Goal: Complete application form: Complete application form

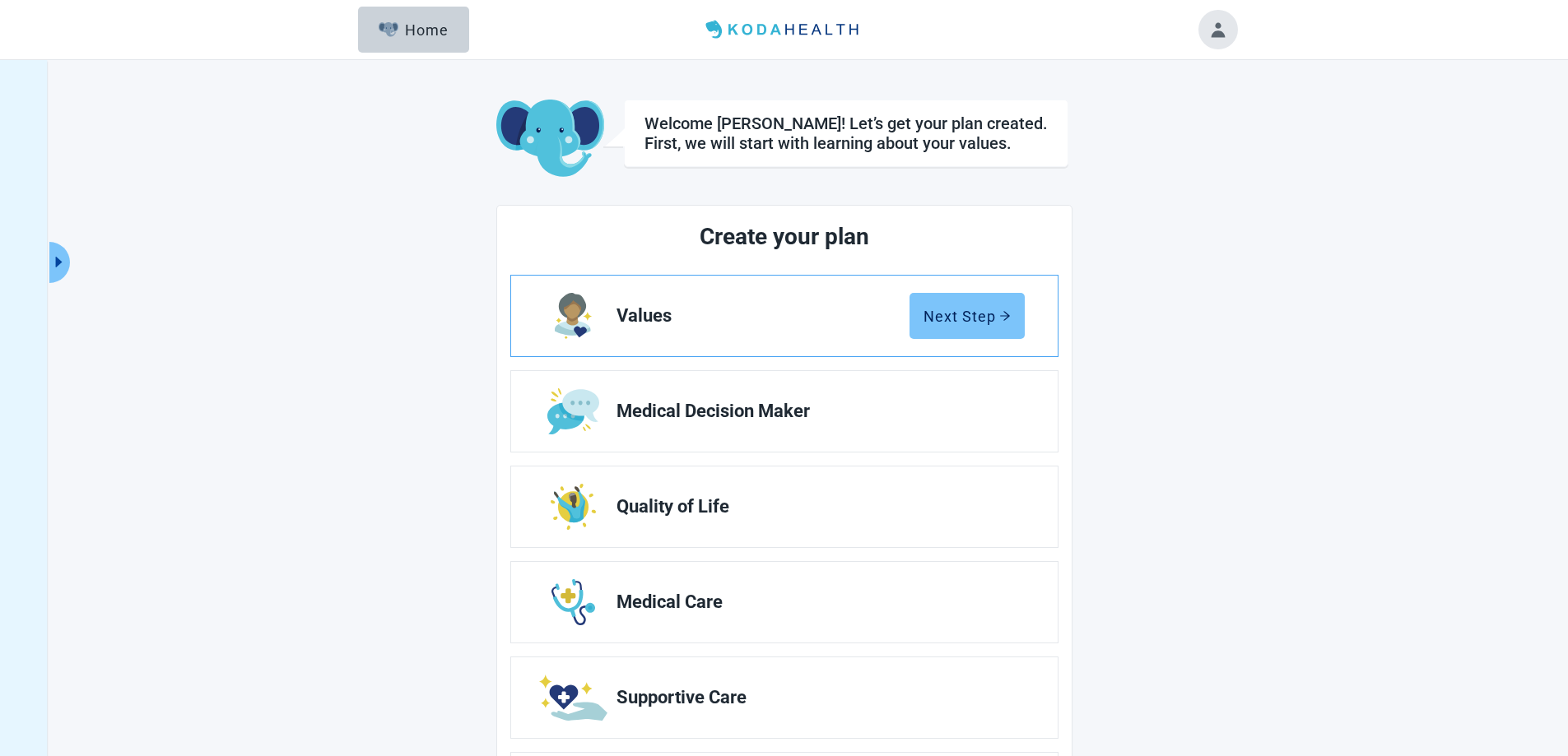
click at [968, 317] on div "Next Step" at bounding box center [967, 316] width 87 height 17
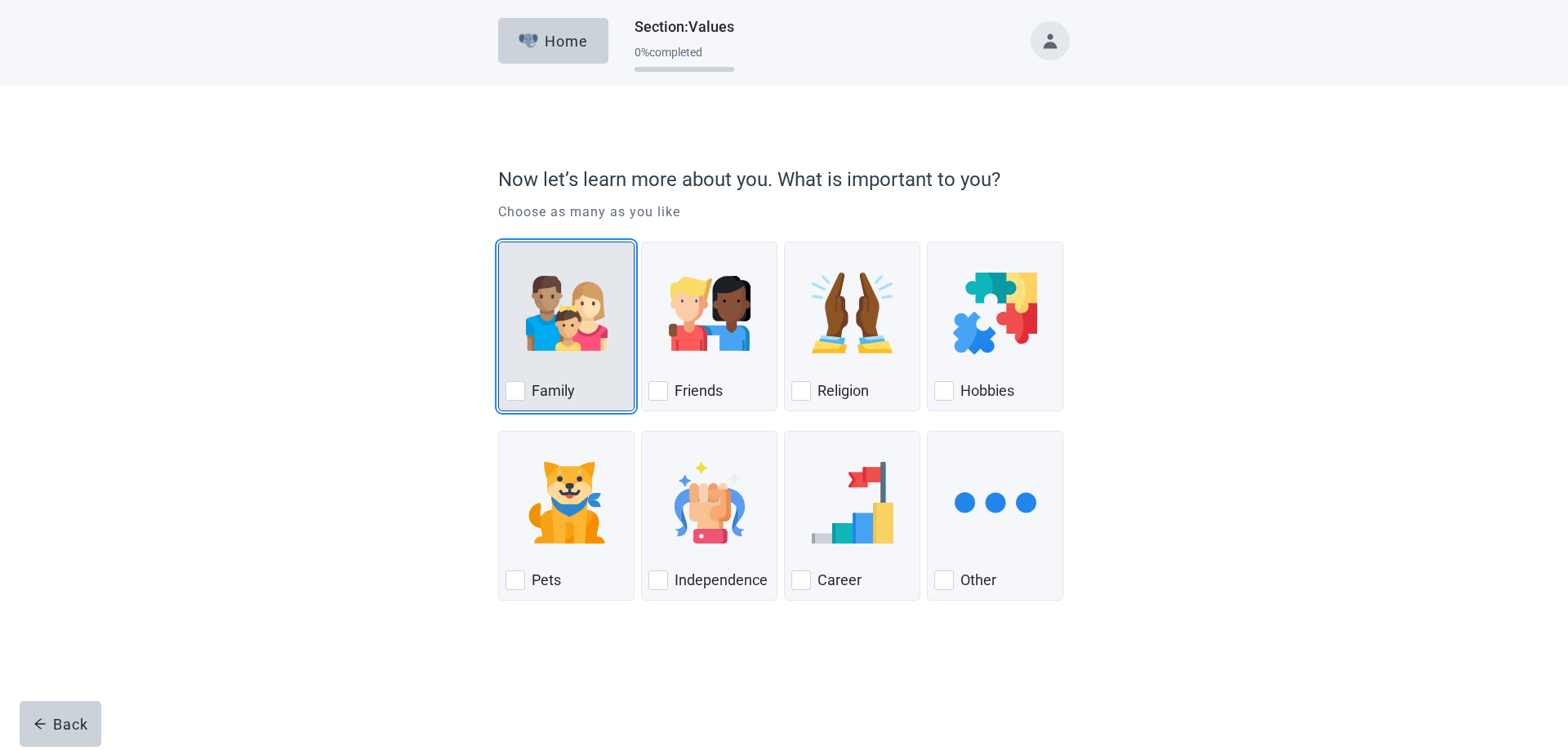
click at [511, 393] on div "Family, checkbox, not checked" at bounding box center [515, 391] width 20 height 20
click at [499, 243] on input "Family" at bounding box center [498, 242] width 1 height 1
checkbox input "true"
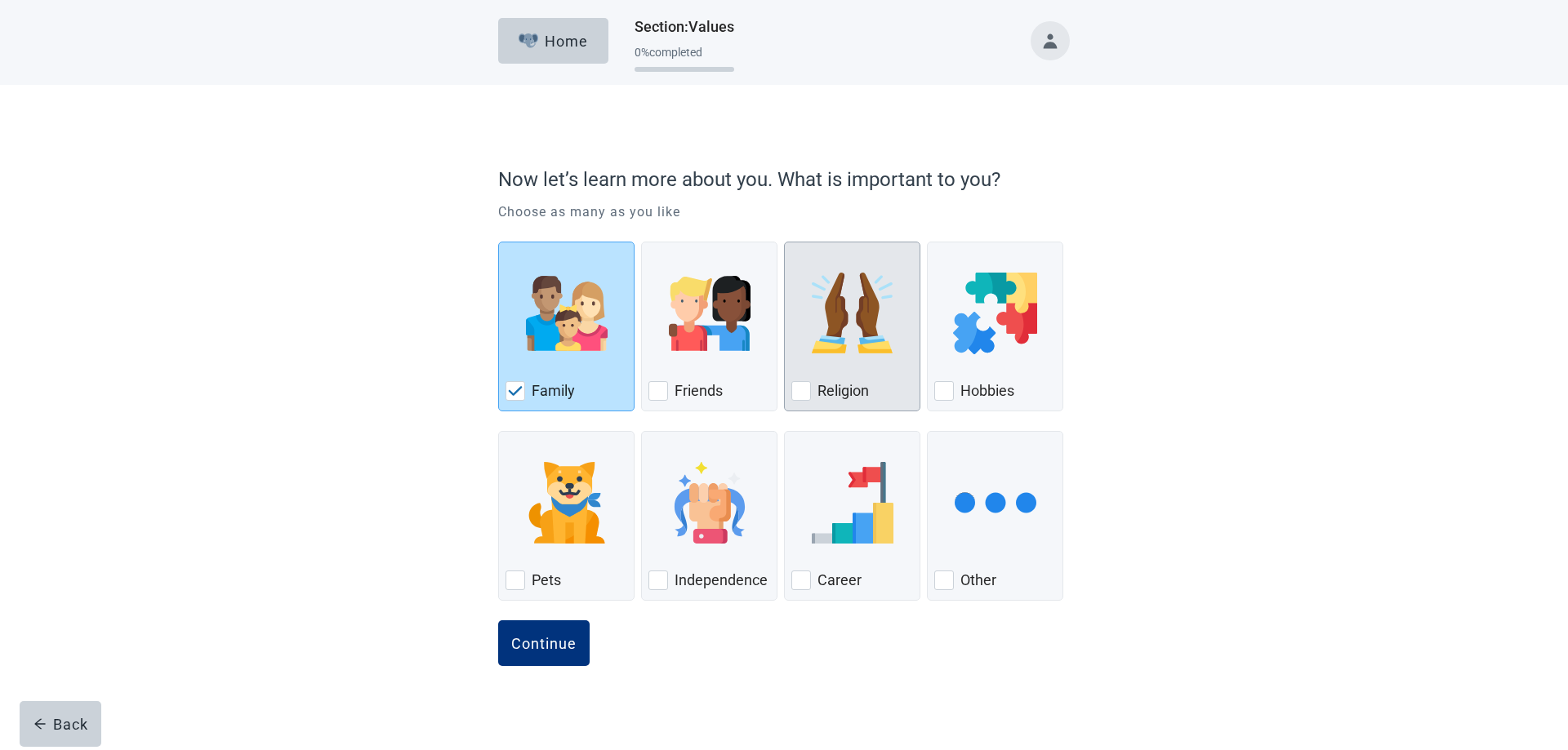
click at [803, 390] on div "Religion, checkbox, not checked" at bounding box center [801, 391] width 20 height 20
click at [785, 243] on input "Religion" at bounding box center [784, 242] width 1 height 1
checkbox input "true"
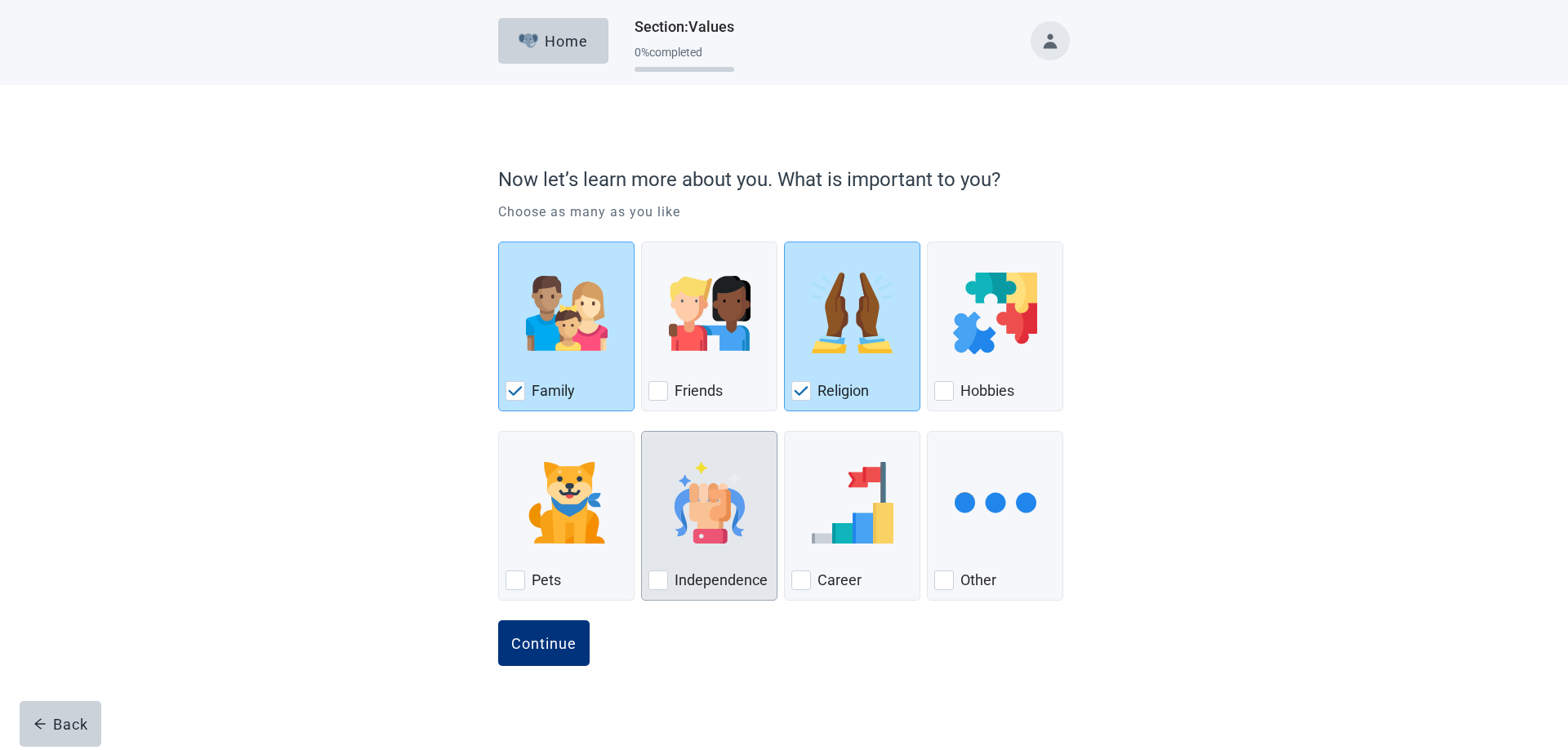
click at [658, 581] on div "Independence, checkbox, not checked" at bounding box center [658, 580] width 20 height 20
click at [642, 432] on input "Independence" at bounding box center [641, 431] width 1 height 1
checkbox input "true"
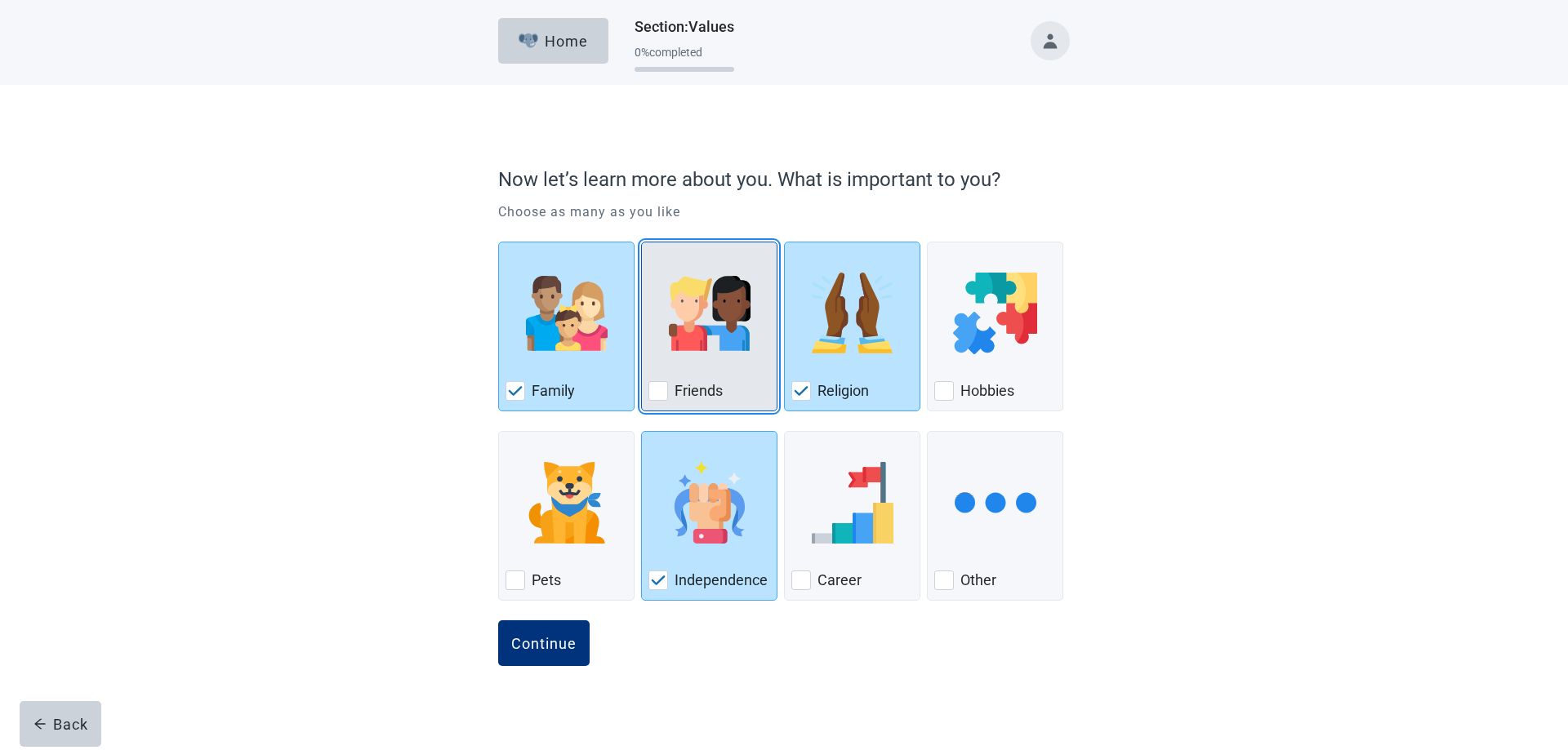
click at [659, 392] on div "Friends, checkbox, not checked" at bounding box center [658, 391] width 20 height 20
click at [642, 243] on input "Friends" at bounding box center [641, 242] width 1 height 1
checkbox input "true"
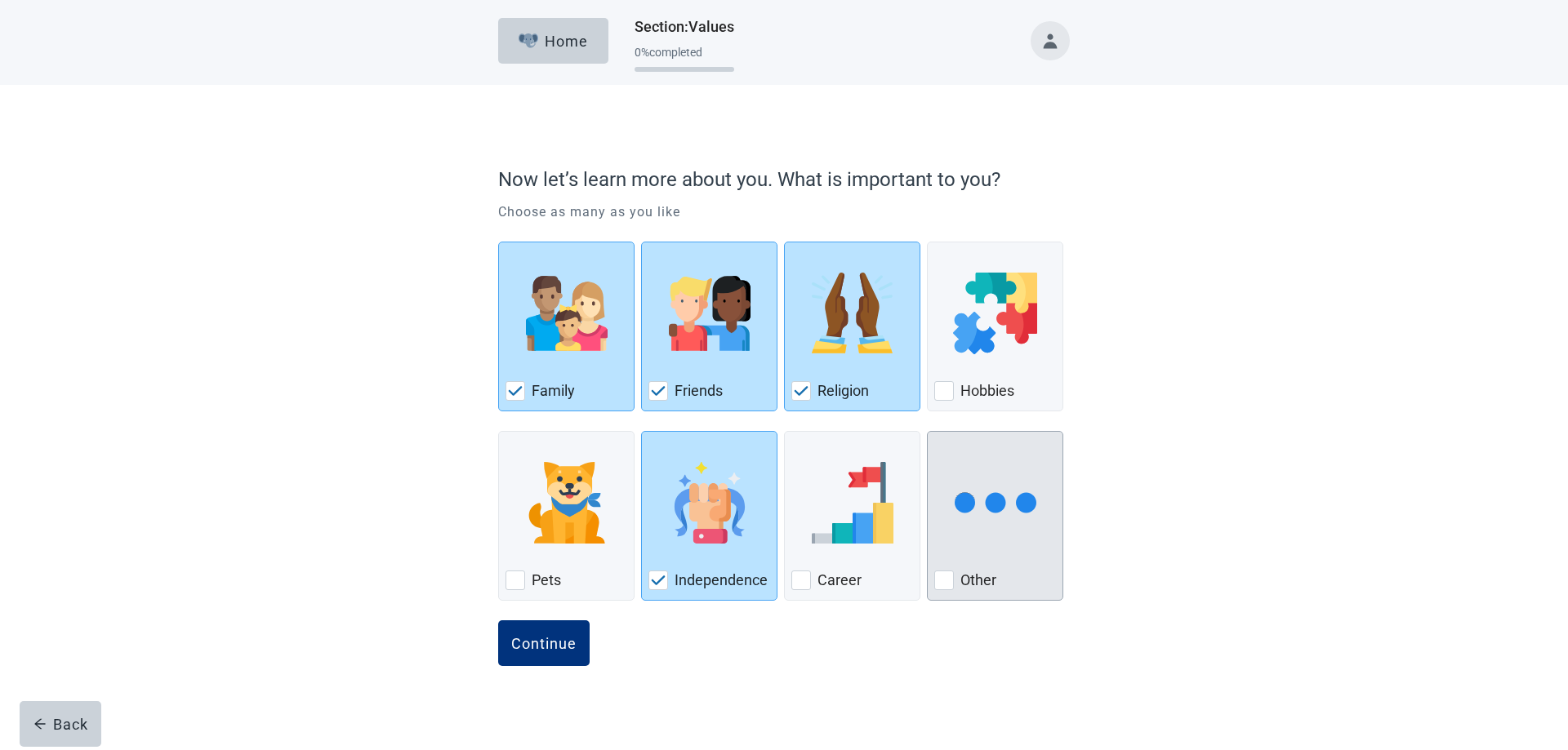
click at [945, 586] on div "Other, checkbox, not checked" at bounding box center [943, 580] width 20 height 20
click at [928, 432] on input "Other" at bounding box center [927, 431] width 1 height 1
checkbox input "true"
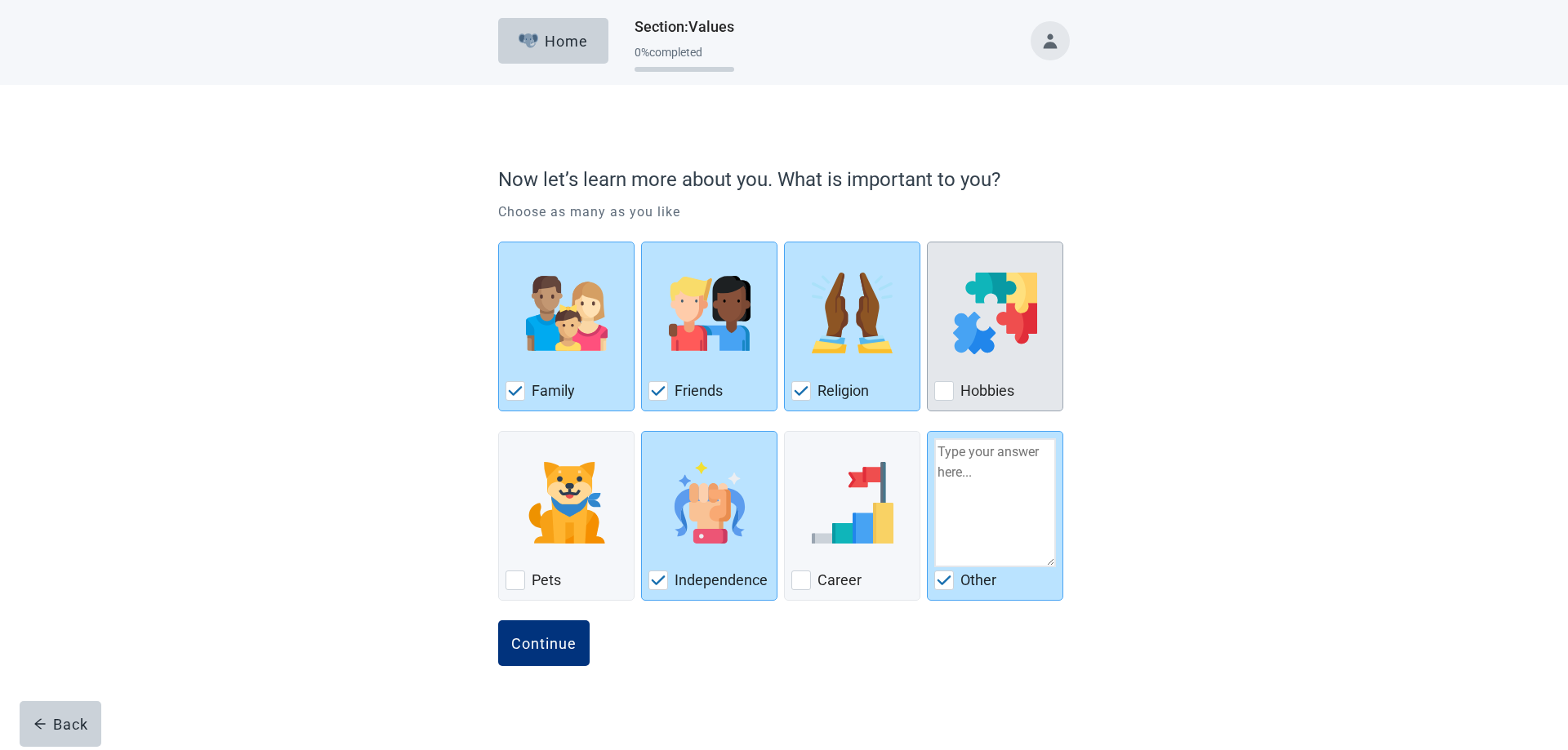
click at [945, 397] on div "Hobbies, checkbox, not checked" at bounding box center [943, 391] width 20 height 20
click at [928, 243] on input "Hobbies" at bounding box center [927, 242] width 1 height 1
checkbox input "true"
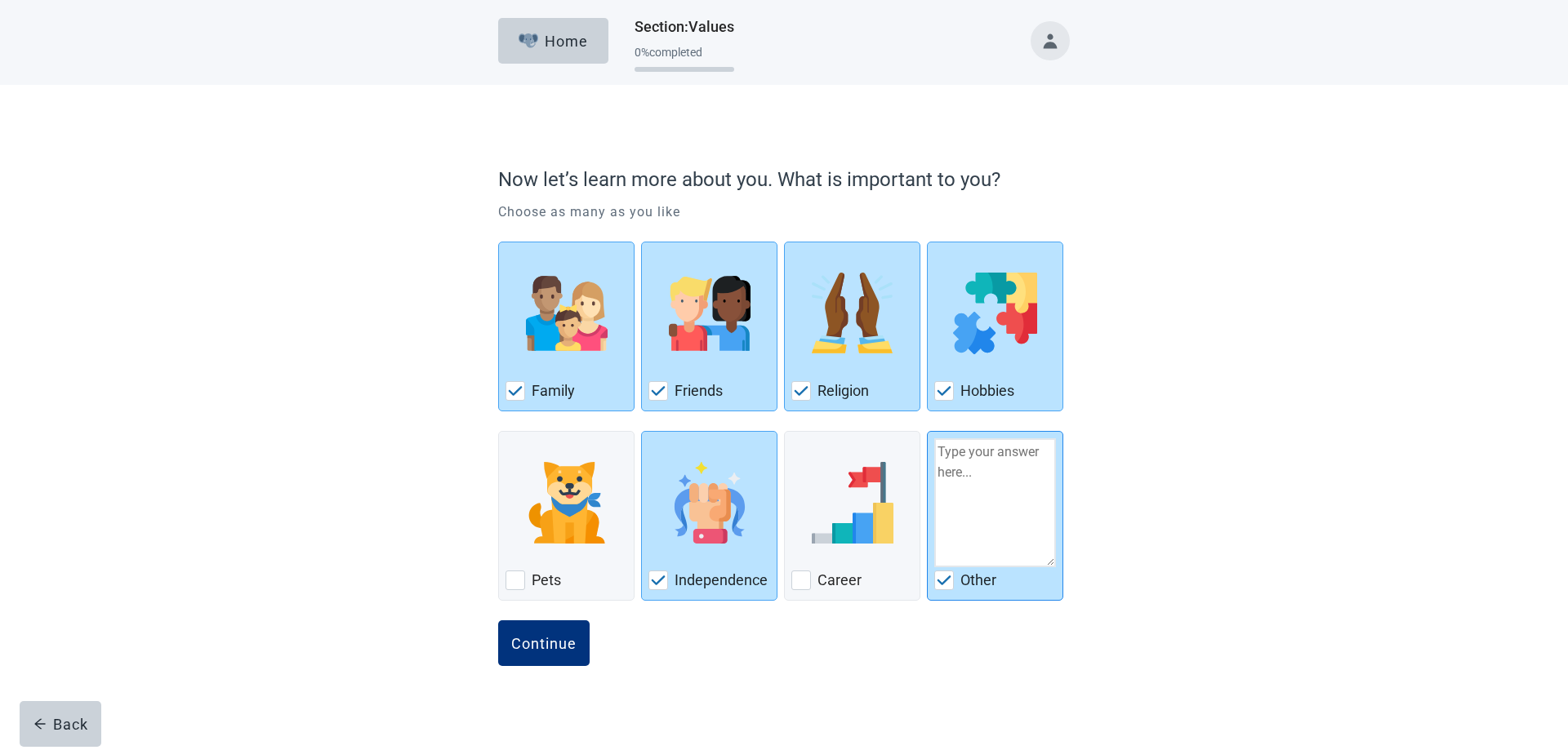
click at [940, 579] on img "Other, checkbox, checked" at bounding box center [943, 580] width 15 height 10
click at [928, 432] on input "Other" at bounding box center [927, 431] width 1 height 1
checkbox input "false"
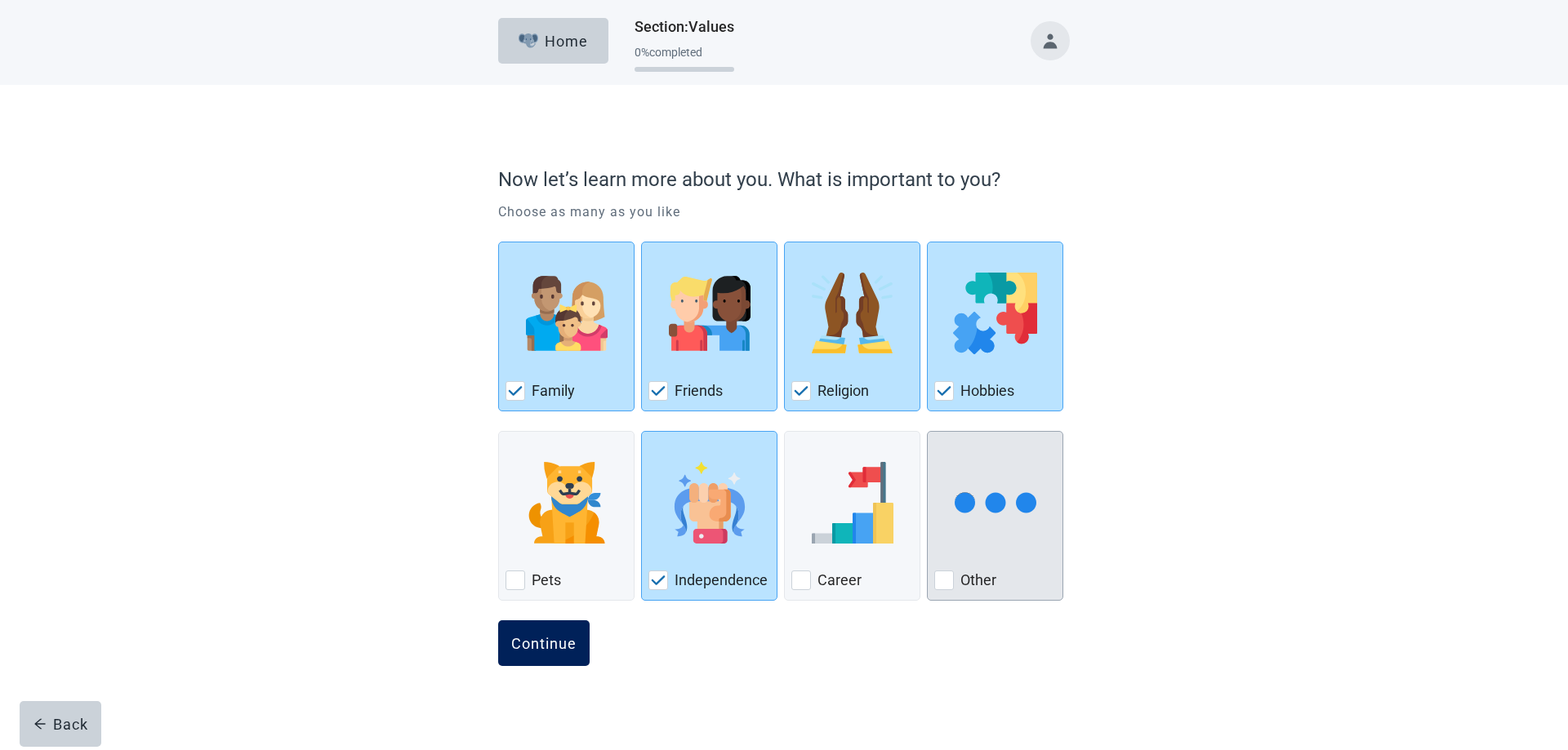
click at [519, 642] on div "Continue" at bounding box center [543, 643] width 65 height 17
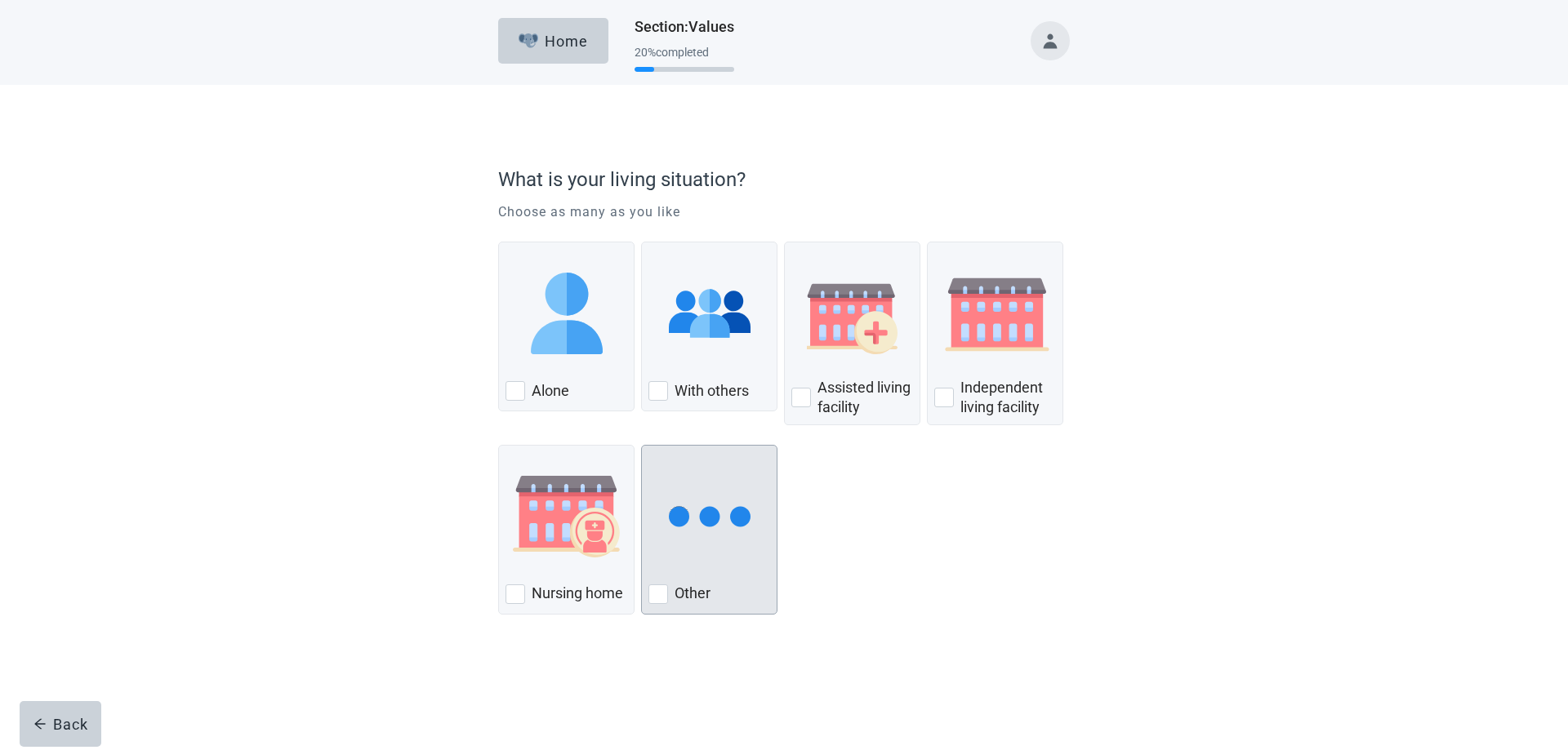
click at [654, 597] on div "Other, checkbox, not checked" at bounding box center [658, 594] width 20 height 20
click at [642, 445] on input "Other" at bounding box center [641, 445] width 1 height 1
checkbox input "true"
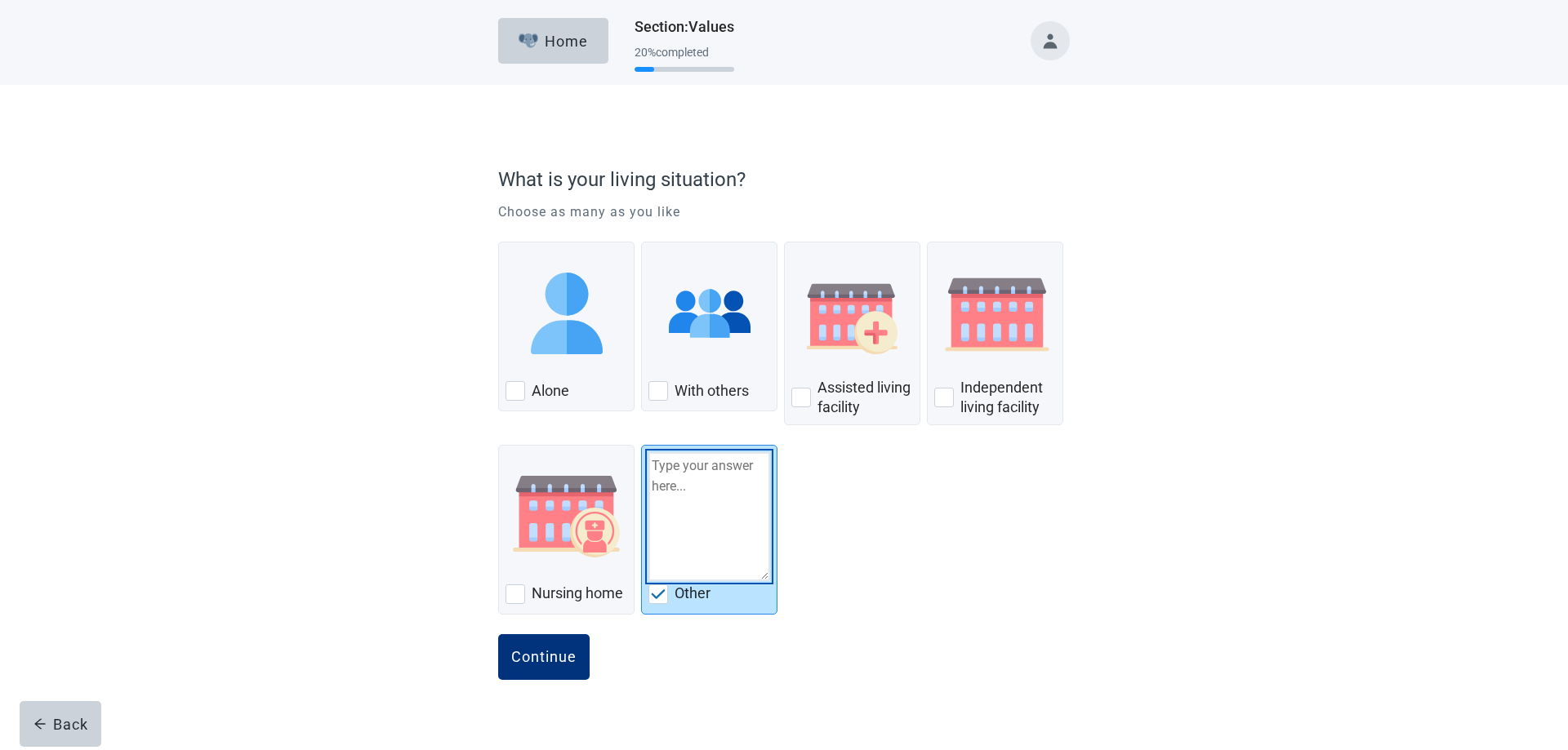
click at [668, 484] on textarea "Other" at bounding box center [709, 517] width 122 height 129
type textarea "Husband"
click at [553, 656] on div "Continue" at bounding box center [543, 657] width 65 height 17
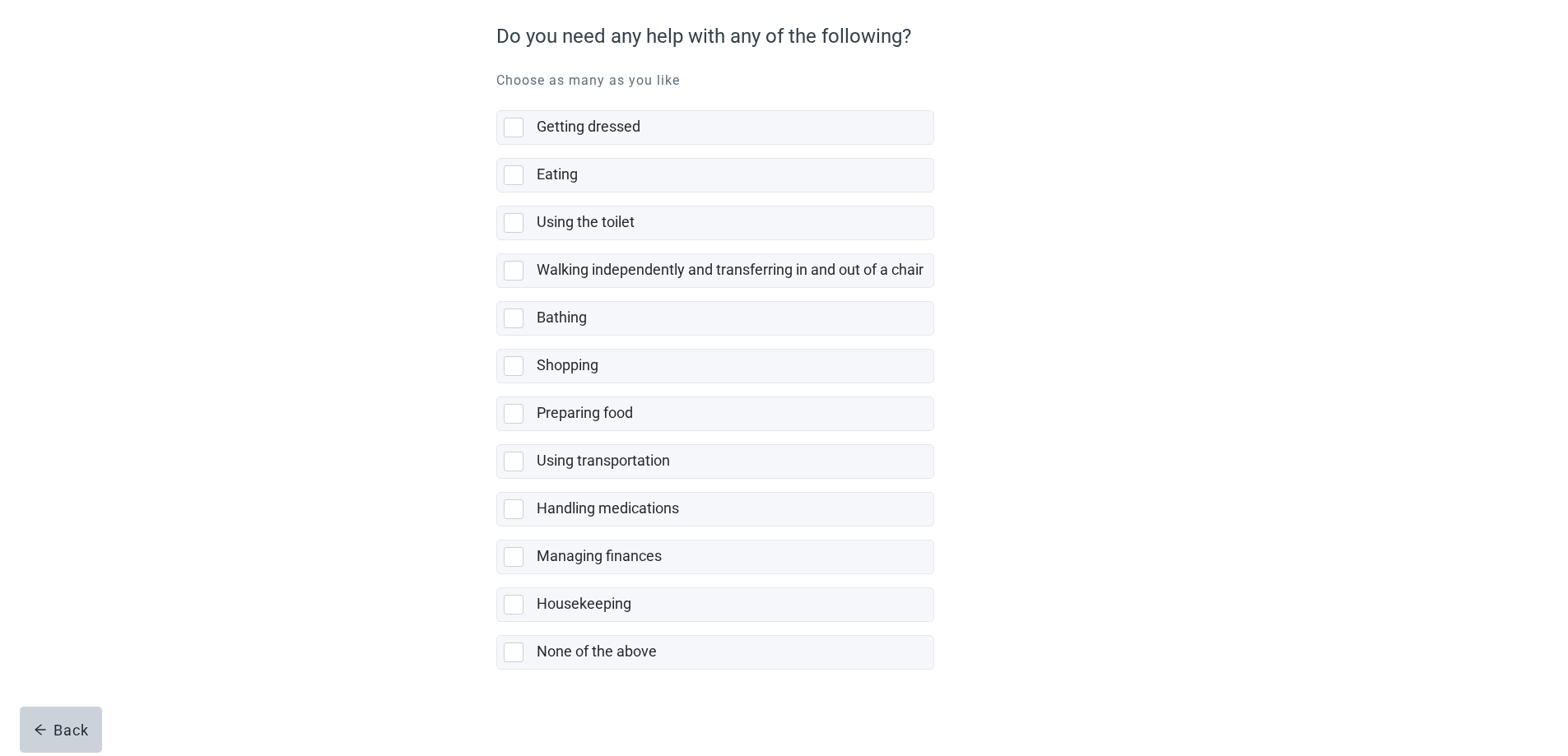
scroll to position [153, 0]
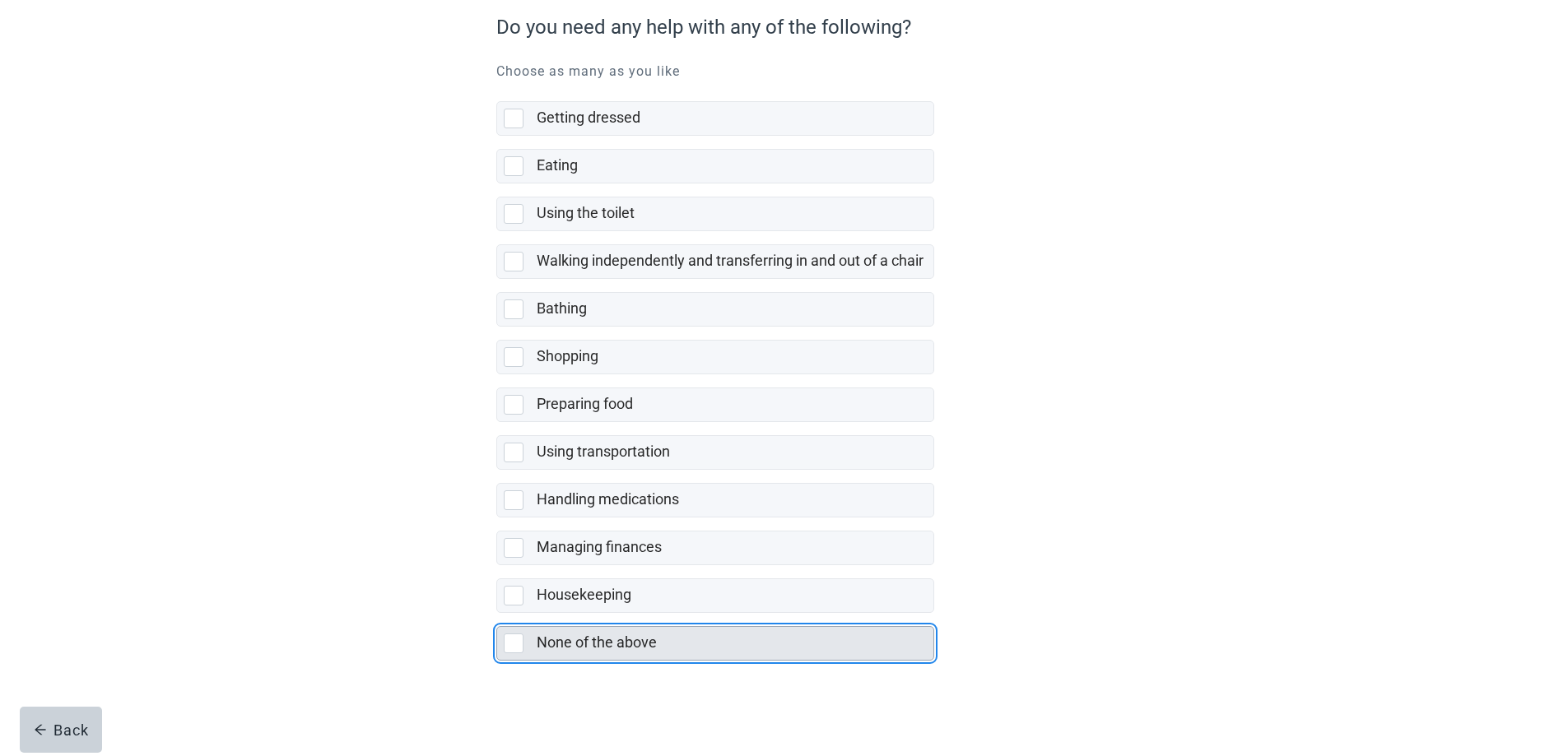
click at [518, 647] on div "None of the above, checkbox, not selected" at bounding box center [513, 644] width 20 height 20
click at [498, 614] on input "None of the above" at bounding box center [497, 613] width 1 height 1
checkbox input "true"
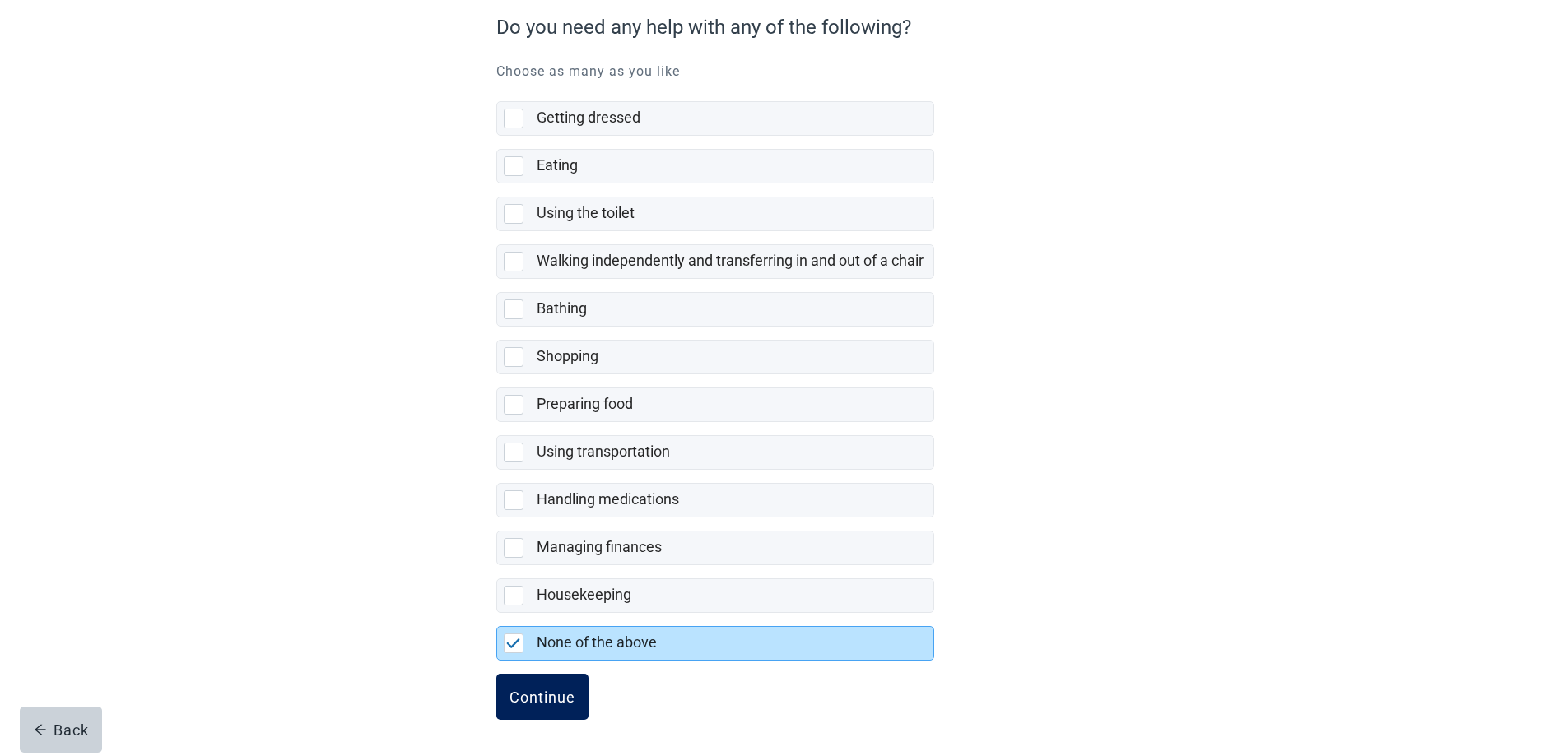
click at [538, 698] on div "Continue" at bounding box center [542, 696] width 66 height 17
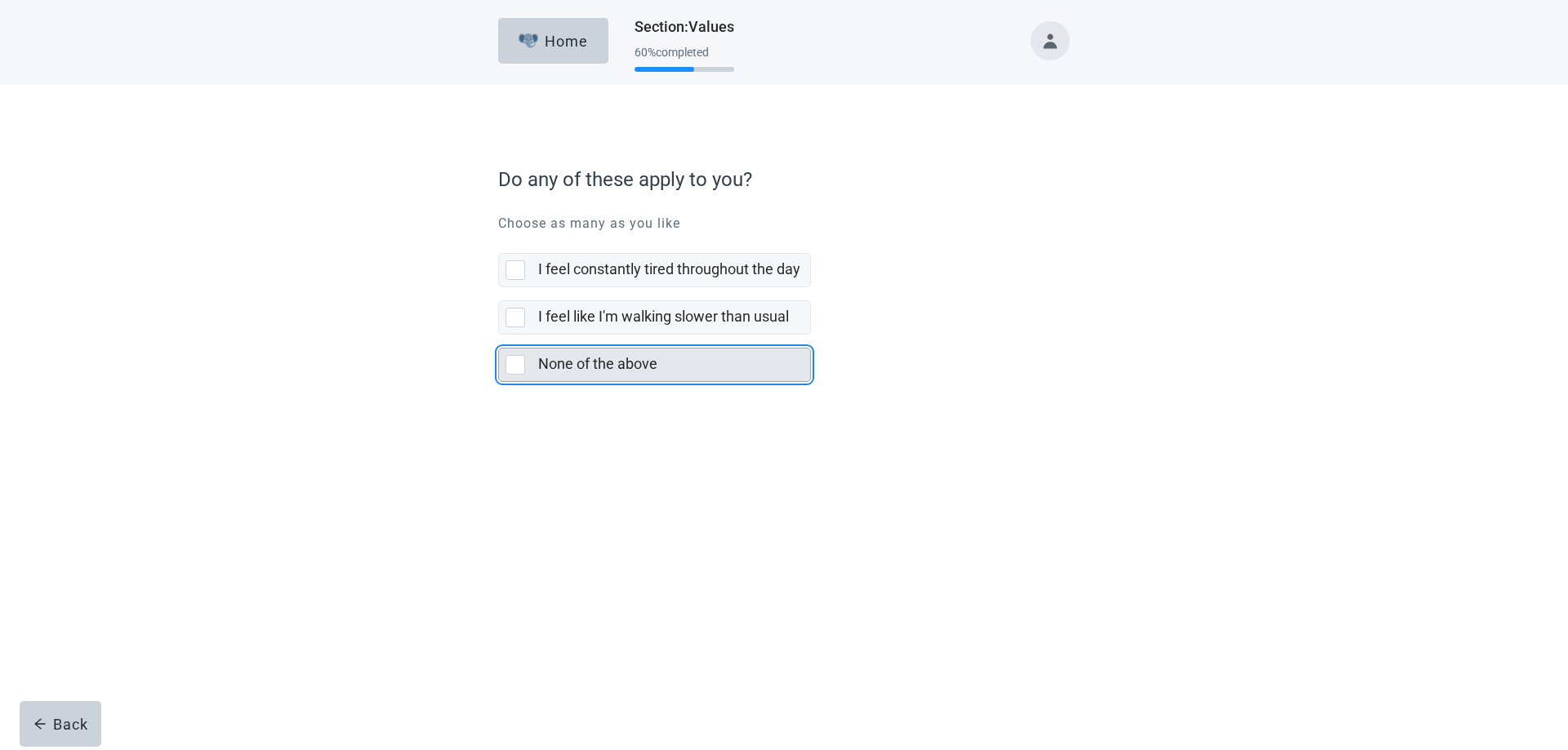
click at [504, 361] on div "None of the above" at bounding box center [653, 365] width 311 height 33
click at [499, 336] on input "None of the above" at bounding box center [498, 335] width 1 height 1
checkbox input "true"
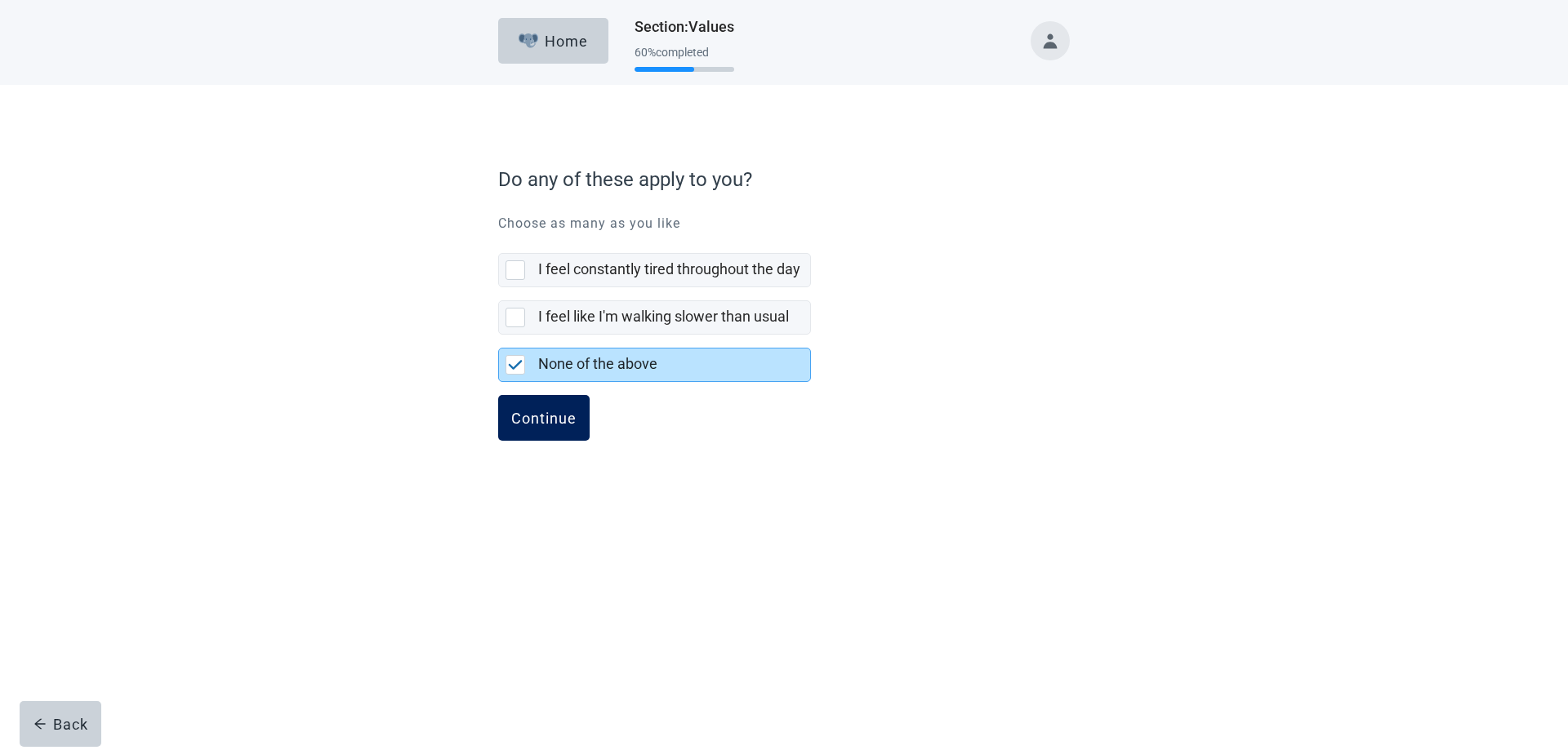
click at [518, 424] on div "Continue" at bounding box center [543, 418] width 65 height 17
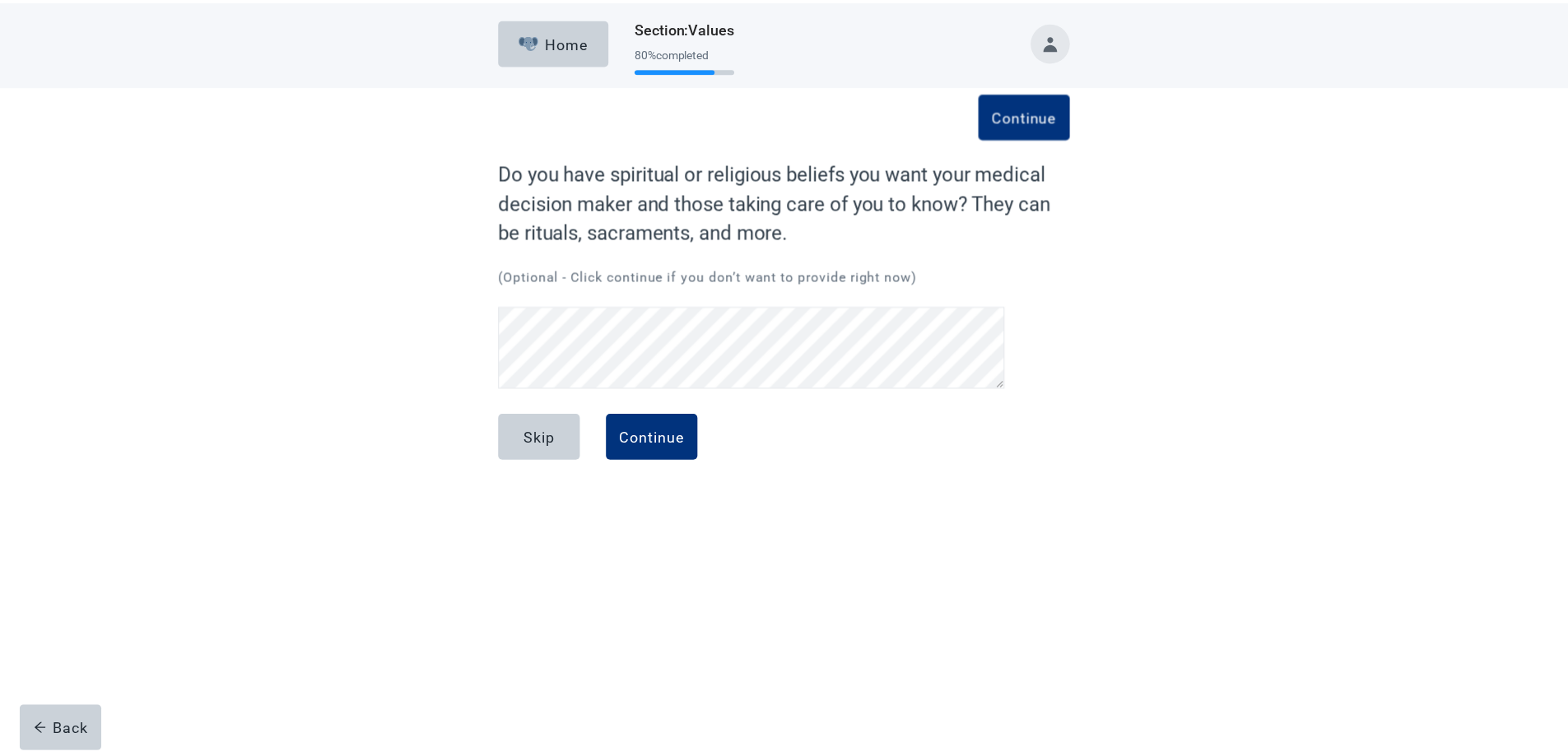
scroll to position [78, 0]
click at [627, 444] on div "Continue" at bounding box center [656, 437] width 66 height 17
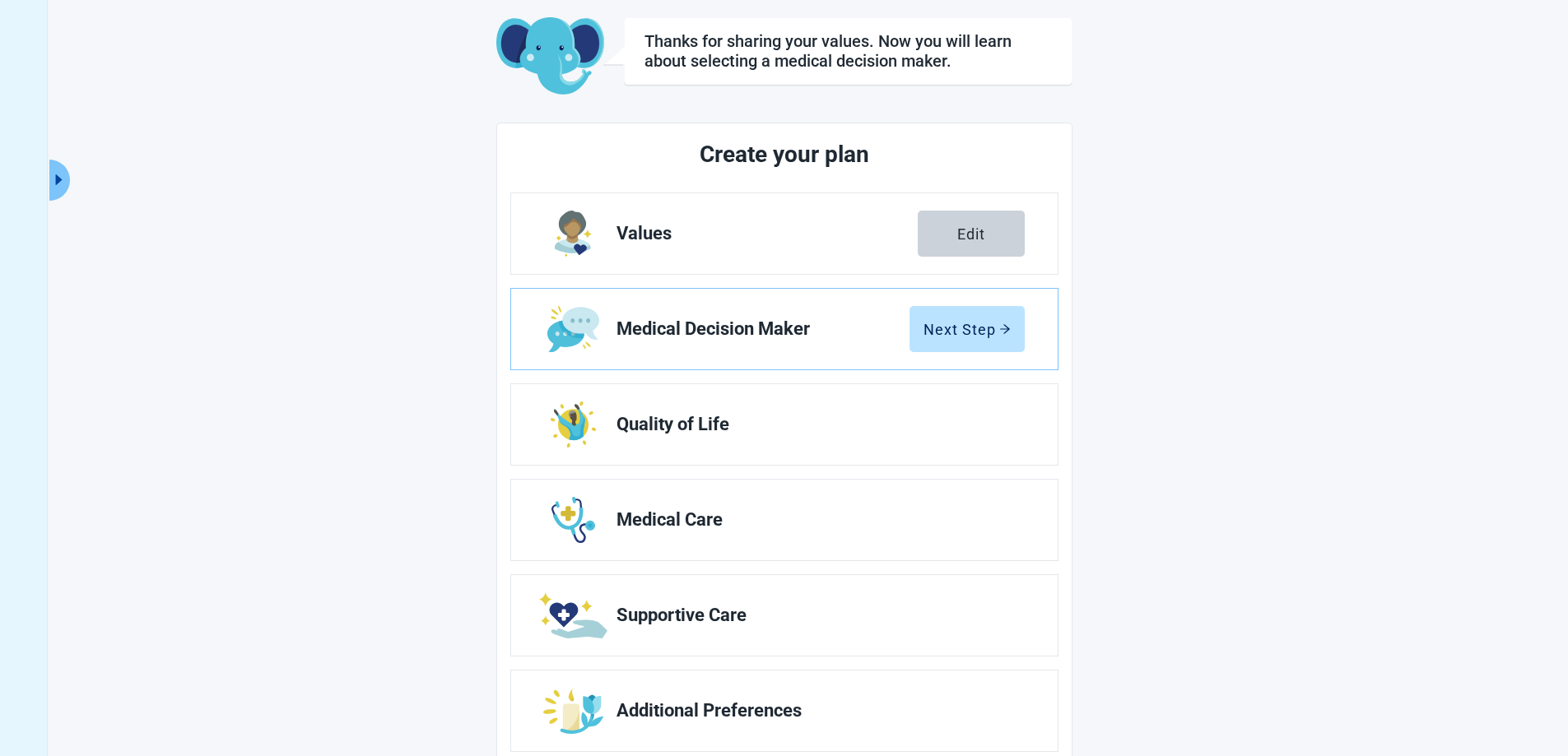
scroll to position [118, 0]
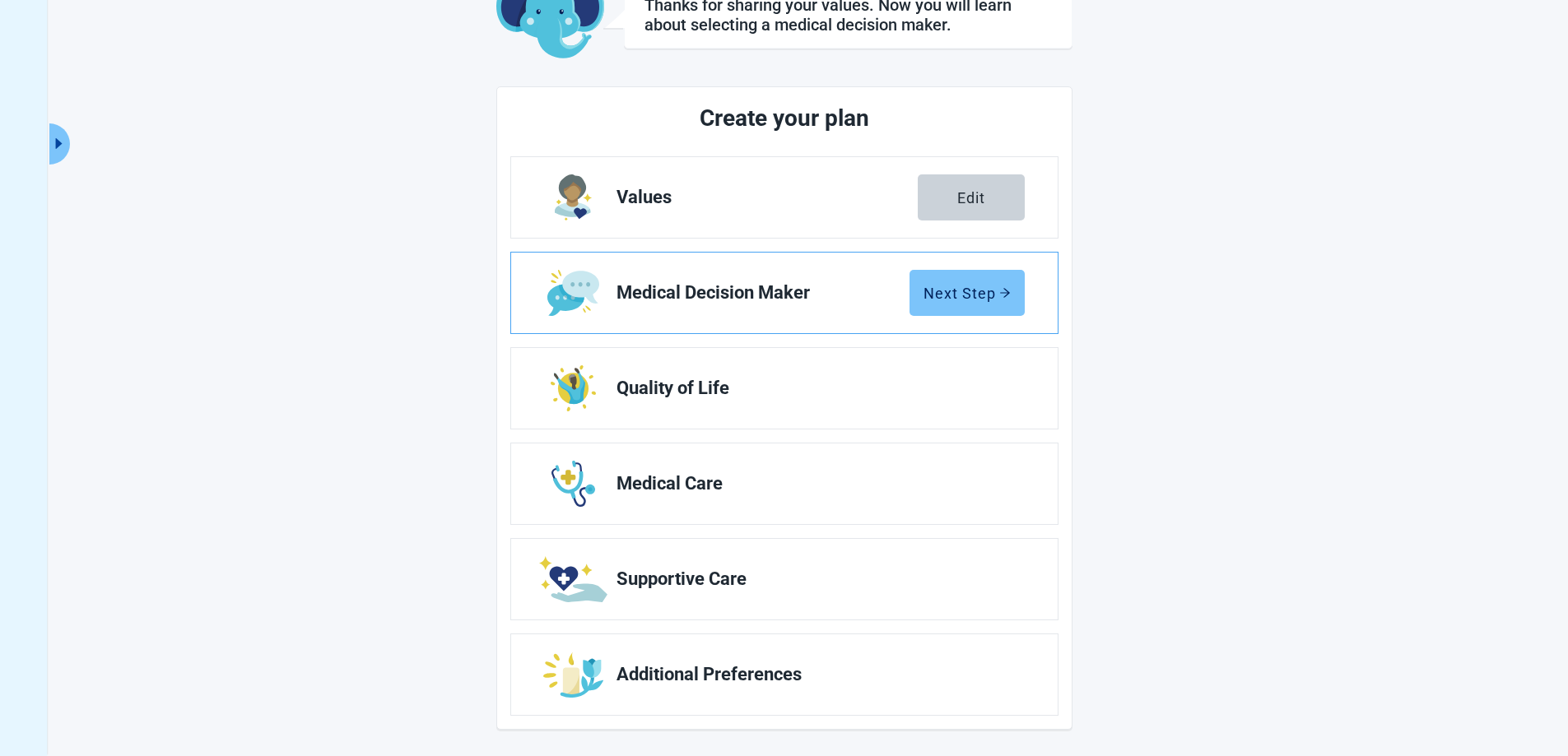
click at [958, 287] on div "Next Step" at bounding box center [967, 293] width 87 height 17
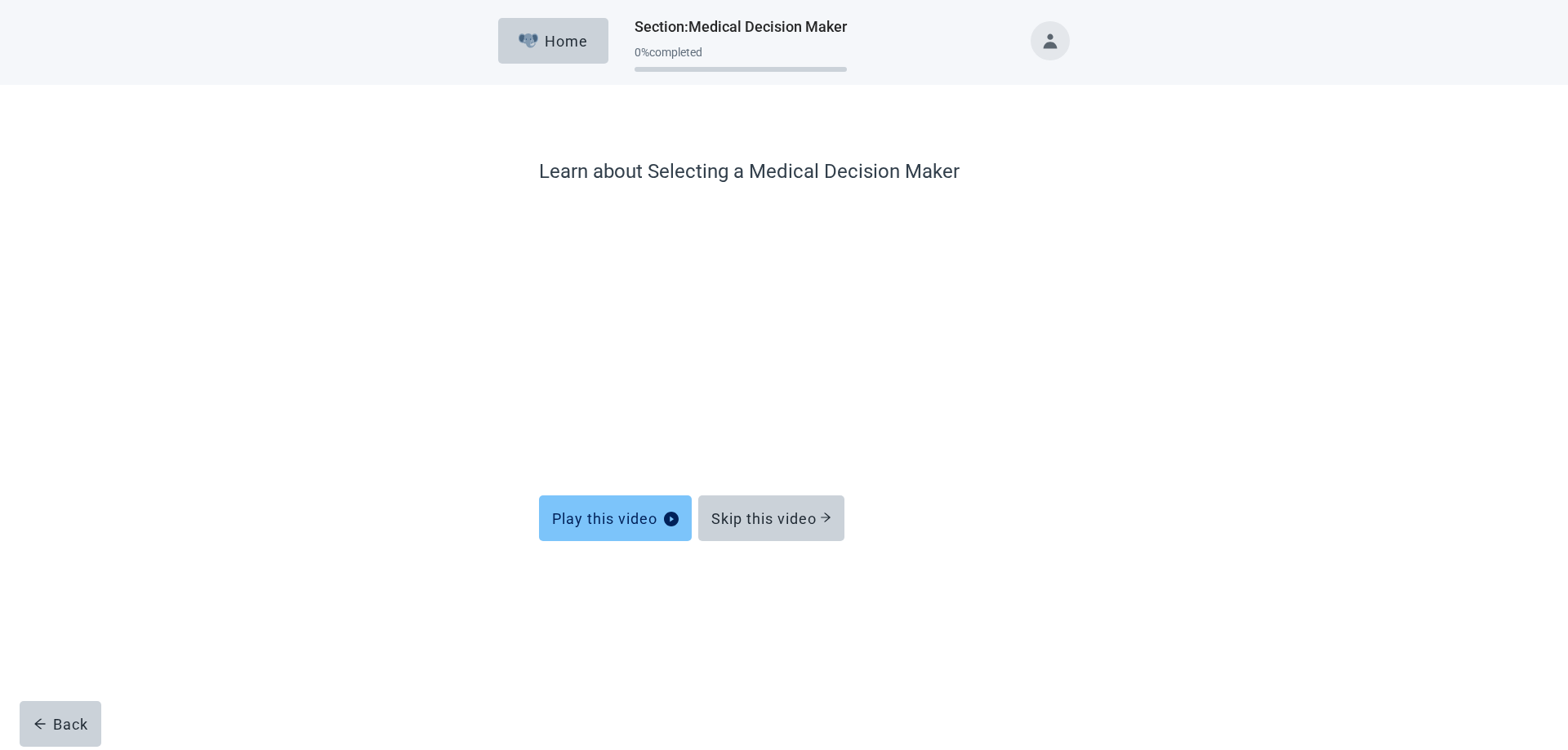
click at [578, 528] on button "Play this video" at bounding box center [614, 519] width 152 height 46
click at [926, 685] on div "Home Section : Medical Decision Maker 0 % completed Learn about Selecting a Med…" at bounding box center [784, 375] width 1568 height 750
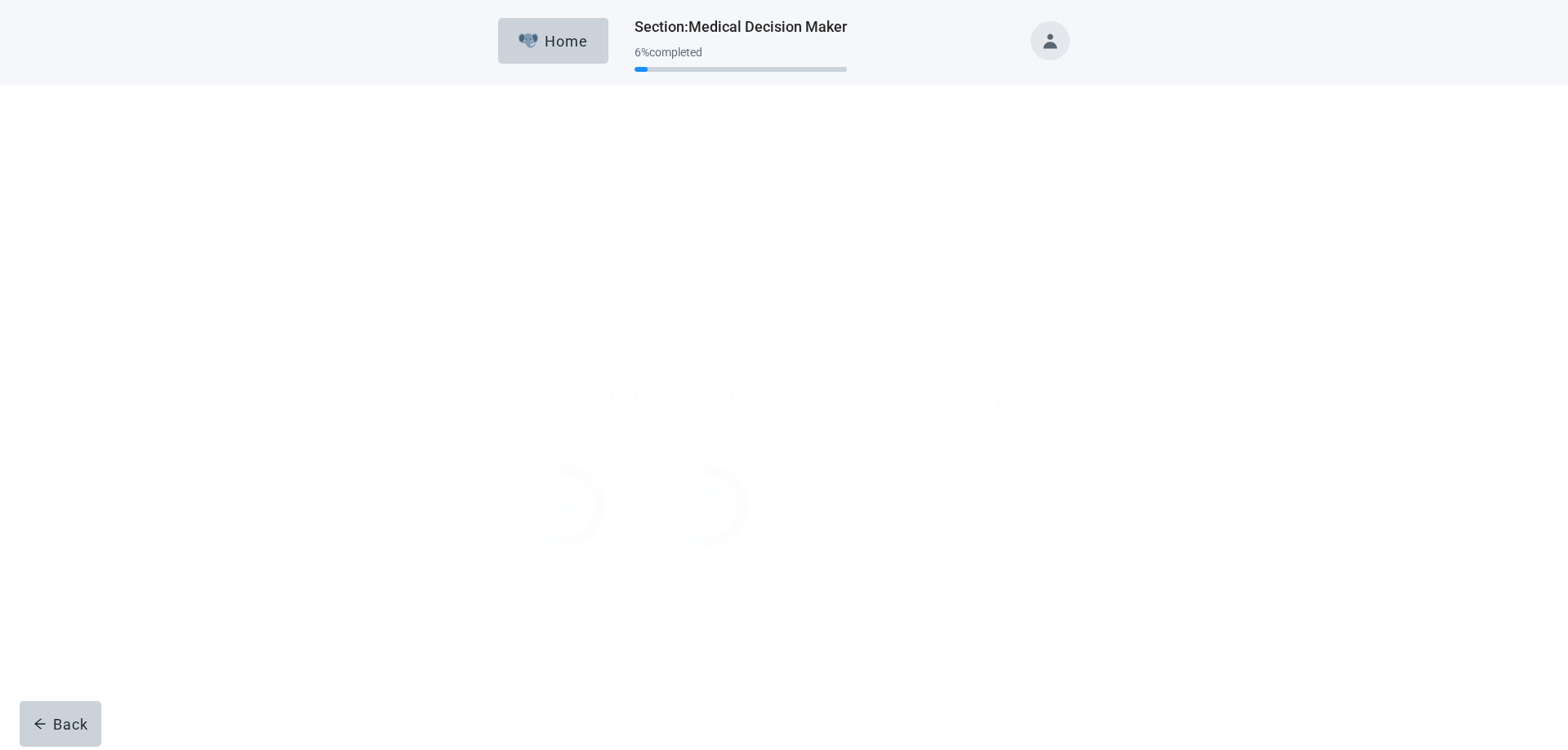
click at [517, 366] on div "Yes, checkbox, not checked" at bounding box center [515, 365] width 20 height 20
click at [499, 217] on input "Yes" at bounding box center [498, 216] width 1 height 1
checkbox input "true"
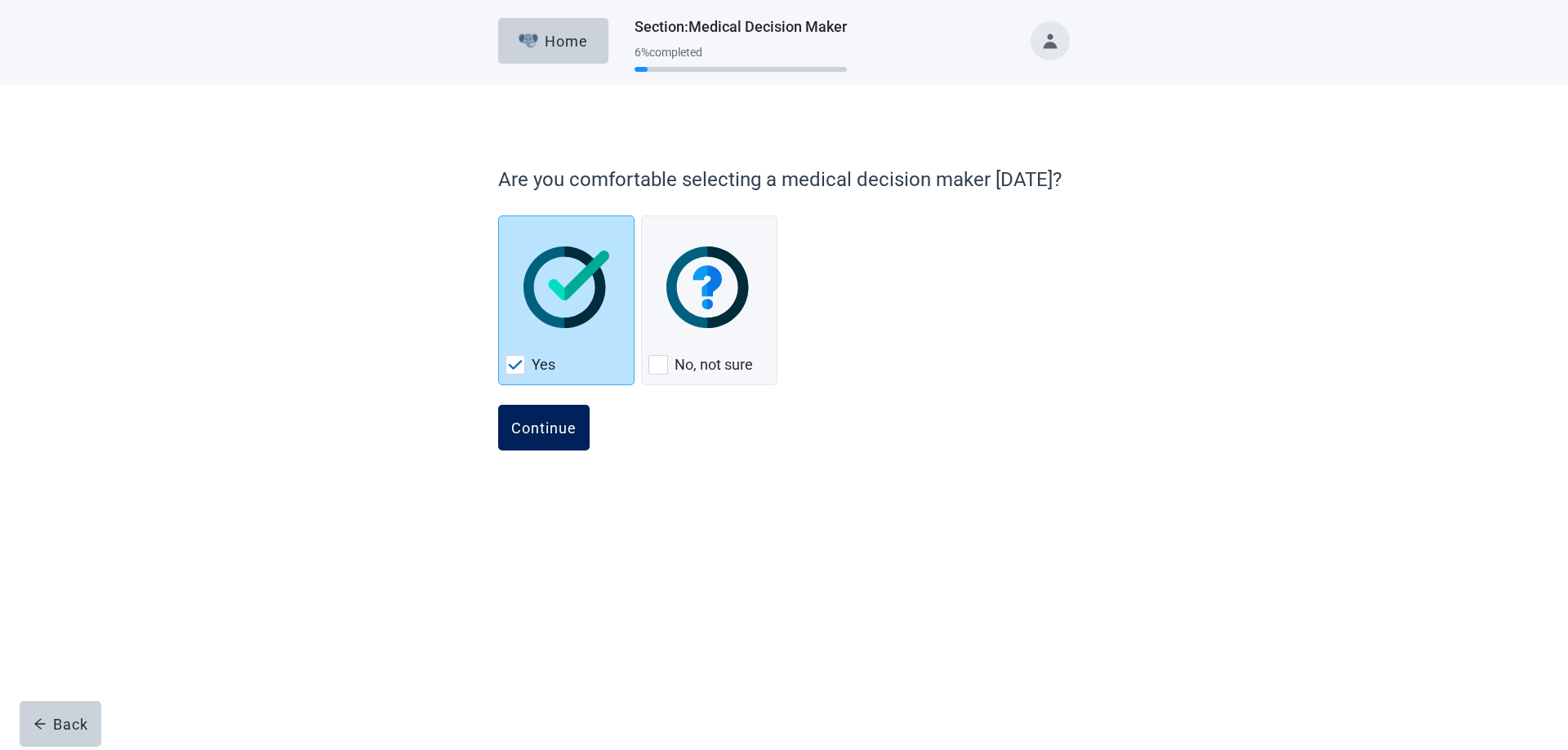
click at [519, 419] on div "Continue" at bounding box center [543, 427] width 65 height 17
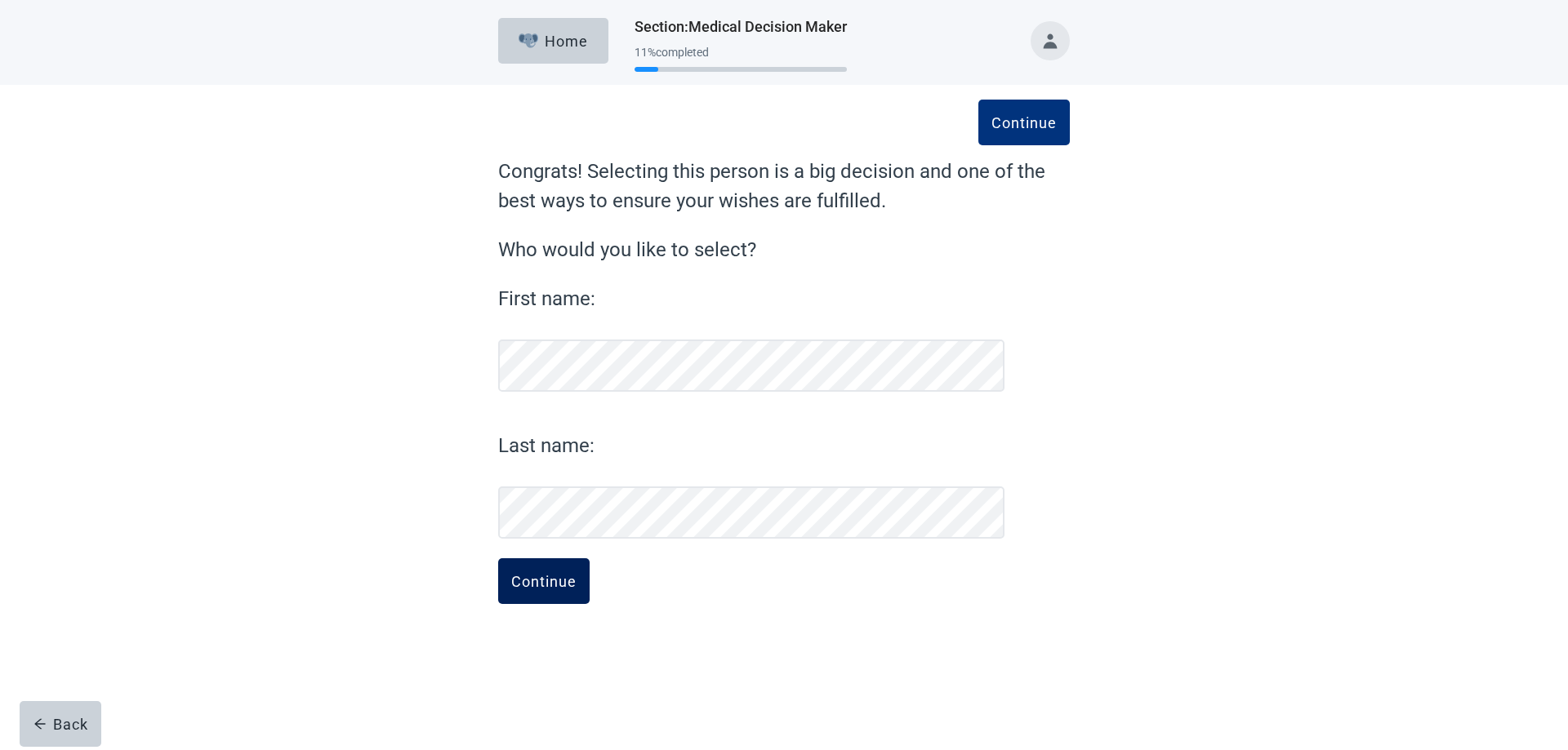
click at [543, 585] on div "Continue" at bounding box center [543, 581] width 65 height 17
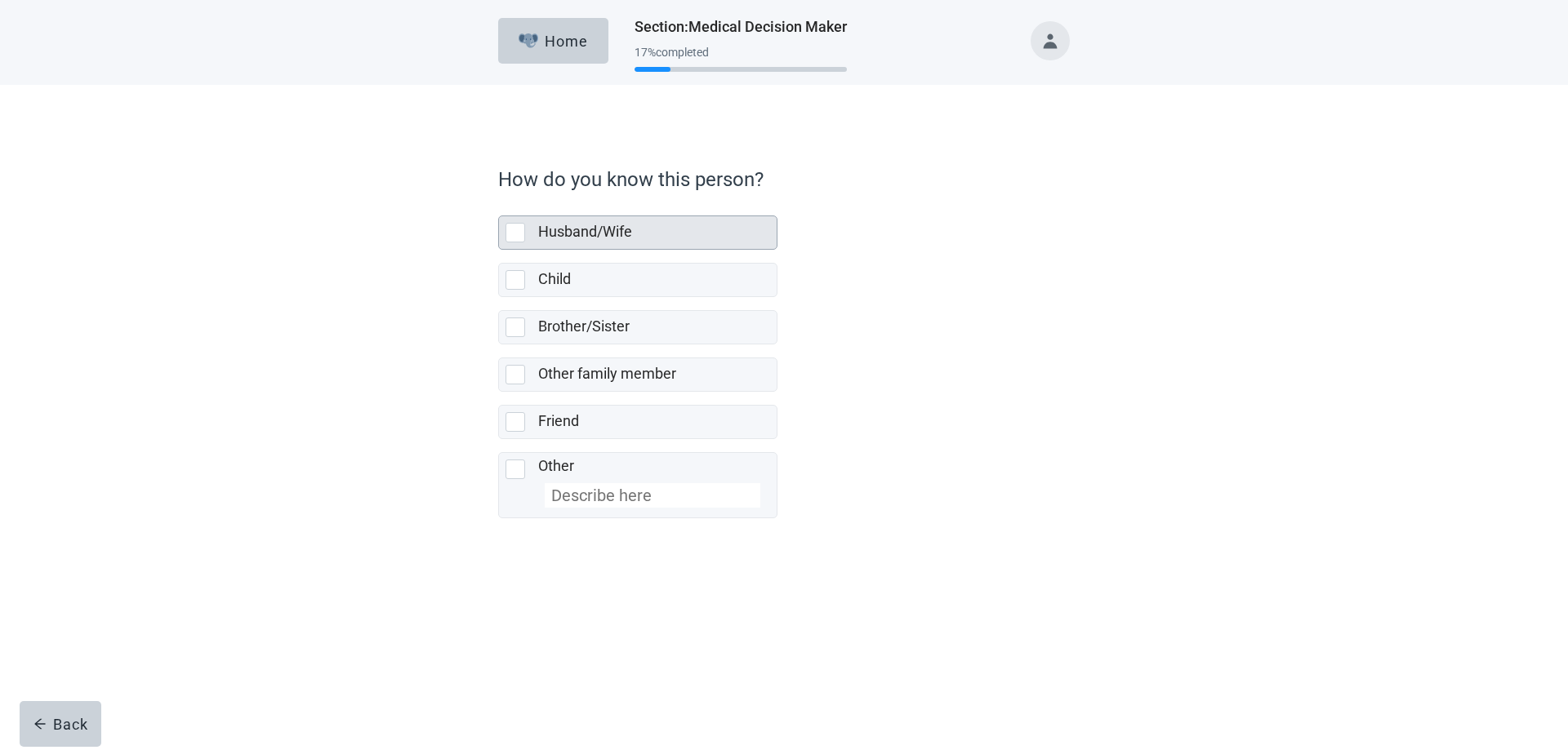
click at [514, 236] on div "Husband/Wife, checkbox, not selected" at bounding box center [515, 232] width 20 height 20
click at [499, 204] on input "Husband/Wife" at bounding box center [498, 203] width 1 height 1
checkbox input "true"
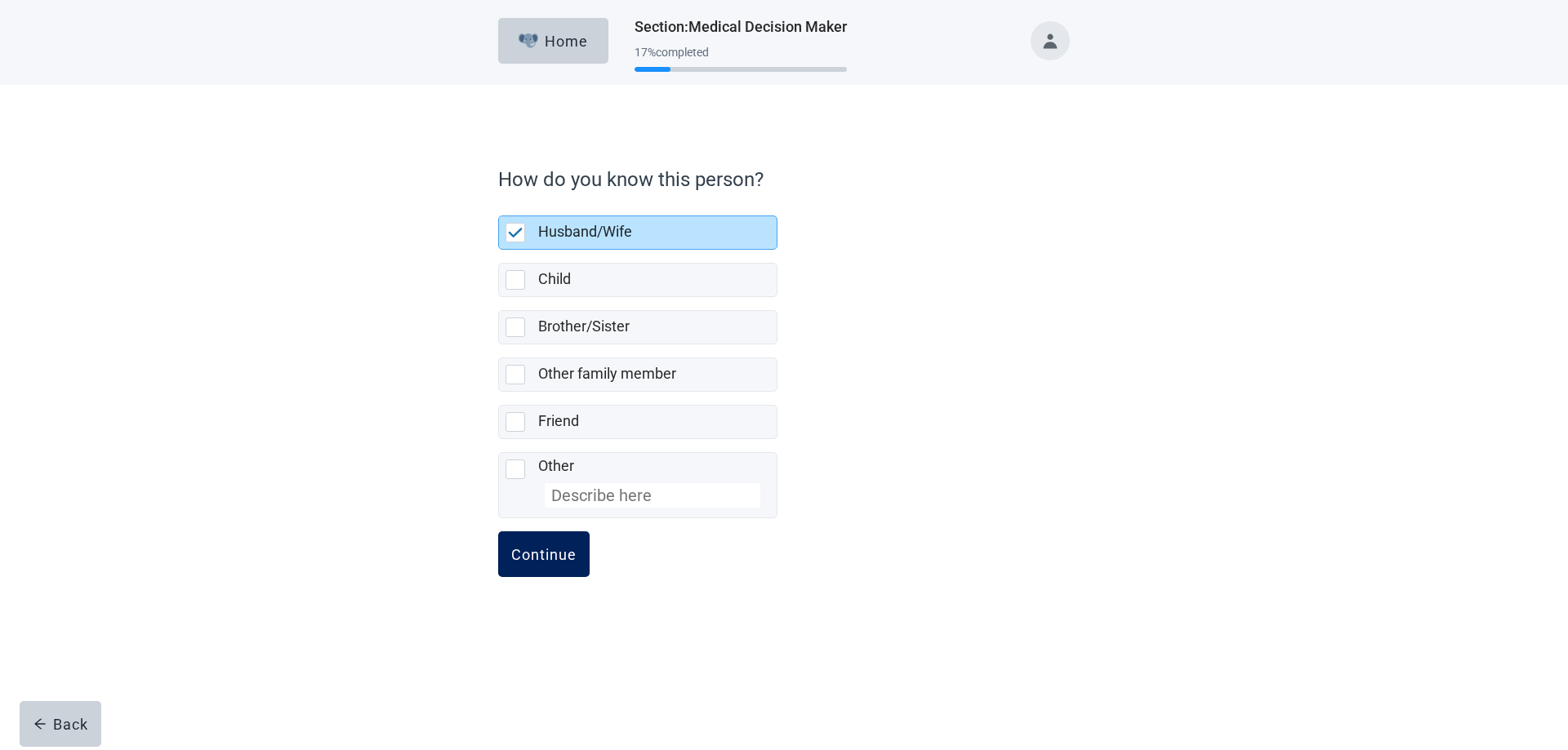
click at [541, 546] on div "Continue" at bounding box center [543, 554] width 65 height 17
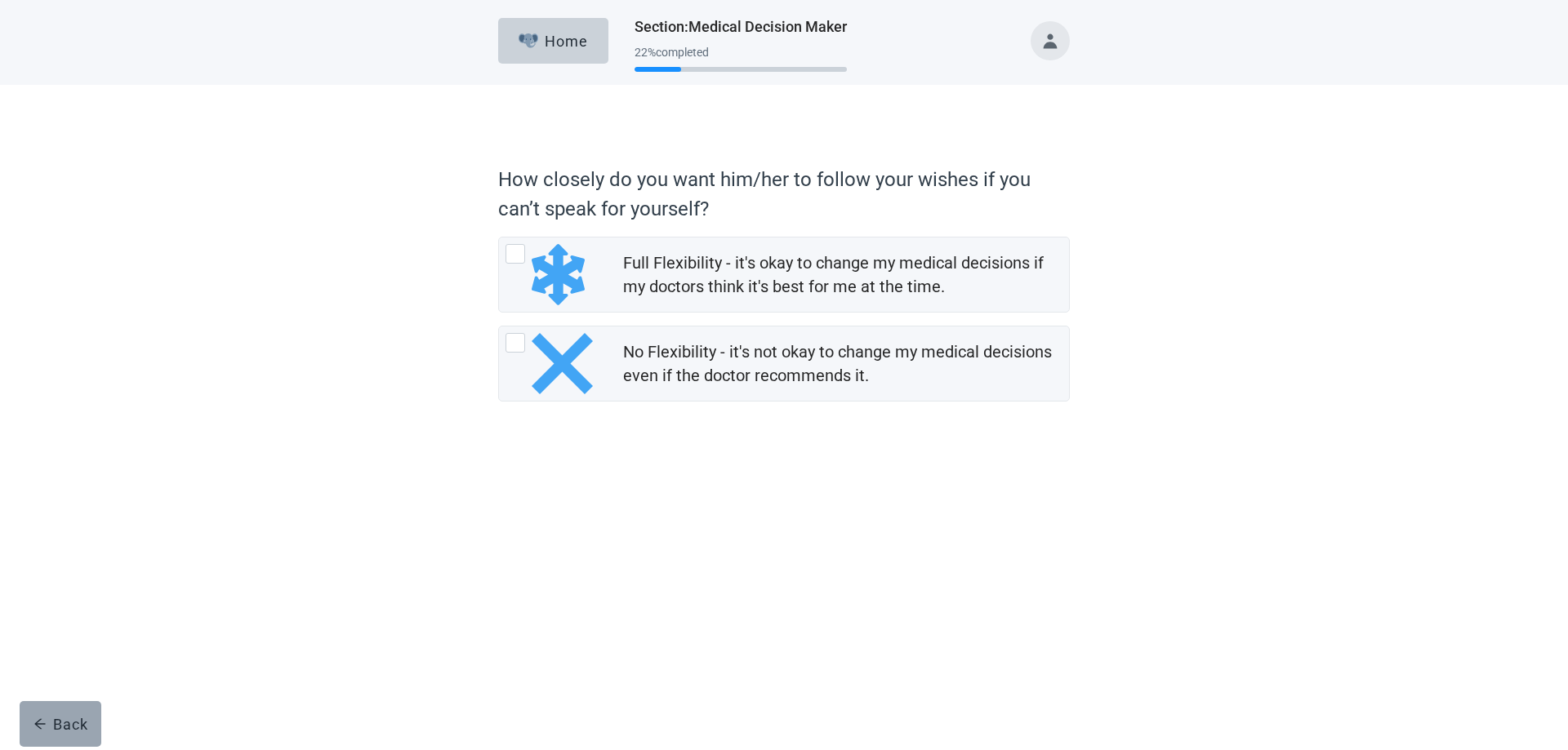
click at [76, 733] on button "Back" at bounding box center [61, 724] width 82 height 46
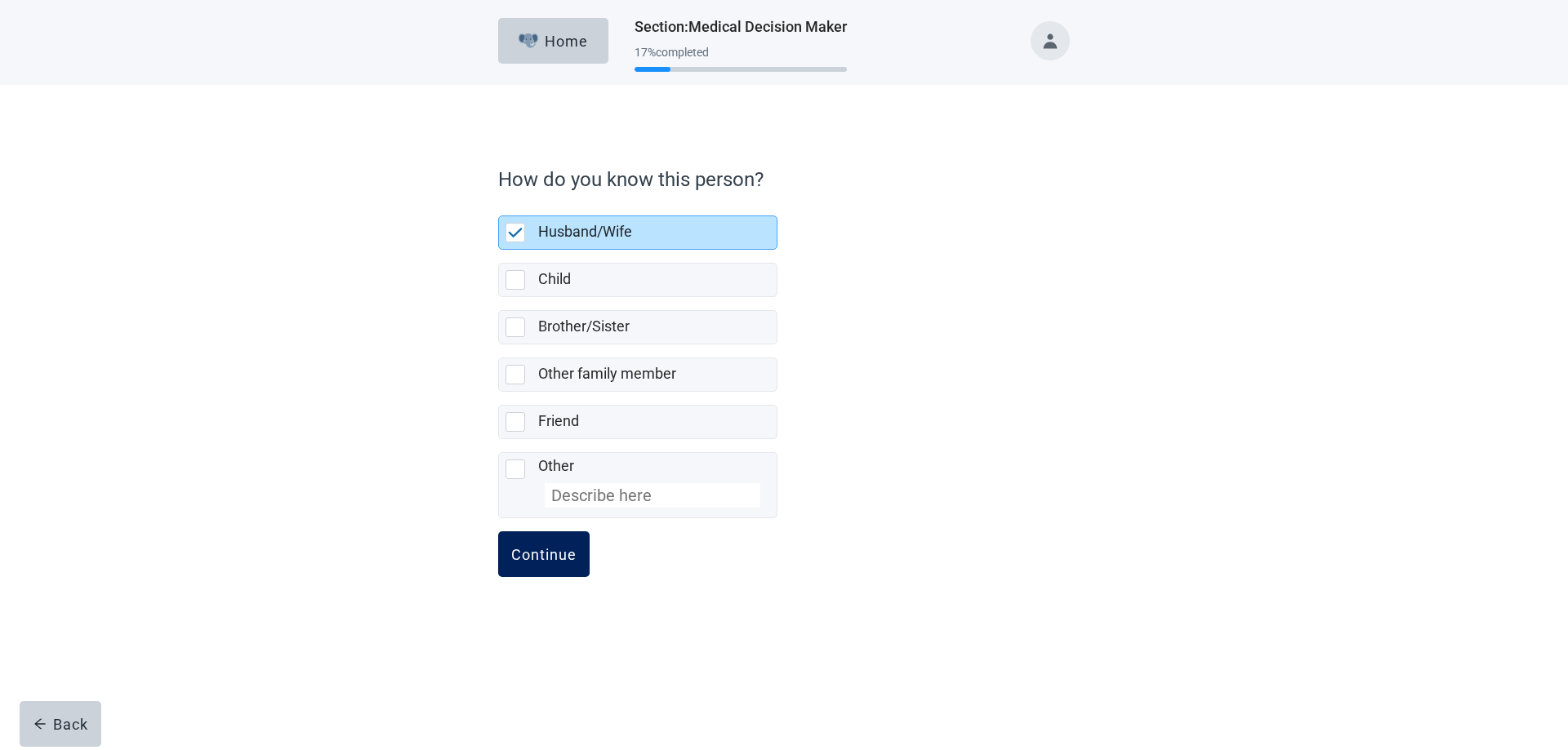
click at [533, 549] on div "Continue" at bounding box center [543, 554] width 65 height 17
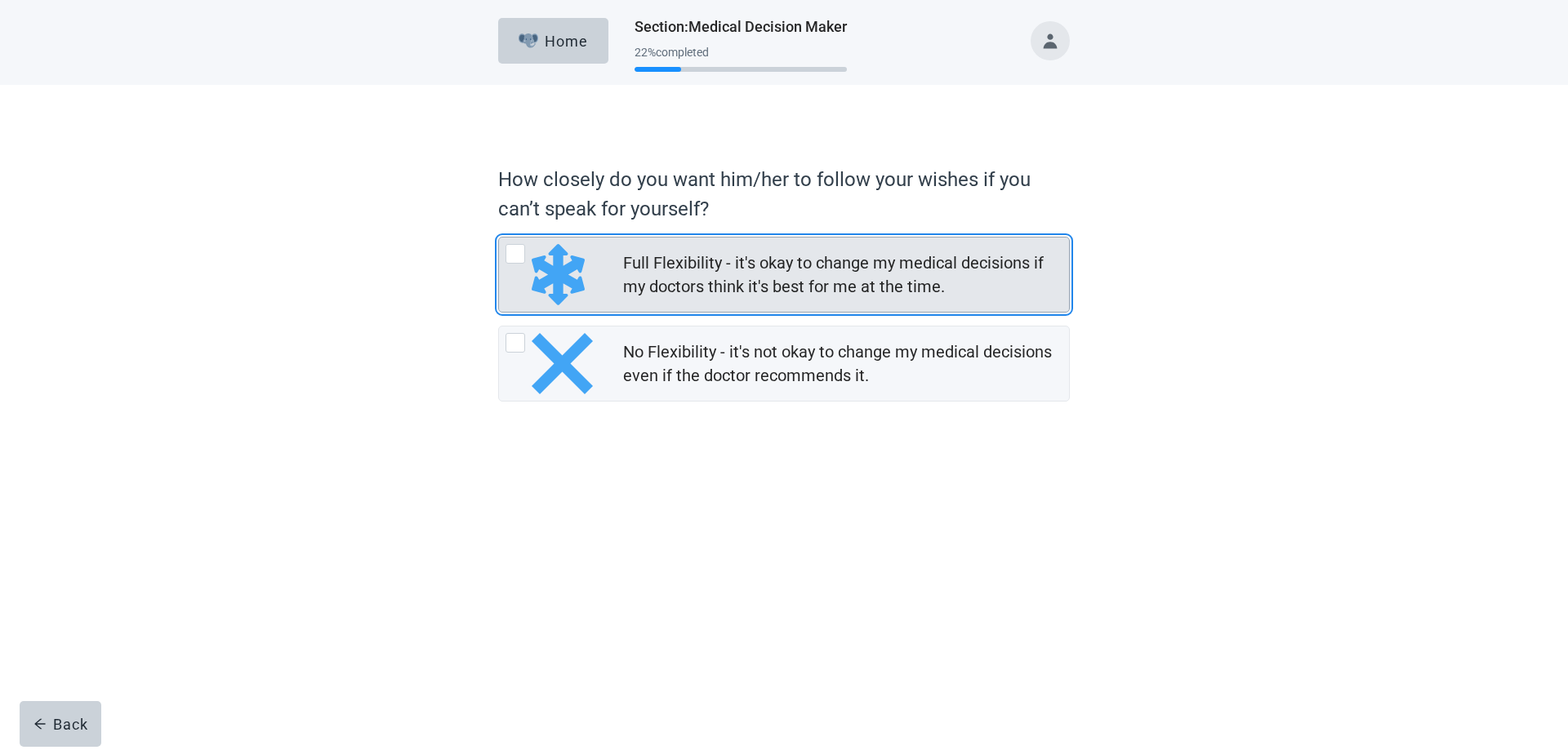
click at [518, 258] on div "Full Flexibility - it's okay to change my medical decisions if my doctors think…" at bounding box center [515, 254] width 20 height 20
click at [499, 238] on input "Full Flexibility - it's okay to change my medical decisions if my doctors think…" at bounding box center [498, 237] width 1 height 1
radio input "true"
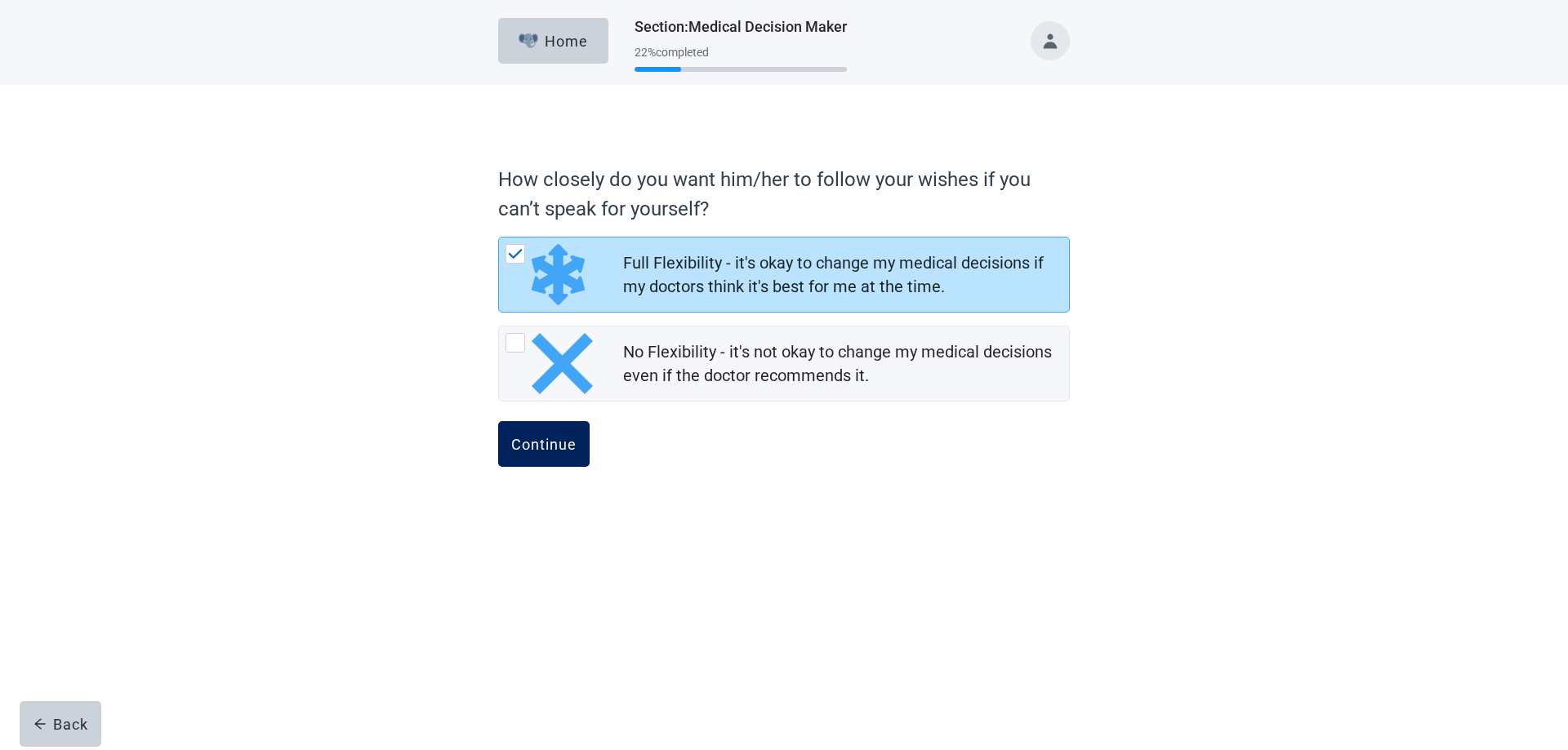
click at [557, 444] on div "Continue" at bounding box center [543, 444] width 65 height 17
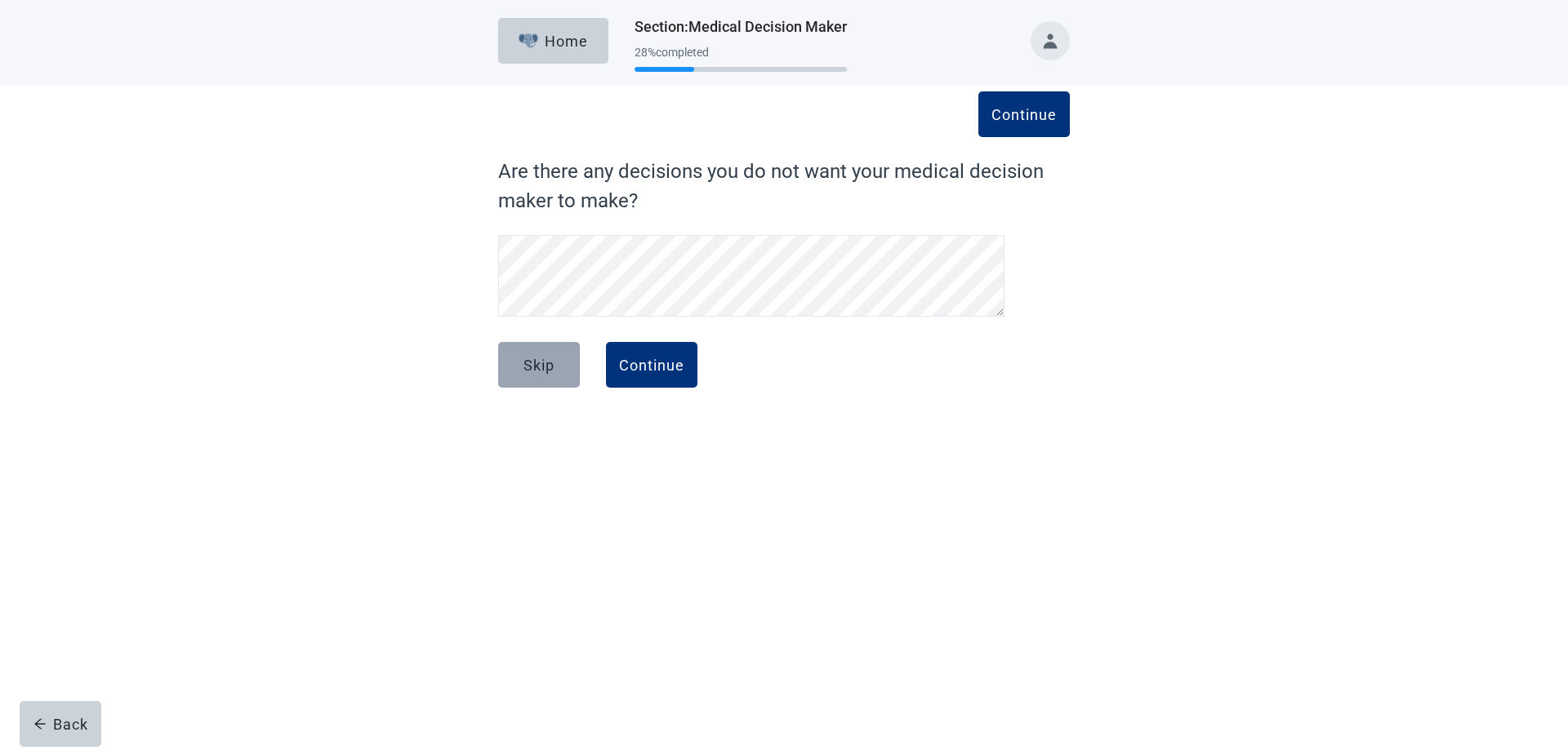
click at [528, 375] on button "Skip" at bounding box center [539, 365] width 82 height 46
click at [666, 365] on div "Continue" at bounding box center [651, 365] width 65 height 17
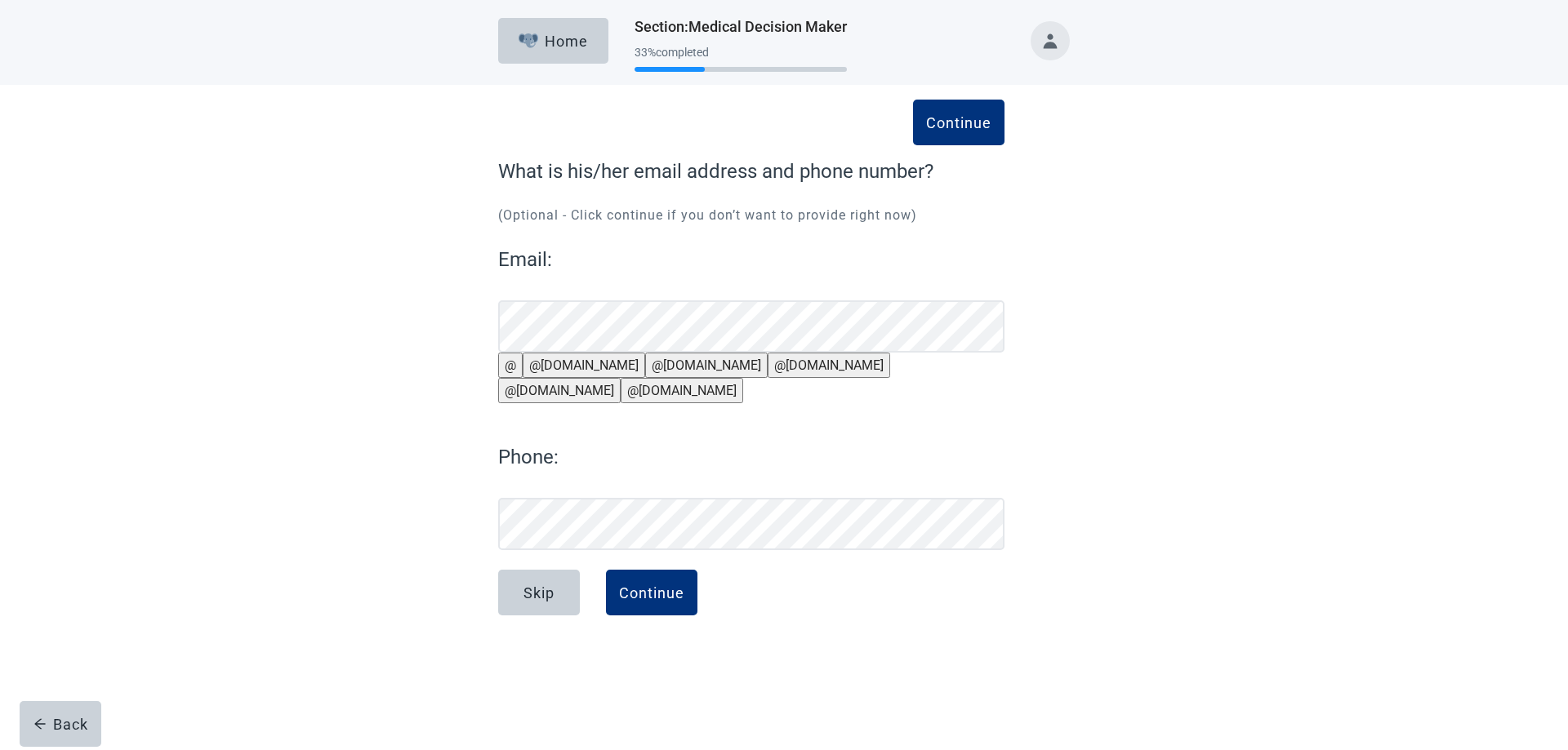
click at [584, 378] on button "@[DOMAIN_NAME]" at bounding box center [584, 365] width 123 height 25
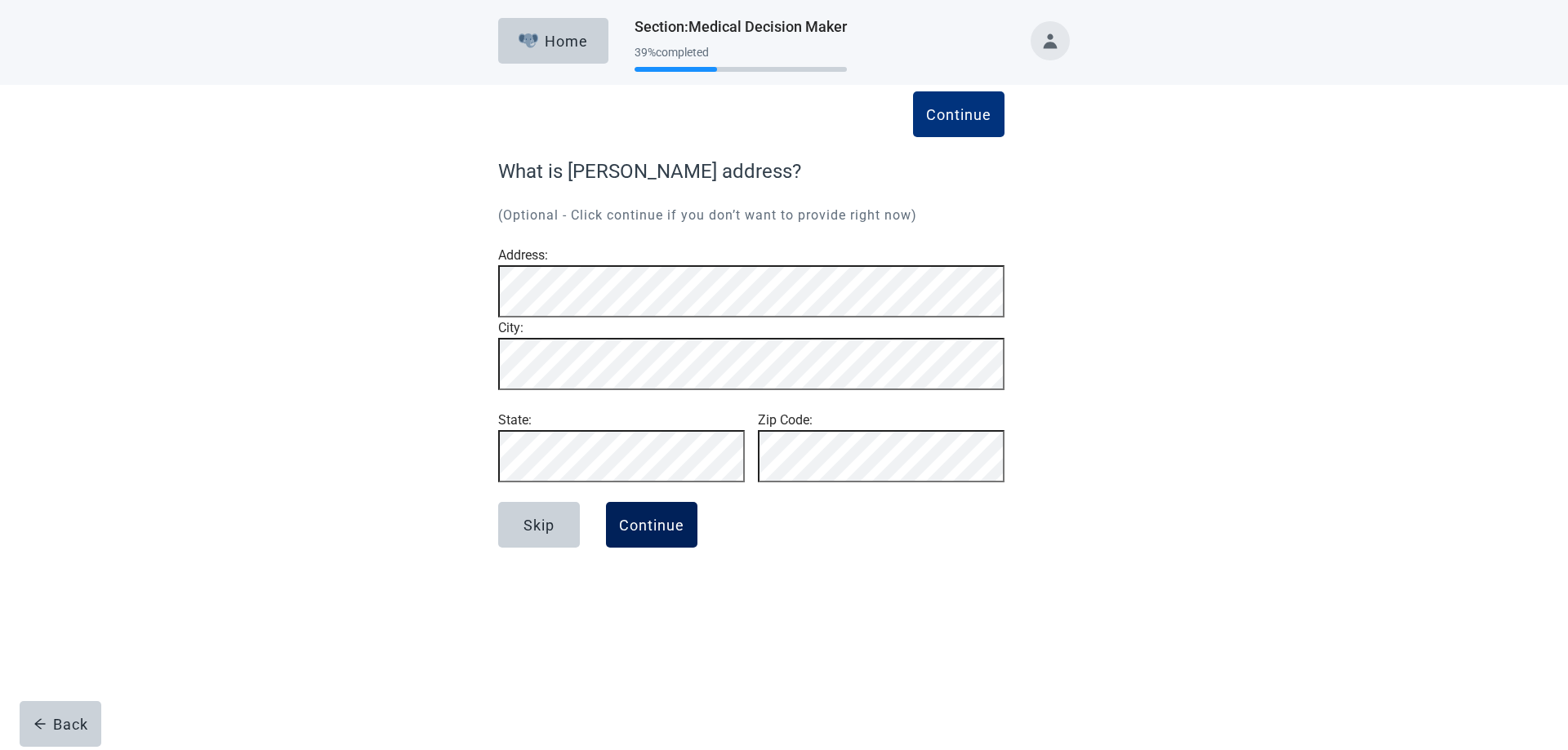
click at [668, 533] on div "Continue" at bounding box center [651, 525] width 65 height 17
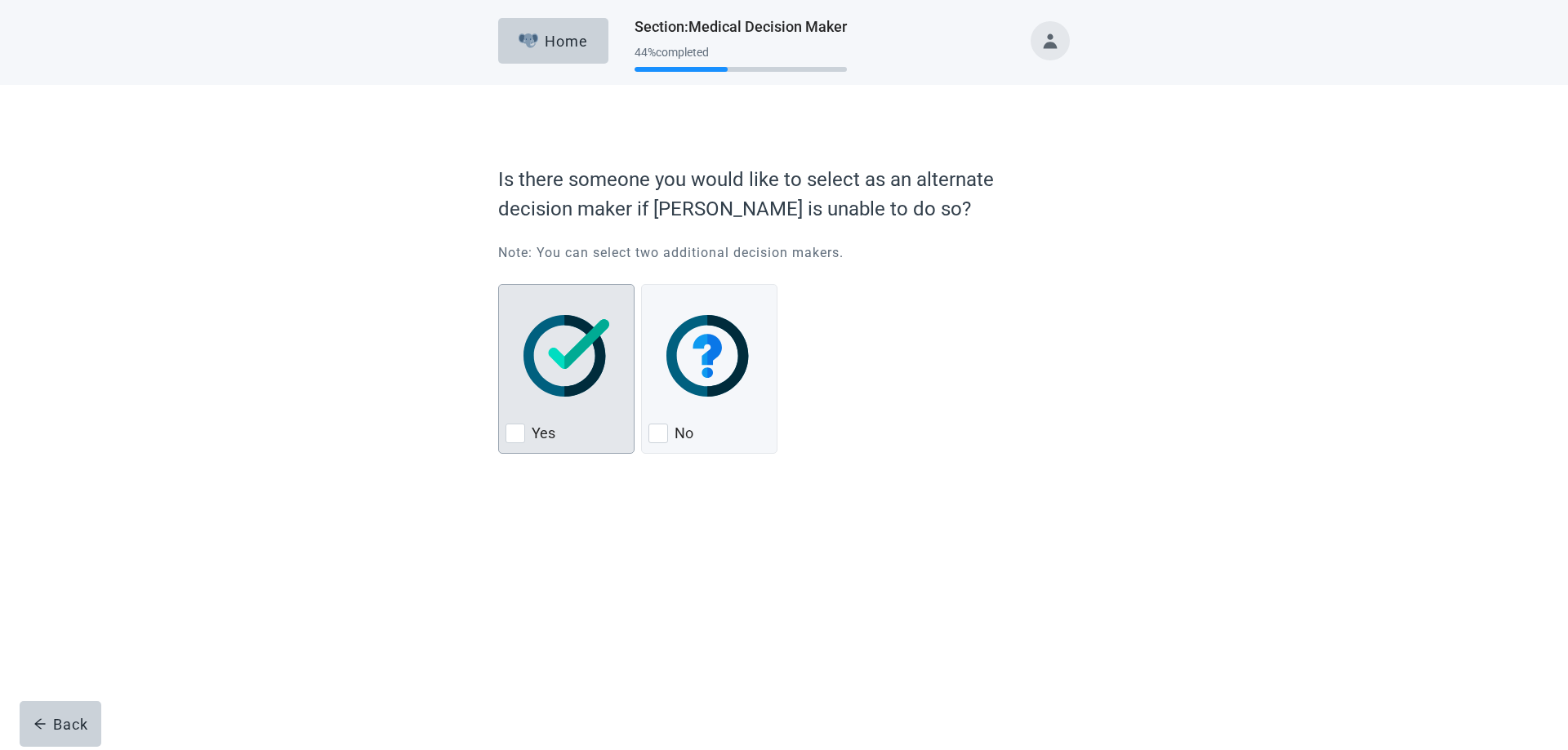
click at [513, 439] on div "Yes, checkbox, not checked" at bounding box center [515, 433] width 20 height 20
click at [499, 285] on input "Yes" at bounding box center [498, 285] width 1 height 1
checkbox input "true"
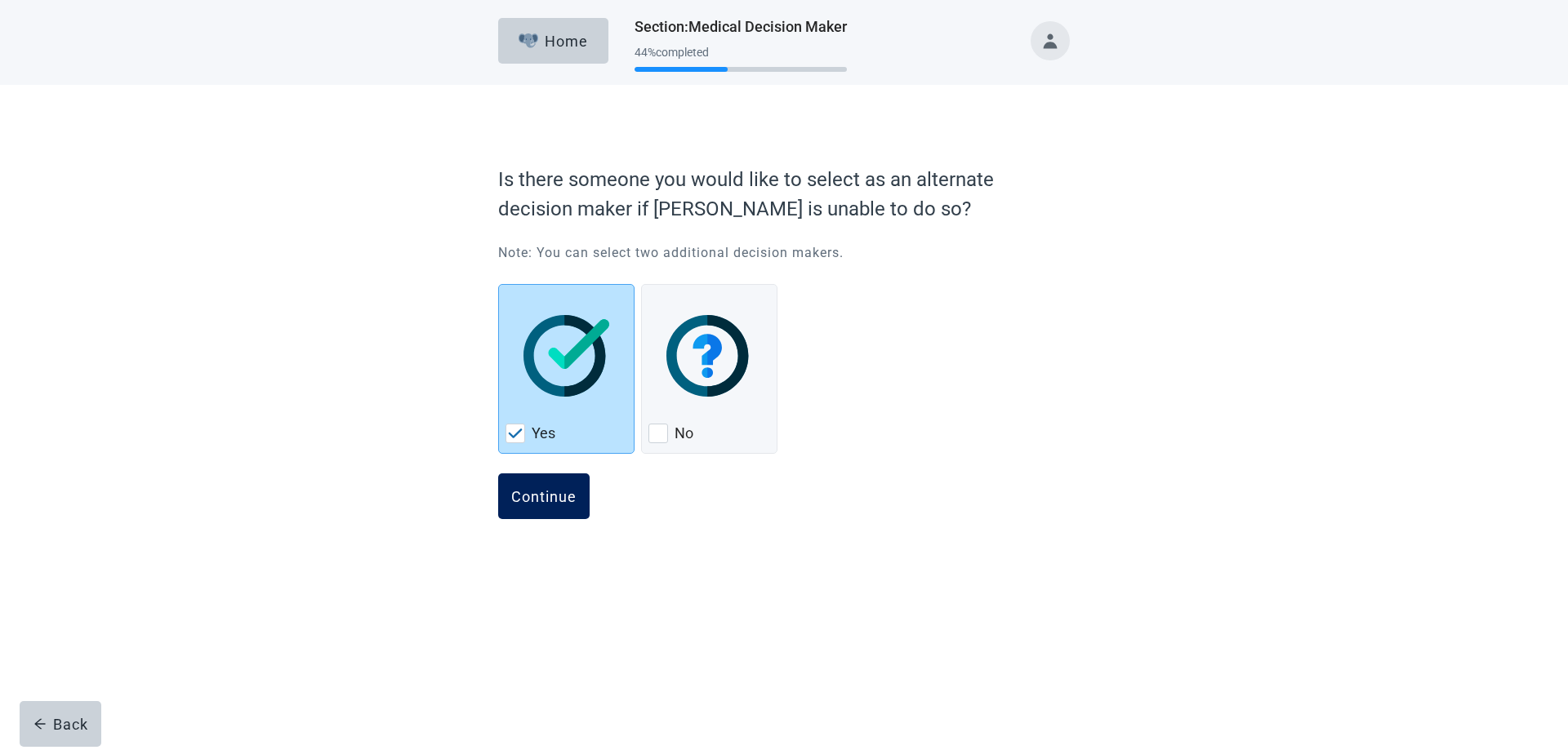
click at [525, 485] on button "Continue" at bounding box center [543, 496] width 91 height 46
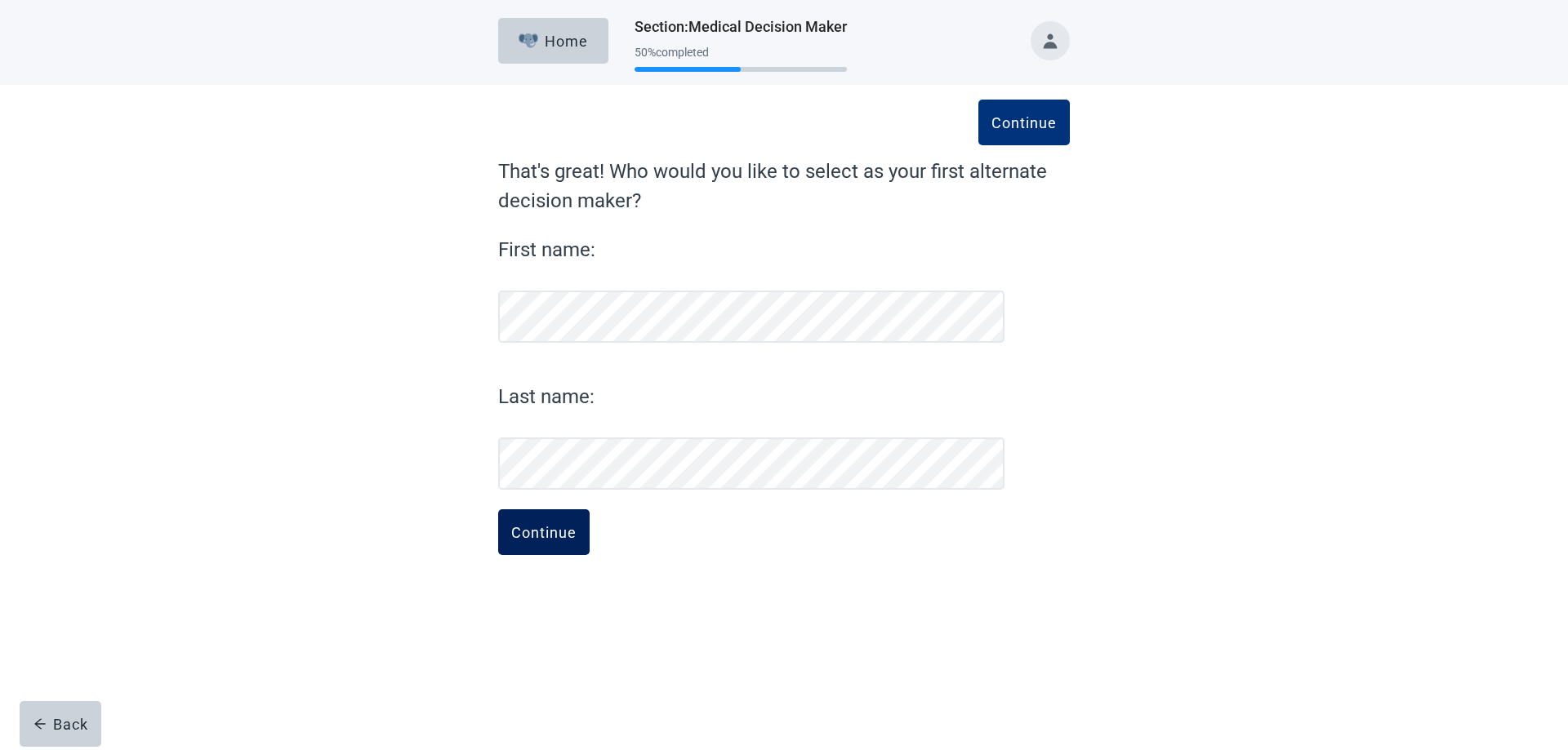
click at [567, 539] on div "Continue" at bounding box center [543, 532] width 65 height 17
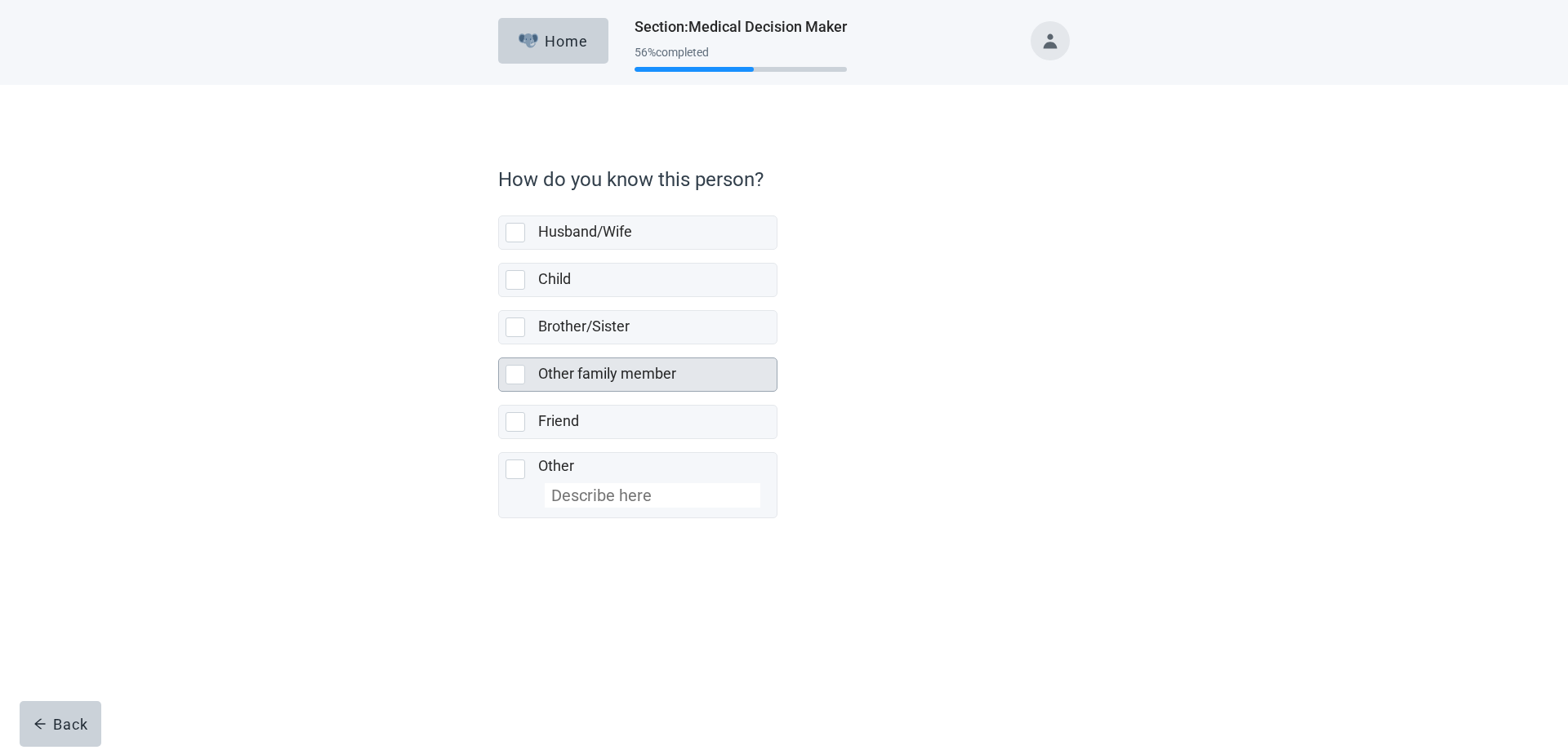
click at [513, 371] on div "Other family member, checkbox, not selected" at bounding box center [515, 374] width 20 height 20
click at [499, 345] on input "Other family member" at bounding box center [498, 345] width 1 height 1
checkbox input "true"
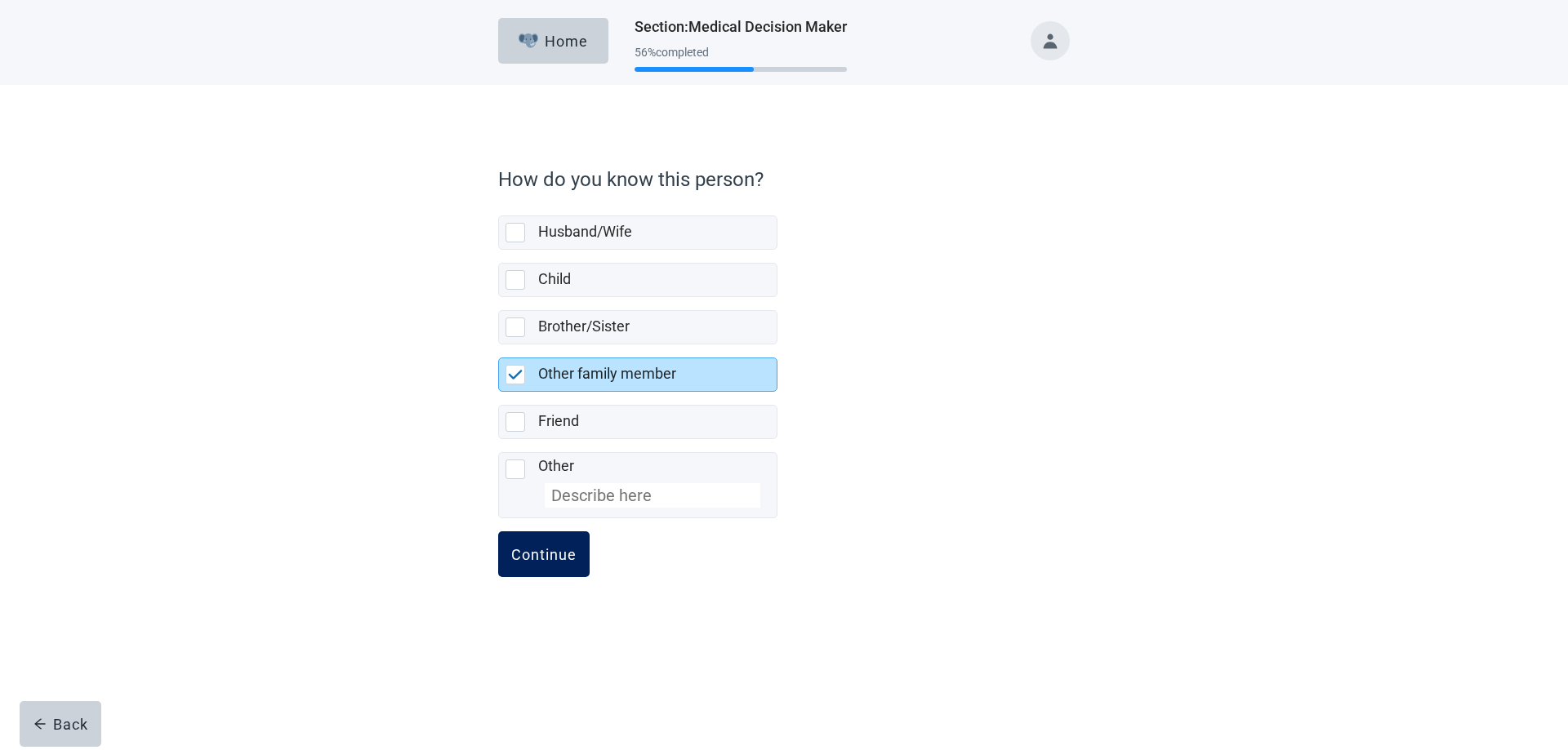
click at [532, 552] on div "Continue" at bounding box center [543, 554] width 65 height 17
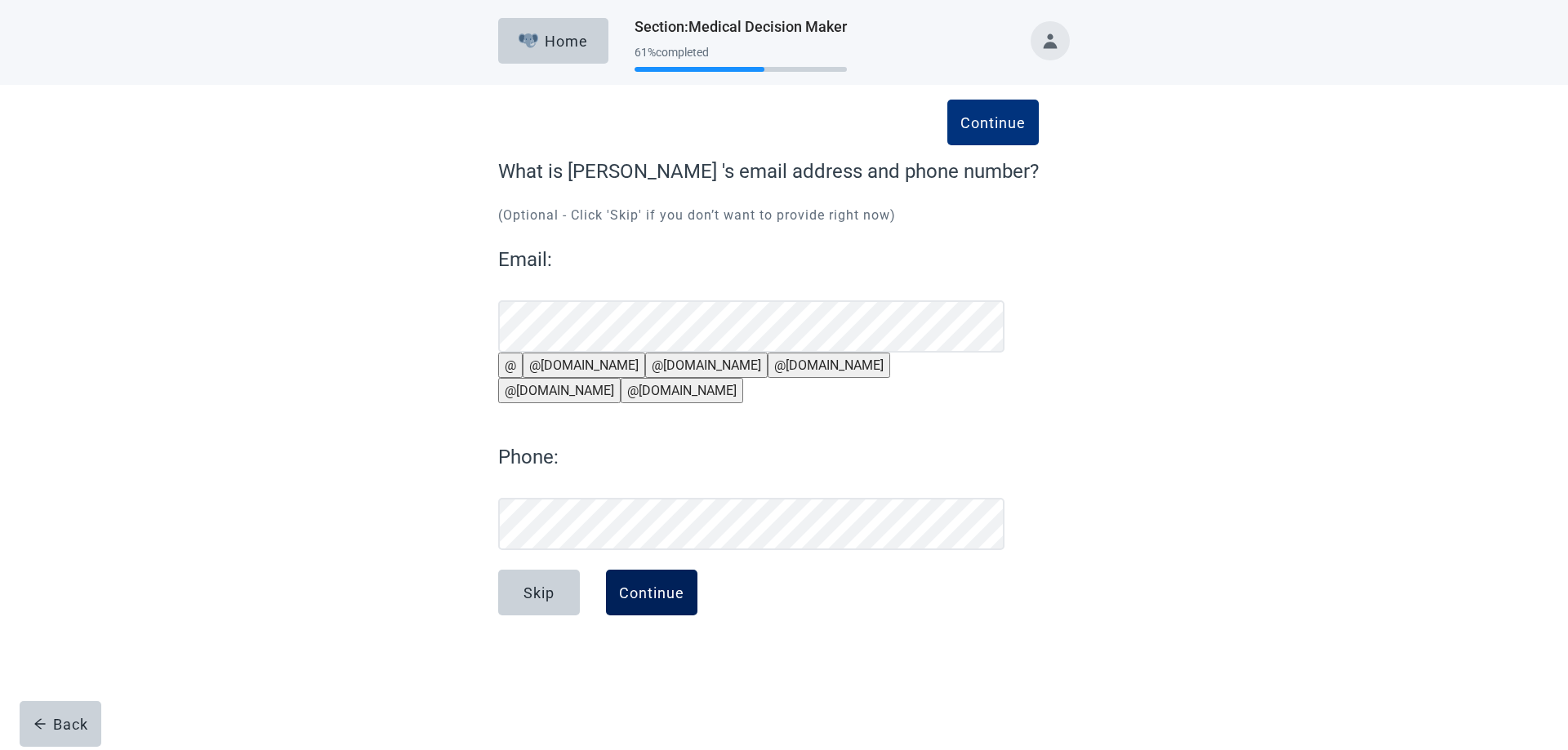
click at [656, 615] on button "Continue" at bounding box center [651, 593] width 91 height 46
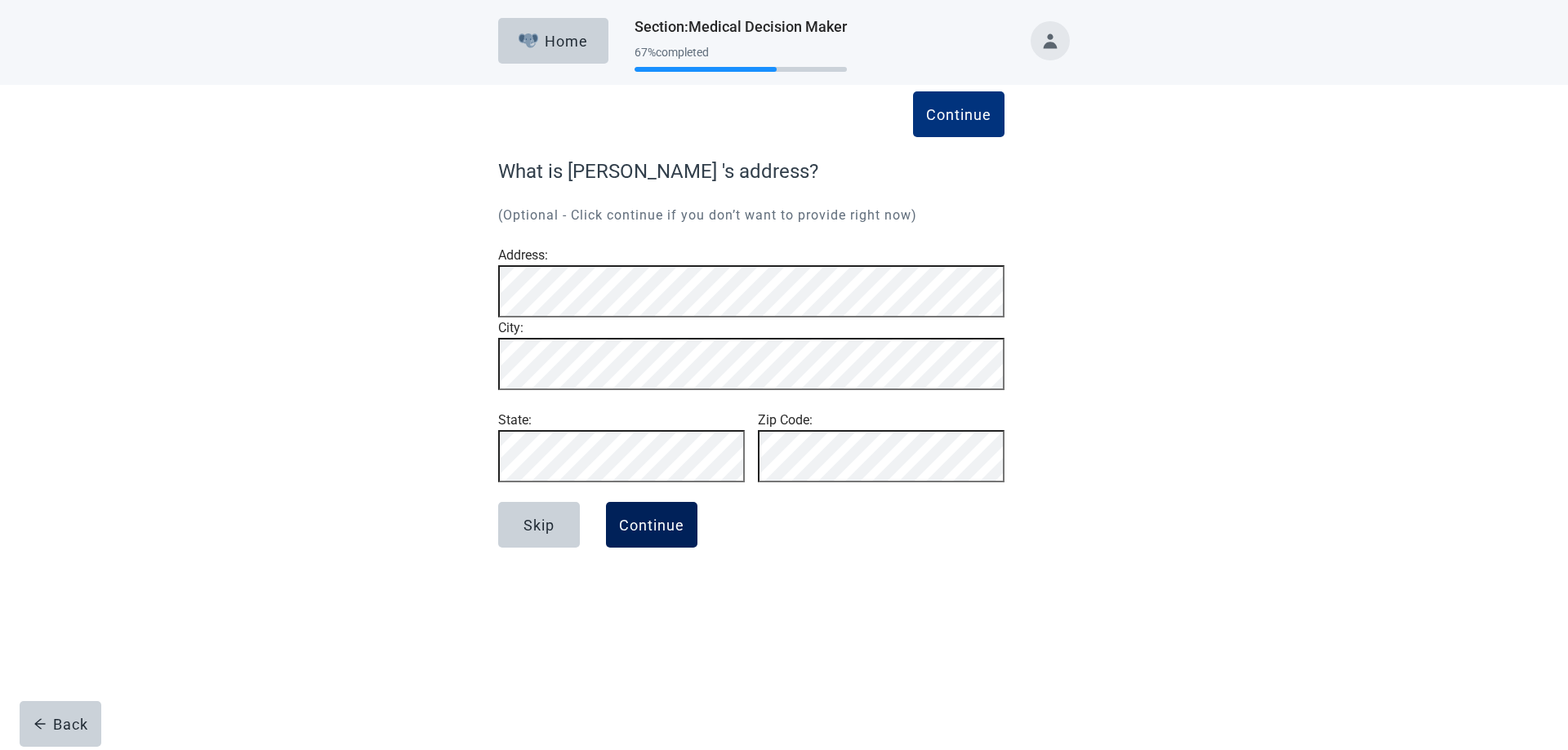
click at [653, 533] on div "Continue" at bounding box center [651, 525] width 65 height 17
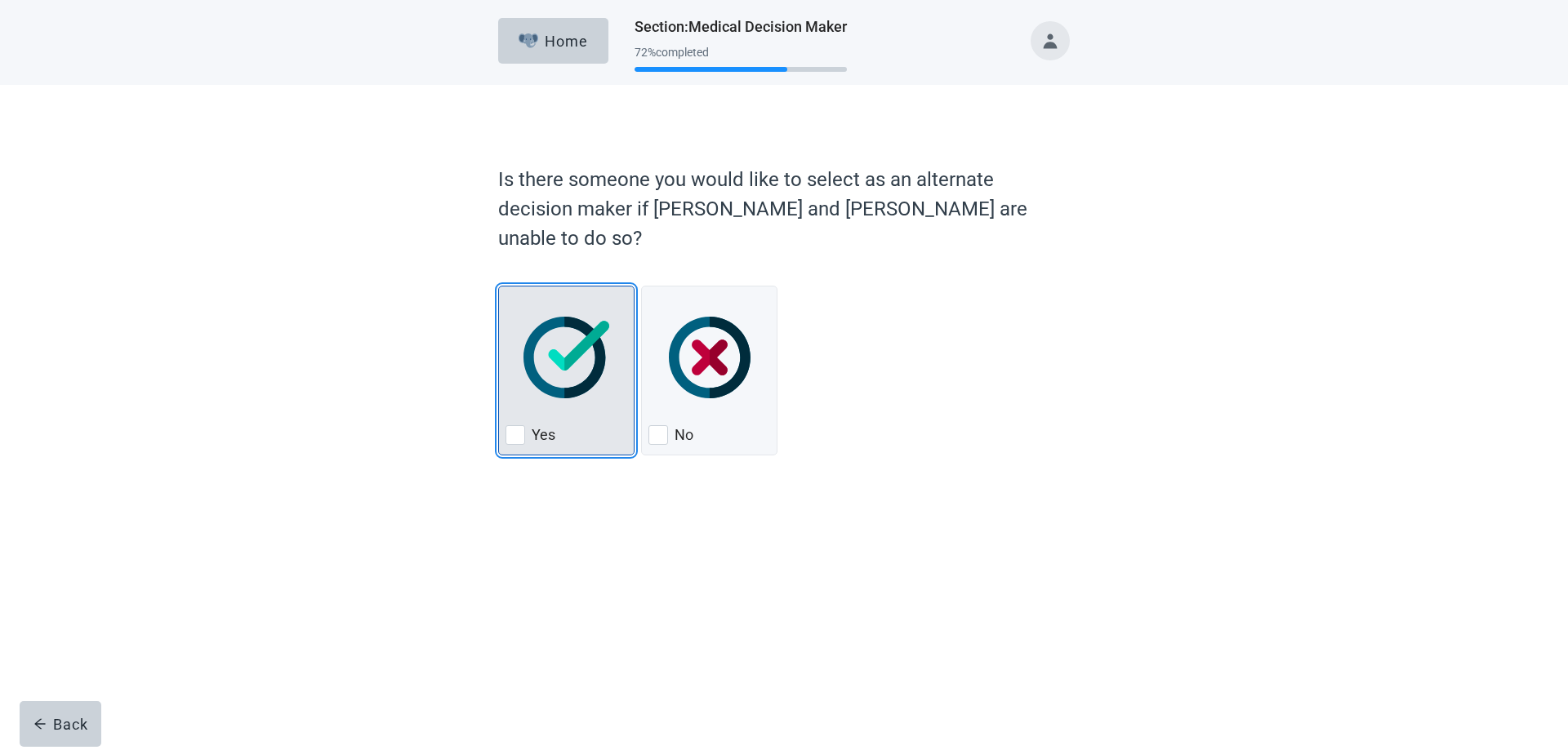
click at [510, 425] on div "Yes, checkbox, not checked" at bounding box center [515, 435] width 20 height 20
click at [499, 286] on input "Yes" at bounding box center [498, 285] width 1 height 1
checkbox input "true"
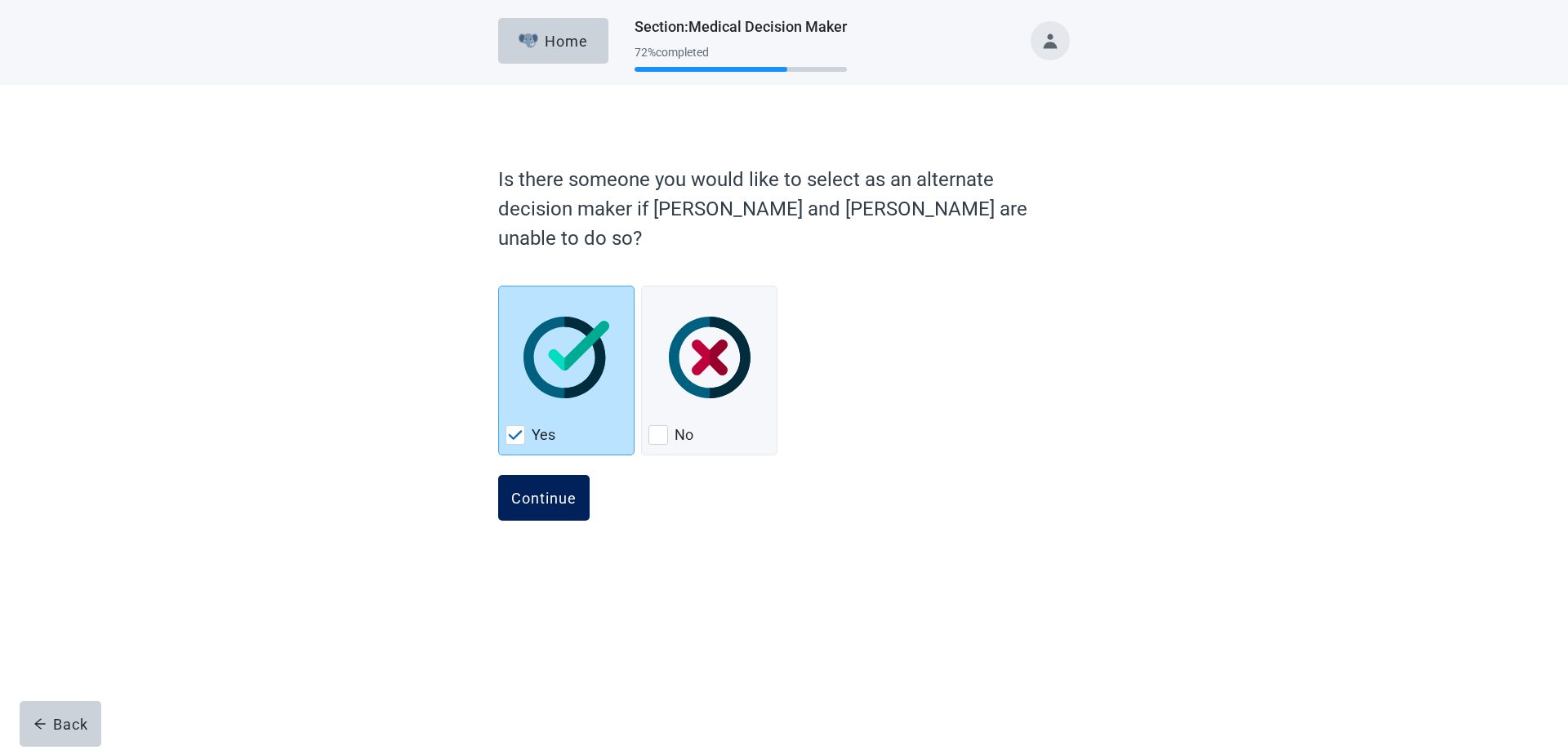
click at [528, 490] on div "Continue" at bounding box center [543, 498] width 65 height 17
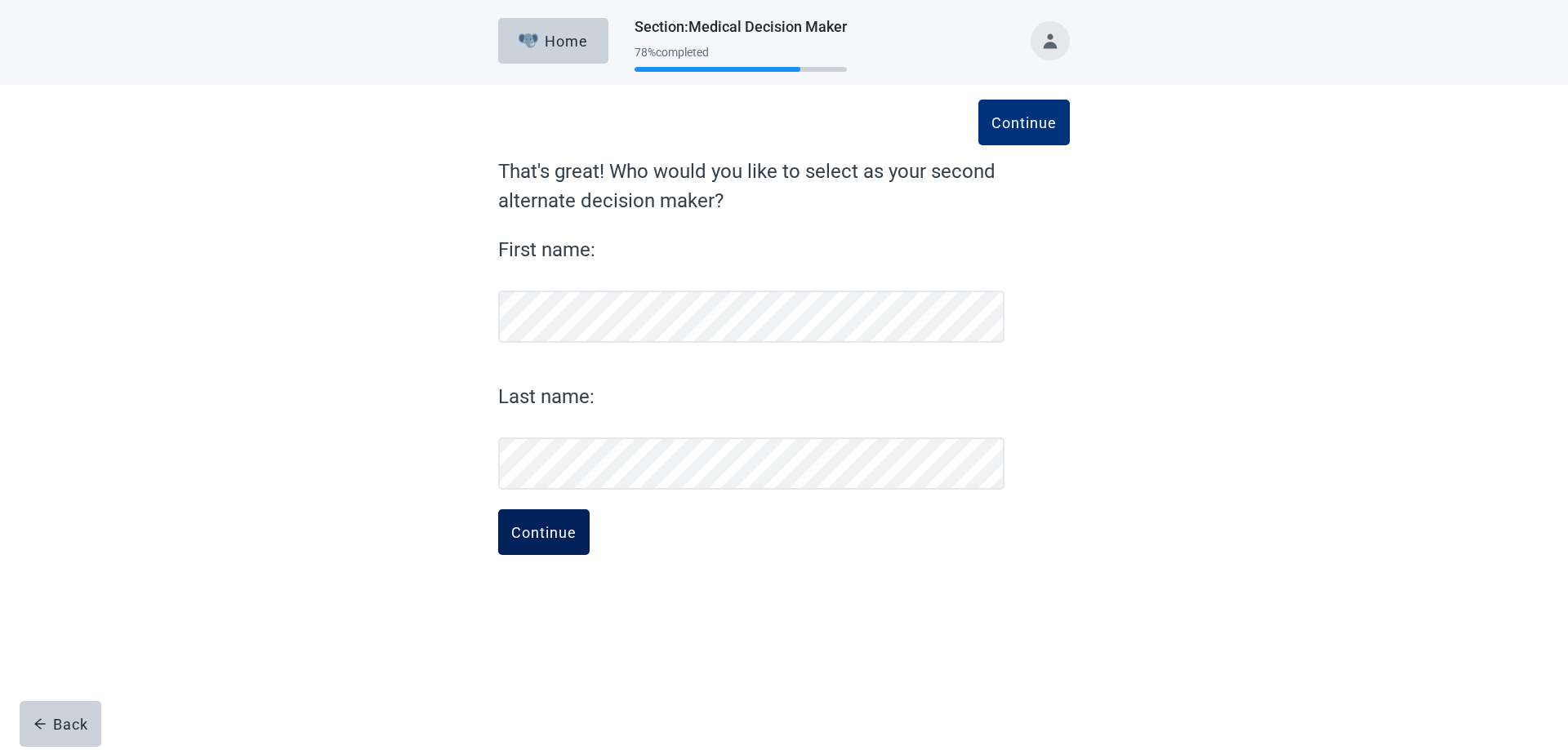
click at [556, 517] on button "Continue" at bounding box center [543, 532] width 91 height 46
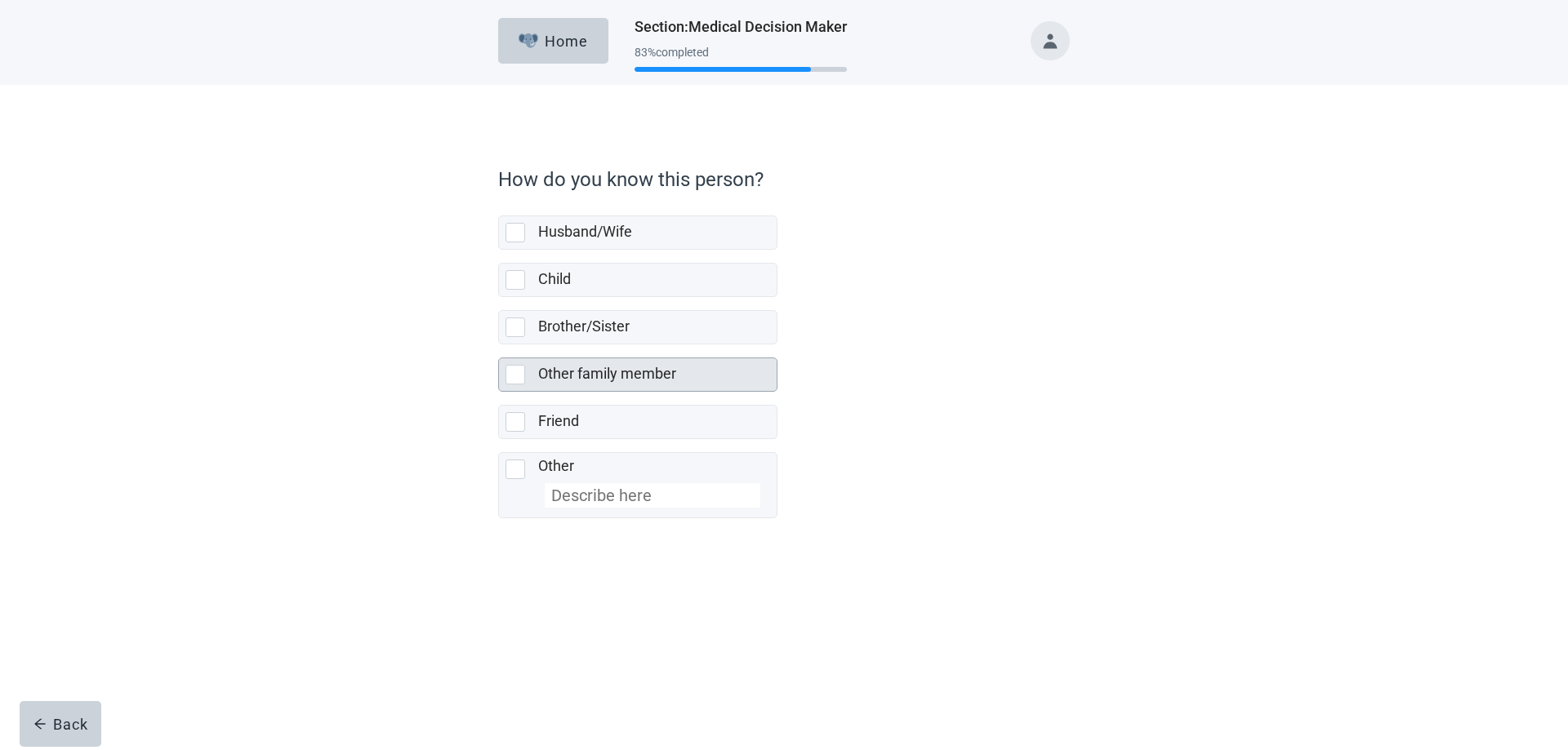
click at [522, 378] on div "Other family member, checkbox, not selected" at bounding box center [515, 374] width 20 height 20
click at [499, 345] on input "Other family member" at bounding box center [498, 345] width 1 height 1
checkbox input "true"
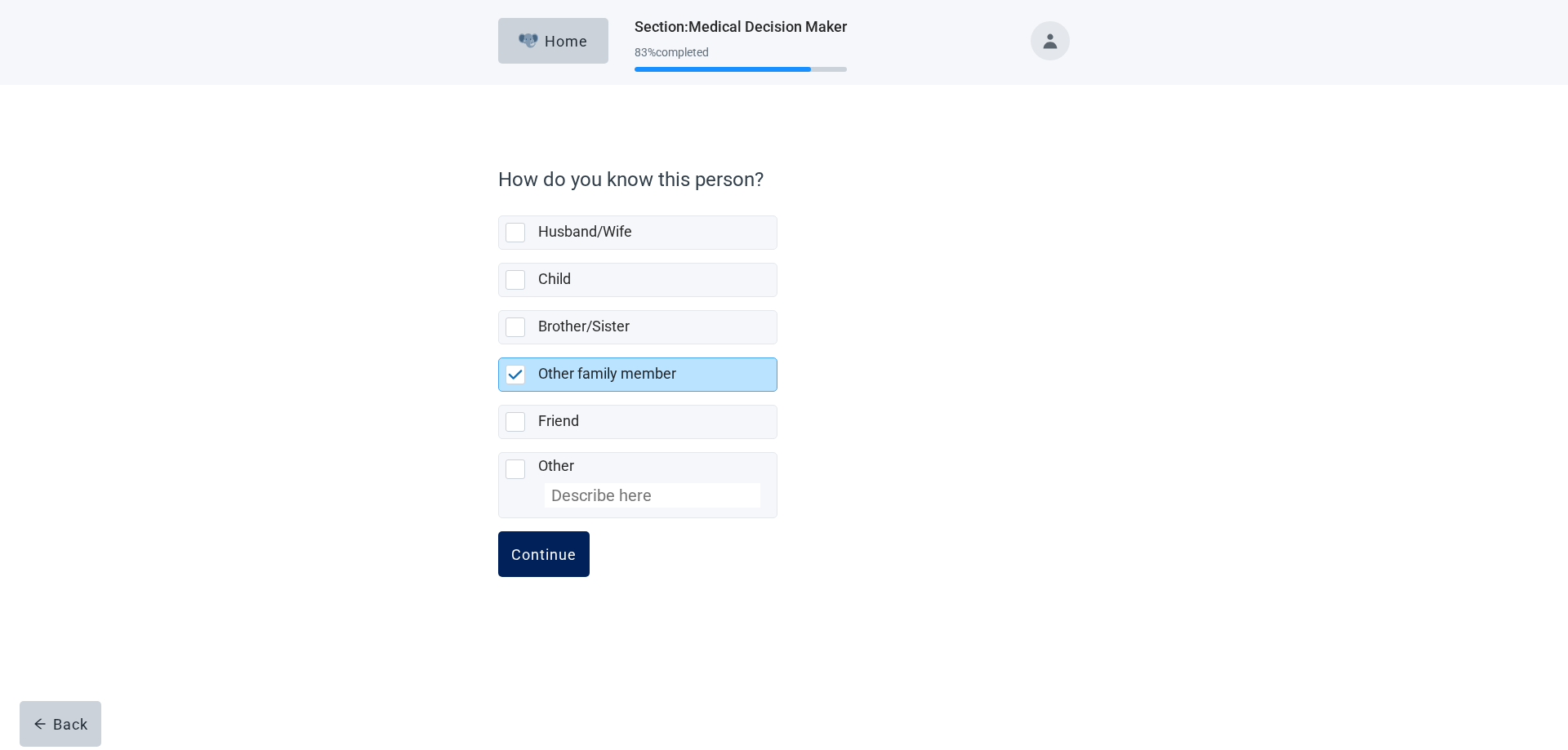
click at [539, 547] on div "Continue" at bounding box center [543, 554] width 65 height 17
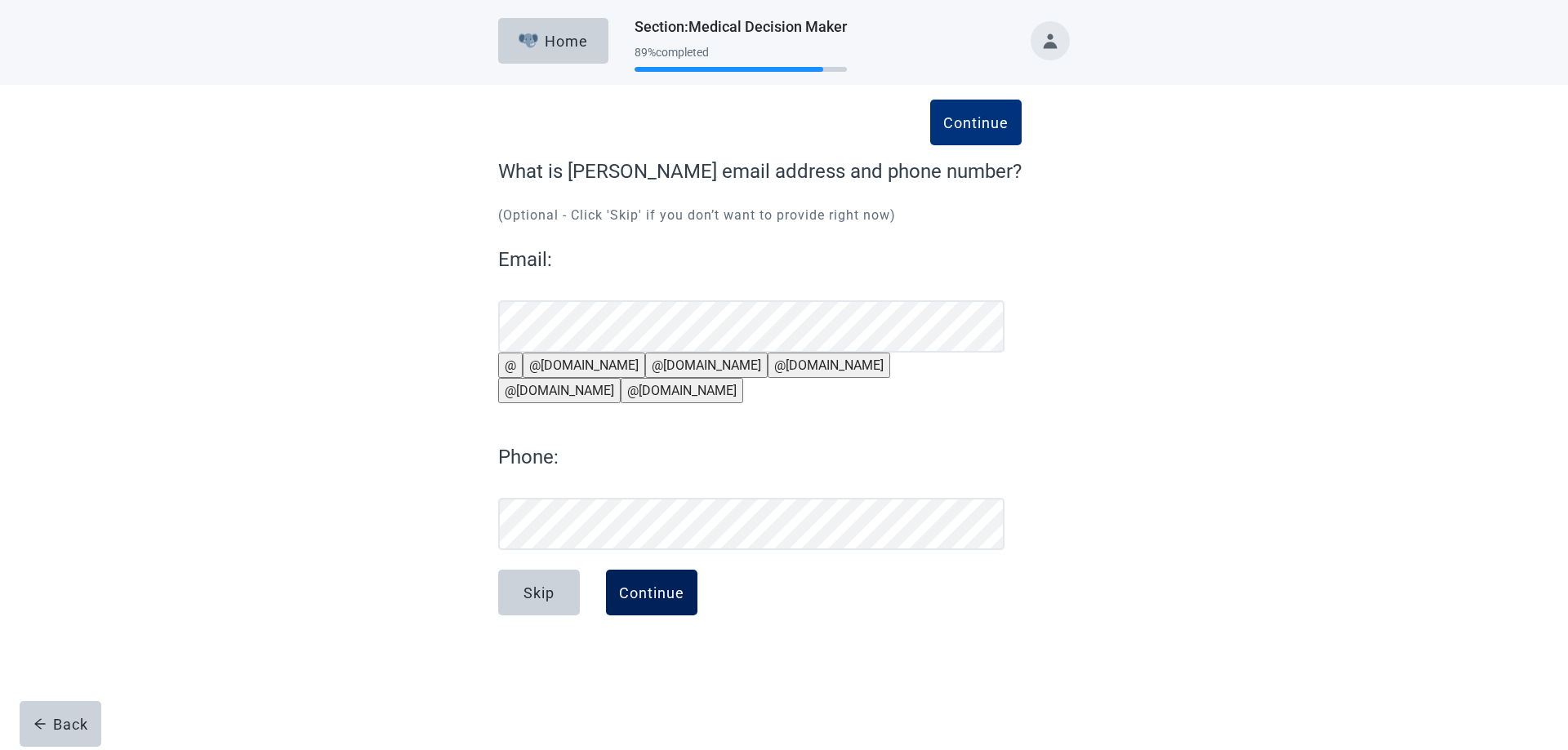
click at [633, 601] on div "Continue" at bounding box center [651, 593] width 65 height 17
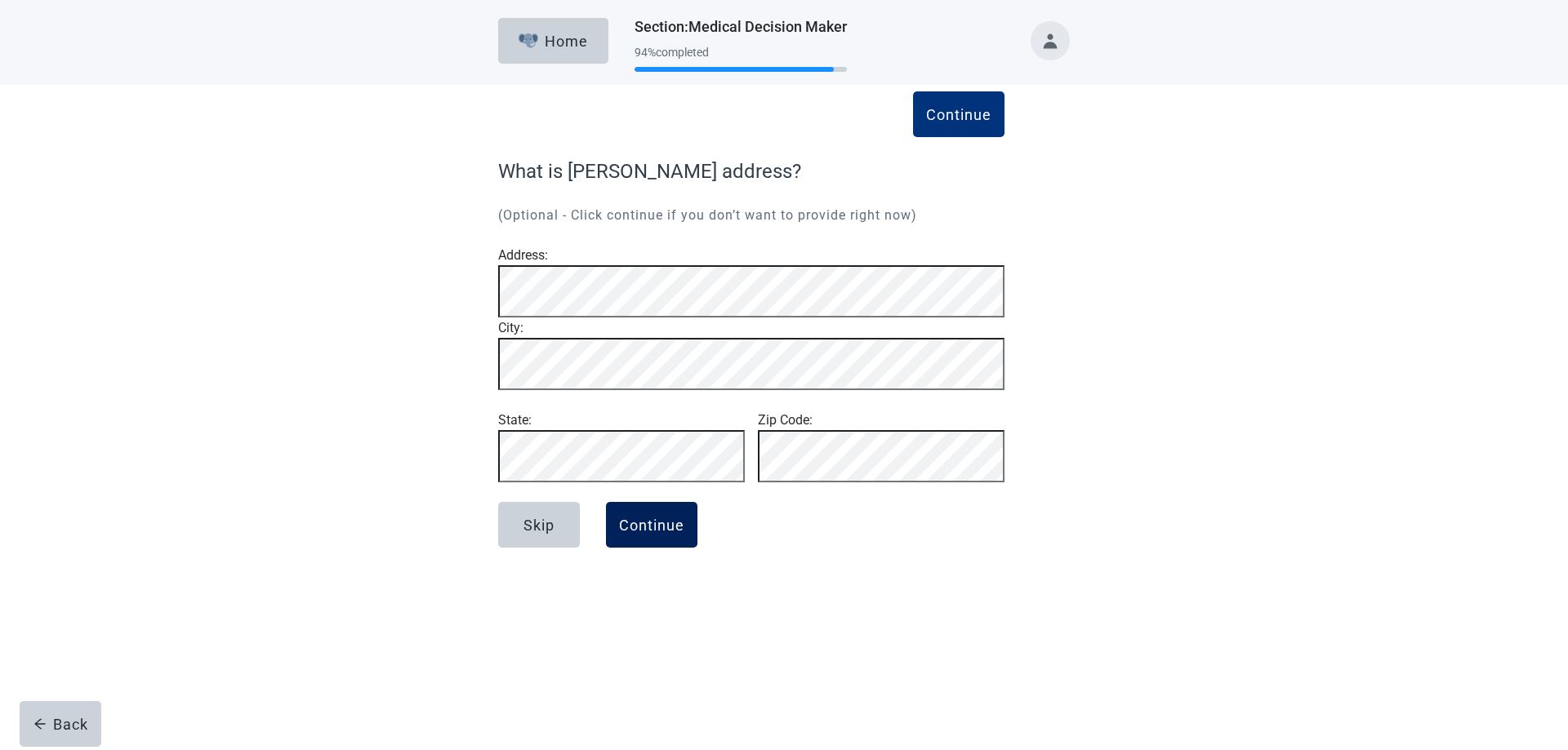
click at [629, 533] on div "Continue" at bounding box center [651, 525] width 65 height 17
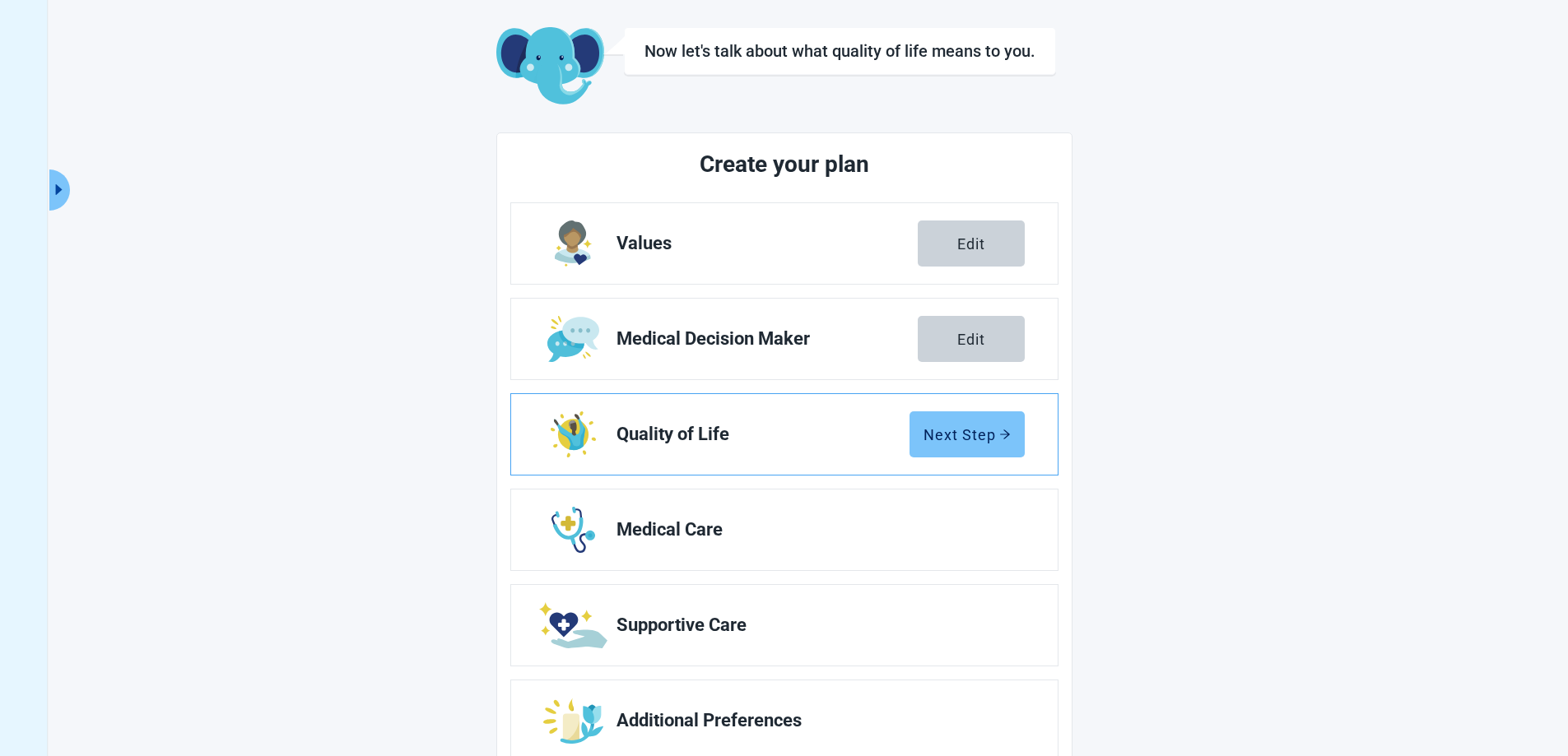
scroll to position [118, 0]
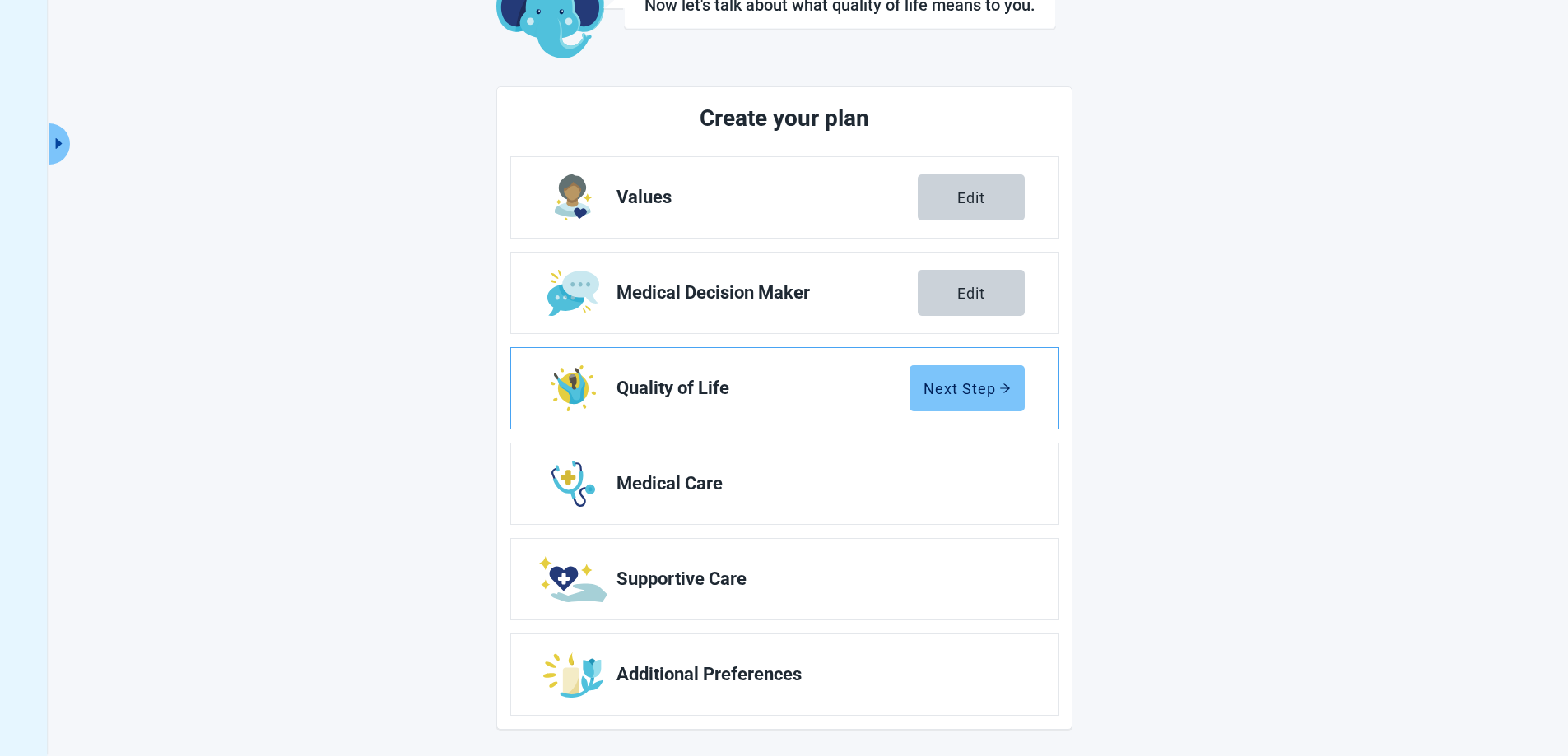
click at [956, 389] on div "Next Step" at bounding box center [967, 389] width 87 height 17
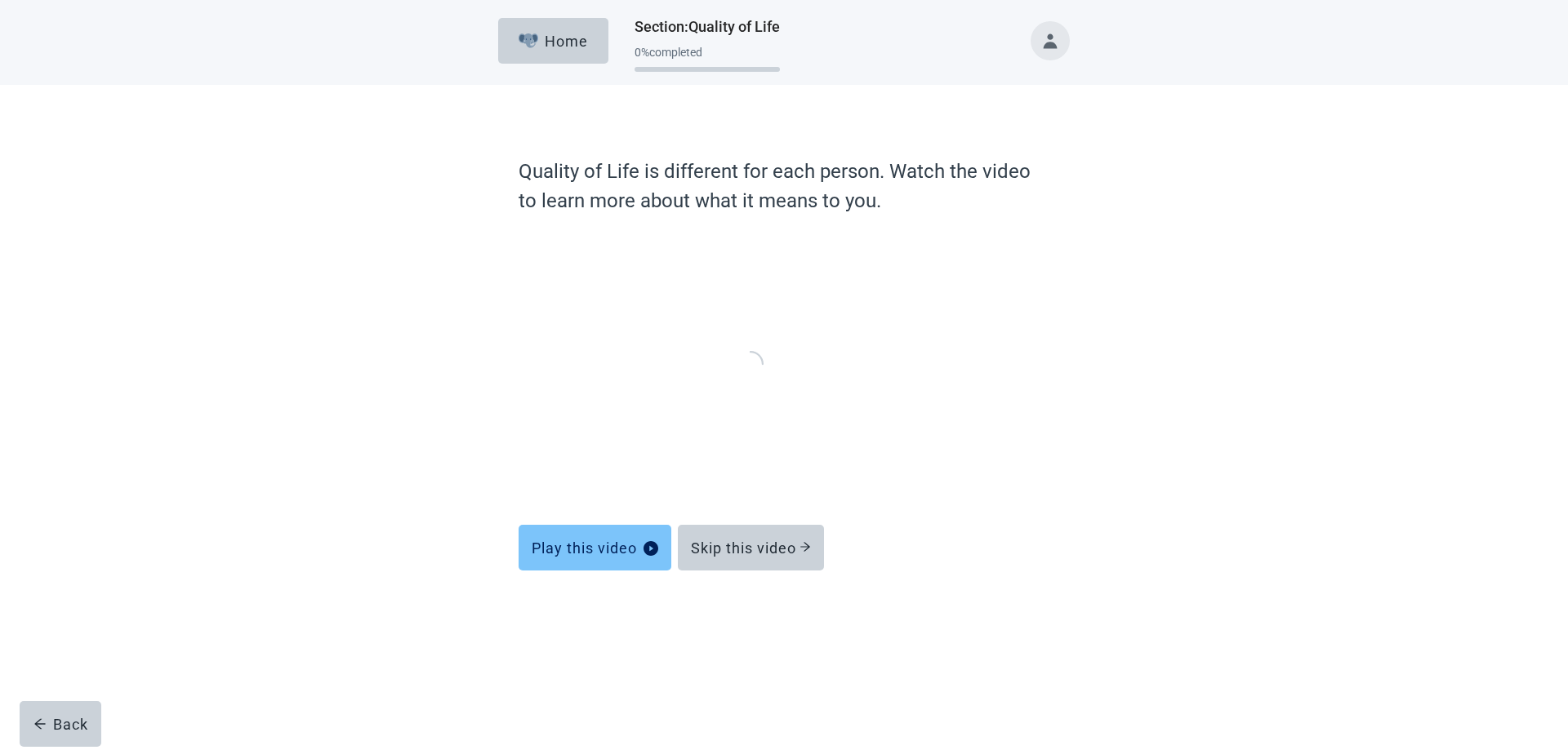
click at [627, 549] on div "Play this video" at bounding box center [594, 547] width 126 height 17
click at [776, 549] on div "Skip this video" at bounding box center [751, 547] width 120 height 17
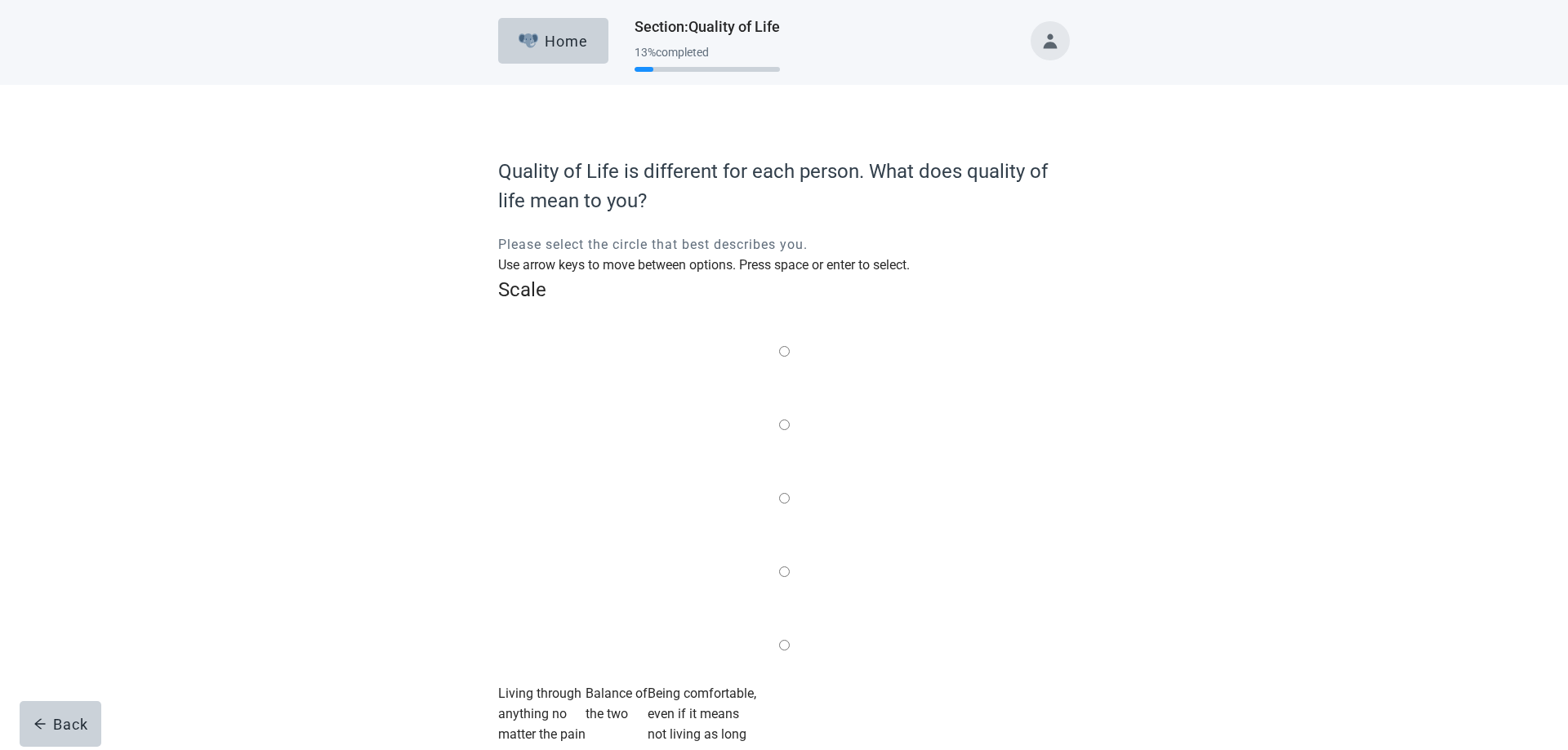
click at [781, 489] on label "Main content" at bounding box center [784, 499] width 10 height 20
click at [781, 493] on input "Quality of life scale: 50 out of 100. Balance of the two" at bounding box center [784, 499] width 10 height 10
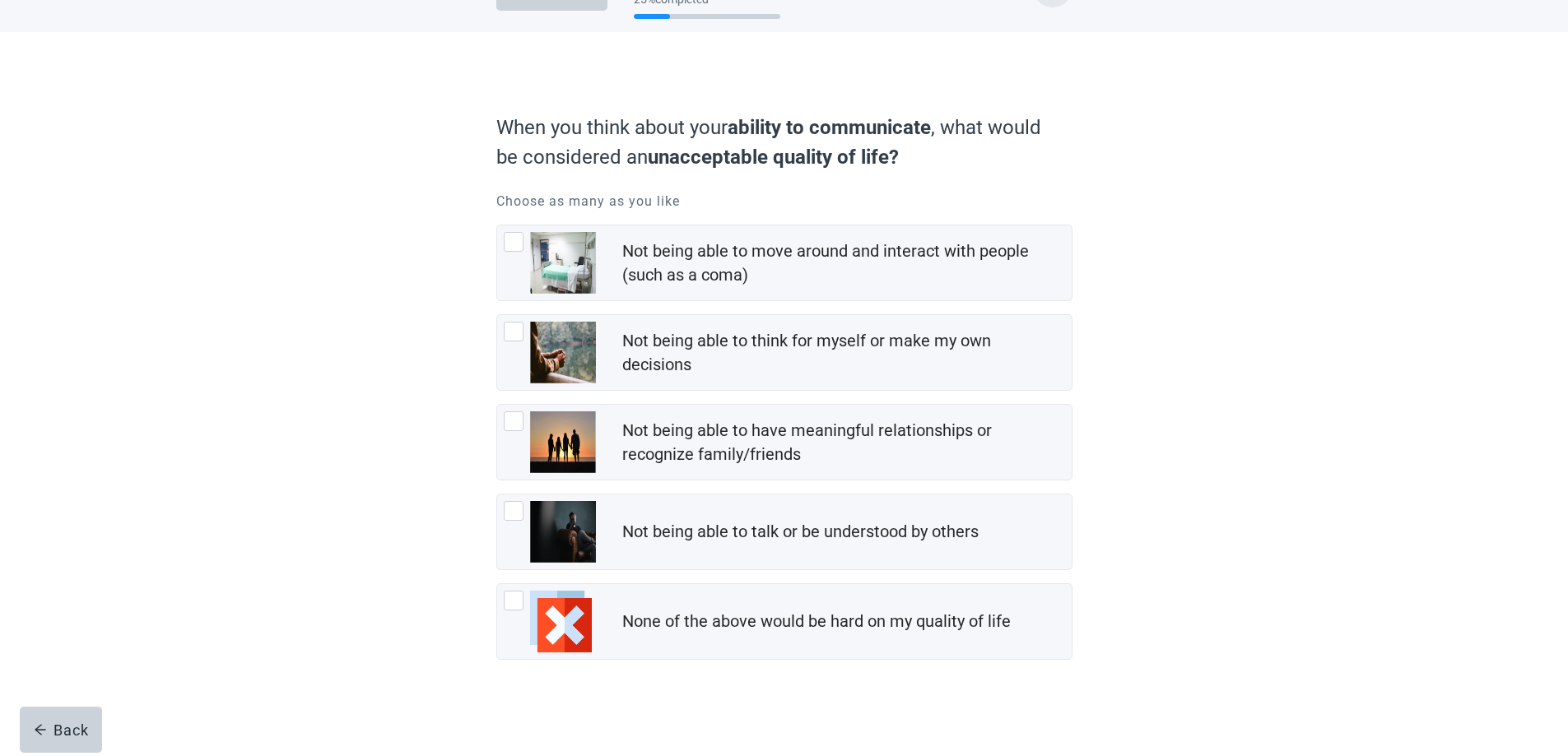
scroll to position [60, 0]
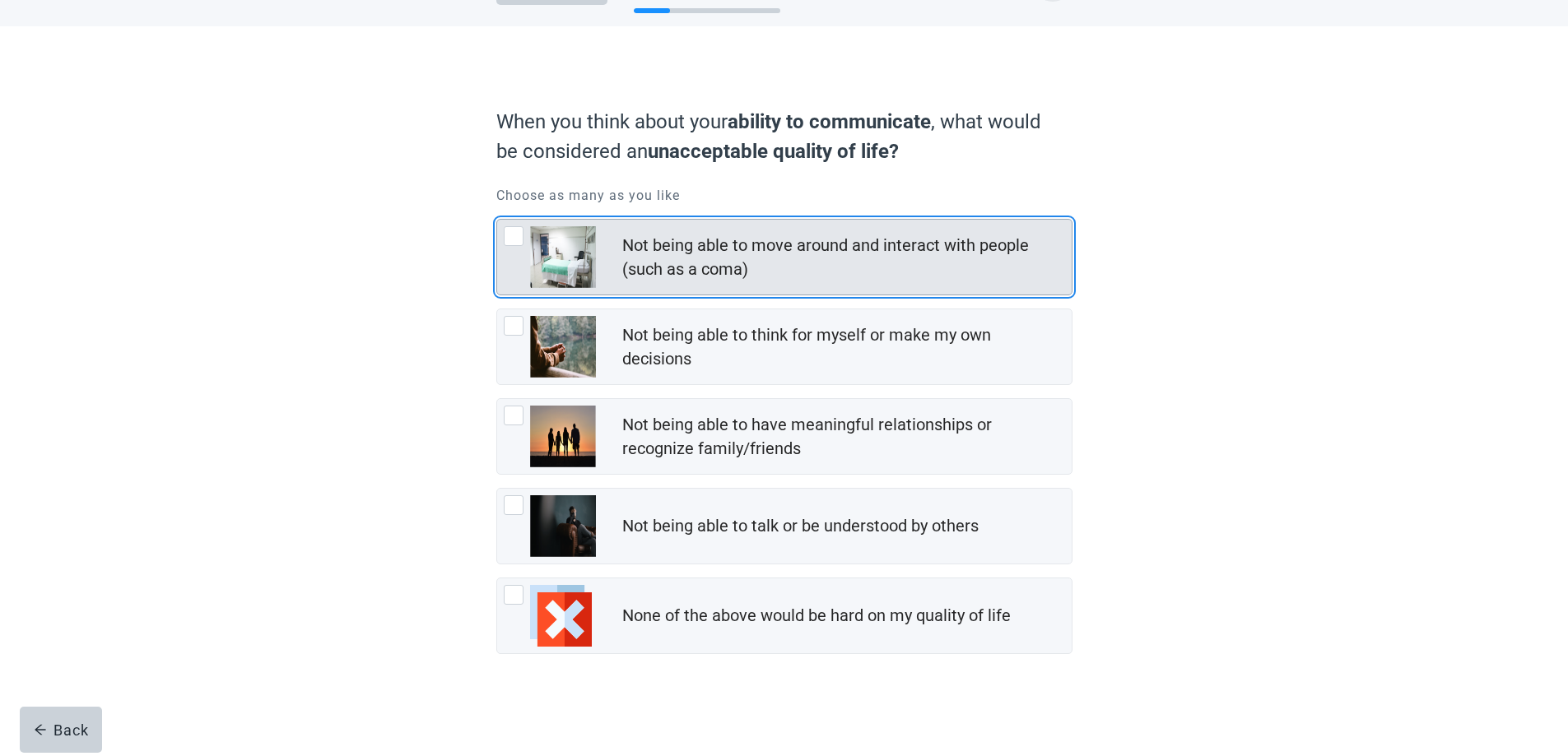
click at [514, 239] on div "Not being able to move around and interact with people (such as a coma), checkb…" at bounding box center [513, 236] width 20 height 20
click at [498, 220] on input "Not being able to move around and interact with people (such as a coma)" at bounding box center [497, 219] width 1 height 1
checkbox input "true"
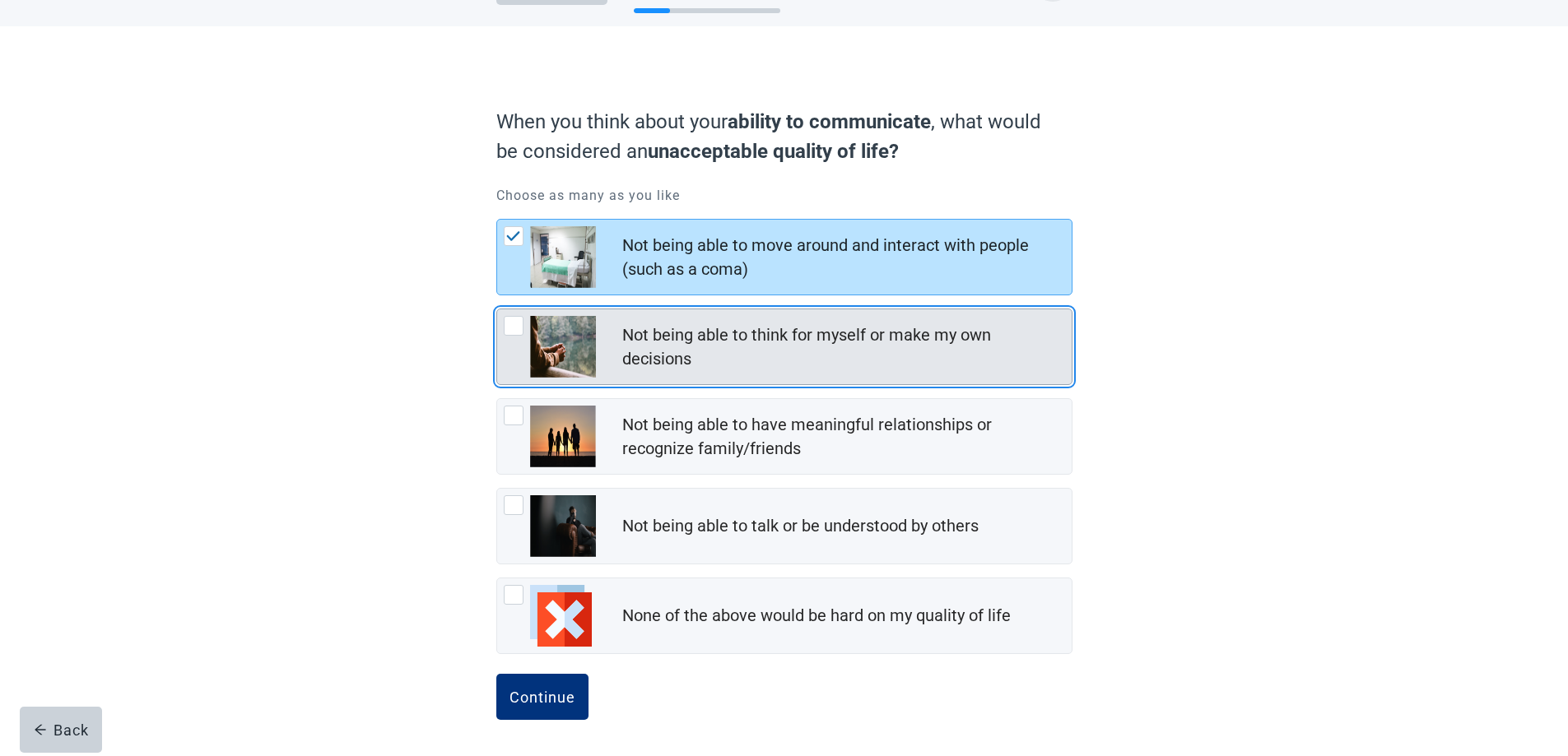
click at [514, 326] on div "Not being able to think for myself or make my own decisions, checkbox, not chec…" at bounding box center [513, 325] width 20 height 20
click at [498, 310] on input "Not being able to think for myself or make my own decisions" at bounding box center [497, 309] width 1 height 1
checkbox input "true"
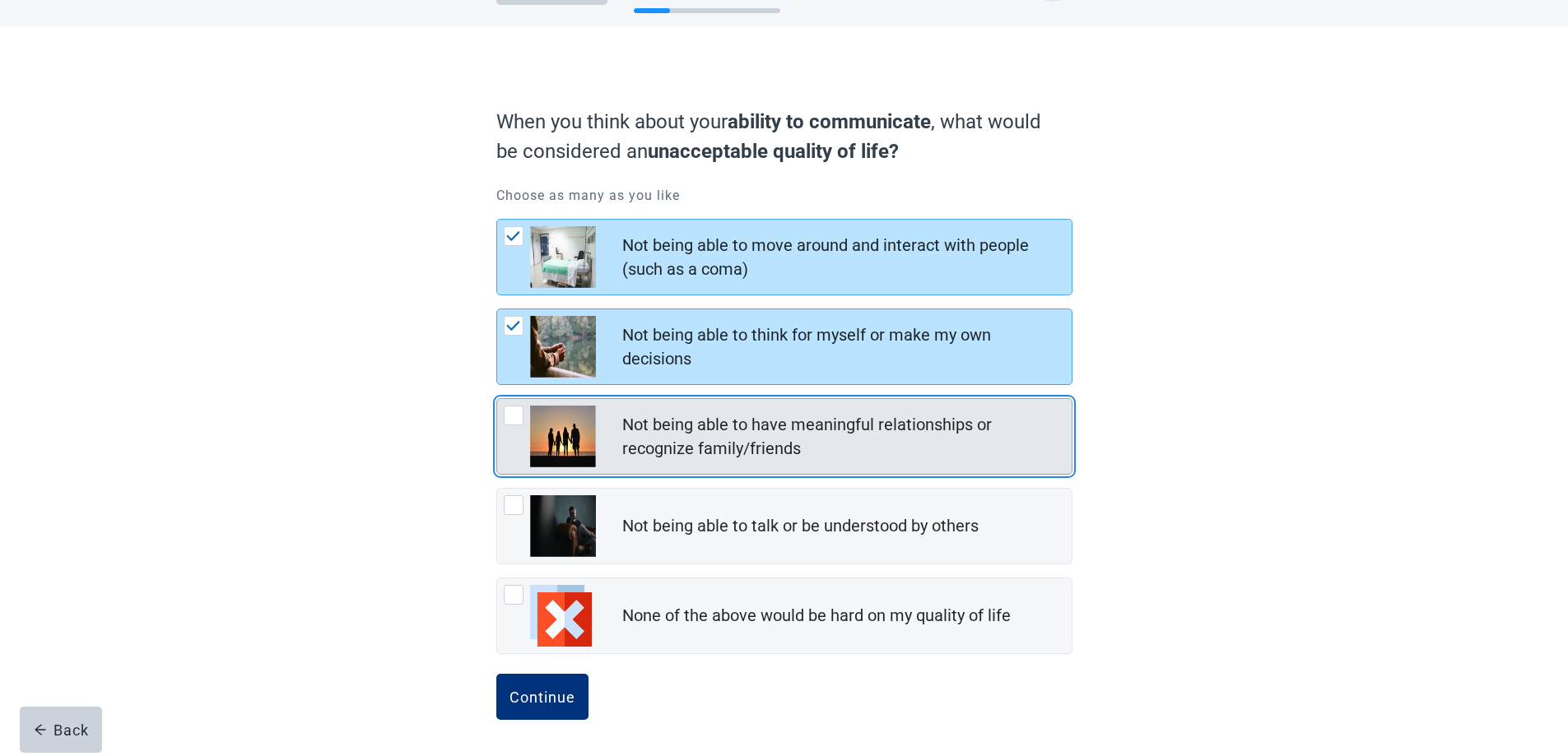
click at [504, 415] on div "Not being able to have meaningful relationships or recognize family/friends, ch…" at bounding box center [513, 416] width 20 height 20
click at [498, 399] on input "Not being able to have meaningful relationships or recognize family/friends" at bounding box center [497, 398] width 1 height 1
checkbox input "true"
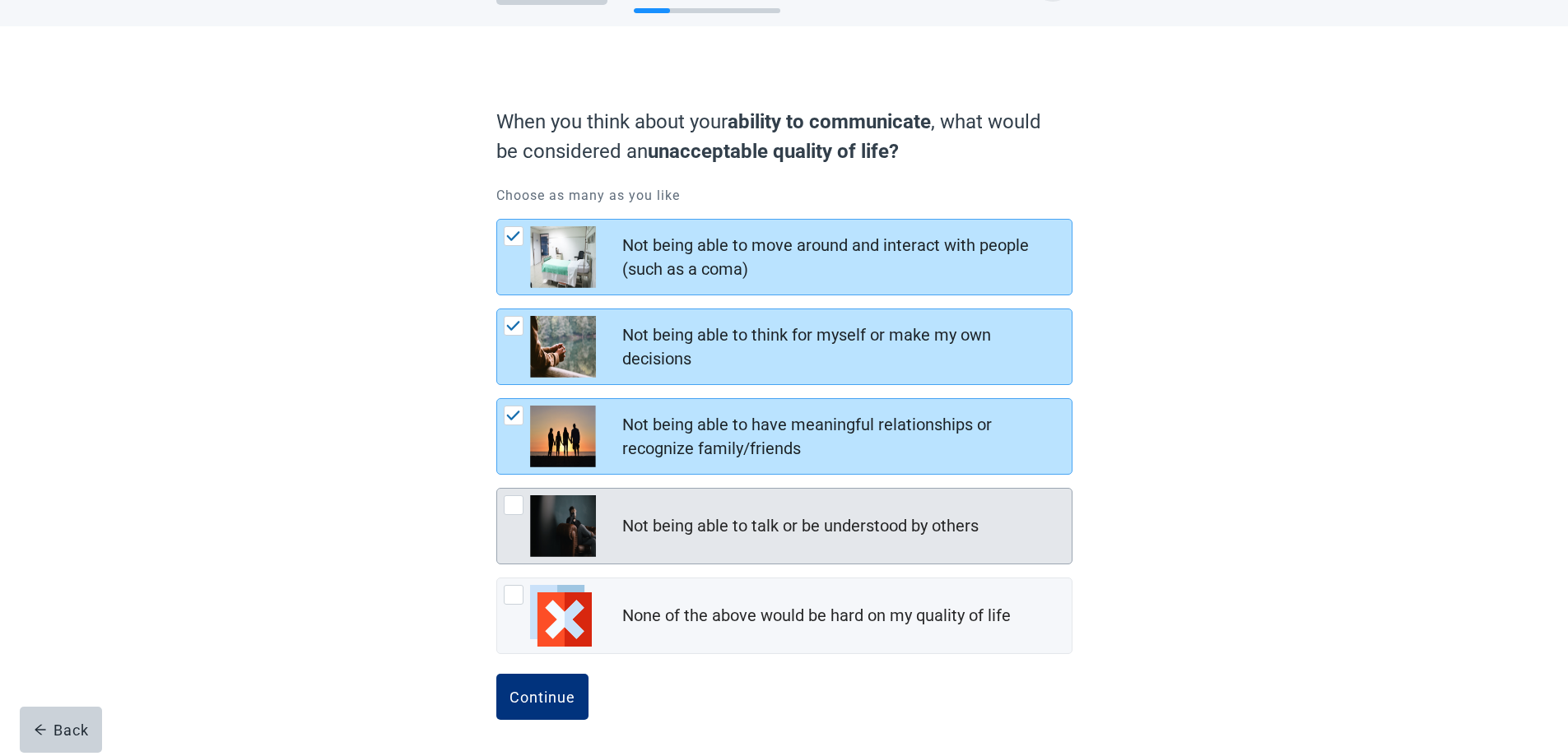
click at [513, 504] on div "Not being able to talk or be understood by others, checkbox, not checked" at bounding box center [513, 505] width 20 height 20
click at [498, 489] on input "Not being able to talk or be understood by others" at bounding box center [497, 488] width 1 height 1
checkbox input "true"
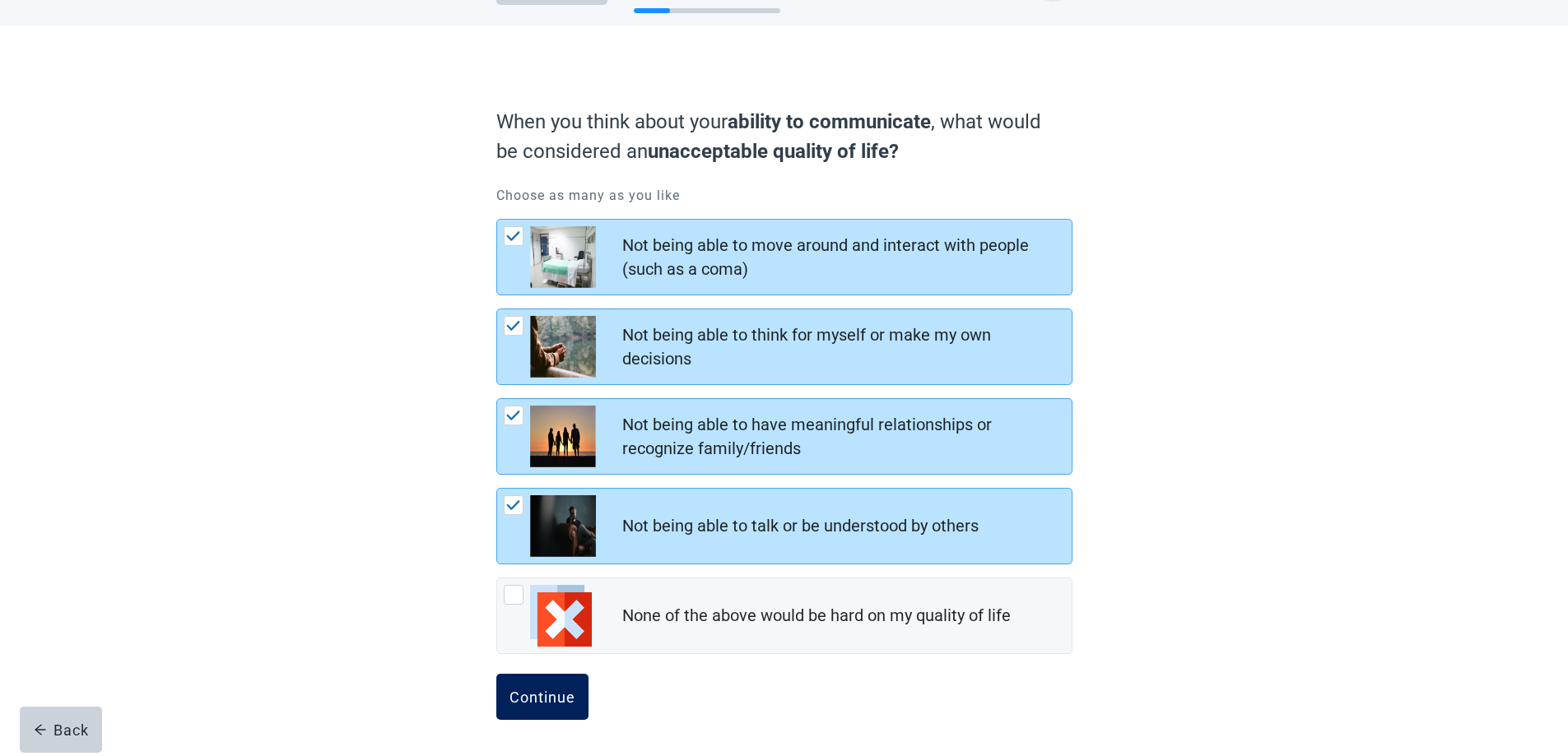
click at [552, 702] on div "Continue" at bounding box center [542, 696] width 66 height 17
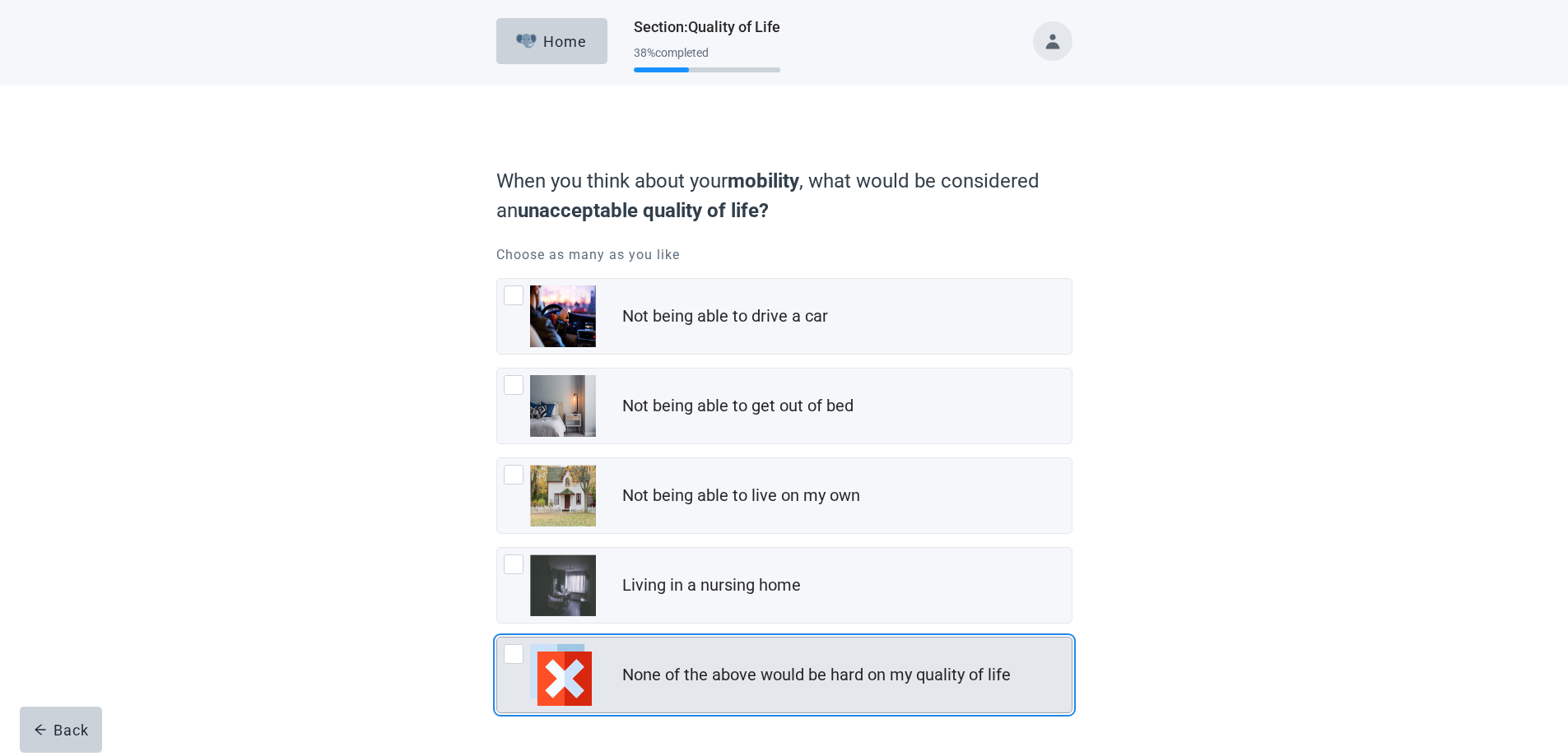
click at [516, 653] on div "None of the above would be hard on my quality of life, checkbox, not checked" at bounding box center [513, 654] width 20 height 20
click at [498, 638] on input "None of the above would be hard on my quality of life" at bounding box center [497, 637] width 1 height 1
checkbox input "true"
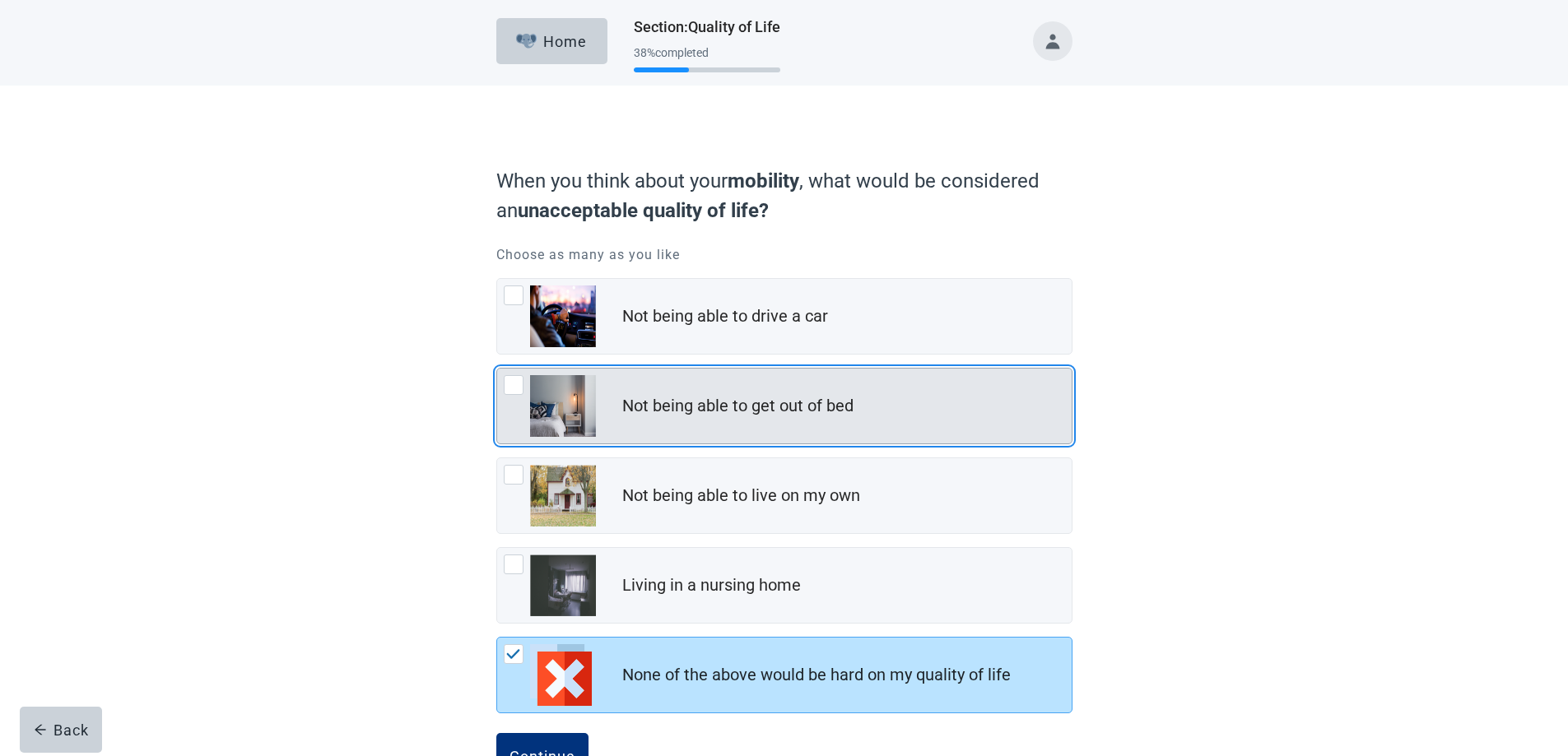
click at [521, 381] on div "Not being able to get out of bed, checkbox, not checked" at bounding box center [513, 385] width 20 height 20
click at [498, 368] on input "Not being able to get out of bed" at bounding box center [497, 367] width 1 height 1
checkbox input "true"
checkbox input "false"
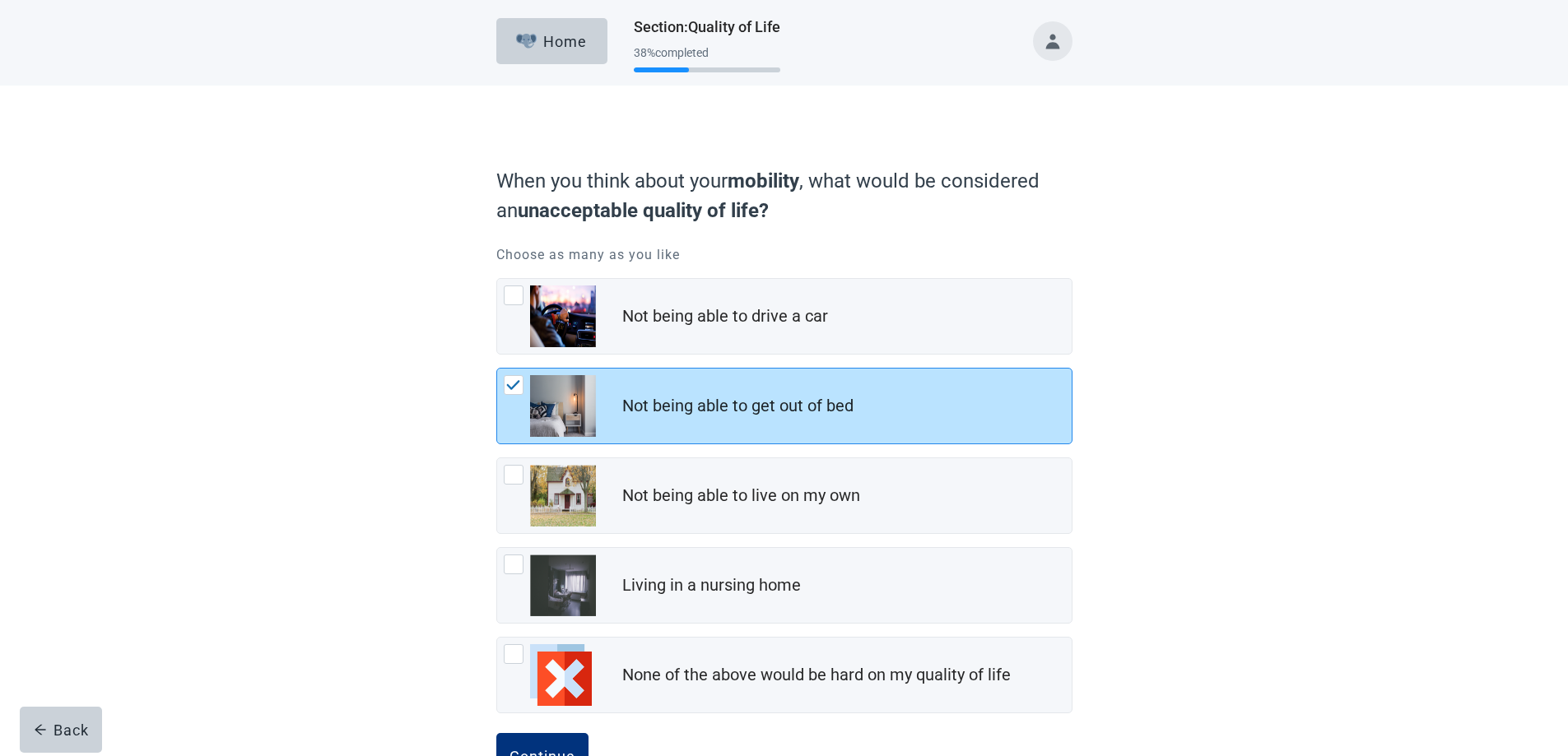
drag, startPoint x: 519, startPoint y: 385, endPoint x: 511, endPoint y: 435, distance: 50.6
click at [519, 385] on img "Not being able to get out of bed, checkbox, checked" at bounding box center [513, 385] width 15 height 10
click at [498, 368] on input "Not being able to get out of bed" at bounding box center [497, 367] width 1 height 1
checkbox input "false"
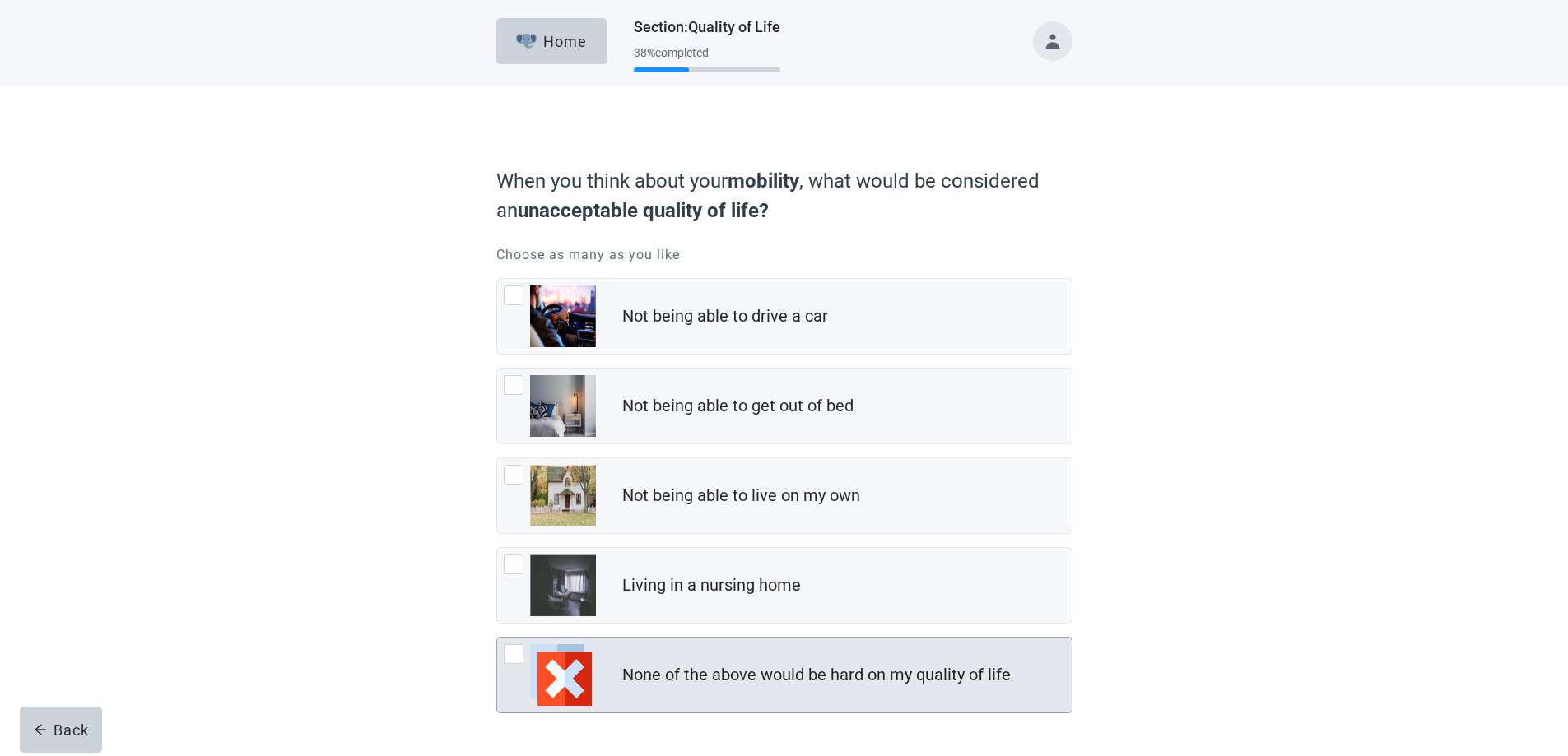
drag, startPoint x: 511, startPoint y: 653, endPoint x: 526, endPoint y: 703, distance: 52.2
click at [511, 653] on div "None of the above would be hard on my quality of life, checkbox, not checked" at bounding box center [513, 654] width 20 height 20
click at [498, 638] on input "None of the above would be hard on my quality of life" at bounding box center [497, 637] width 1 height 1
checkbox input "true"
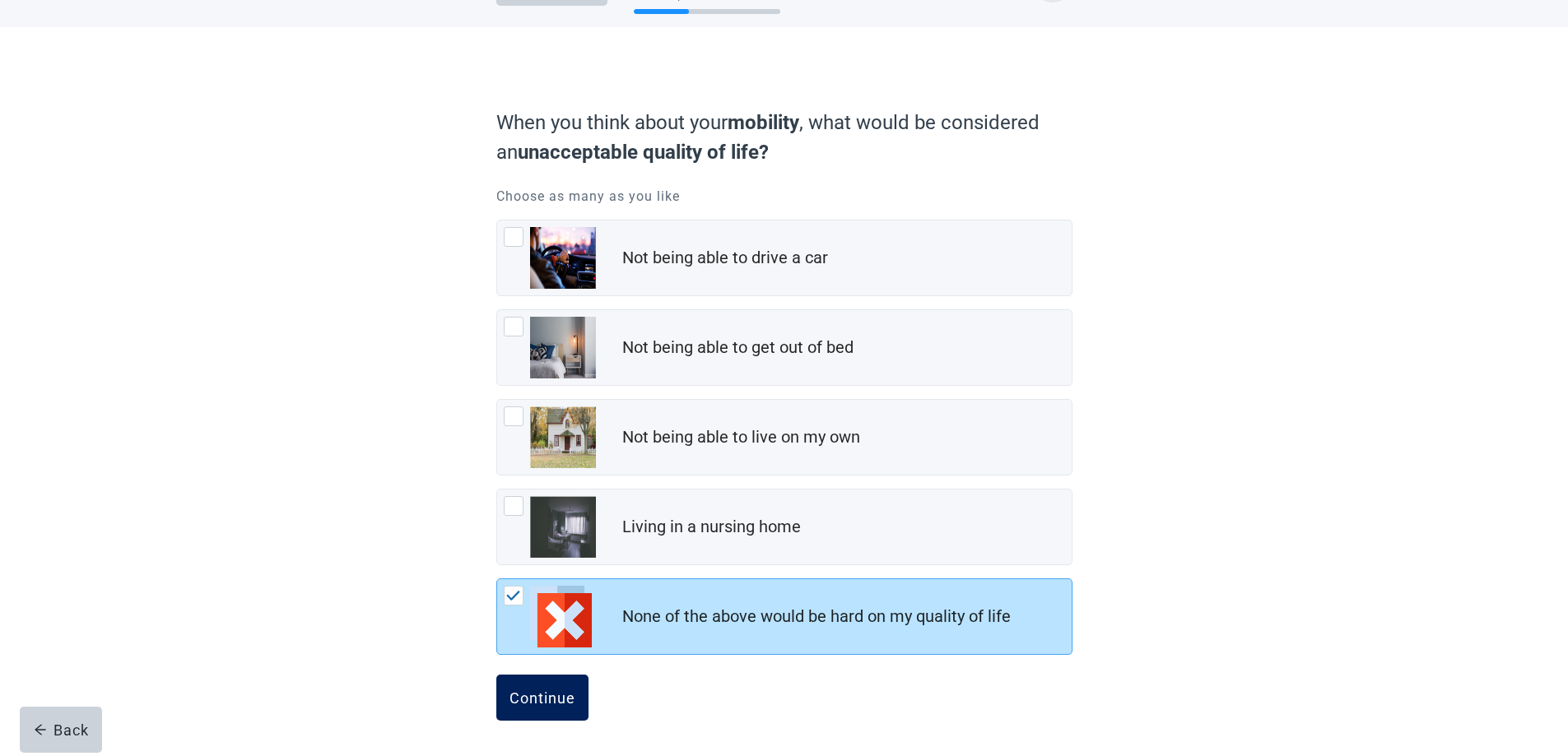
scroll to position [60, 0]
click at [534, 707] on button "Continue" at bounding box center [542, 696] width 92 height 46
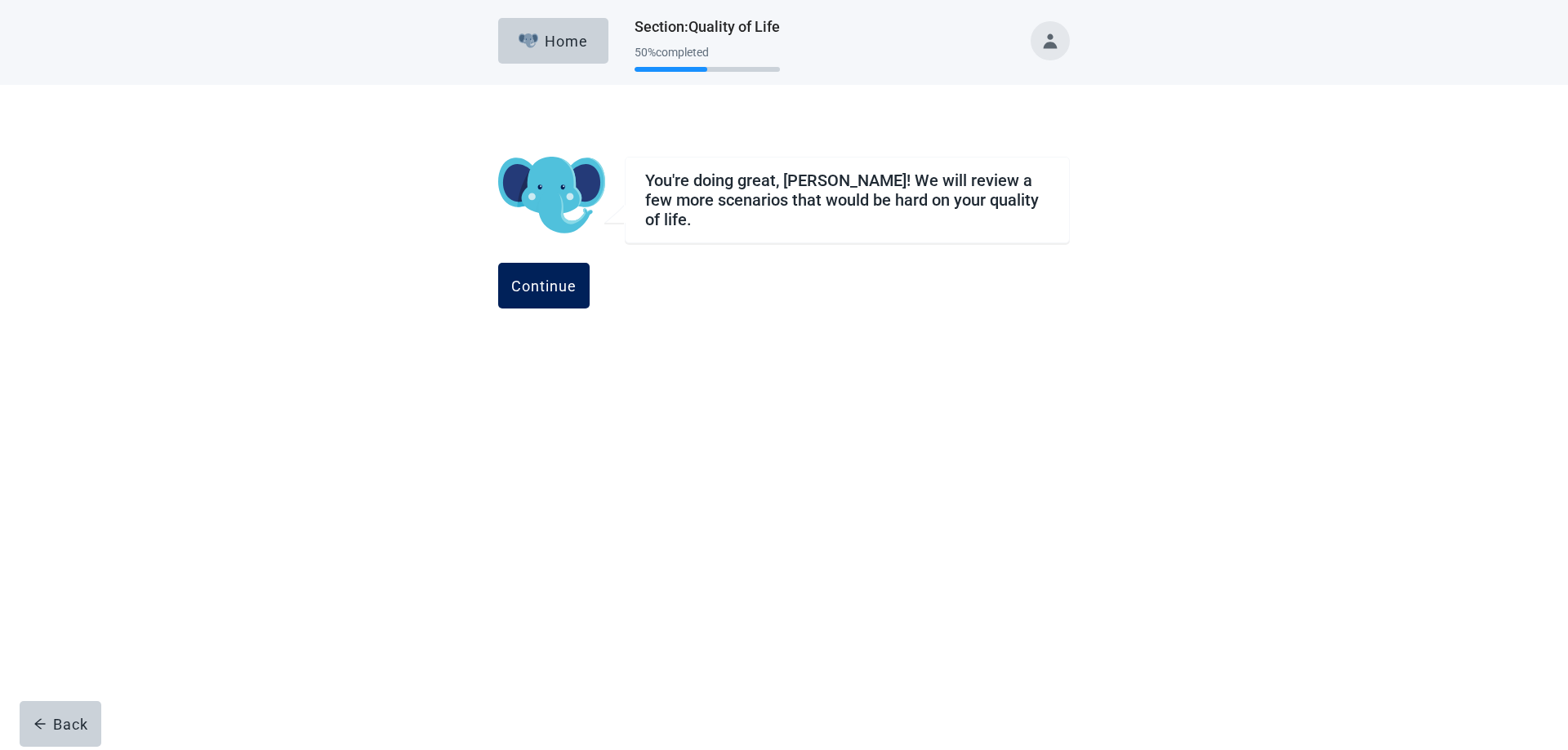
click at [576, 278] on div "Continue" at bounding box center [543, 285] width 65 height 17
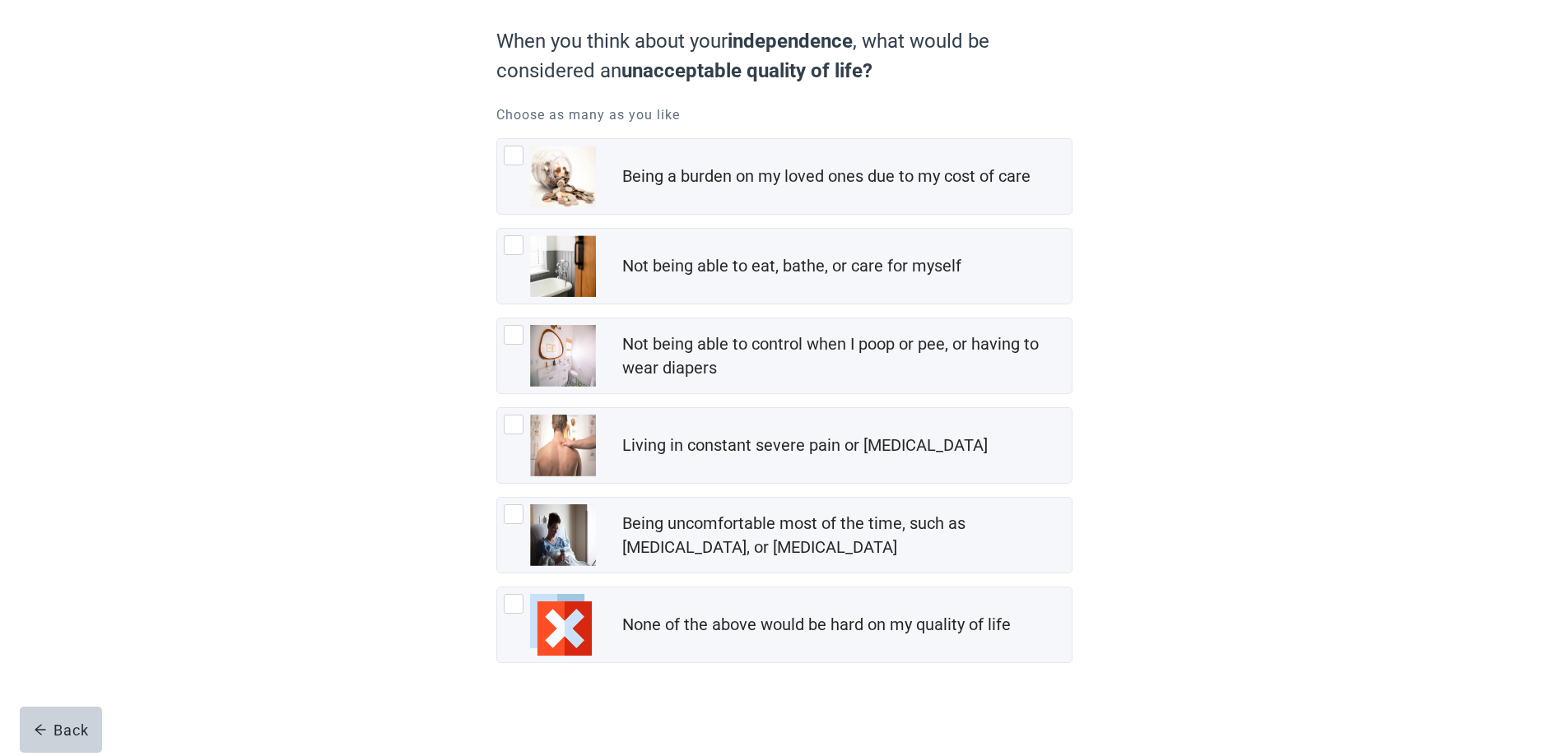
scroll to position [149, 0]
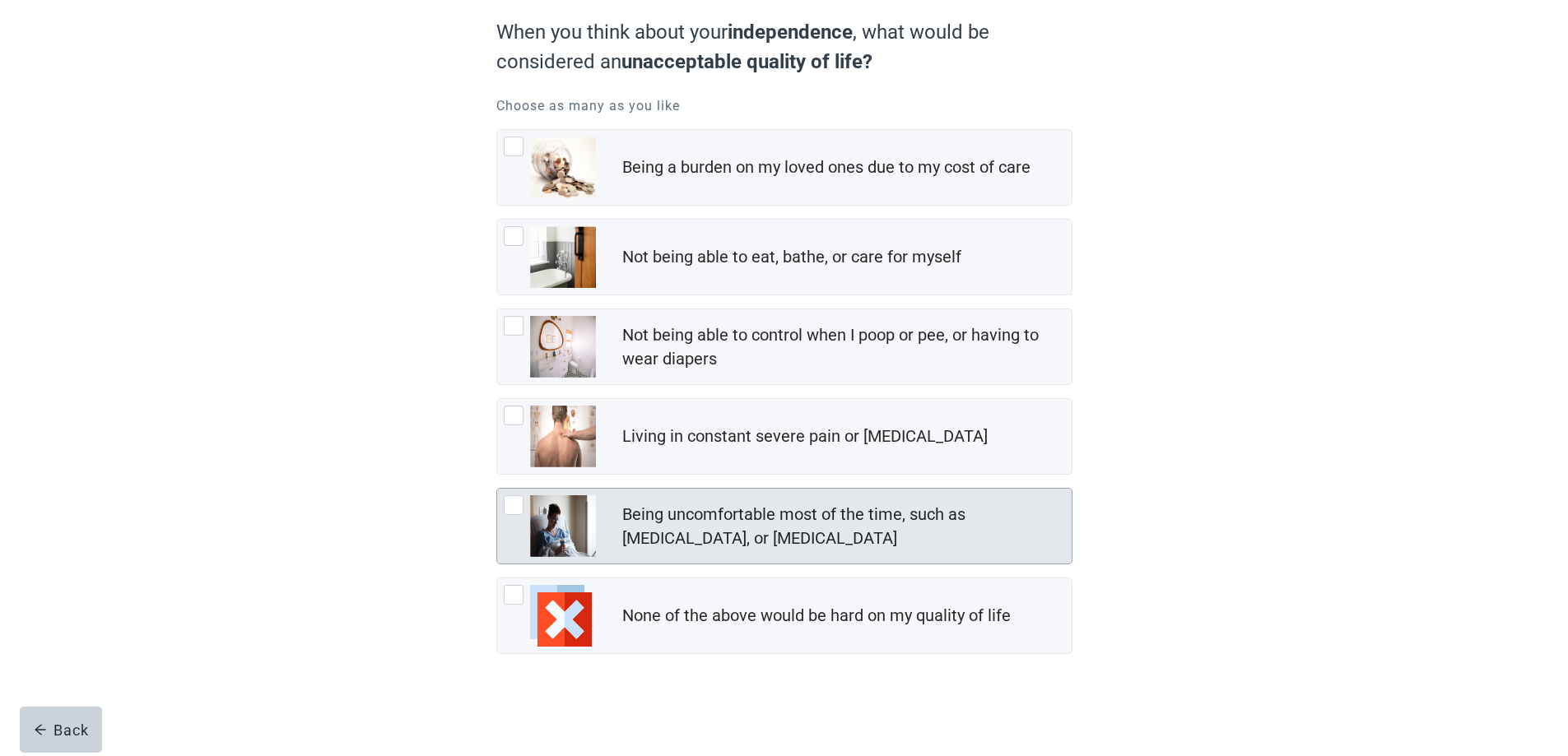
click at [516, 503] on div "Being uncomfortable most of the time, such as nausea, vomiting, or diarrhea, ch…" at bounding box center [513, 505] width 20 height 20
click at [498, 489] on input "Being uncomfortable most of the time, such as [MEDICAL_DATA], or [MEDICAL_DATA]" at bounding box center [497, 488] width 1 height 1
checkbox input "true"
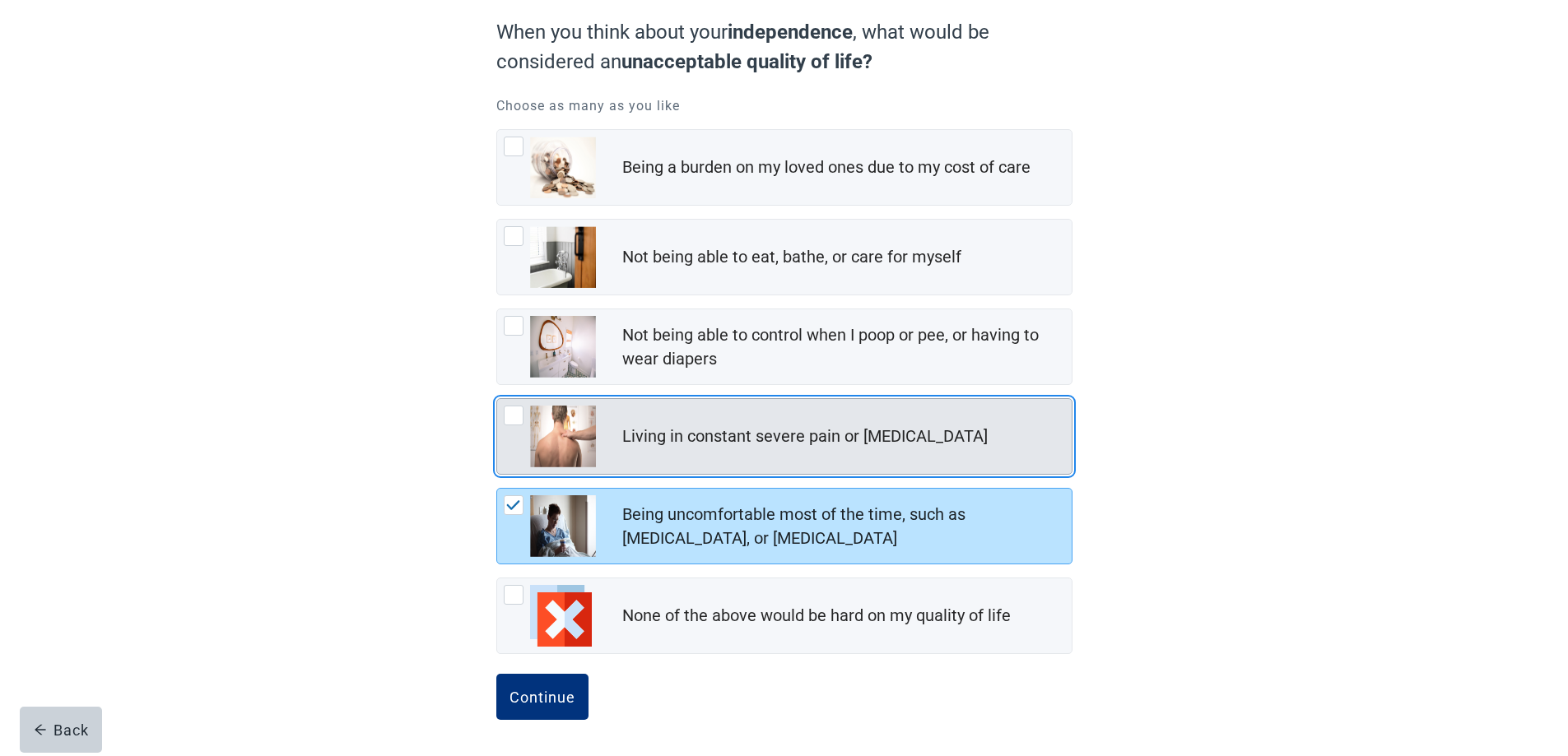
click at [513, 419] on div "Living in constant severe pain or shortness of breath, checkbox, not checked" at bounding box center [513, 416] width 20 height 20
click at [498, 399] on input "Living in constant severe pain or [MEDICAL_DATA]" at bounding box center [497, 398] width 1 height 1
checkbox input "true"
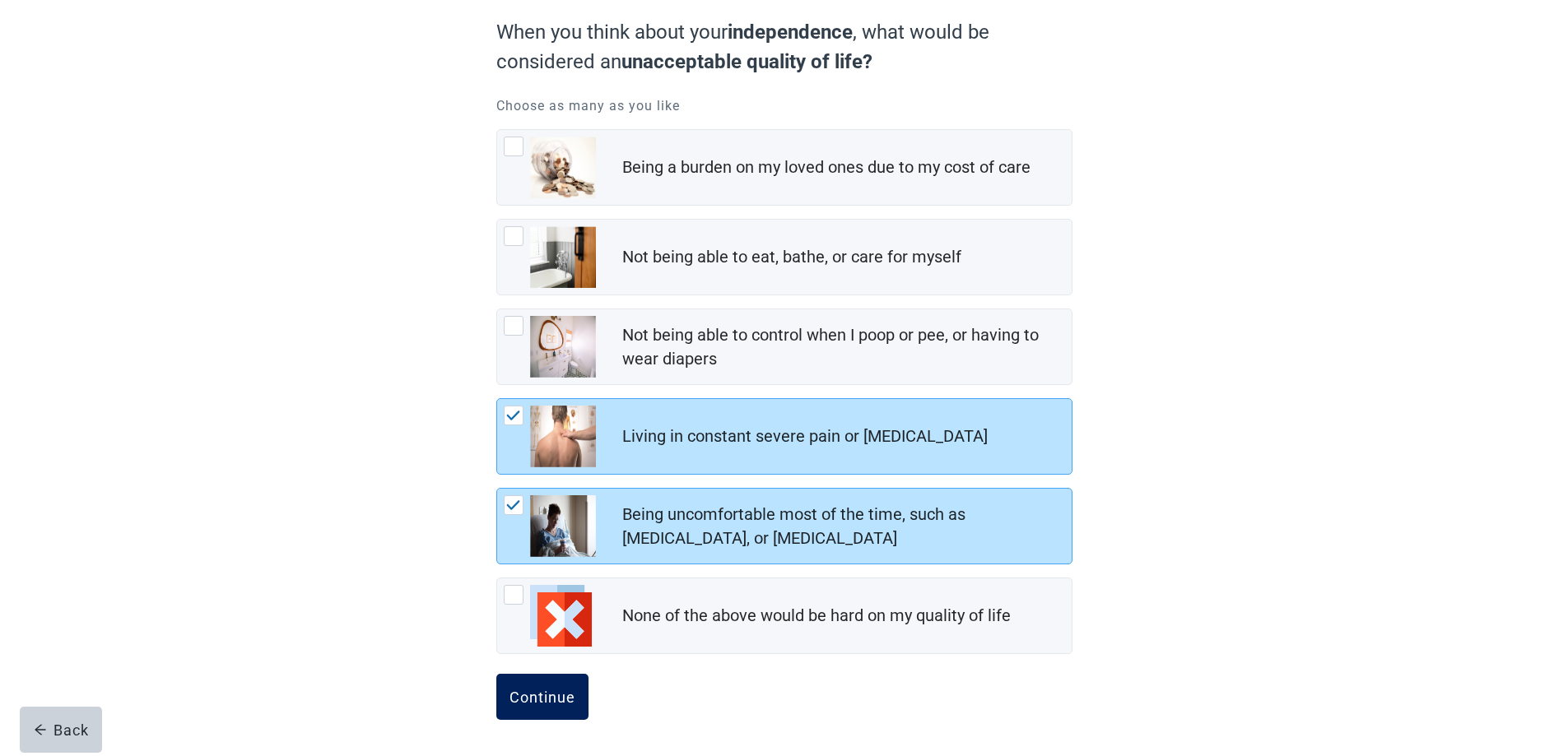
click at [533, 703] on div "Continue" at bounding box center [542, 696] width 66 height 17
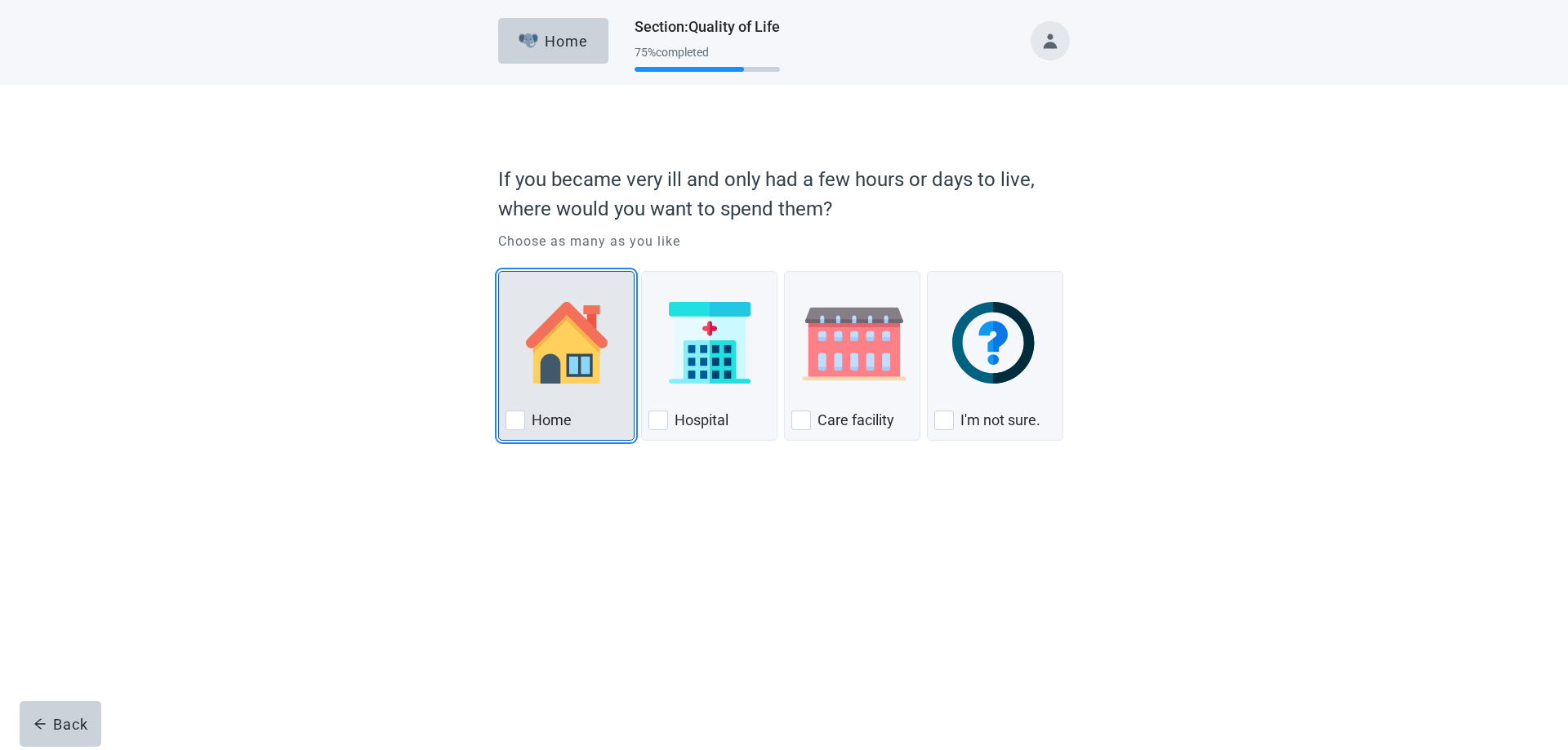
click at [515, 417] on div "Home, checkbox, not checked" at bounding box center [515, 420] width 20 height 20
click at [499, 271] on input "Home" at bounding box center [498, 271] width 1 height 1
checkbox input "true"
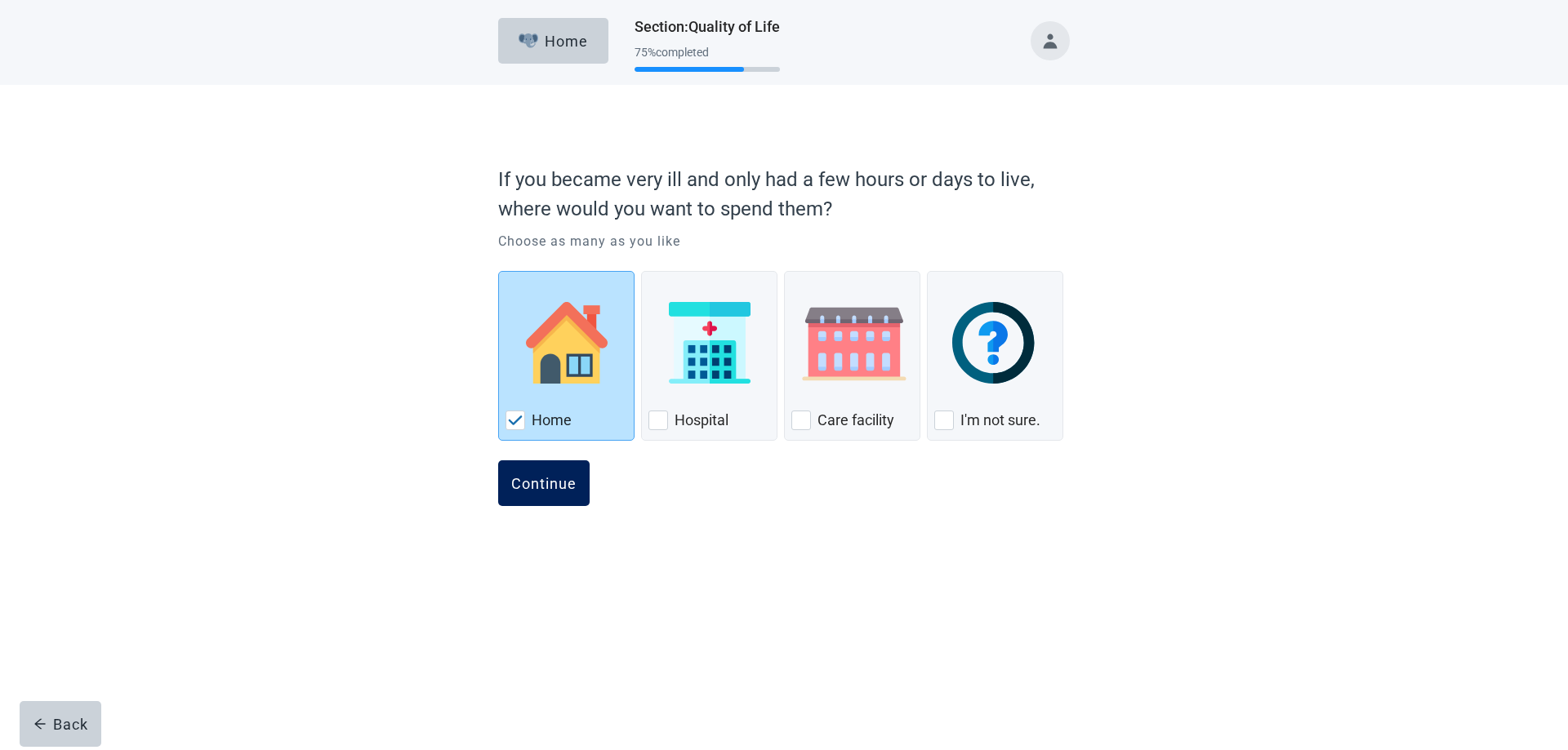
click at [526, 484] on div "Continue" at bounding box center [543, 483] width 65 height 17
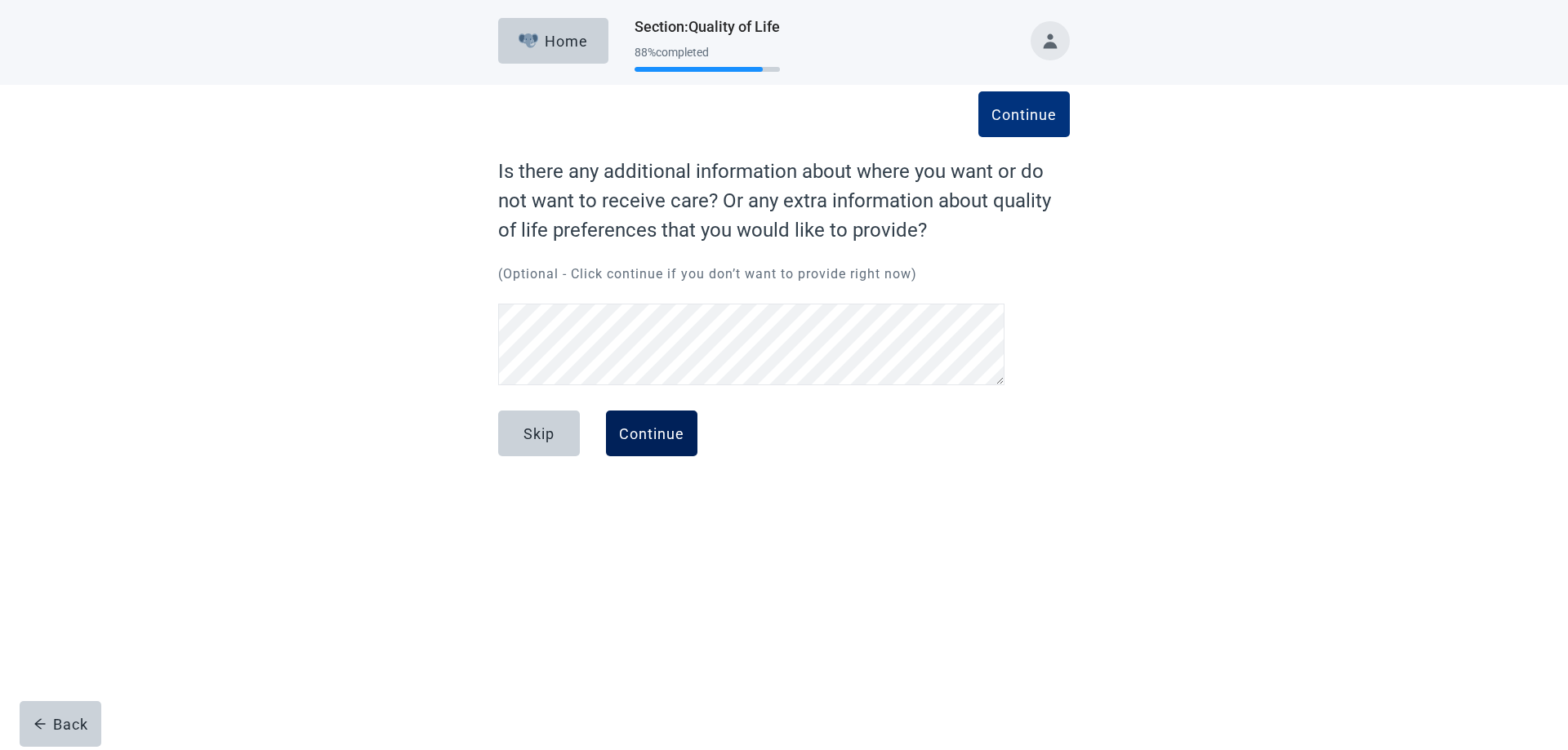
click at [644, 440] on div "Continue" at bounding box center [651, 433] width 65 height 17
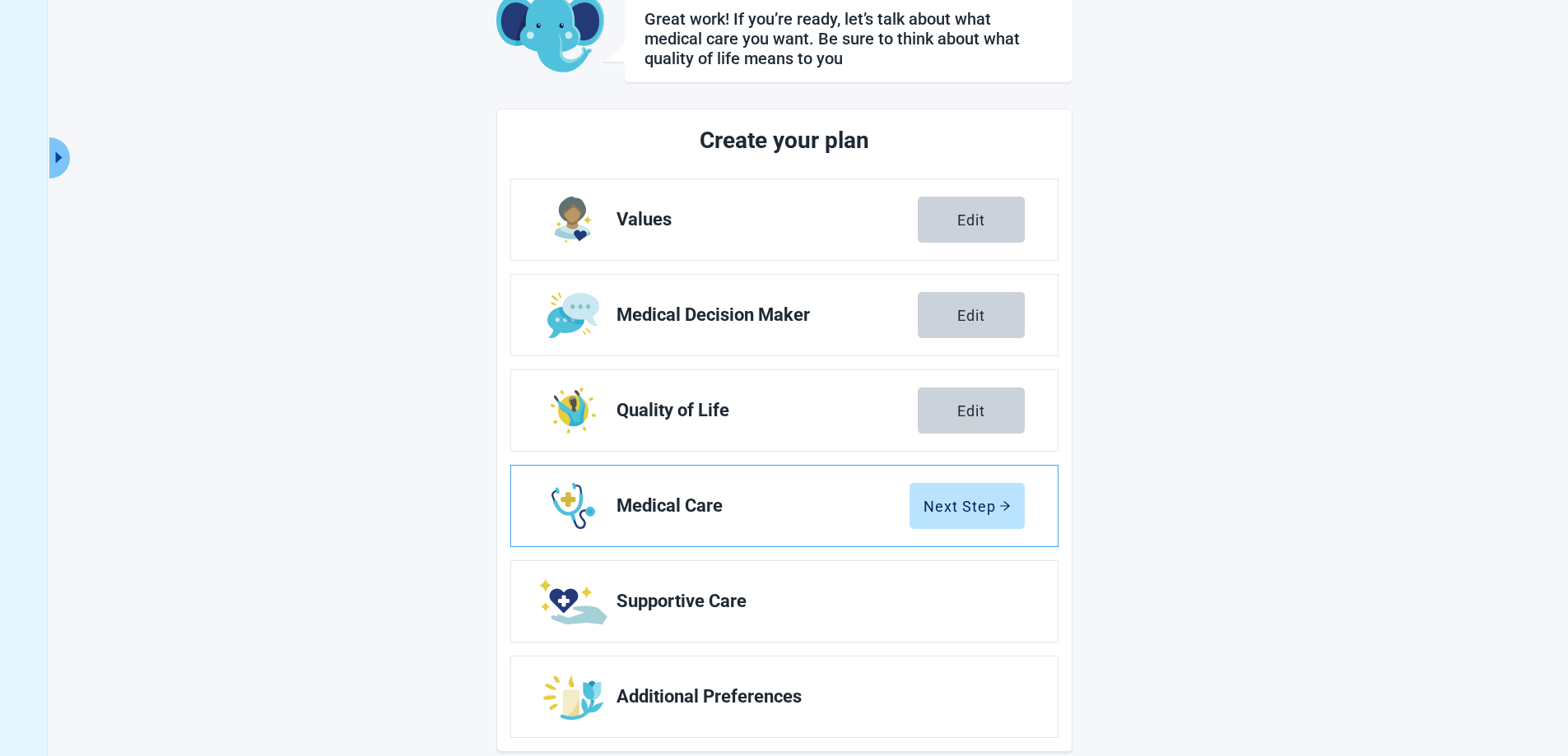
scroll to position [127, 0]
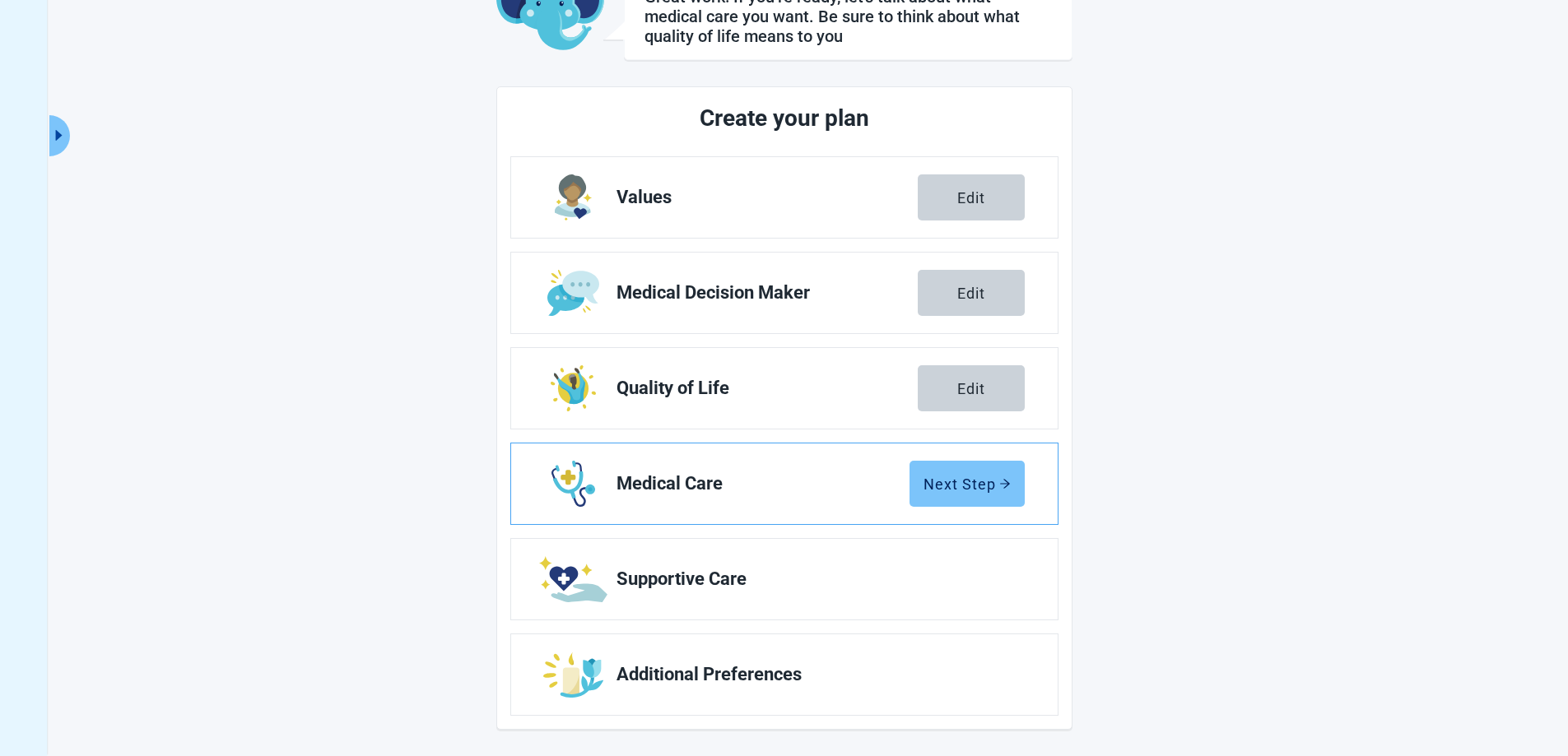
click at [921, 493] on button "Next Step" at bounding box center [967, 483] width 115 height 46
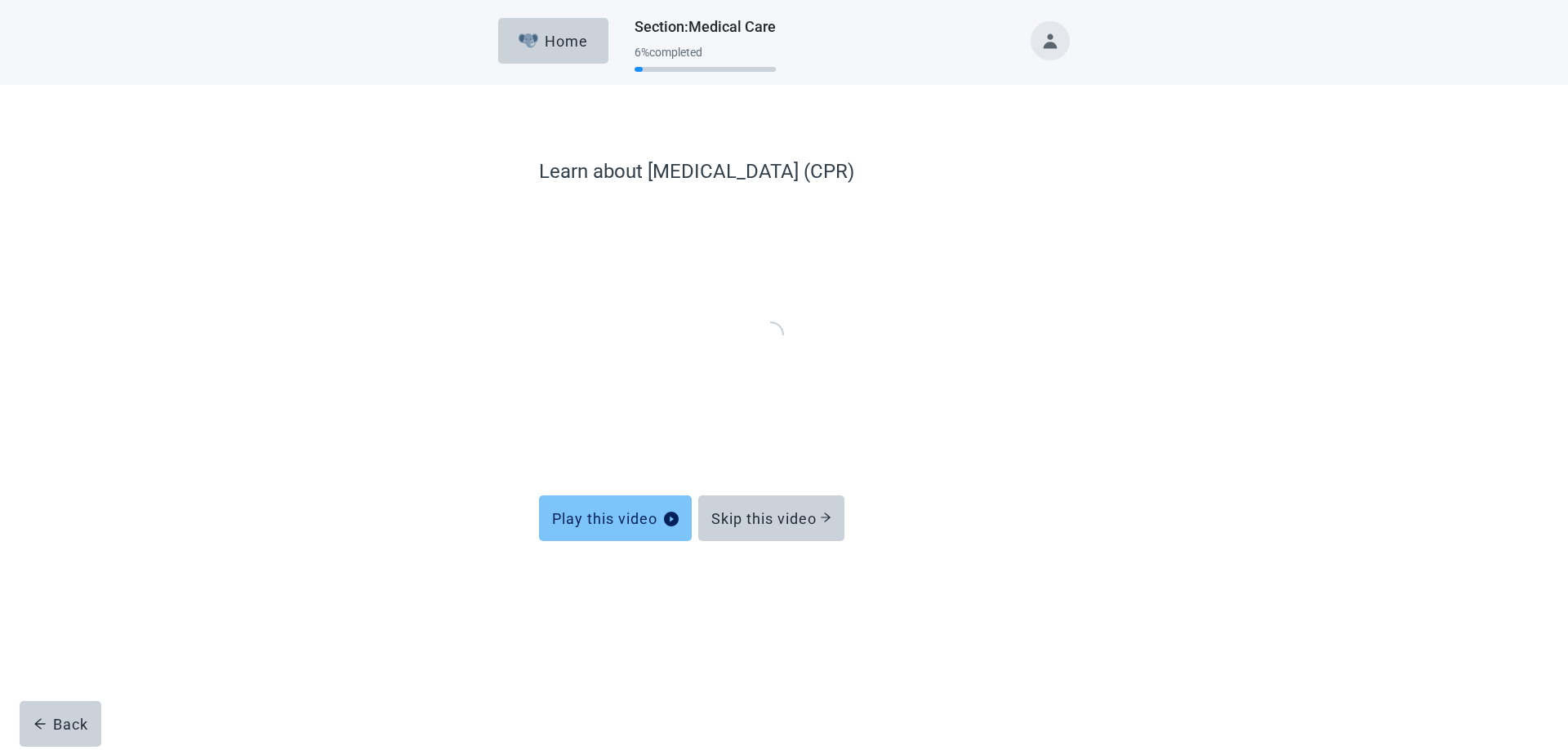
click at [649, 509] on button "Play this video" at bounding box center [614, 519] width 152 height 46
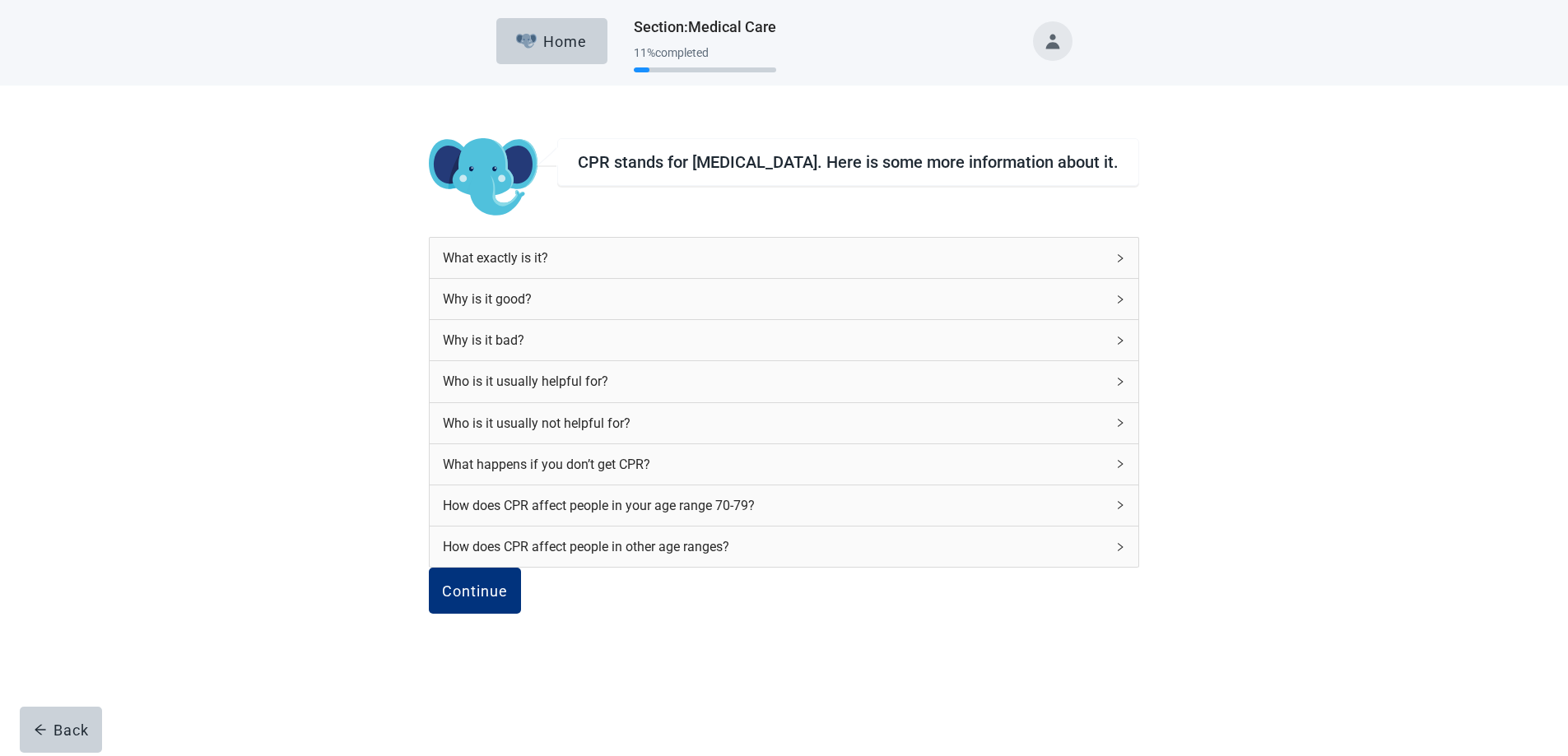
click at [1010, 258] on div "What exactly is it?" at bounding box center [784, 258] width 708 height 40
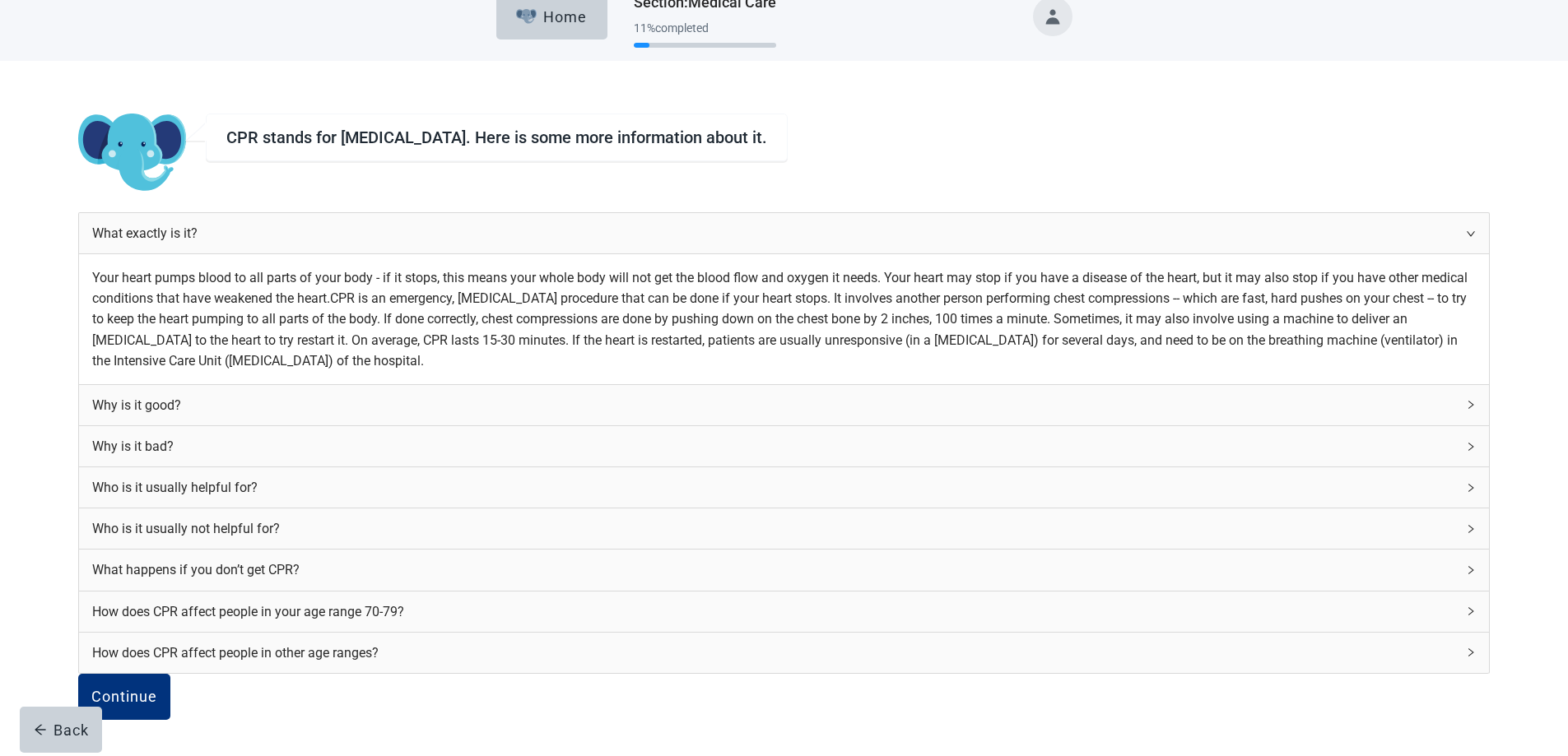
scroll to position [165, 0]
click at [1466, 410] on icon "right" at bounding box center [1471, 404] width 10 height 10
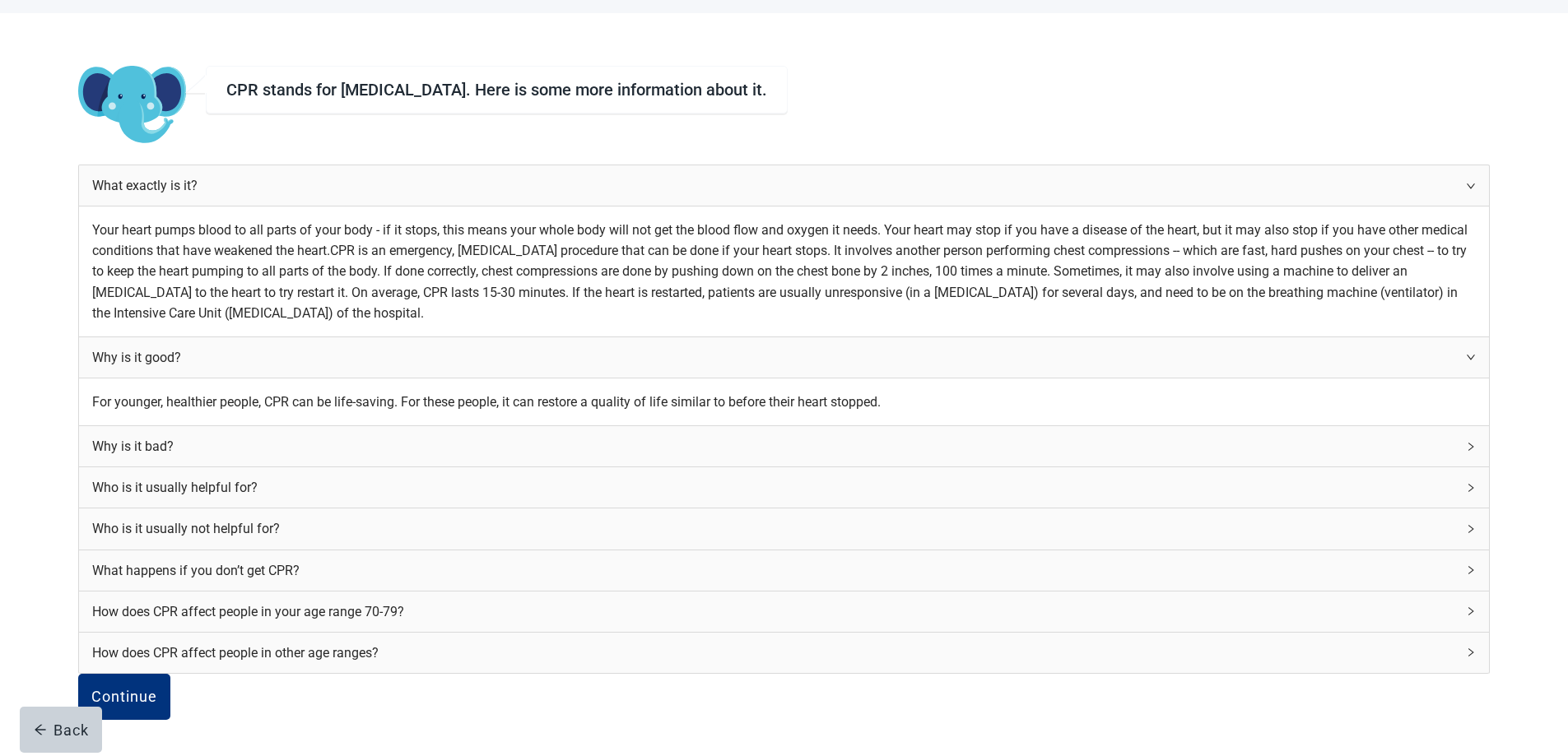
click at [1021, 467] on div "Why is it bad?" at bounding box center [784, 446] width 1410 height 40
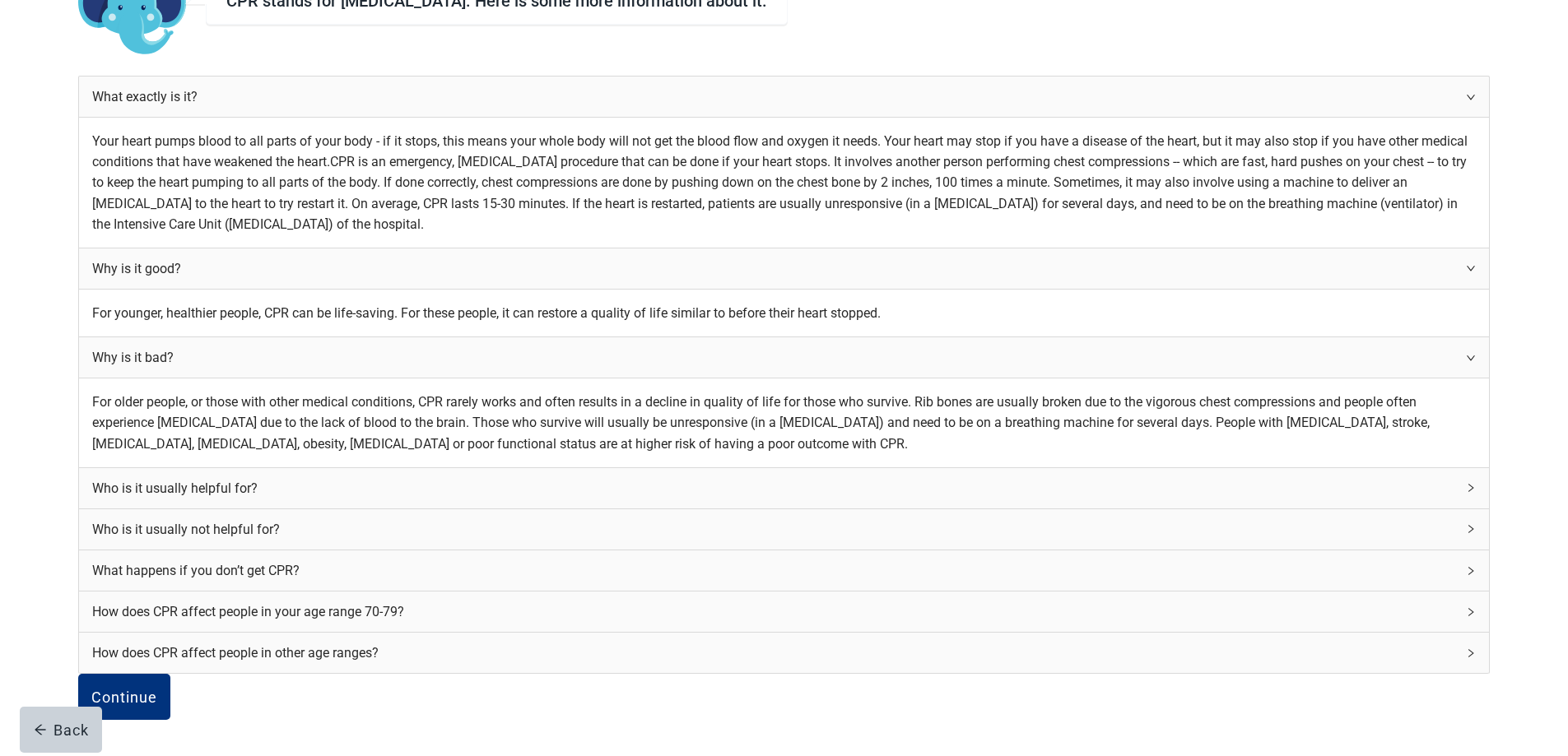
scroll to position [494, 0]
click at [1005, 509] on div "Who is it usually helpful for?" at bounding box center [784, 489] width 1410 height 40
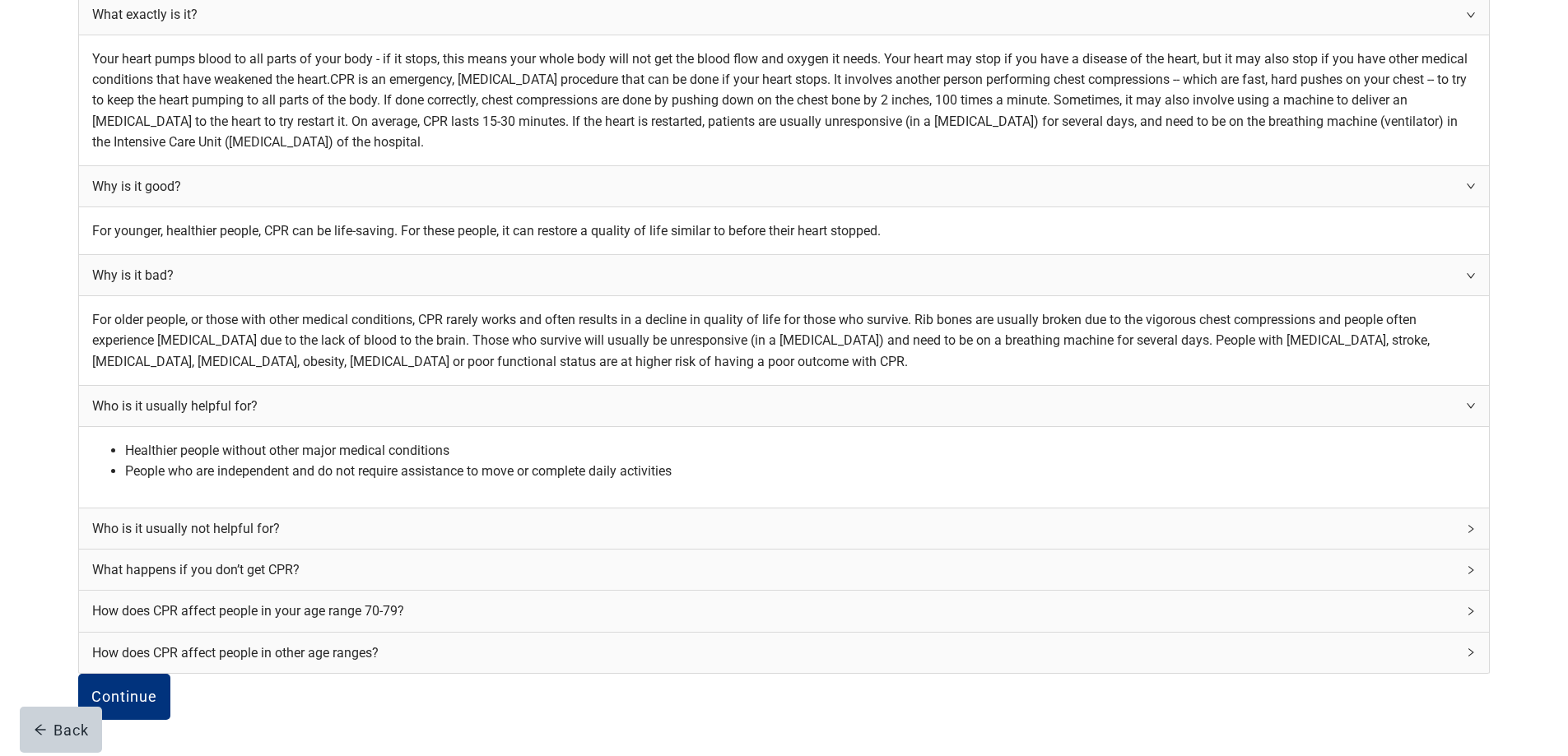
scroll to position [659, 0]
click at [1006, 509] on div "Who is it usually not helpful for?" at bounding box center [784, 529] width 1410 height 40
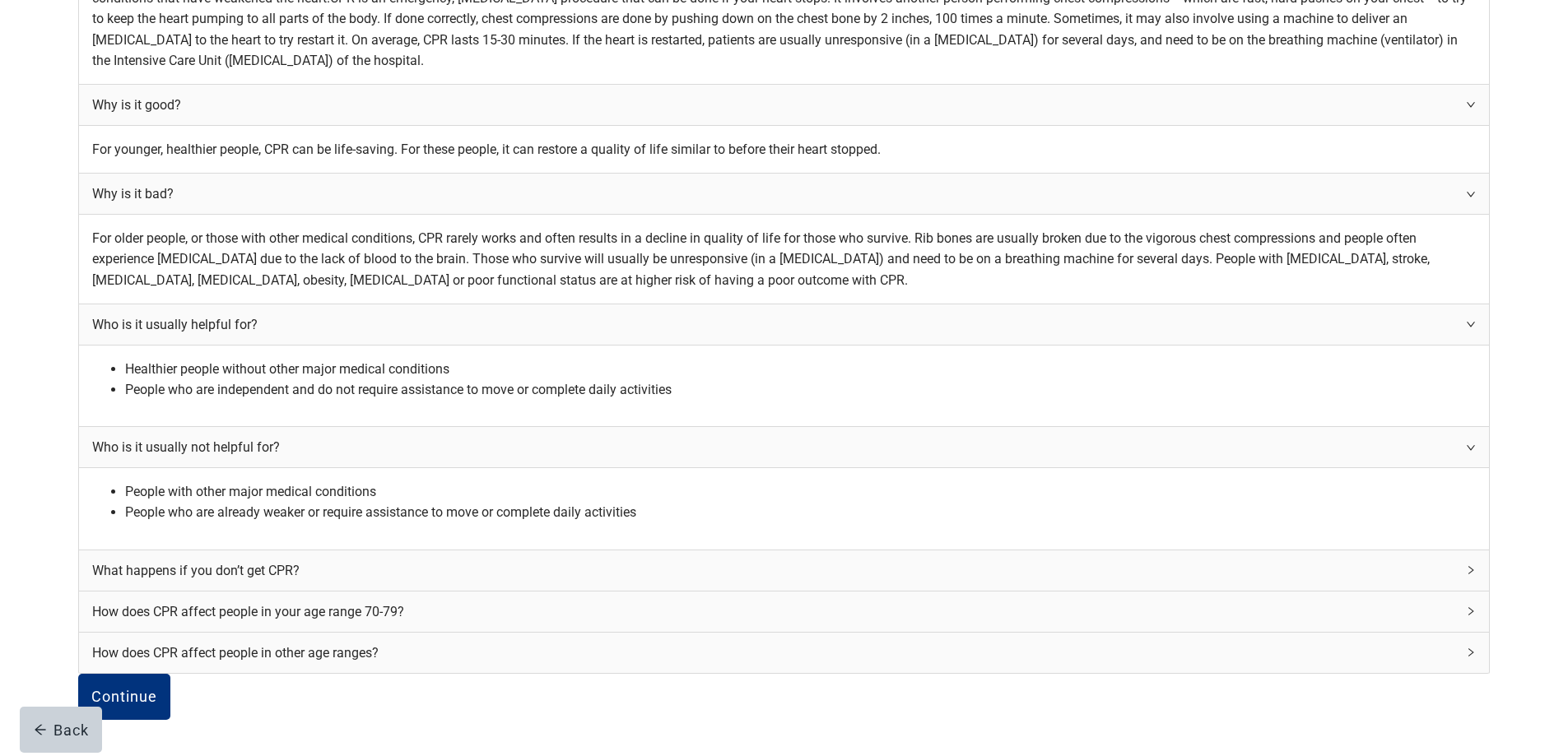
click at [1005, 591] on div "What happens if you don’t get CPR?" at bounding box center [784, 571] width 1410 height 40
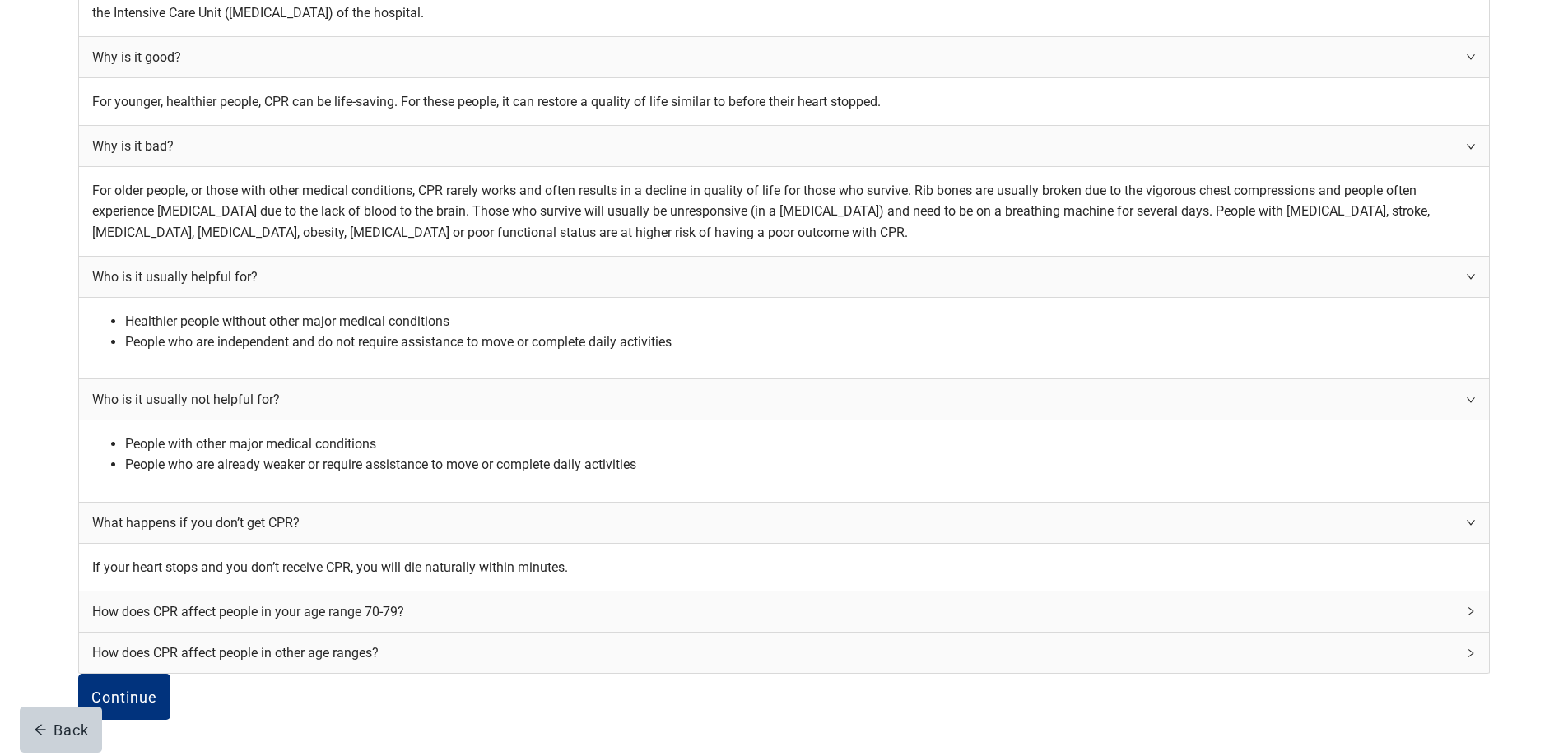
scroll to position [905, 0]
click at [1015, 592] on div "How does CPR affect people in your age range 70-79?" at bounding box center [784, 612] width 1410 height 40
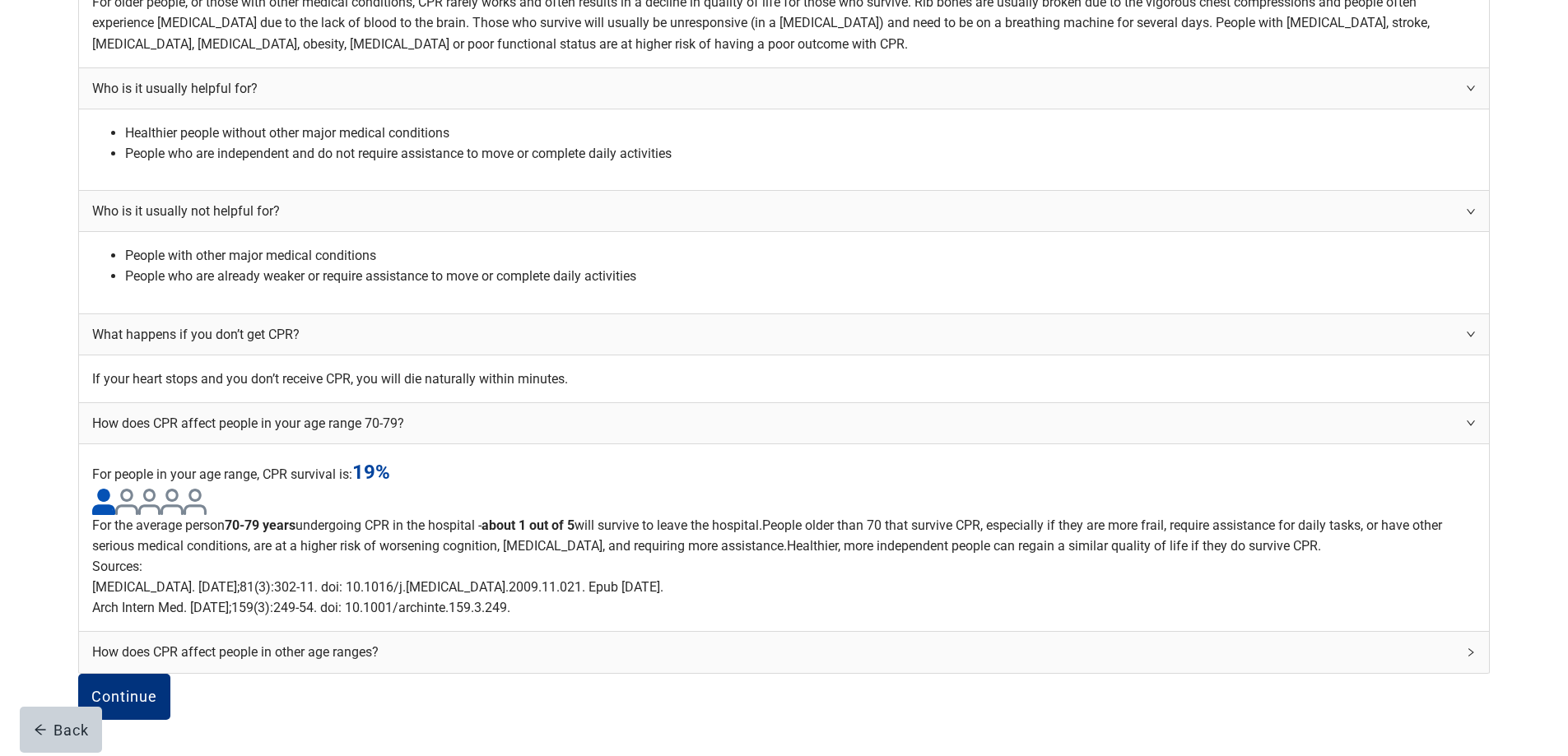
scroll to position [1344, 0]
click at [1466, 647] on icon "right" at bounding box center [1471, 652] width 10 height 10
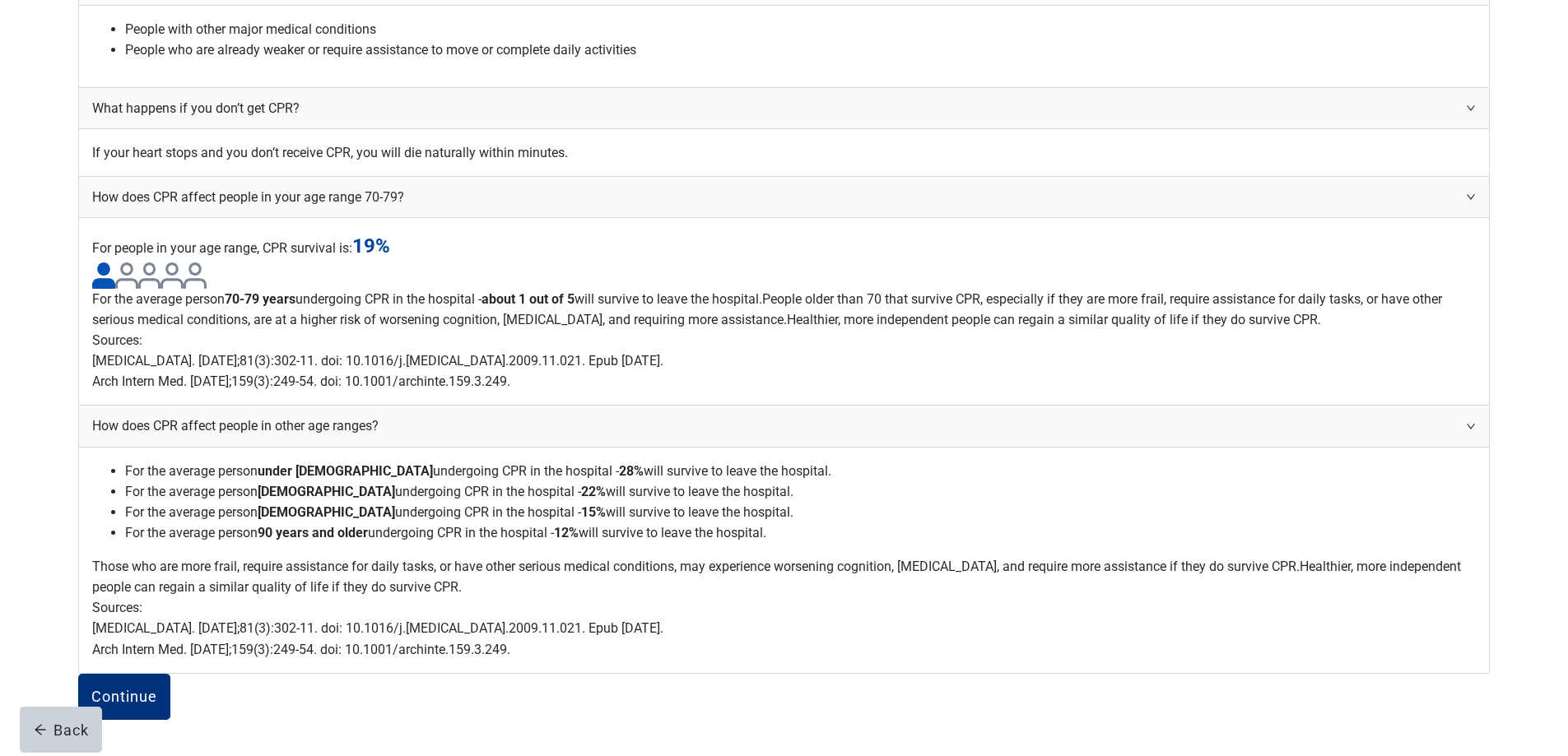
scroll to position [1674, 0]
click at [157, 688] on div "Continue" at bounding box center [124, 696] width 66 height 17
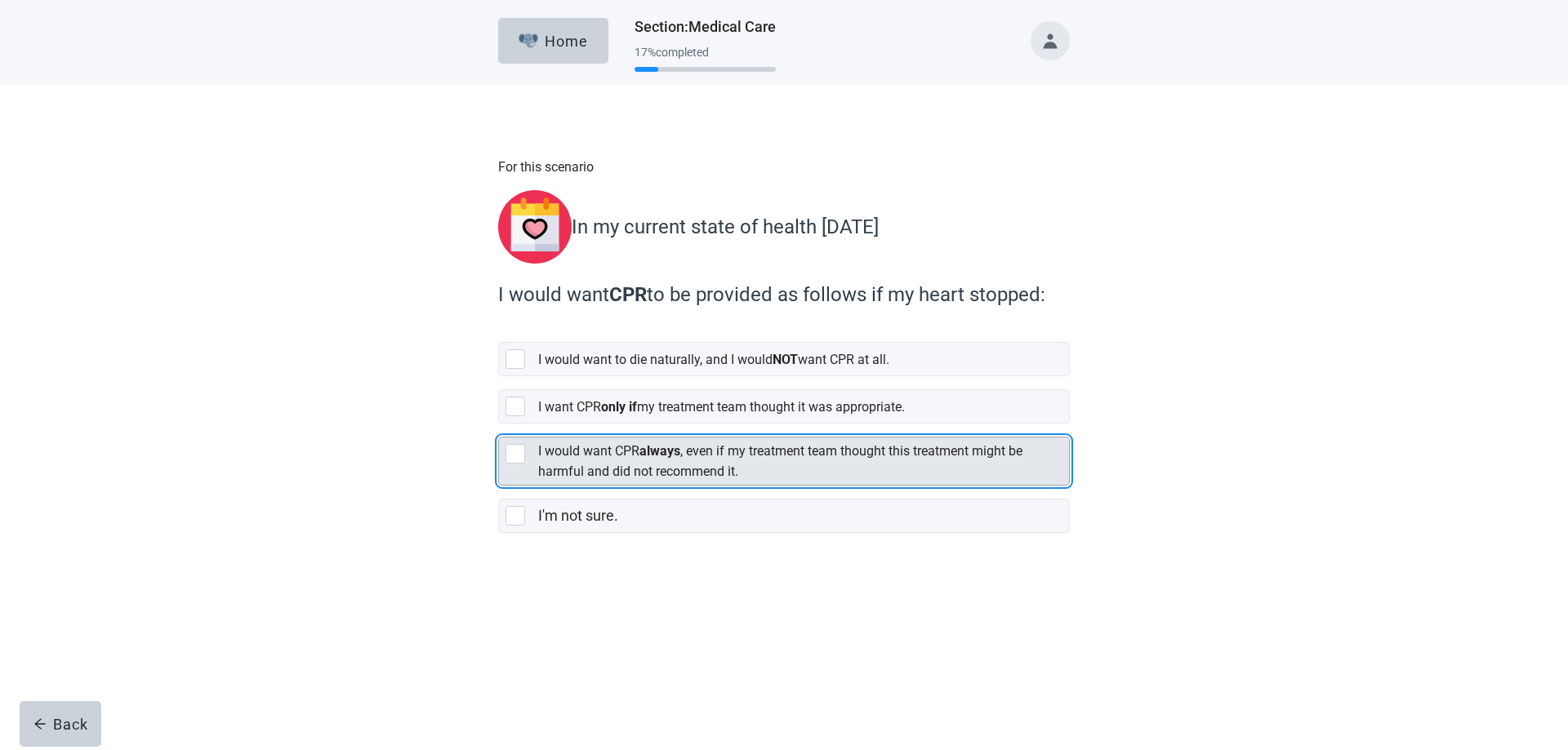
click at [517, 450] on div "[object Object], checkbox, not selected" at bounding box center [515, 453] width 20 height 20
click at [499, 425] on input "I would want CPR always , even if my treatment team thought this treatment migh…" at bounding box center [498, 424] width 1 height 1
checkbox input "true"
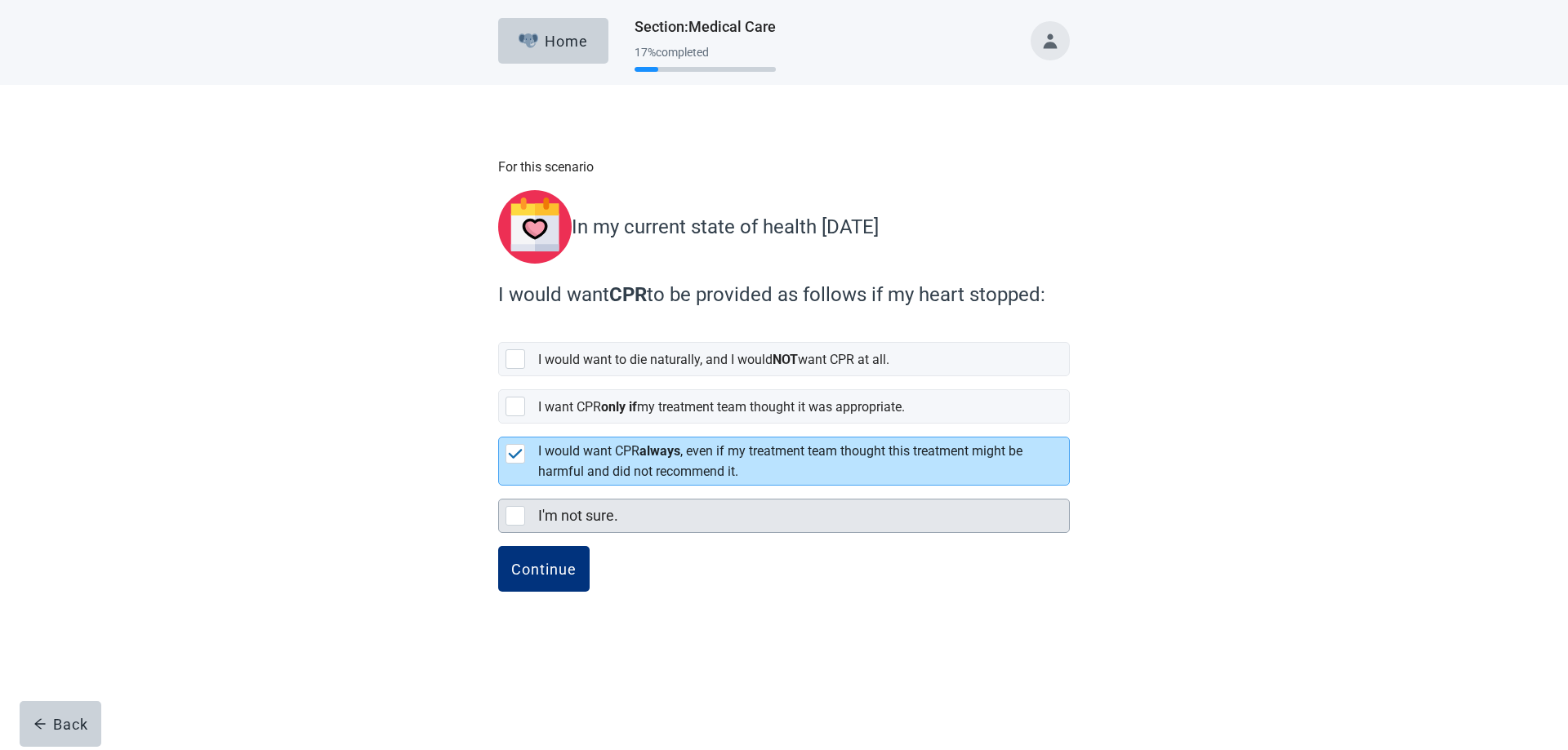
drag, startPoint x: 510, startPoint y: 504, endPoint x: 514, endPoint y: 525, distance: 21.4
click at [510, 506] on div "I'm not sure., checkbox, not selected" at bounding box center [515, 516] width 20 height 20
click at [499, 486] on input "I'm not sure." at bounding box center [498, 485] width 1 height 1
checkbox input "true"
checkbox input "false"
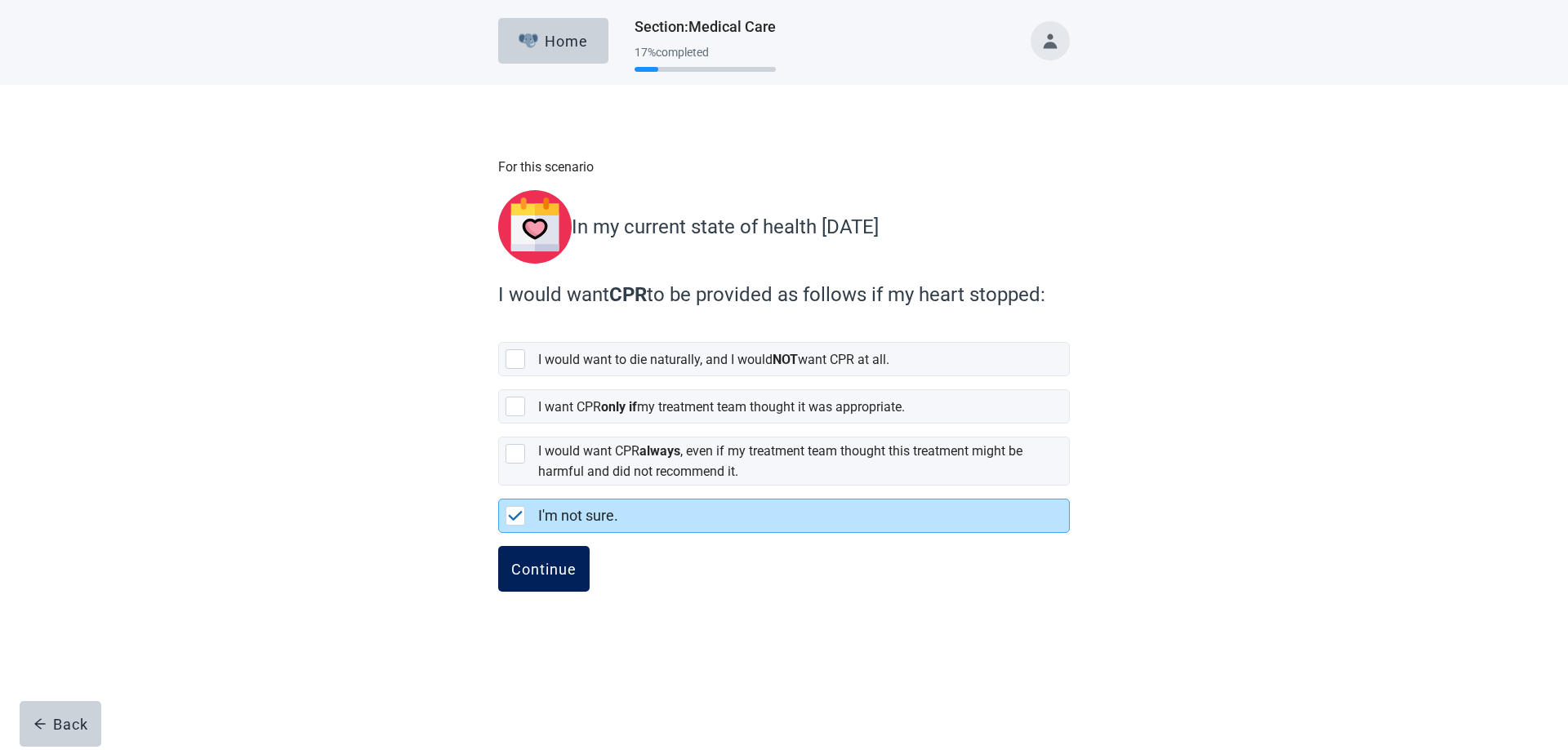
click at [527, 561] on div "Continue" at bounding box center [543, 569] width 65 height 17
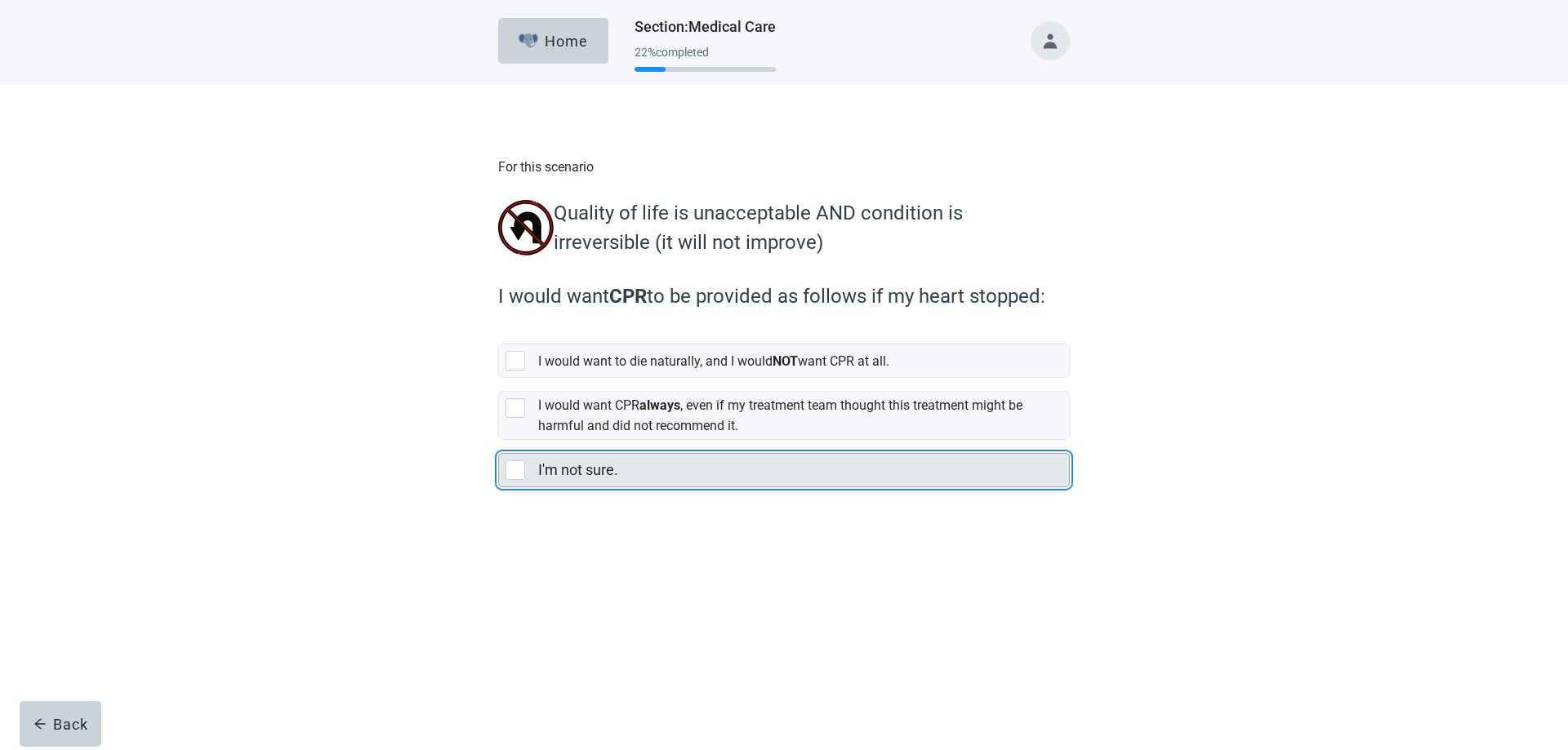
click at [510, 468] on div "I'm not sure., checkbox, not selected" at bounding box center [515, 470] width 20 height 20
click at [499, 441] on input "I'm not sure." at bounding box center [498, 440] width 1 height 1
checkbox input "true"
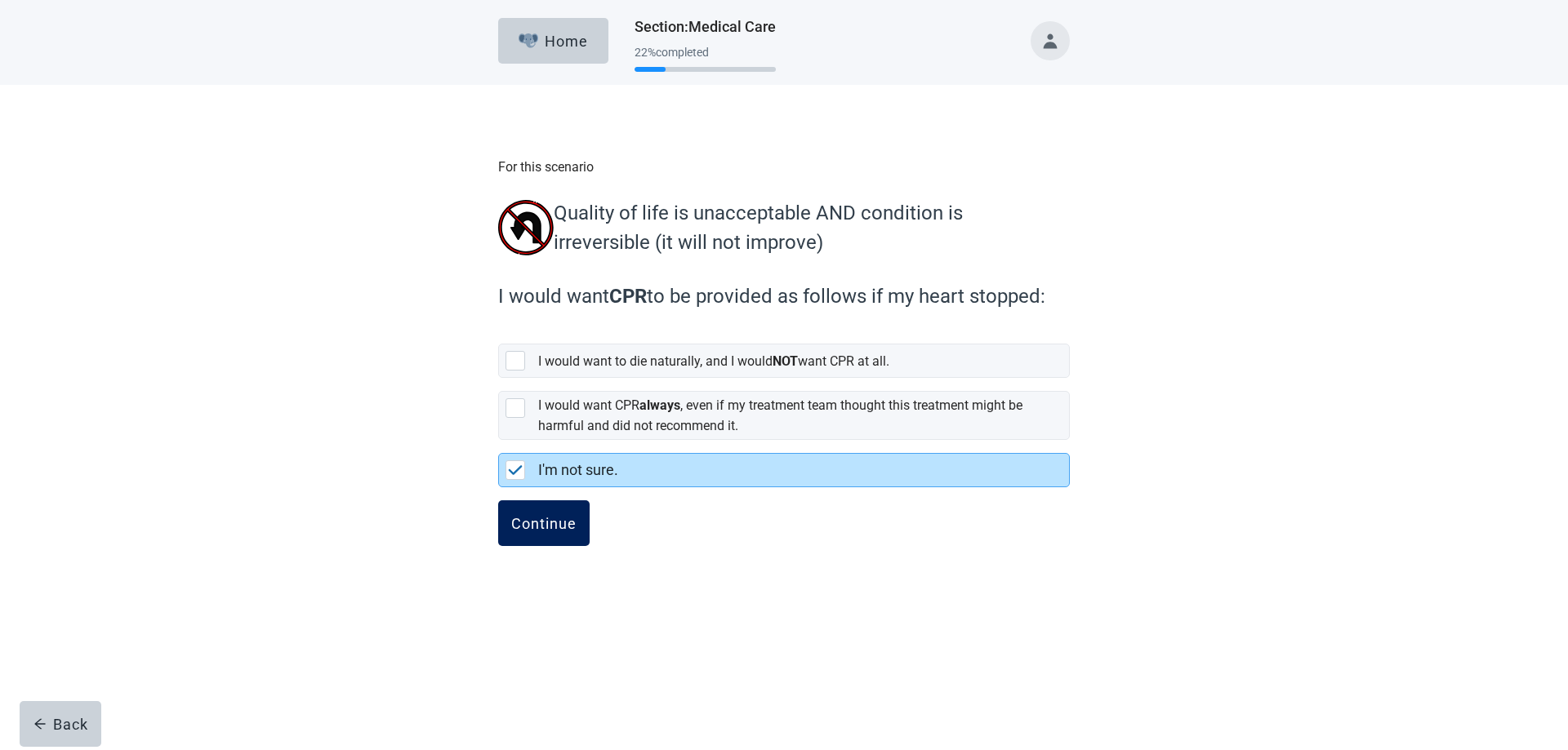
click at [536, 515] on button "Continue" at bounding box center [543, 523] width 91 height 46
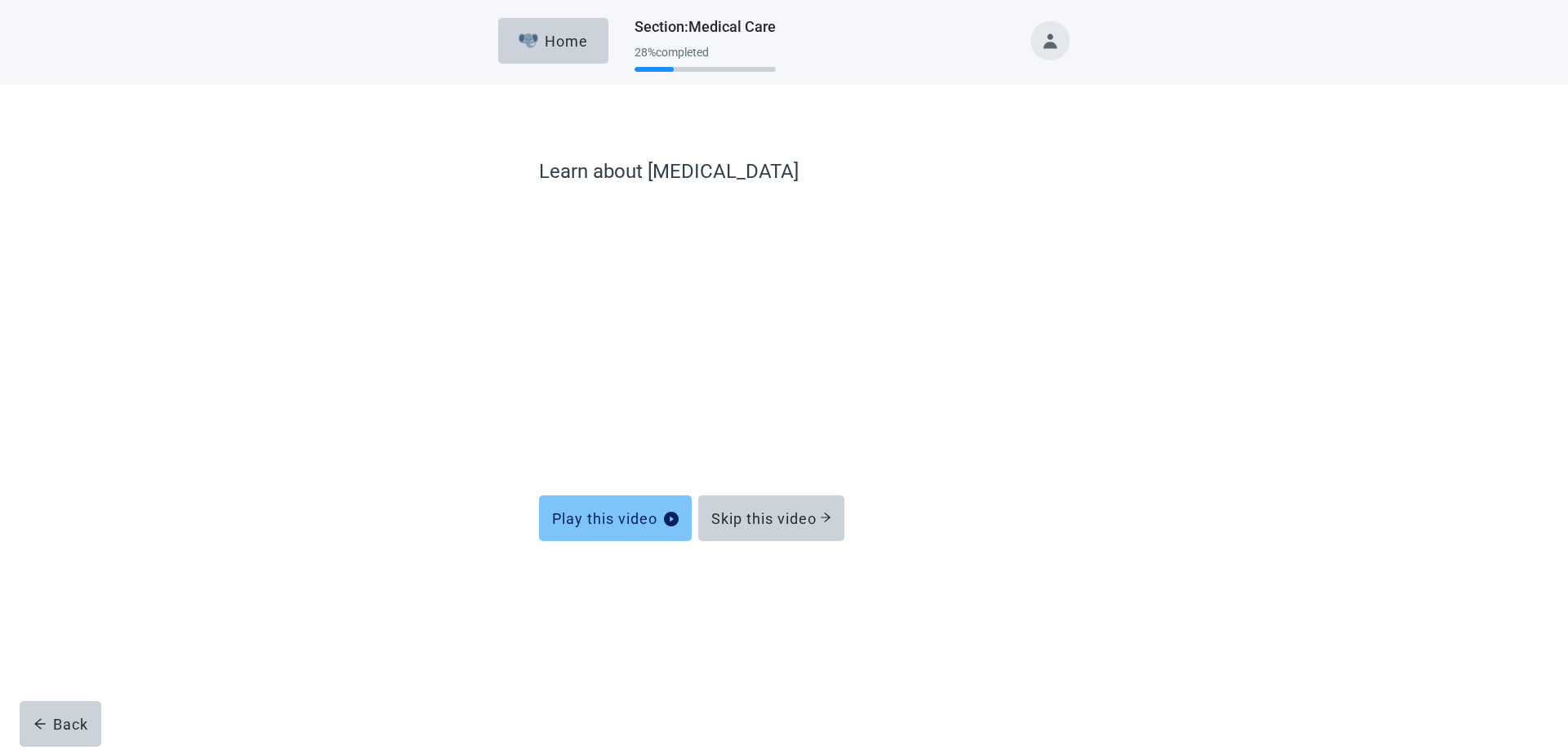
click at [605, 514] on div "Play this video" at bounding box center [614, 518] width 126 height 17
click at [758, 528] on button "Skip this video" at bounding box center [771, 519] width 146 height 46
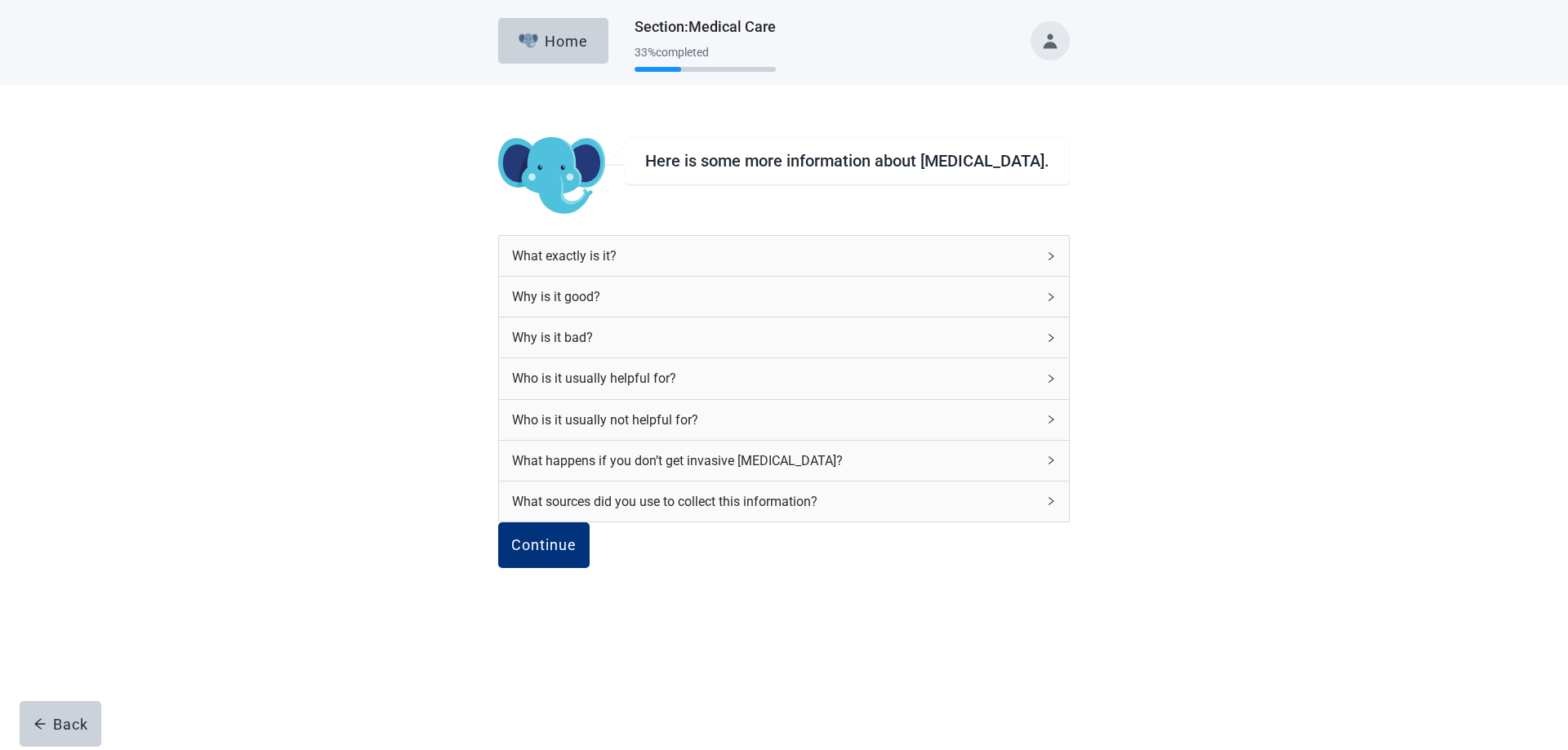
click at [1046, 252] on icon "right" at bounding box center [1050, 256] width 10 height 10
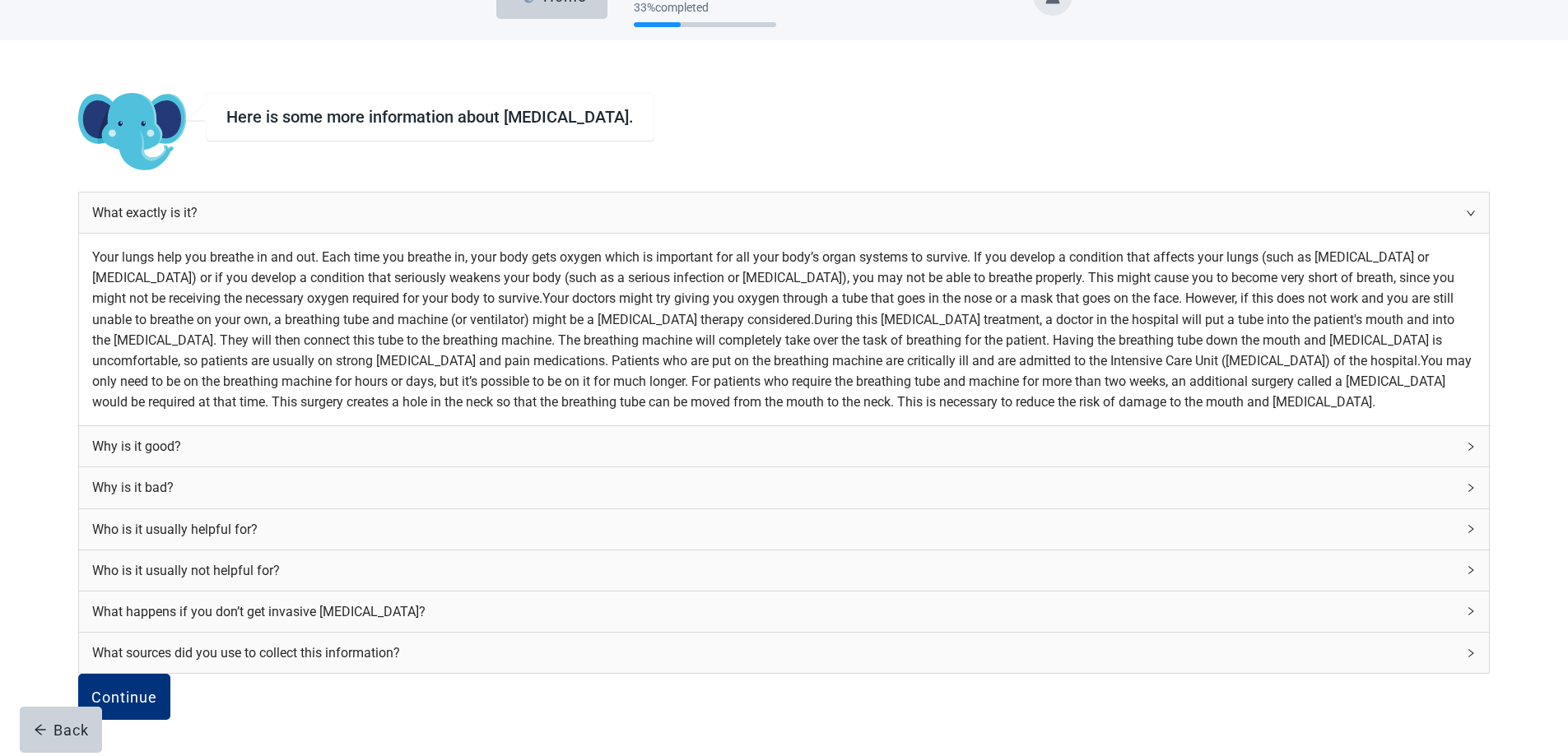
scroll to position [567, 0]
click at [1466, 442] on icon "right" at bounding box center [1471, 446] width 10 height 10
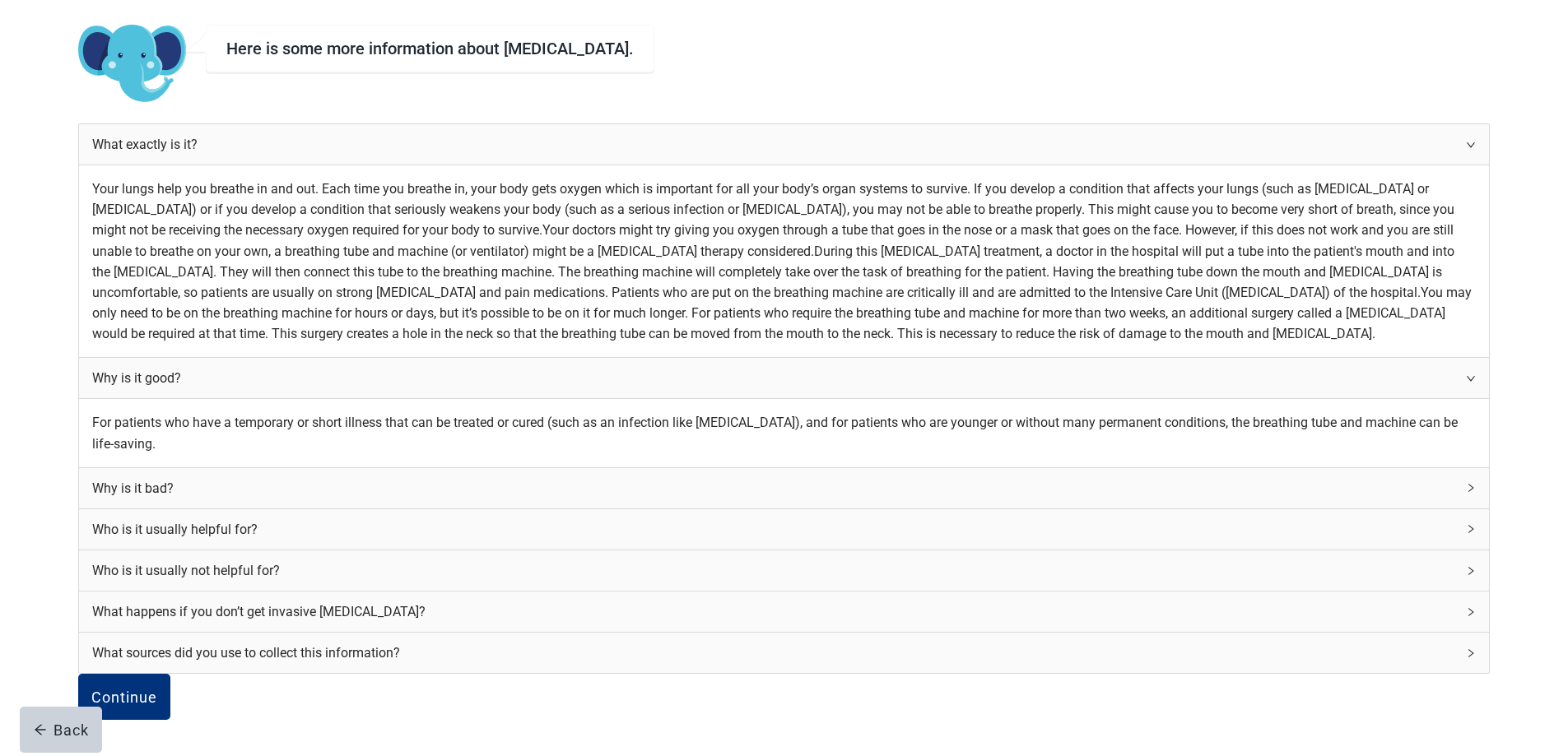
click at [1466, 483] on icon "right" at bounding box center [1471, 488] width 10 height 10
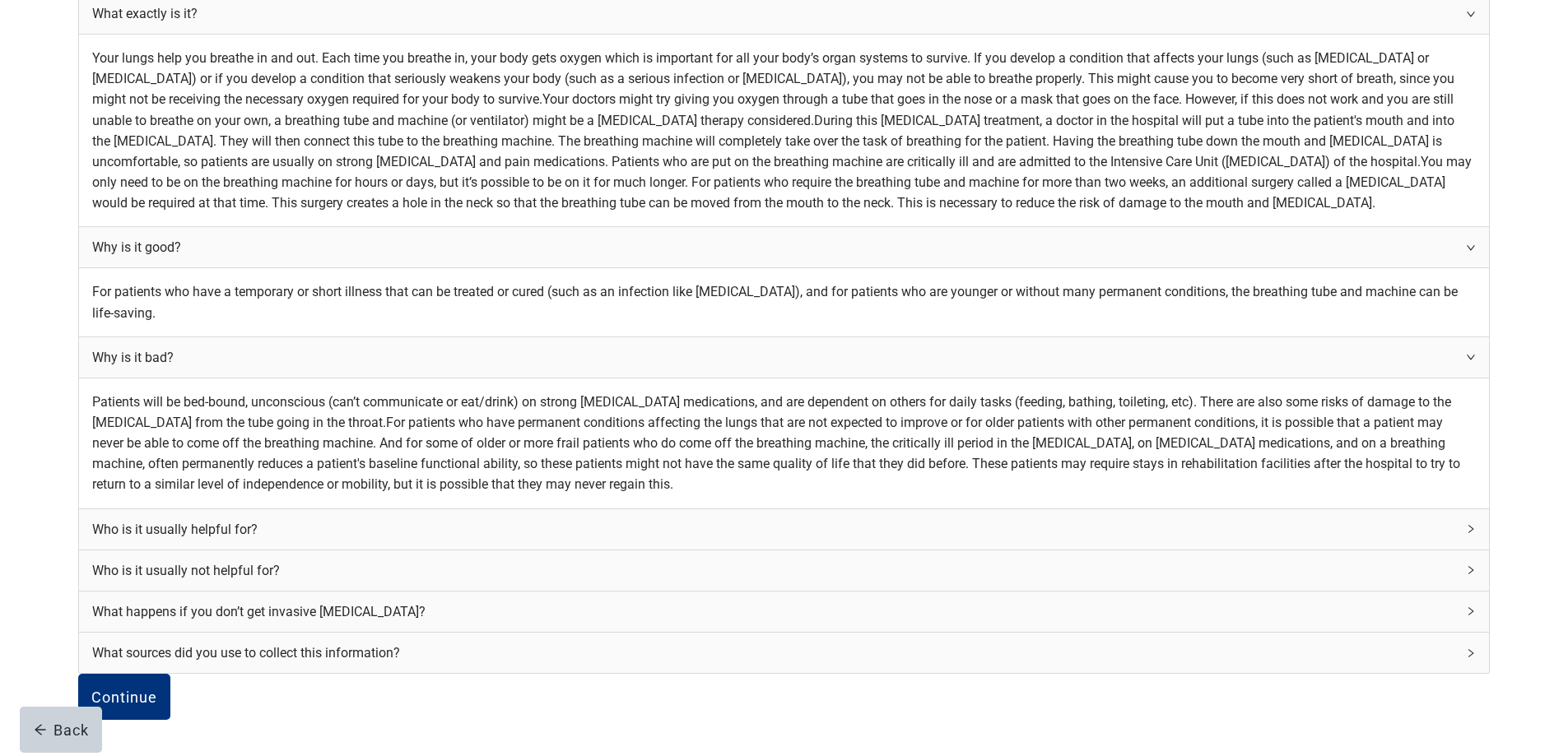
scroll to position [896, 0]
click at [1023, 533] on div "Who is it usually helpful for?" at bounding box center [784, 530] width 1410 height 40
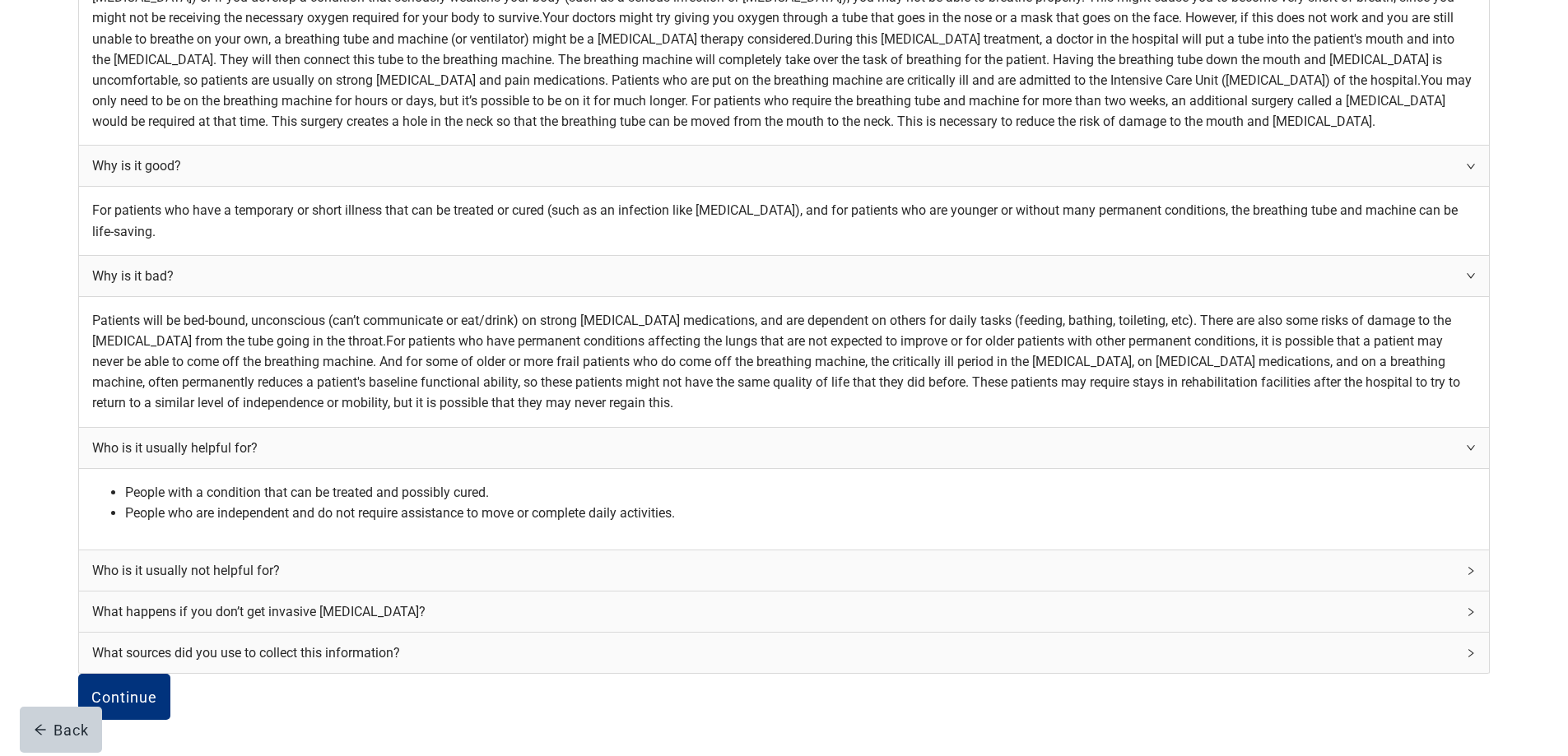
scroll to position [979, 0]
click at [1466, 576] on icon "right" at bounding box center [1471, 571] width 10 height 10
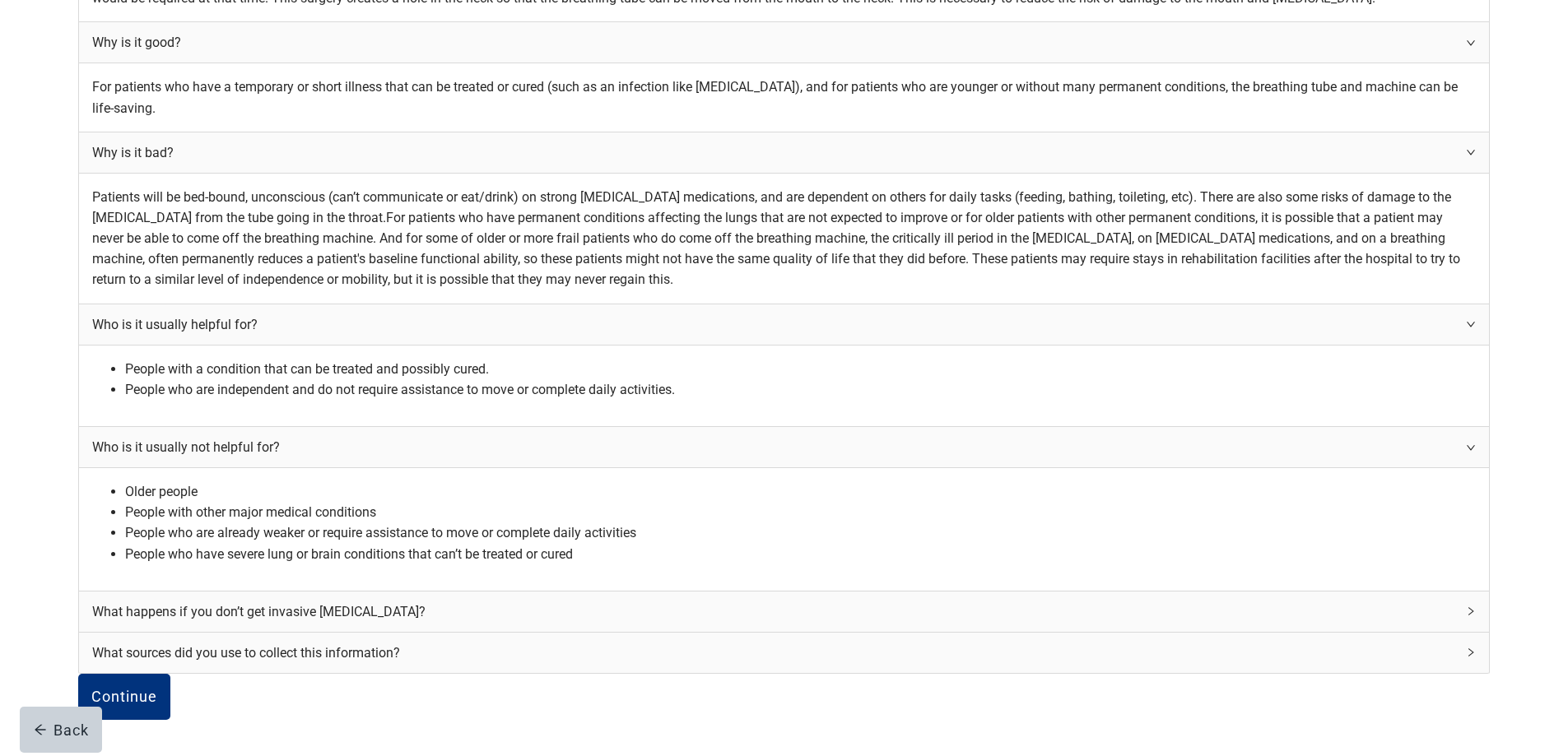
scroll to position [1143, 0]
click at [1020, 618] on div "What happens if you don’t get invasive [MEDICAL_DATA]?" at bounding box center [784, 612] width 1410 height 40
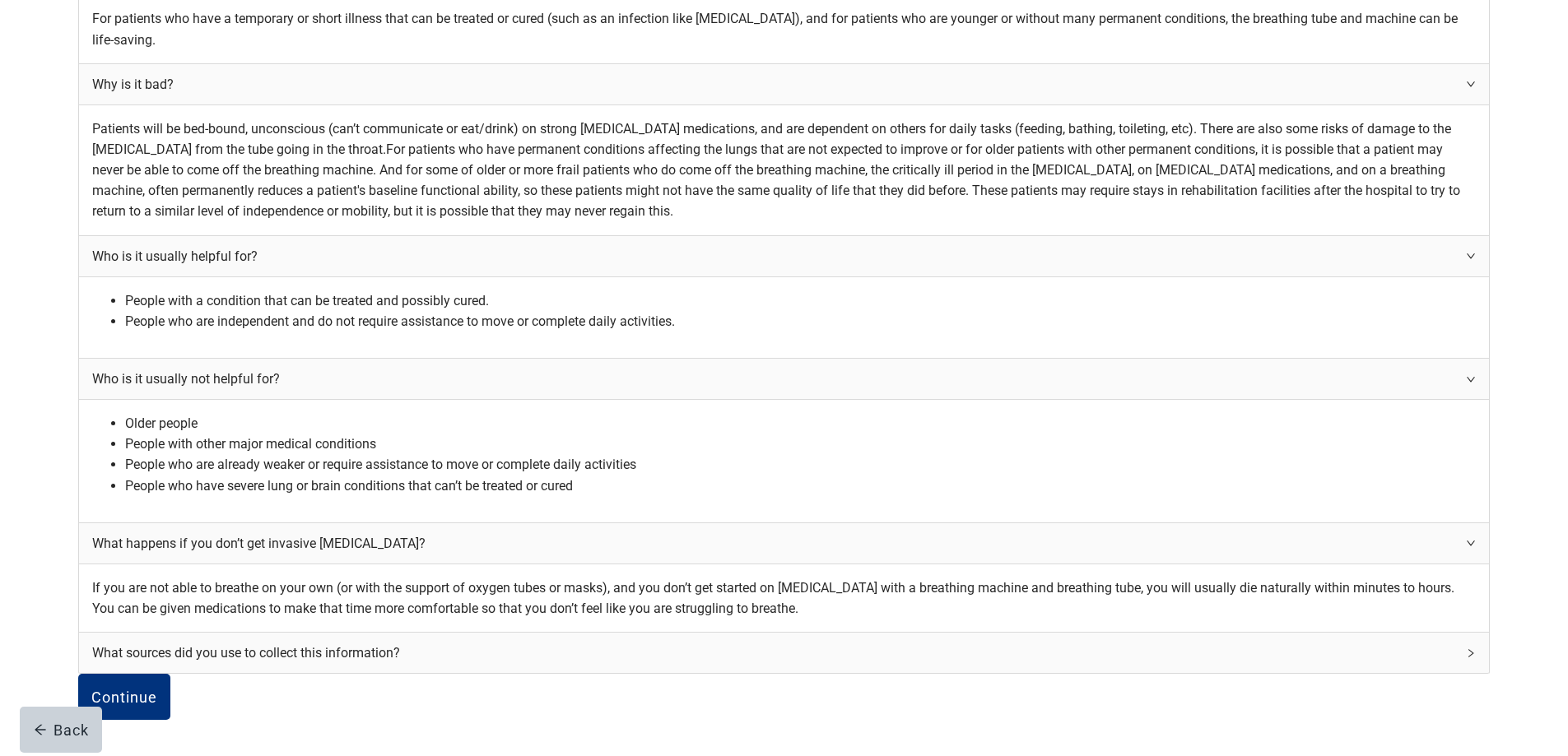
scroll to position [1390, 0]
click at [1466, 648] on icon "right" at bounding box center [1471, 653] width 10 height 10
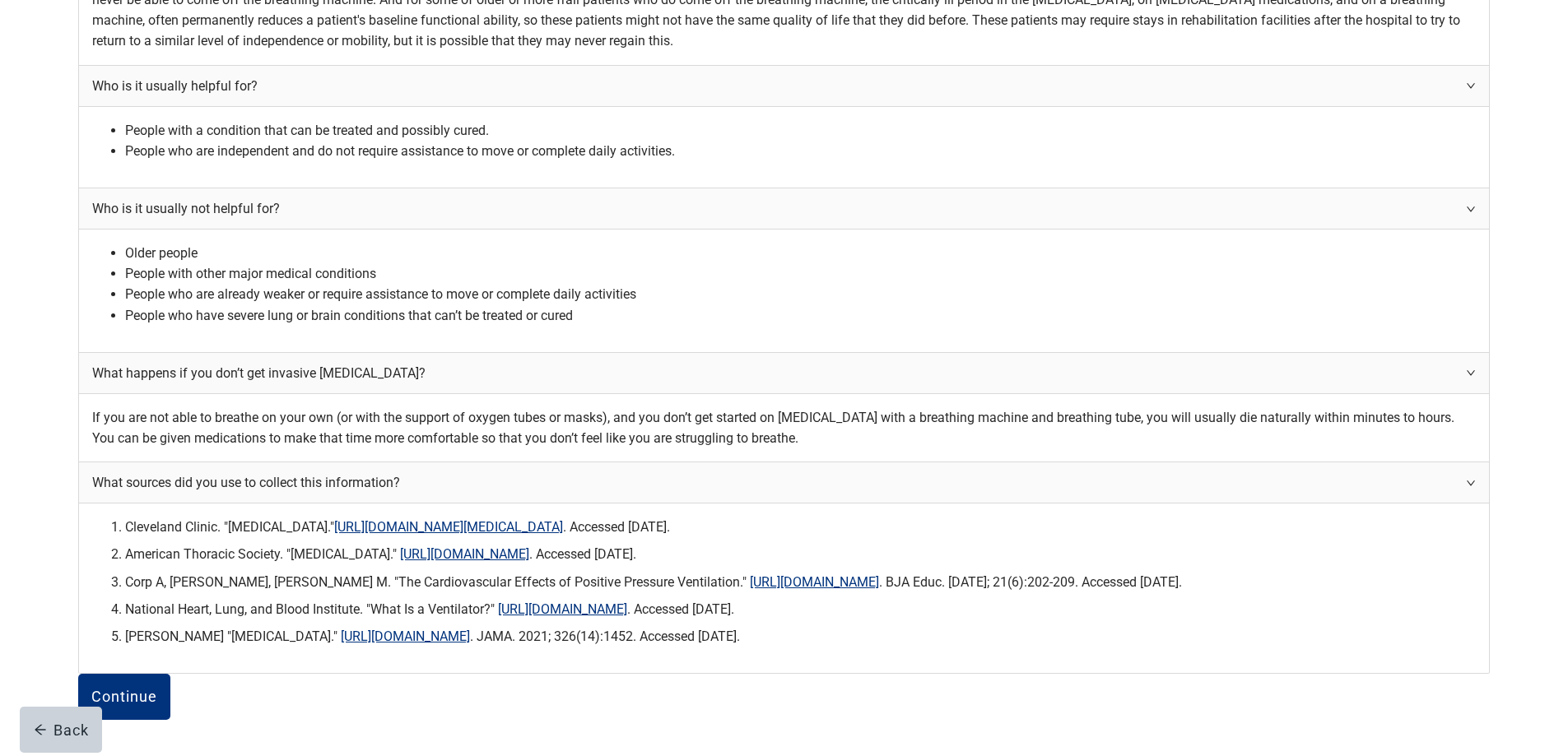
scroll to position [1749, 0]
click at [157, 688] on div "Continue" at bounding box center [124, 696] width 66 height 17
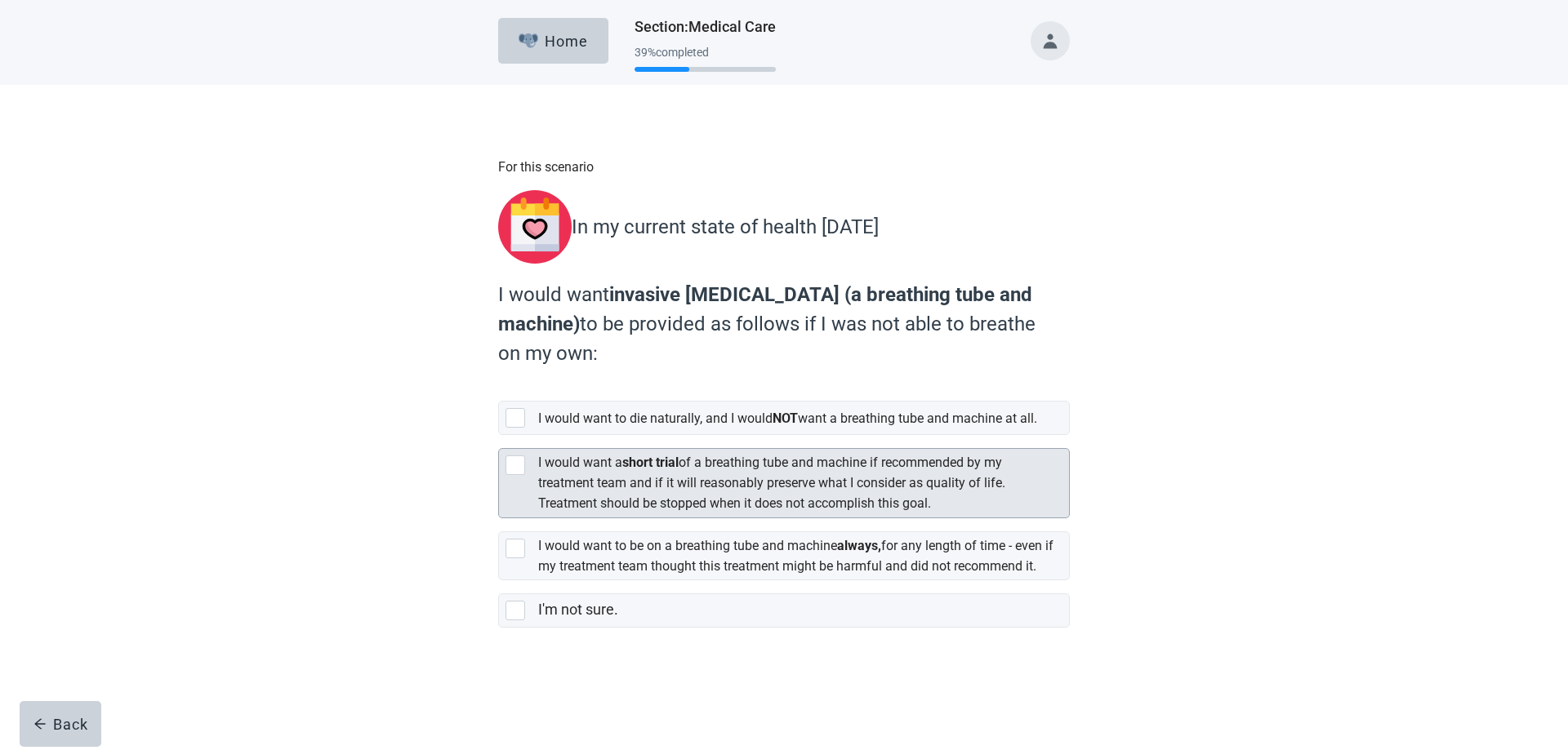
click at [513, 475] on div "[object Object], checkbox, not selected" at bounding box center [515, 465] width 20 height 20
click at [499, 436] on input "I would want a short trial of a breathing tube and machine if recommended by my…" at bounding box center [498, 435] width 1 height 1
checkbox input "true"
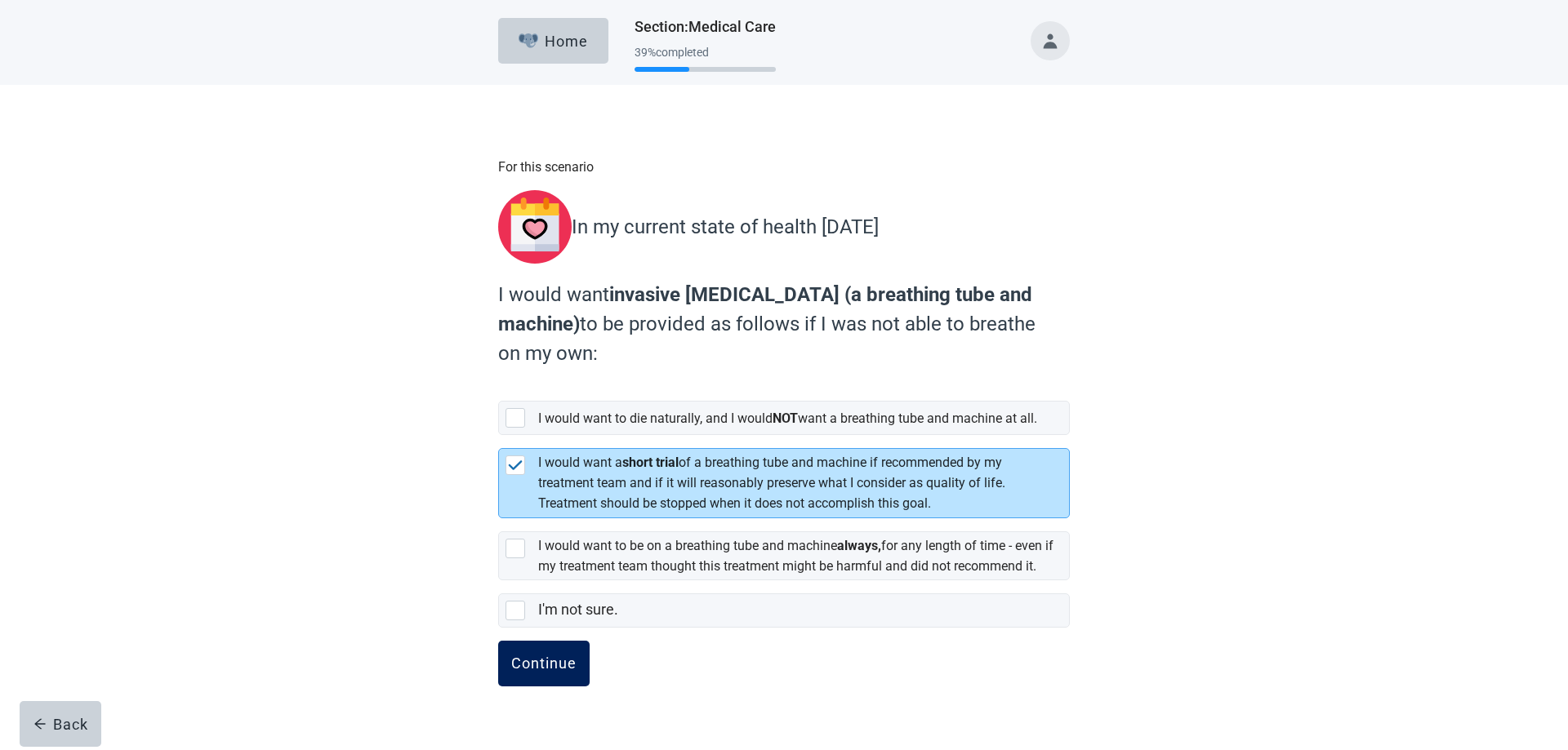
click at [567, 672] on div "Continue" at bounding box center [543, 663] width 65 height 17
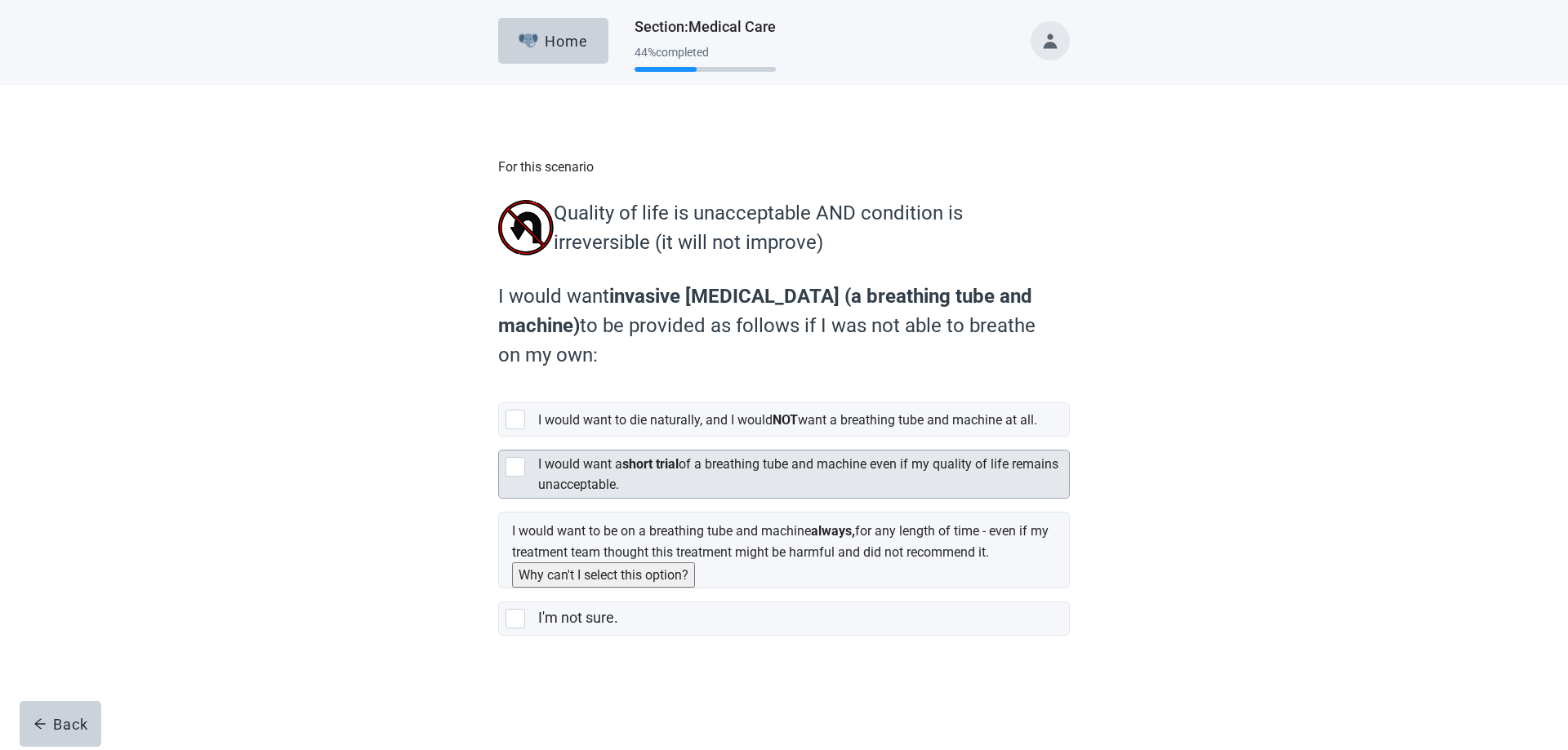
click at [520, 477] on div "[object Object], checkbox, not selected" at bounding box center [515, 466] width 20 height 20
click at [499, 438] on input "I would want a short trial of a breathing tube and machine even if my quality o…" at bounding box center [498, 437] width 1 height 1
checkbox input "true"
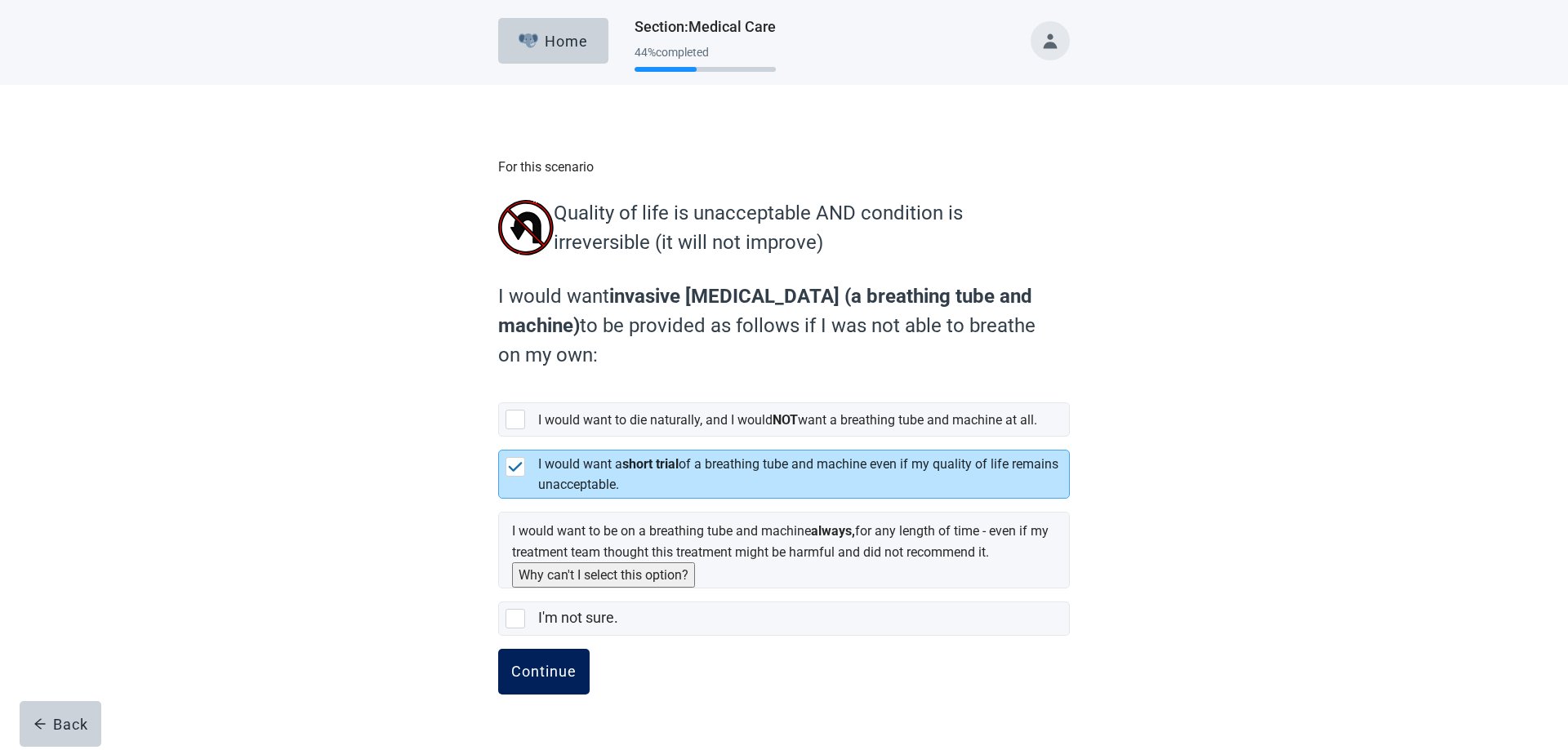
click at [549, 680] on div "Continue" at bounding box center [543, 672] width 65 height 17
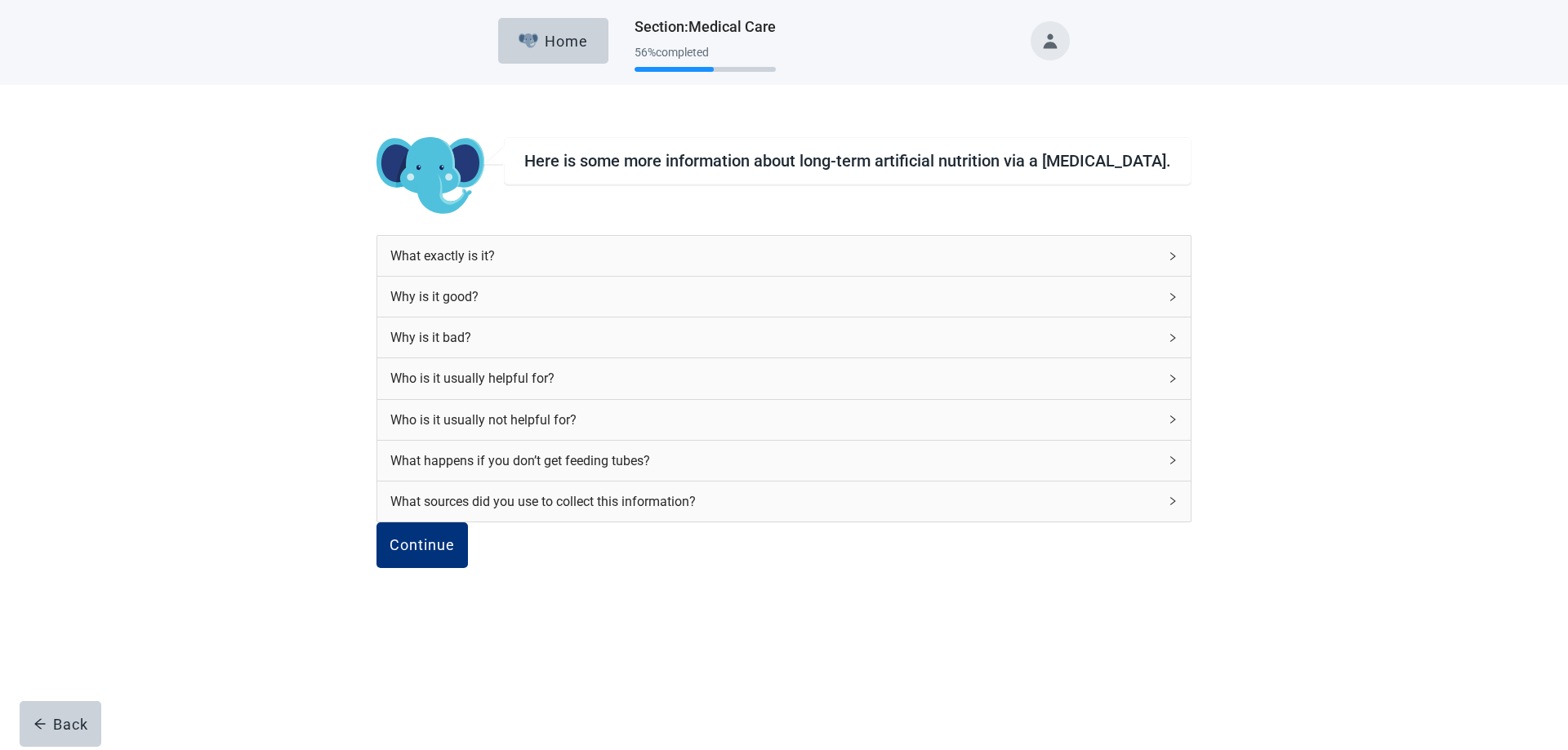
click at [1015, 254] on div "What exactly is it?" at bounding box center [784, 256] width 813 height 40
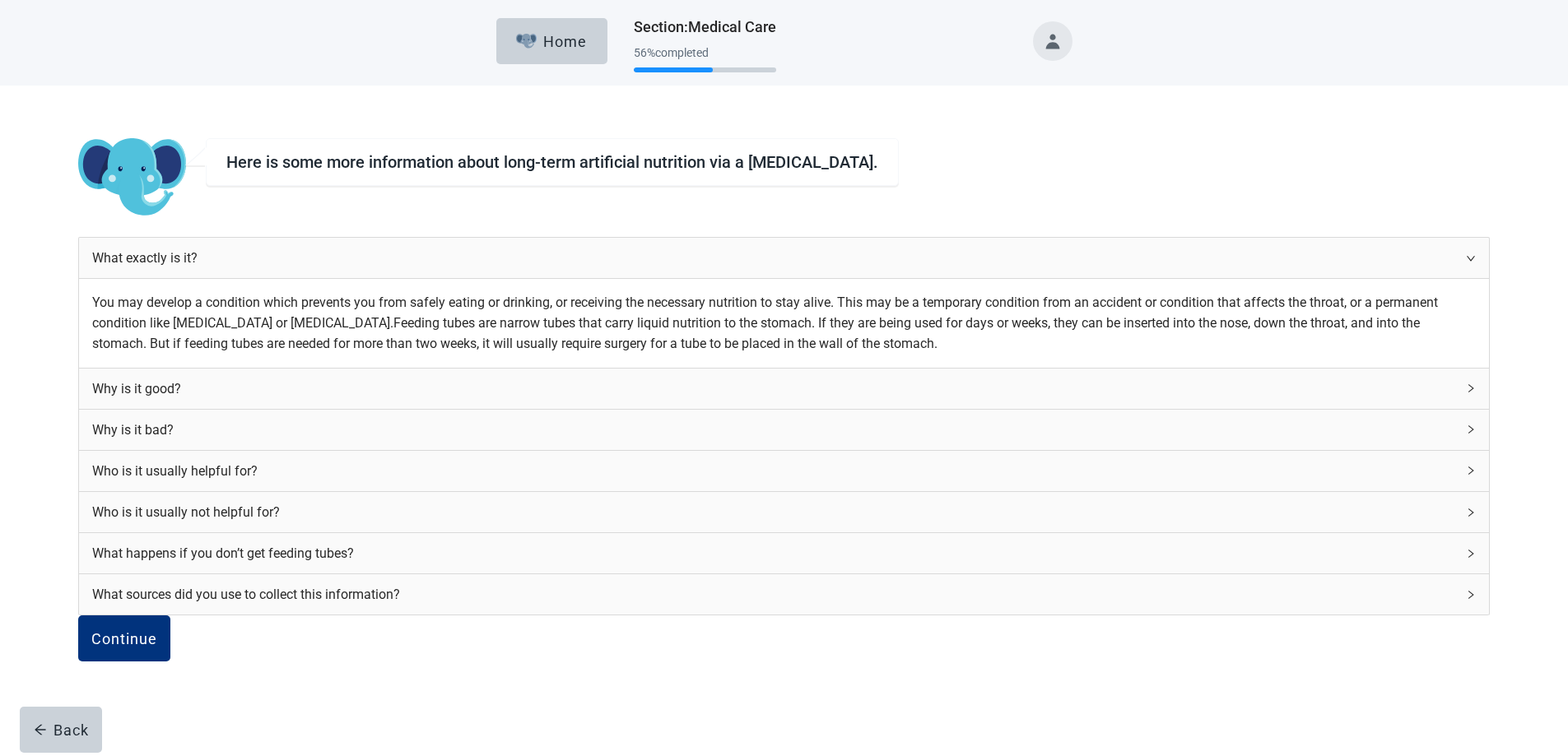
scroll to position [165, 0]
click at [1007, 368] on div "Why is it good?" at bounding box center [784, 389] width 1410 height 40
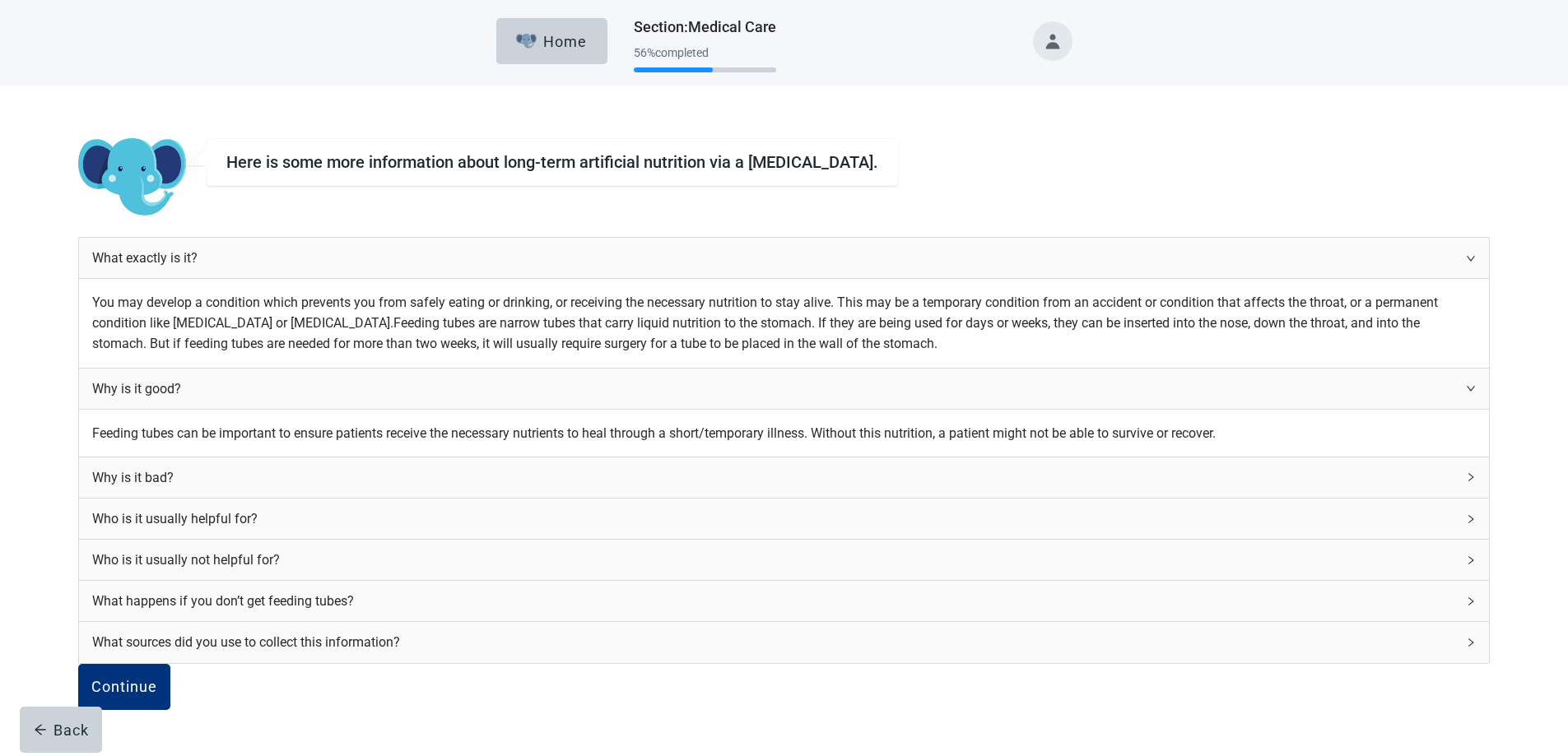
click at [1466, 482] on icon "right" at bounding box center [1471, 477] width 10 height 10
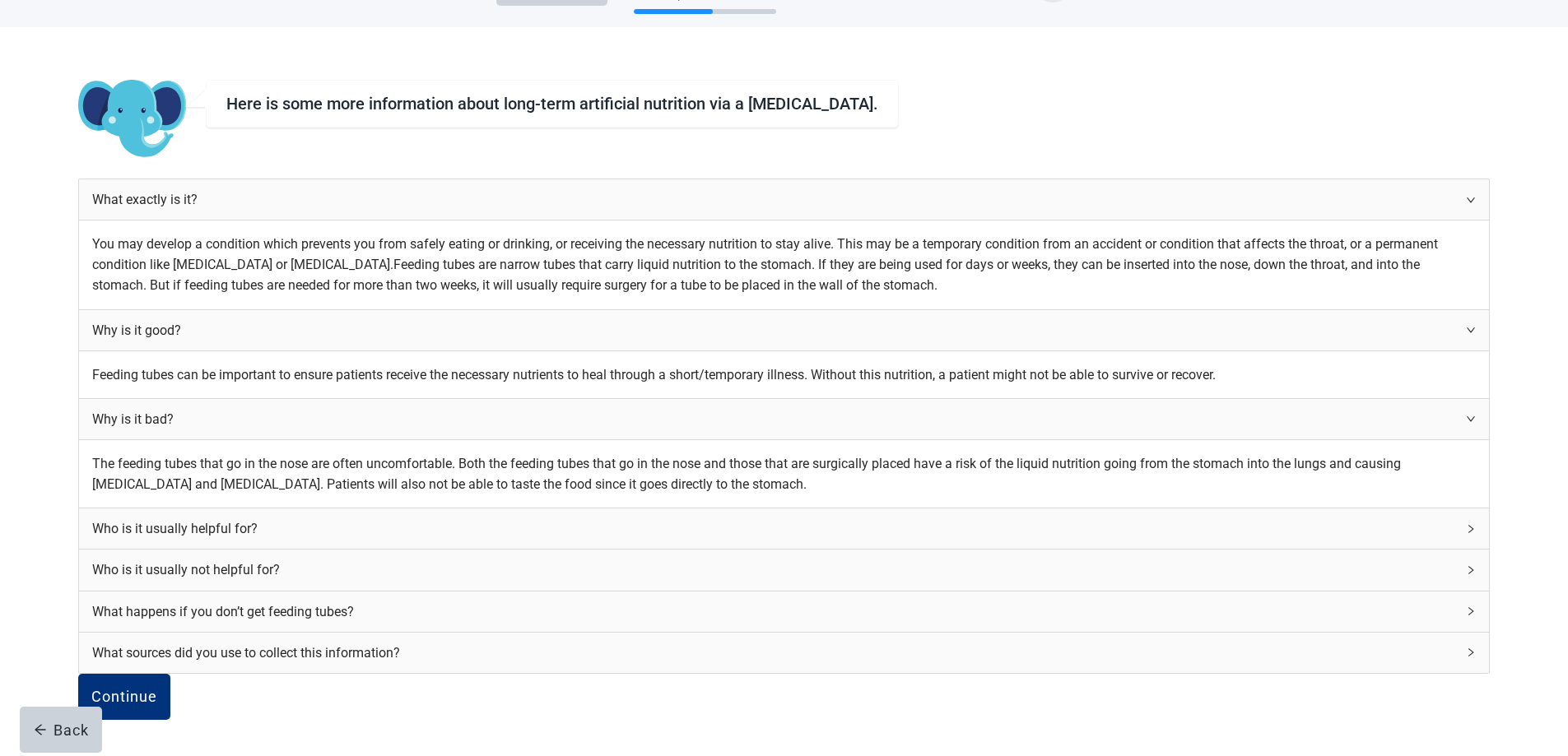
scroll to position [329, 0]
click at [1466, 524] on icon "right" at bounding box center [1471, 529] width 10 height 10
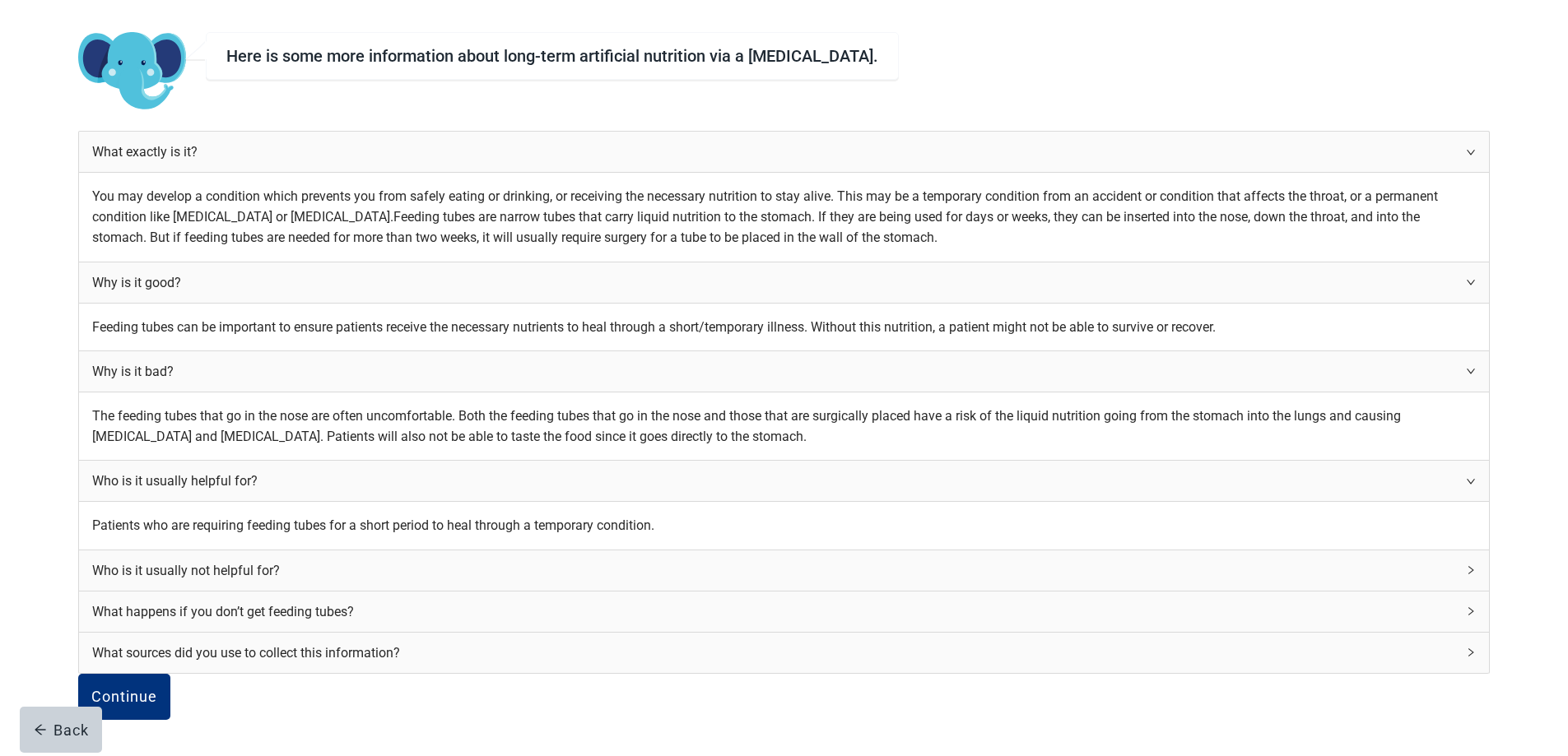
click at [999, 591] on div "Who is it usually not helpful for?" at bounding box center [784, 571] width 1410 height 40
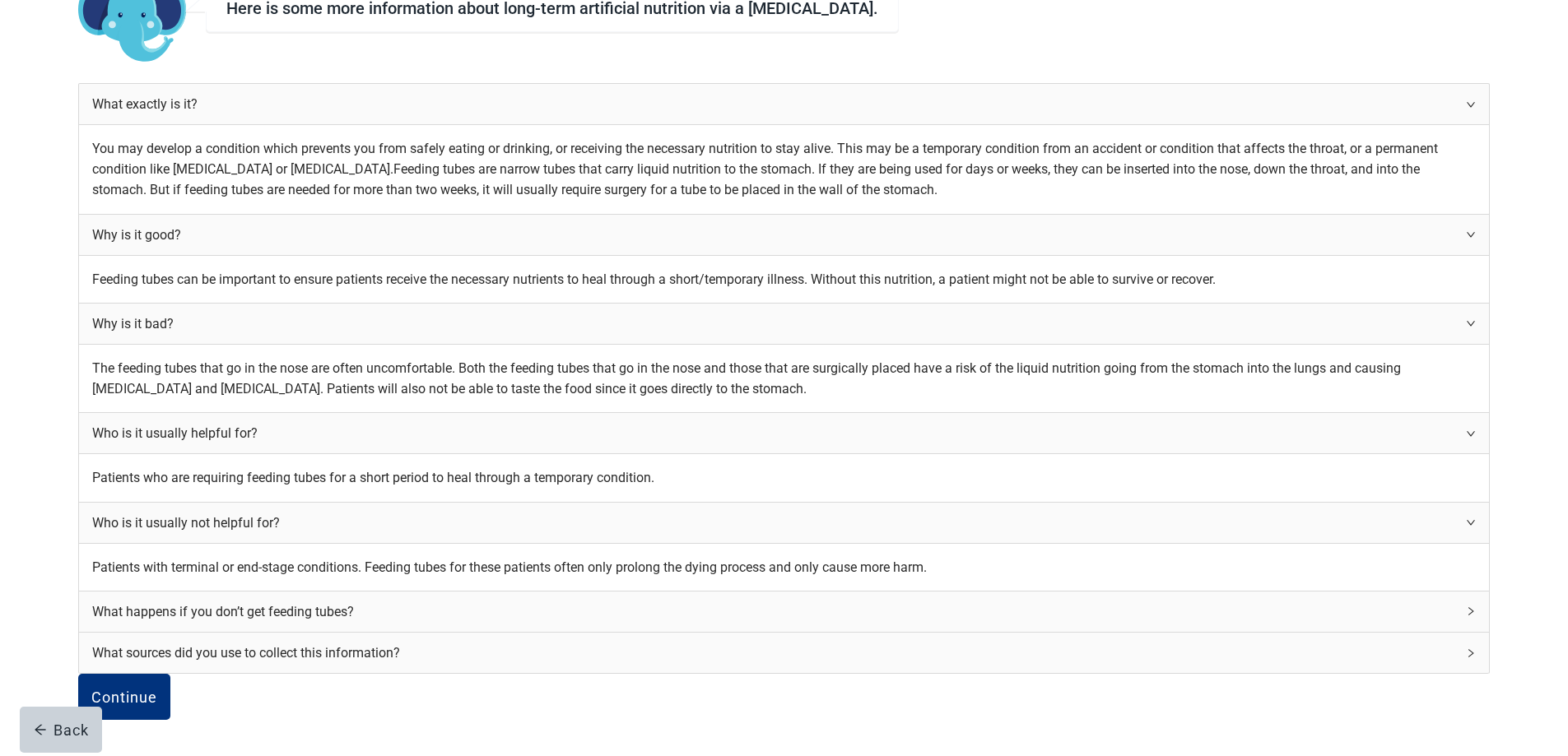
scroll to position [494, 0]
click at [1018, 615] on div "What happens if you don’t get feeding tubes?" at bounding box center [784, 612] width 1410 height 40
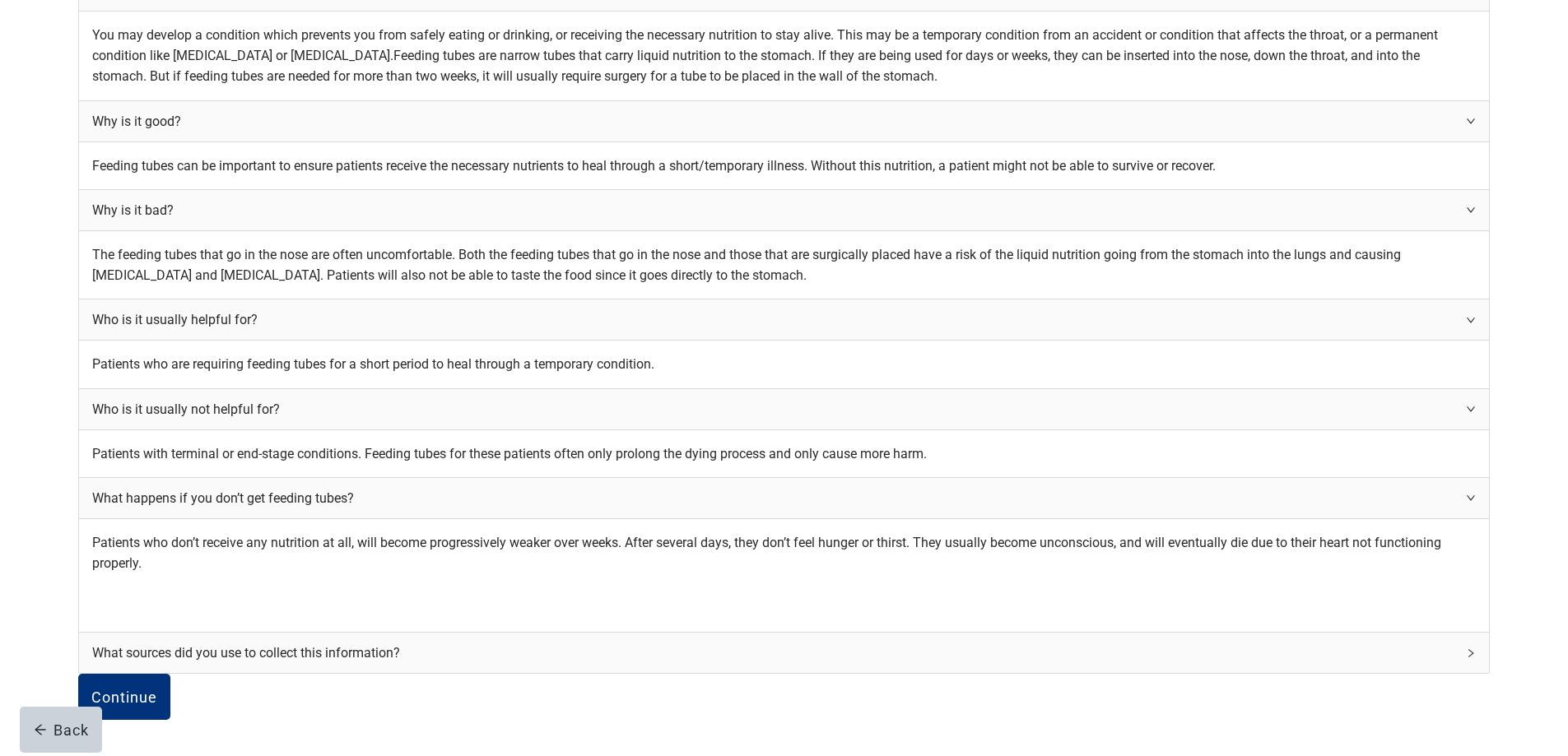
click at [1018, 518] on div "What happens if you don’t get feeding tubes?" at bounding box center [784, 498] width 1410 height 40
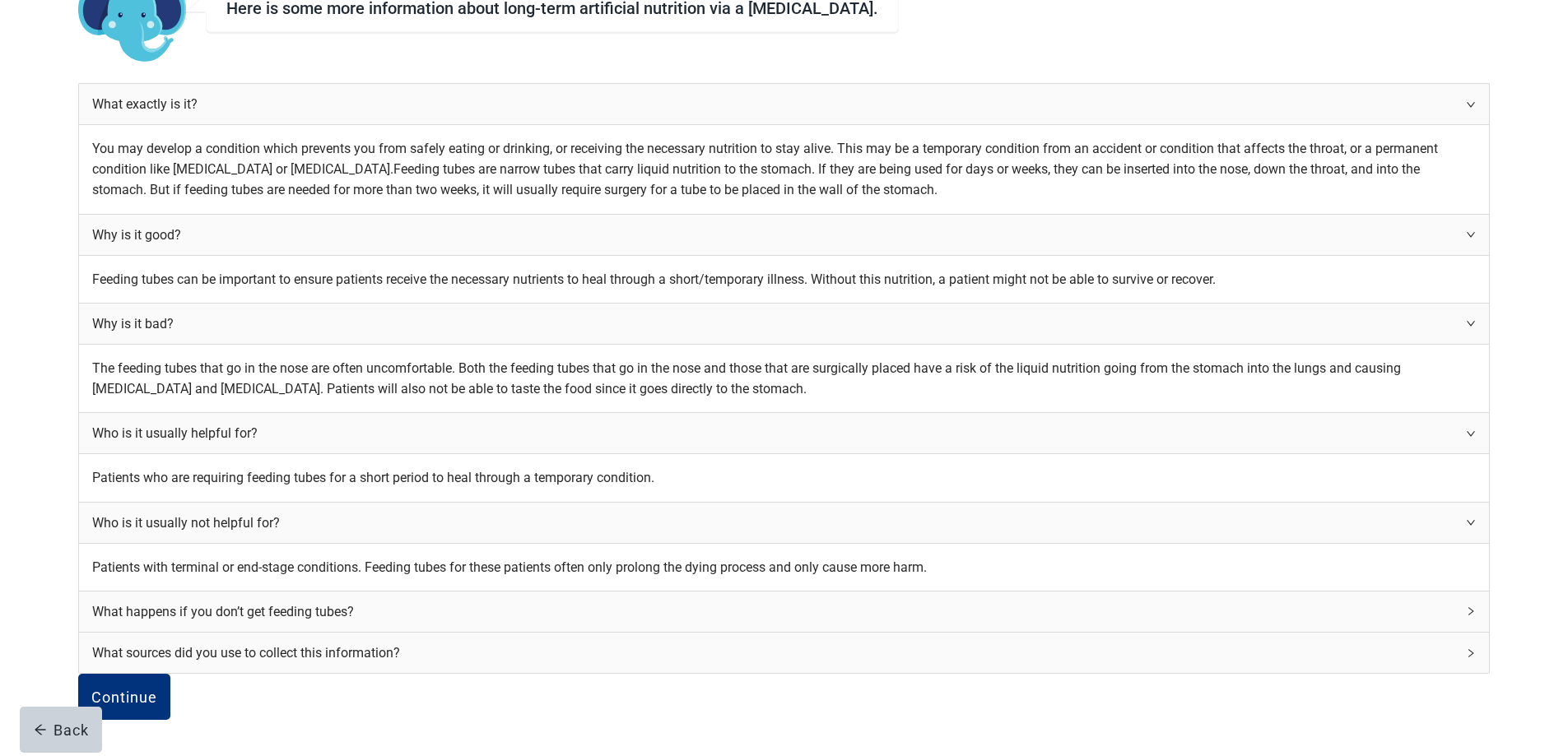
click at [1018, 615] on div "What happens if you don’t get feeding tubes?" at bounding box center [784, 612] width 1410 height 40
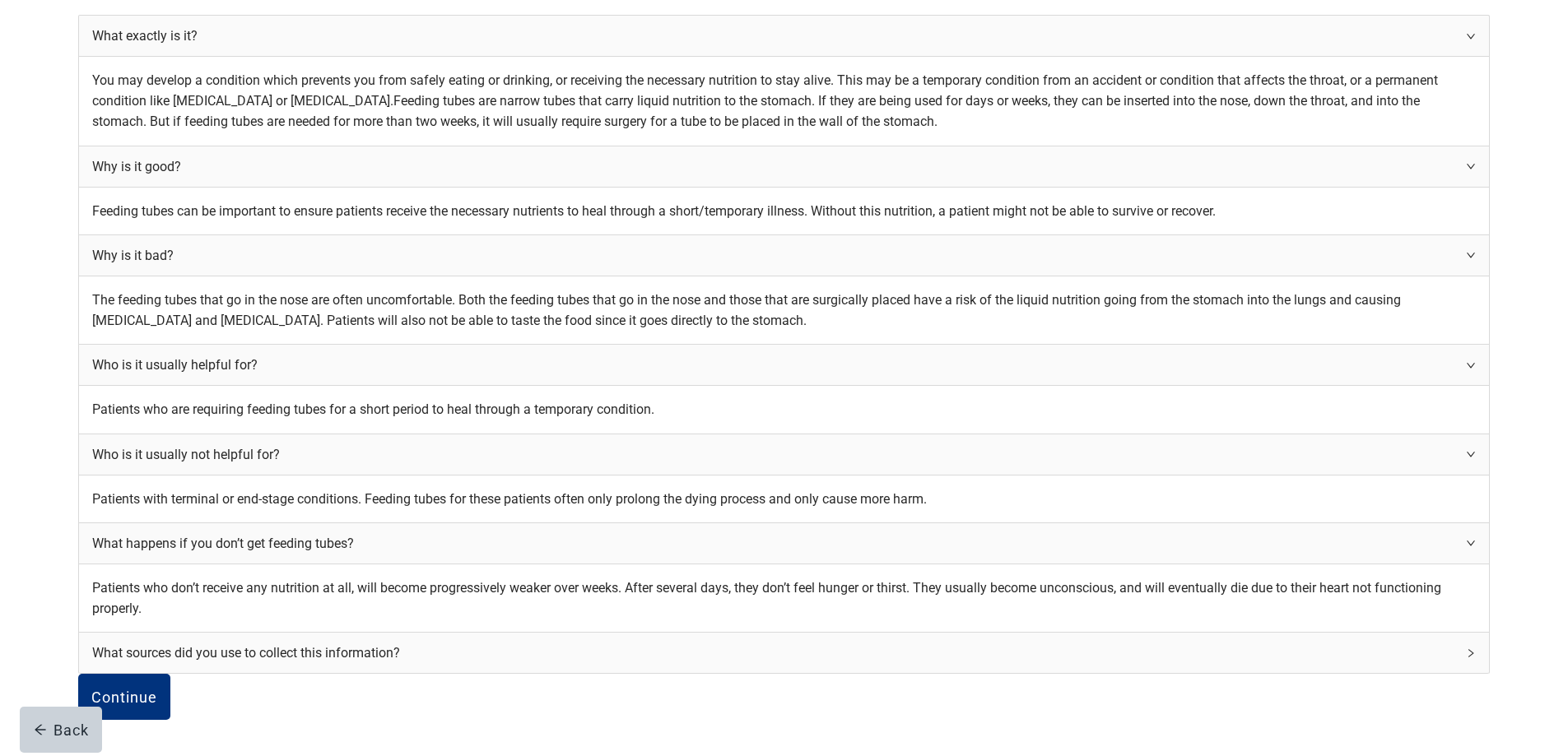
scroll to position [659, 0]
click at [170, 674] on button "Continue" at bounding box center [124, 696] width 92 height 46
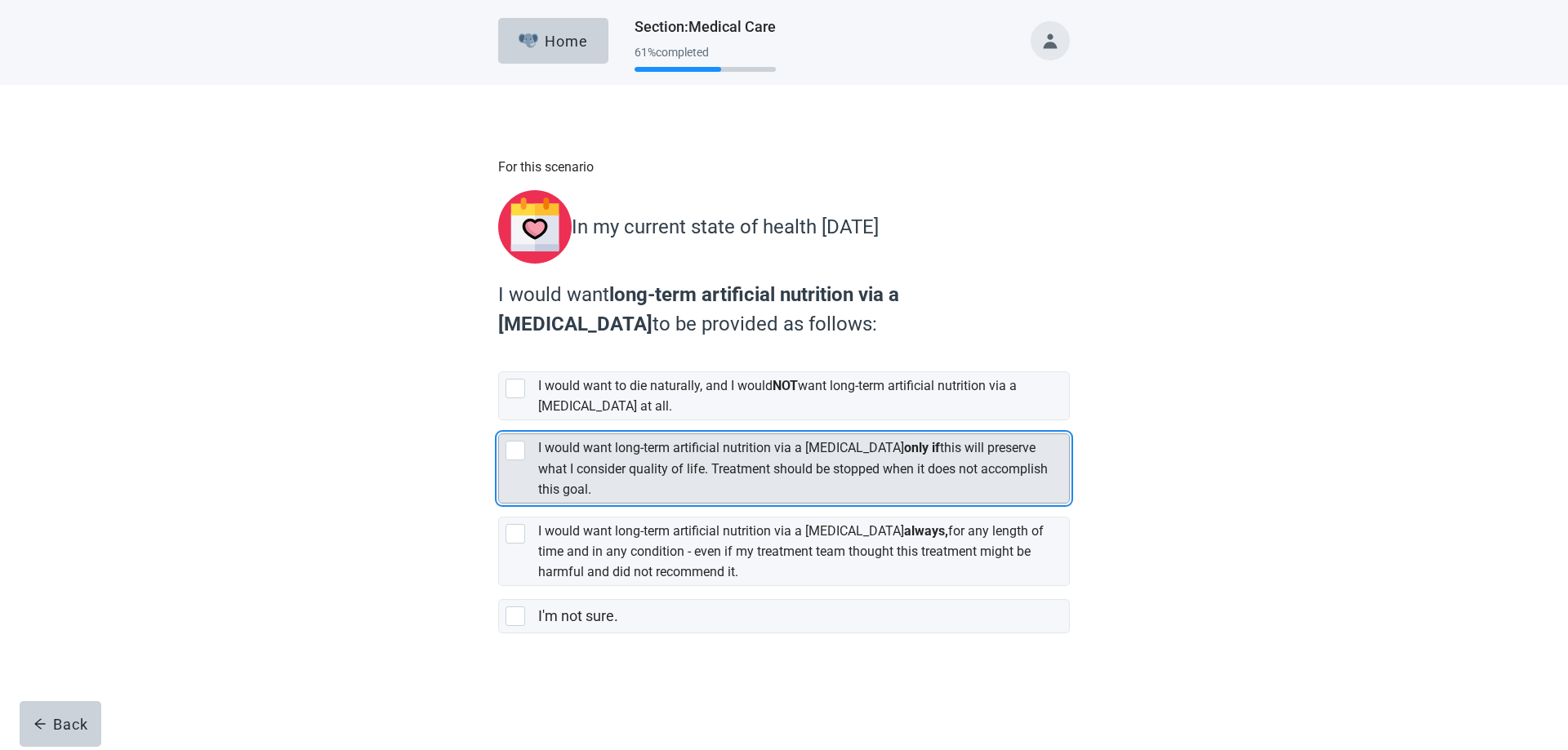
click at [520, 445] on div "[object Object], checkbox, not selected" at bounding box center [515, 451] width 20 height 20
click at [499, 421] on input "I would want long-term artificial nutrition via a [MEDICAL_DATA] only if this w…" at bounding box center [498, 420] width 1 height 1
checkbox input "true"
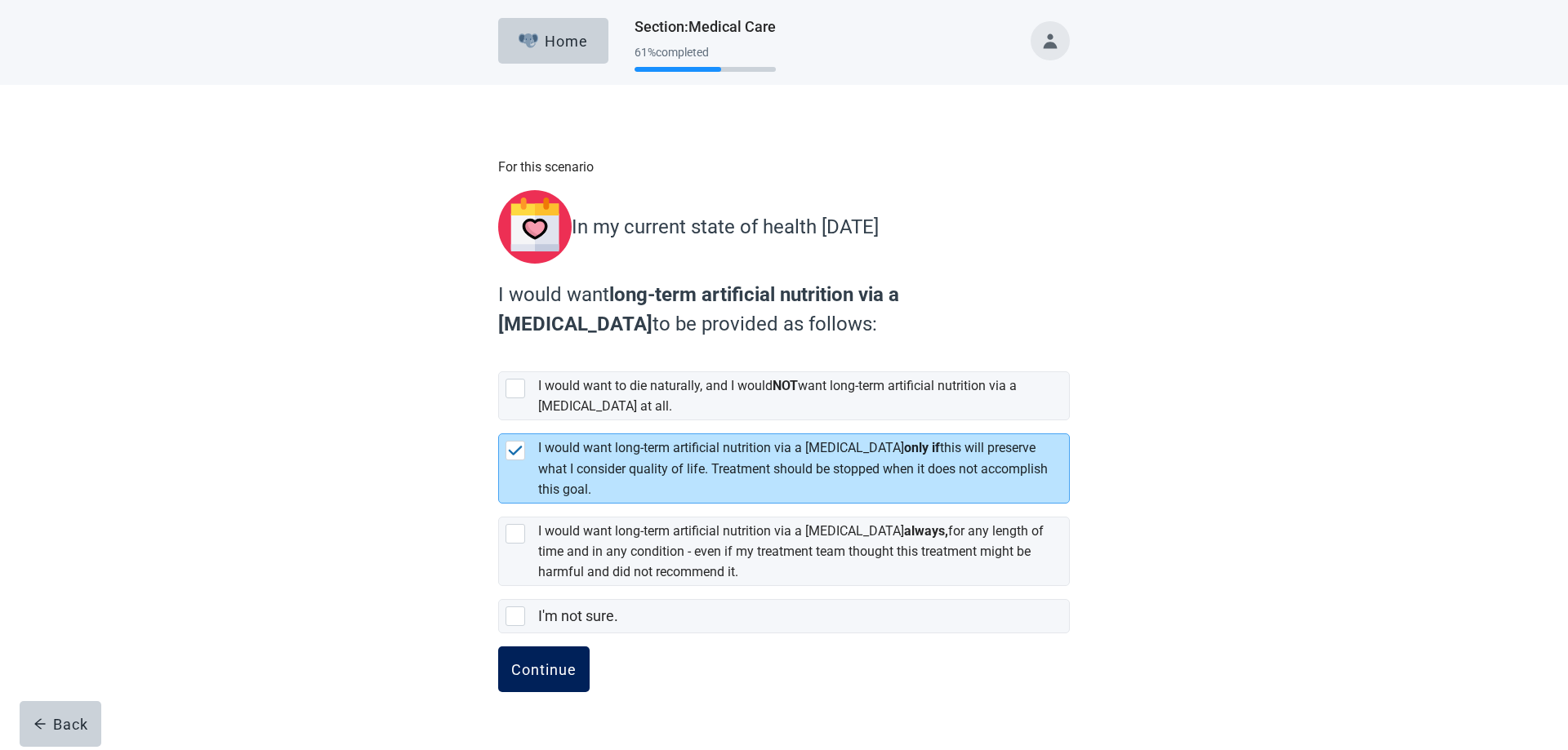
click at [543, 668] on div "Continue" at bounding box center [543, 669] width 65 height 17
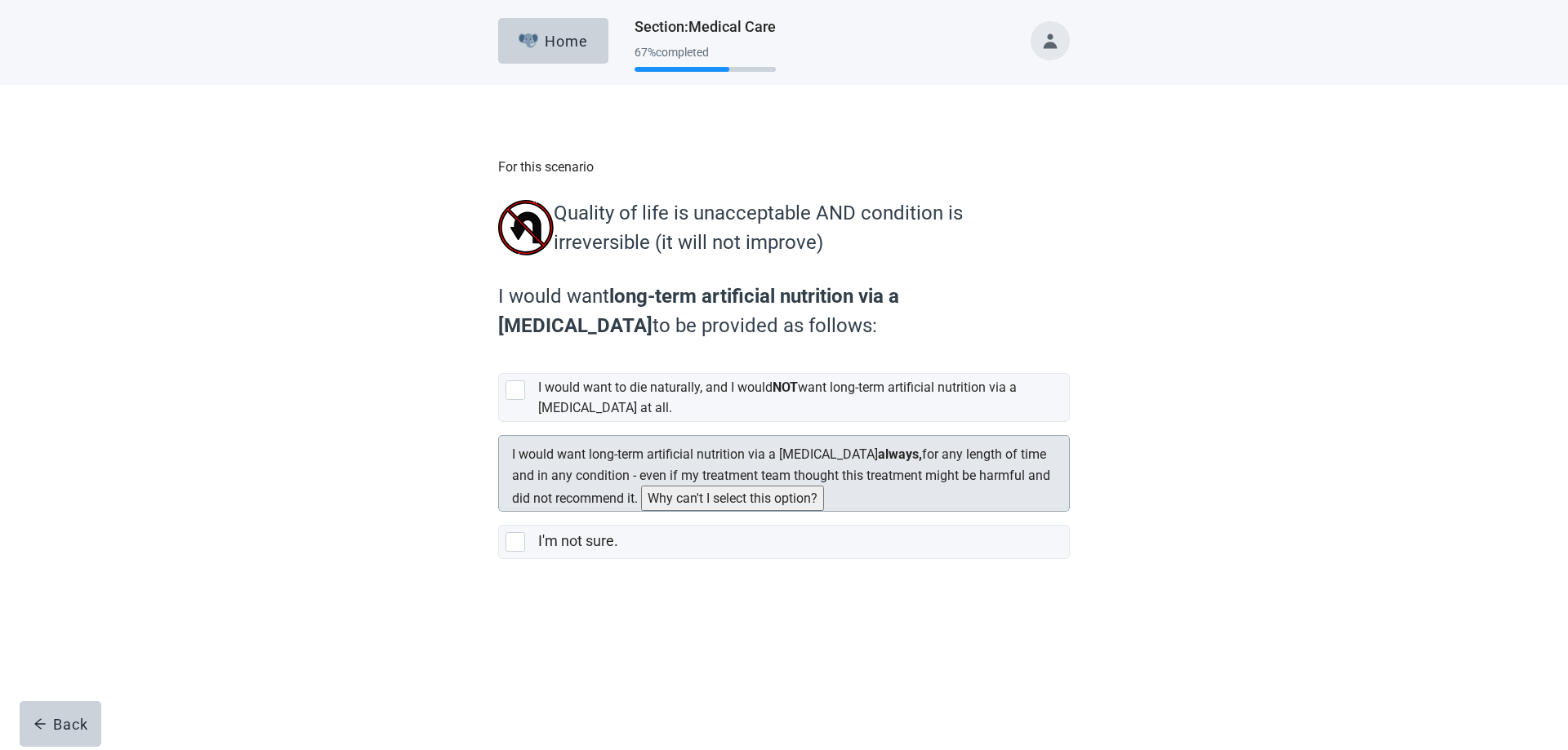
click at [641, 511] on button "Why can't I select this option?" at bounding box center [733, 498] width 183 height 25
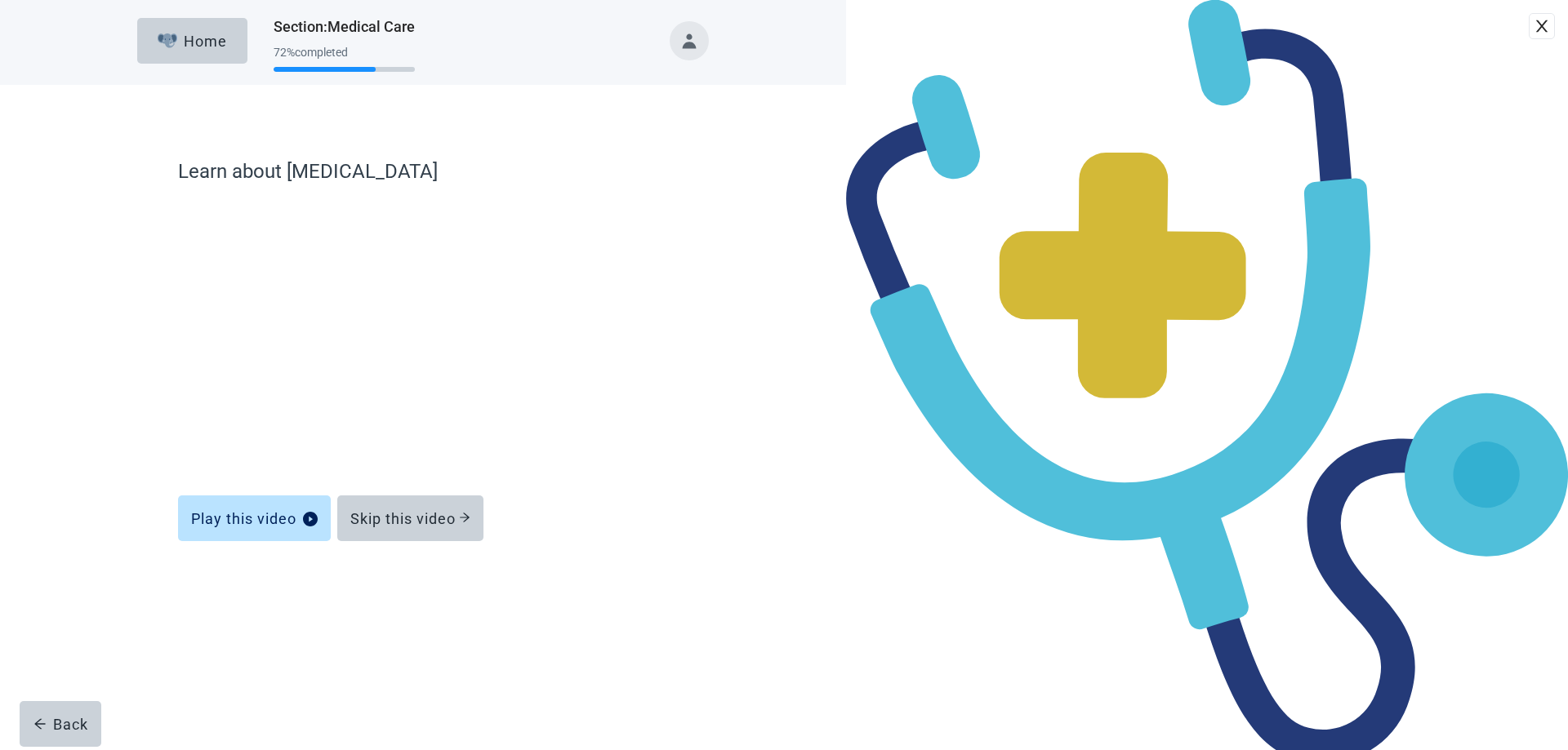
drag, startPoint x: 968, startPoint y: 116, endPoint x: 923, endPoint y: 200, distance: 95.3
click at [1536, 33] on icon "close" at bounding box center [1541, 26] width 11 height 12
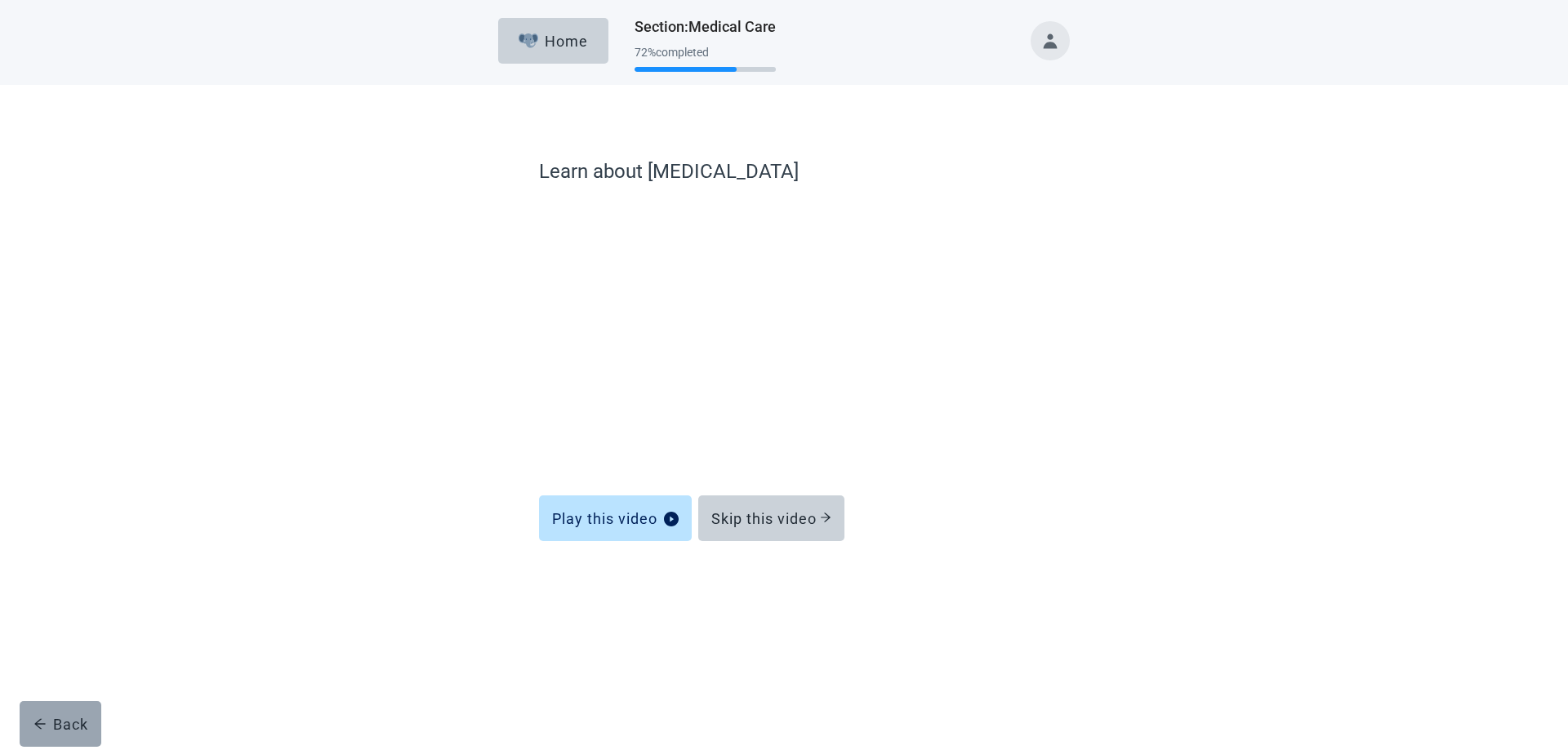
click at [73, 728] on div "Back" at bounding box center [60, 724] width 55 height 17
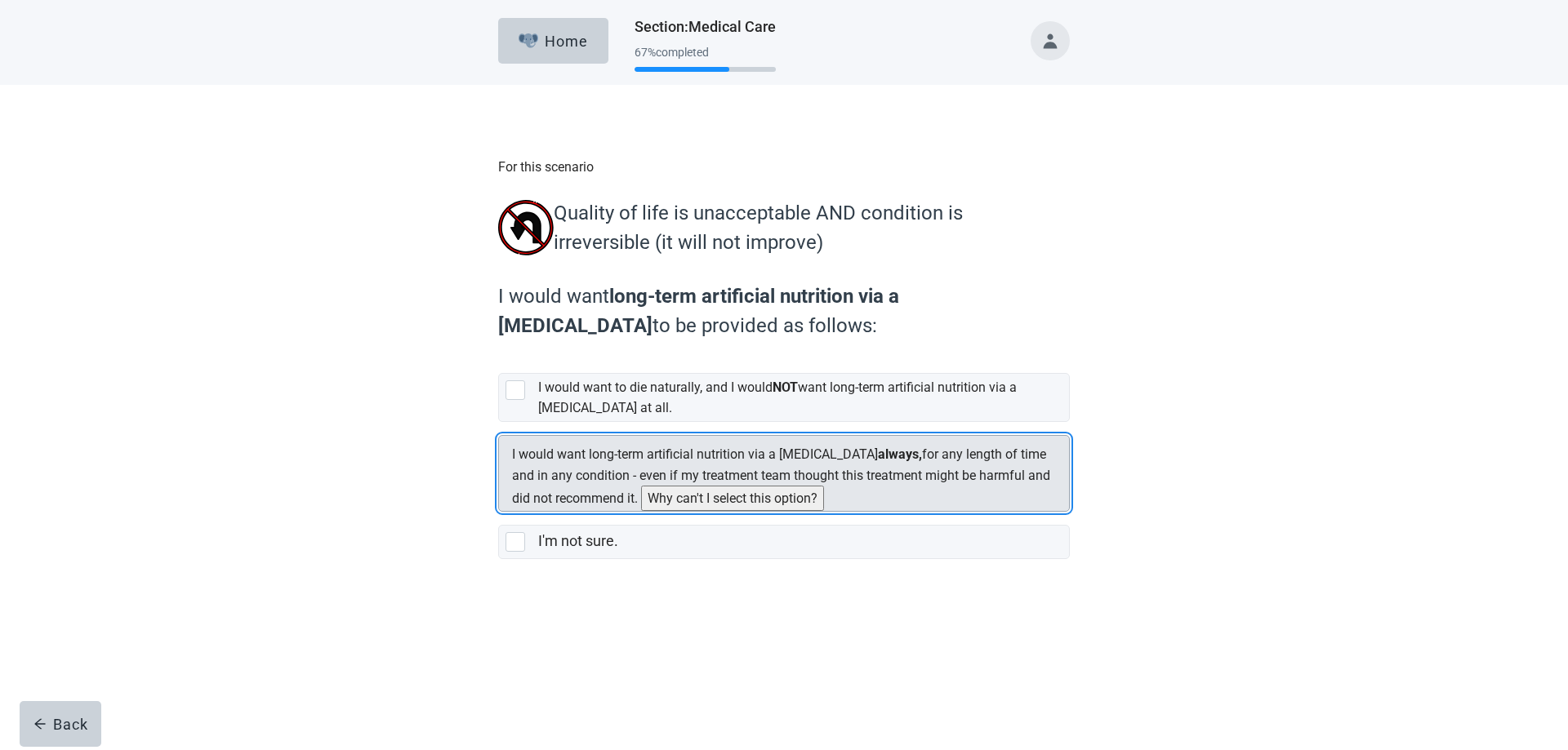
click at [643, 511] on button "Why can't I select this option?" at bounding box center [733, 498] width 183 height 25
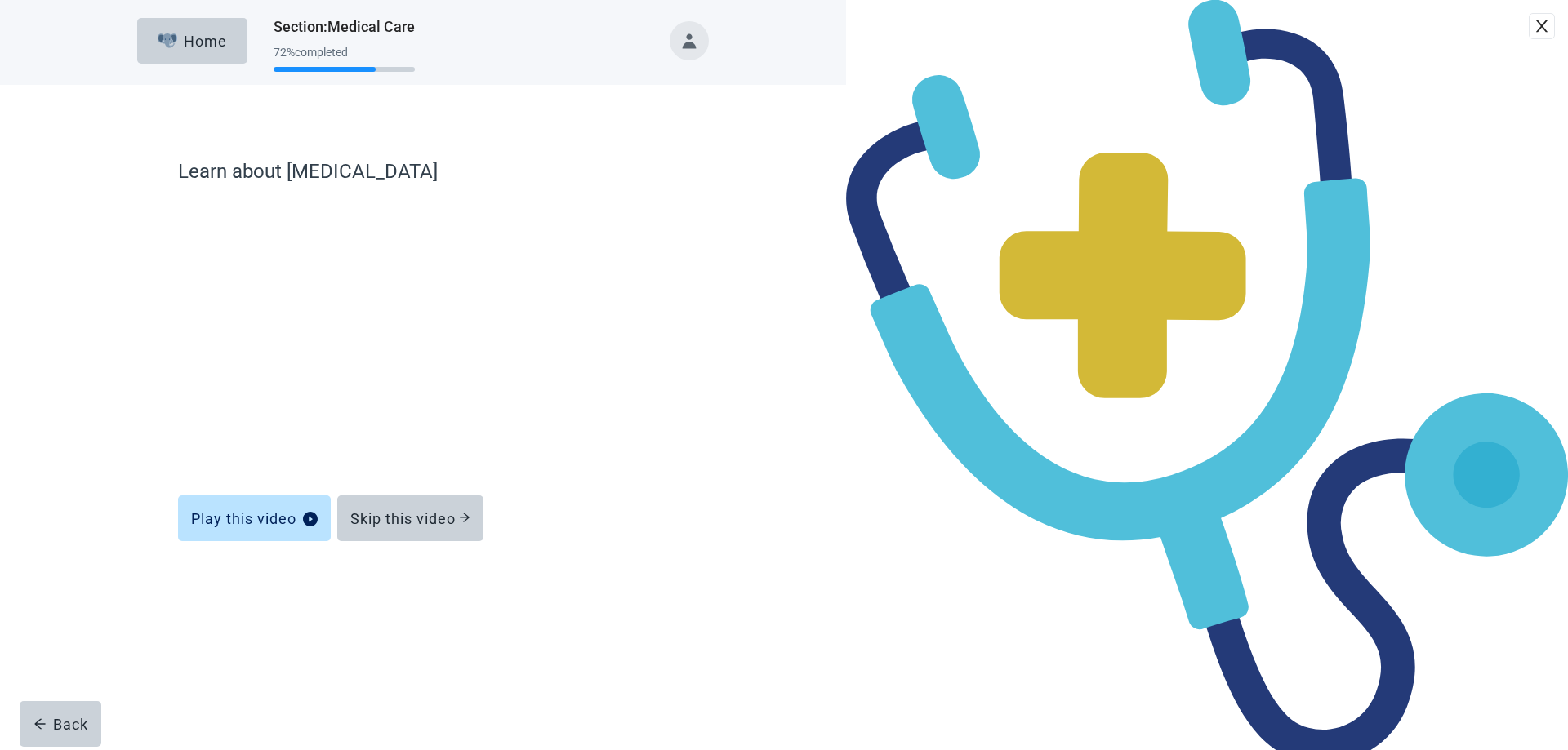
drag, startPoint x: 784, startPoint y: 610, endPoint x: 813, endPoint y: 559, distance: 58.7
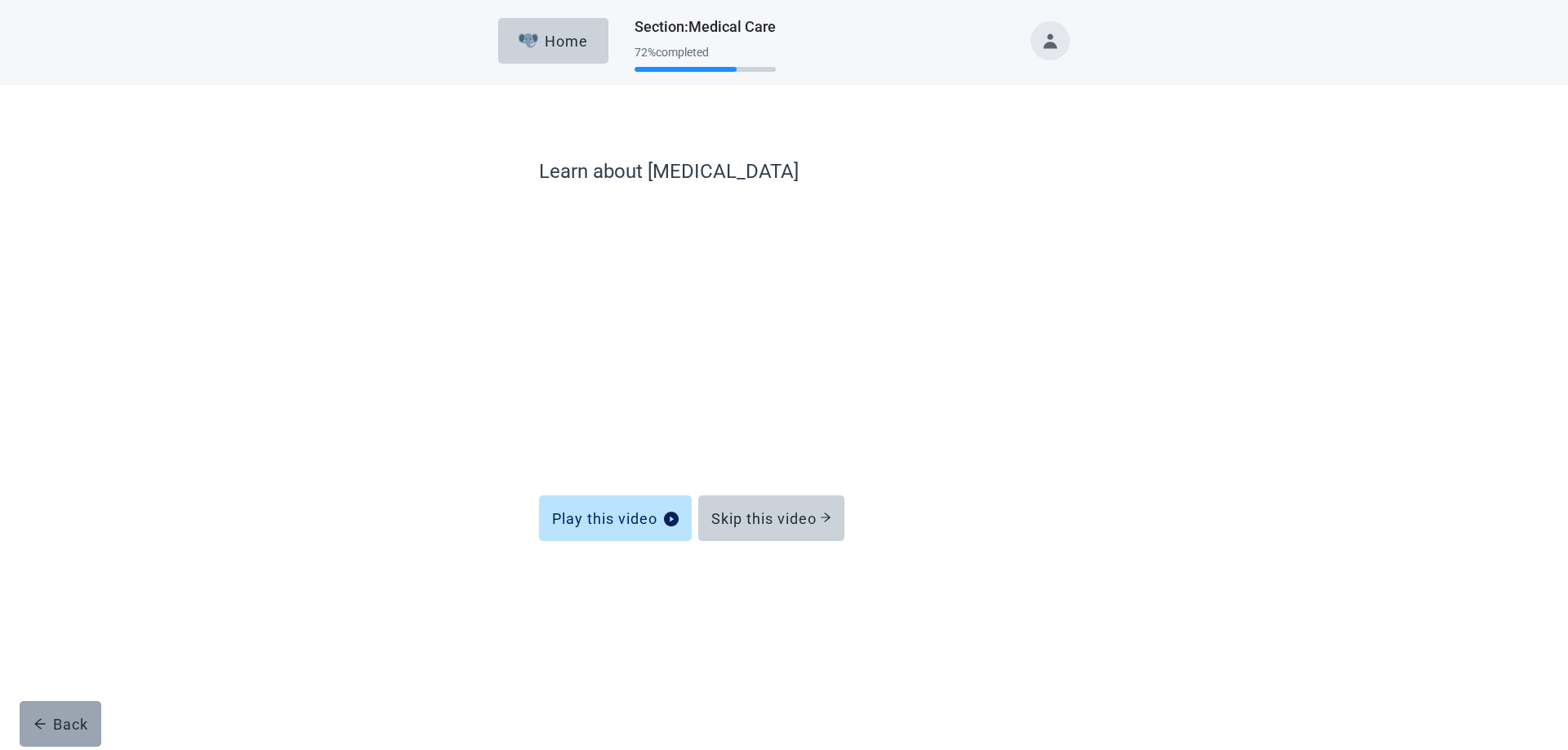
click at [50, 727] on div "Back" at bounding box center [60, 724] width 55 height 17
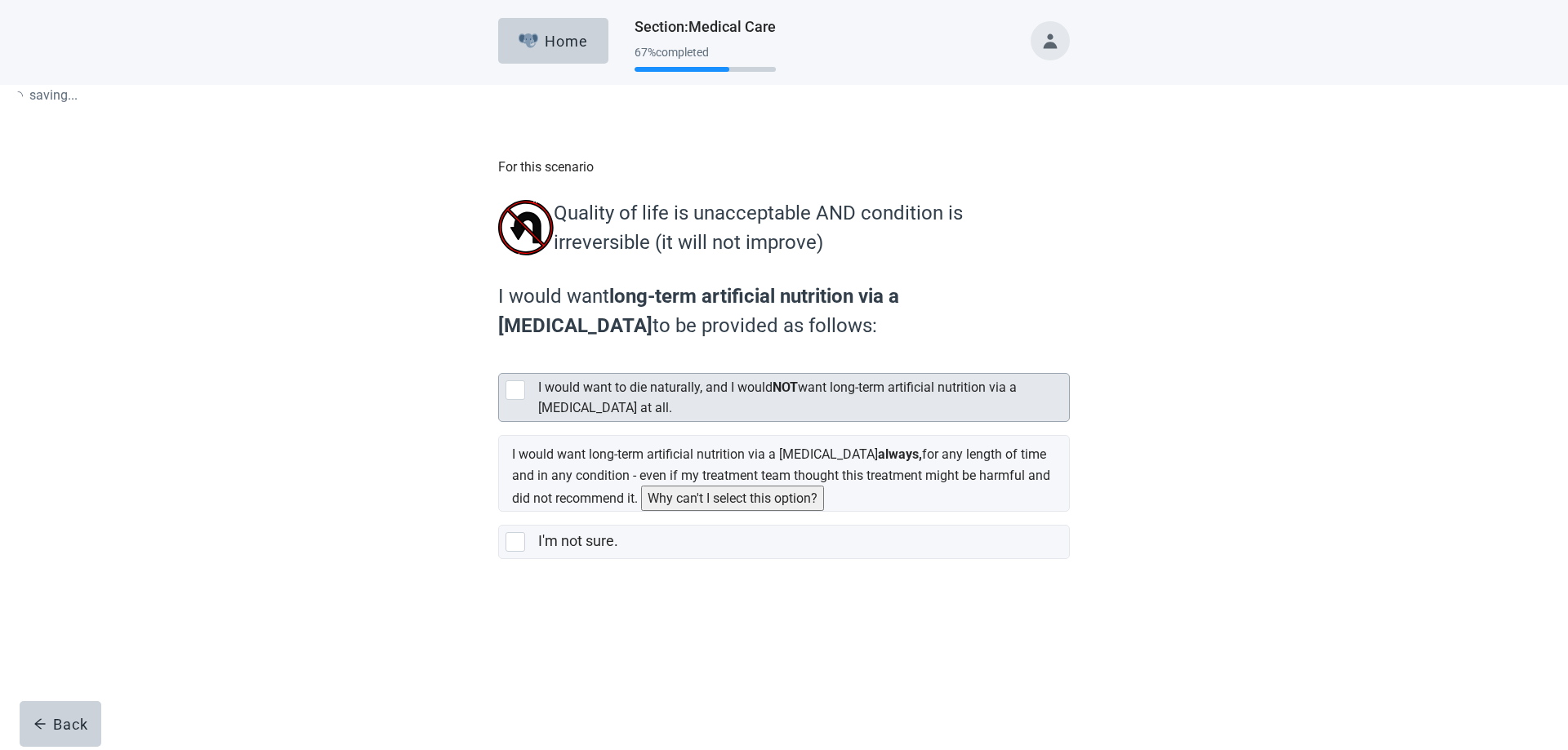
click at [520, 552] on div "I'm not sure., checkbox, not selected" at bounding box center [515, 542] width 20 height 20
click at [499, 512] on input "I'm not sure." at bounding box center [498, 512] width 1 height 1
checkbox input "true"
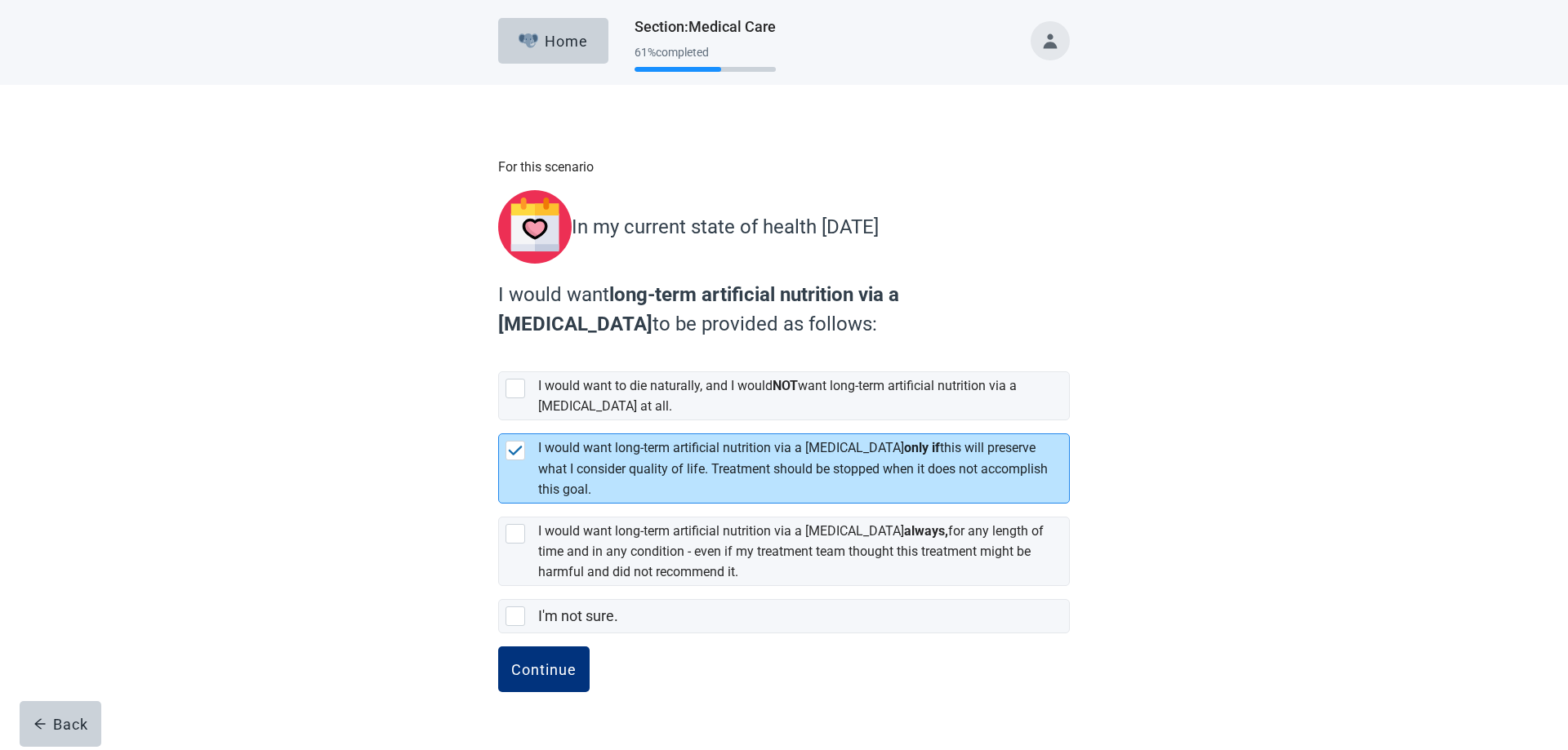
drag, startPoint x: 562, startPoint y: 409, endPoint x: 523, endPoint y: 621, distance: 215.6
click at [523, 621] on div "I would want to die naturally, and I would NOT want long-term artificial nutrit…" at bounding box center [783, 496] width 572 height 275
click at [540, 664] on div "Continue" at bounding box center [543, 669] width 65 height 17
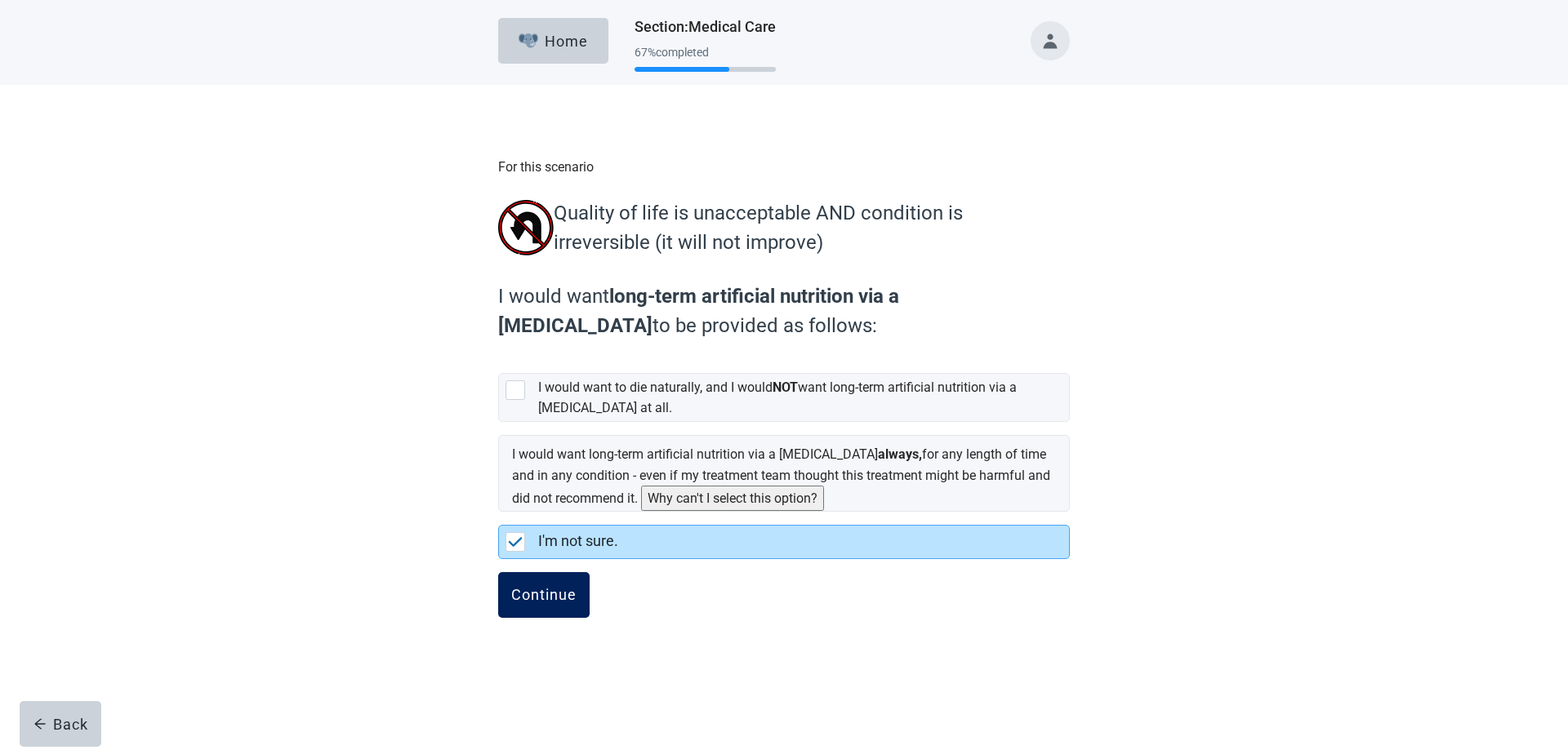
click at [550, 603] on div "Continue" at bounding box center [543, 595] width 65 height 17
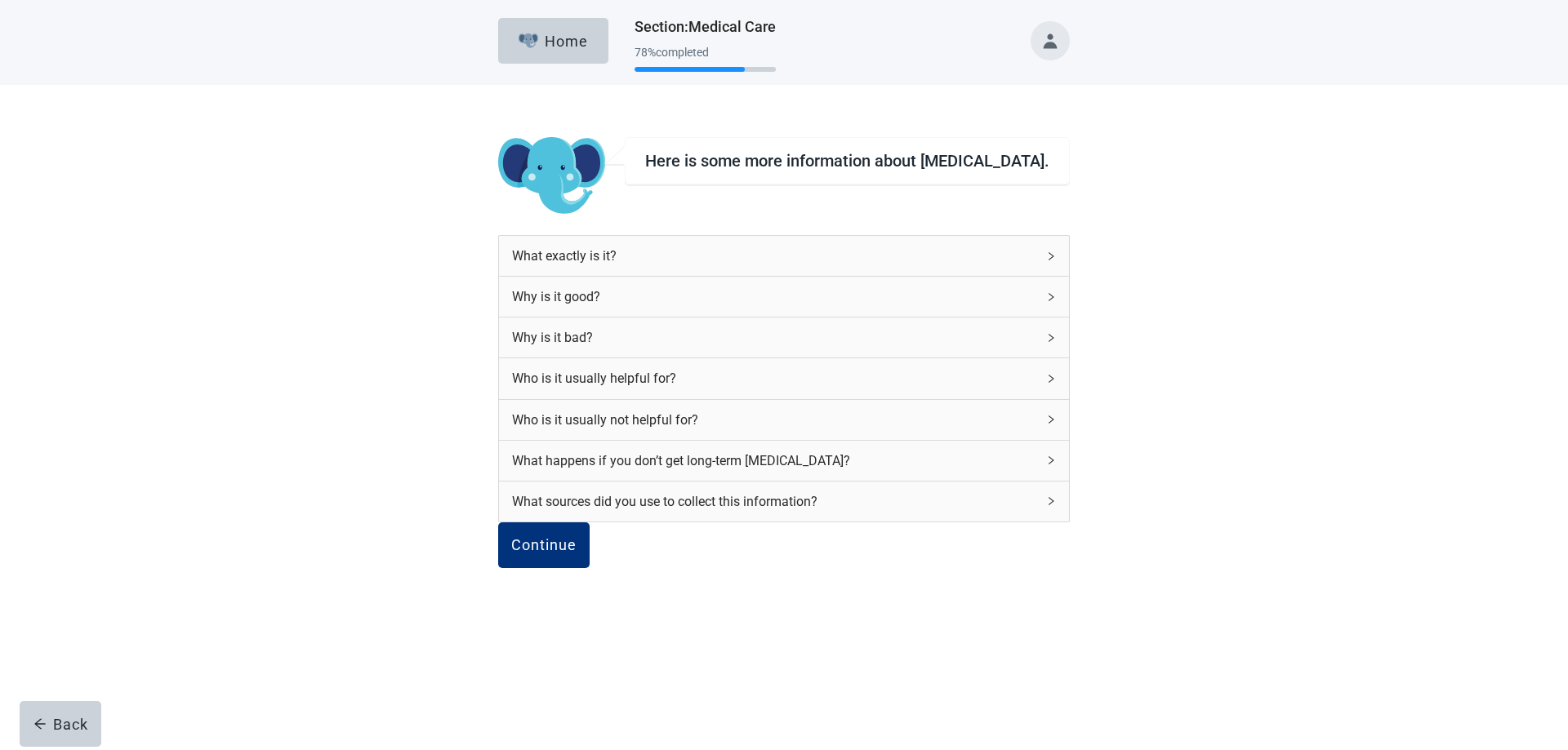
click at [1014, 250] on div "What exactly is it?" at bounding box center [783, 256] width 570 height 40
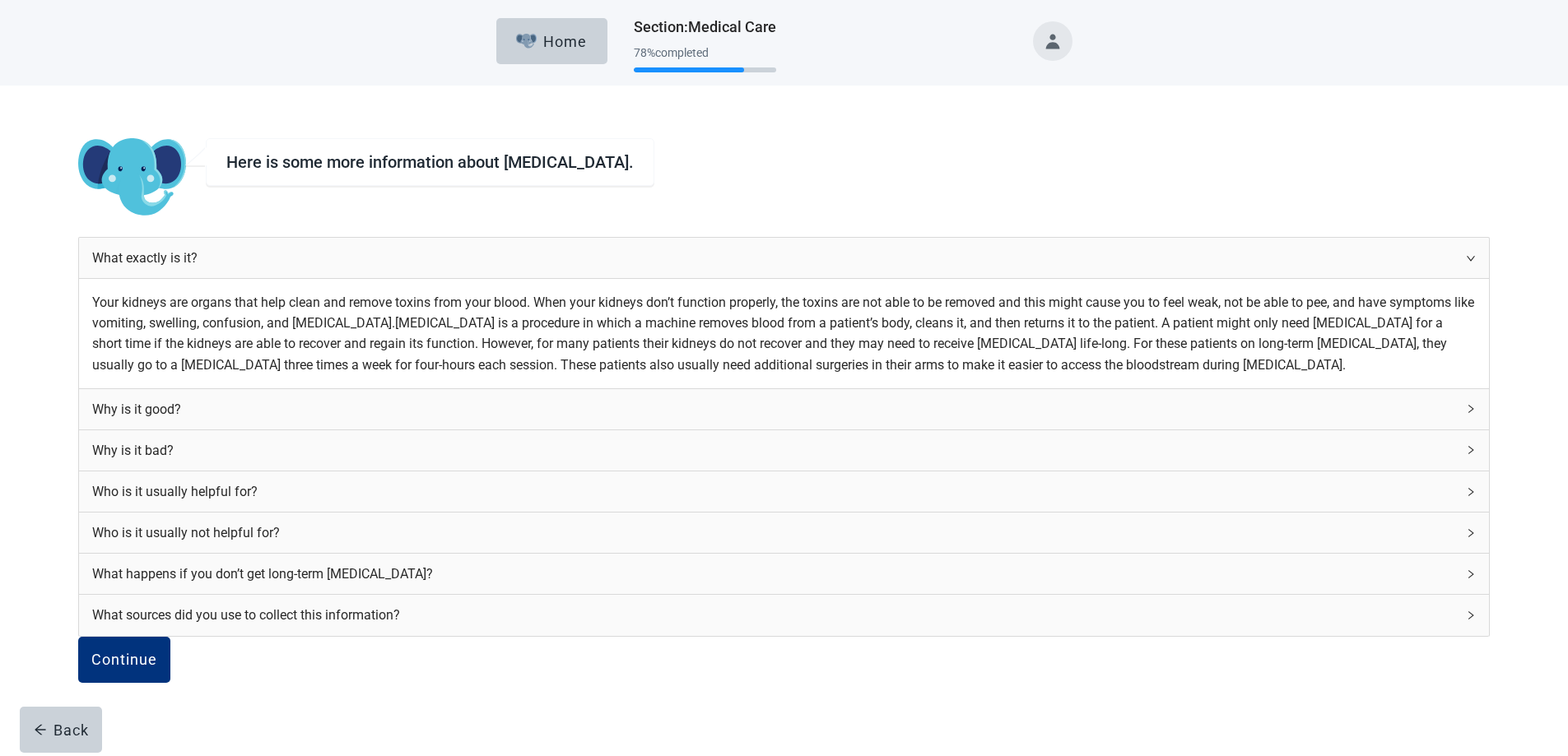
scroll to position [165, 0]
click at [1466, 414] on icon "right" at bounding box center [1471, 409] width 10 height 10
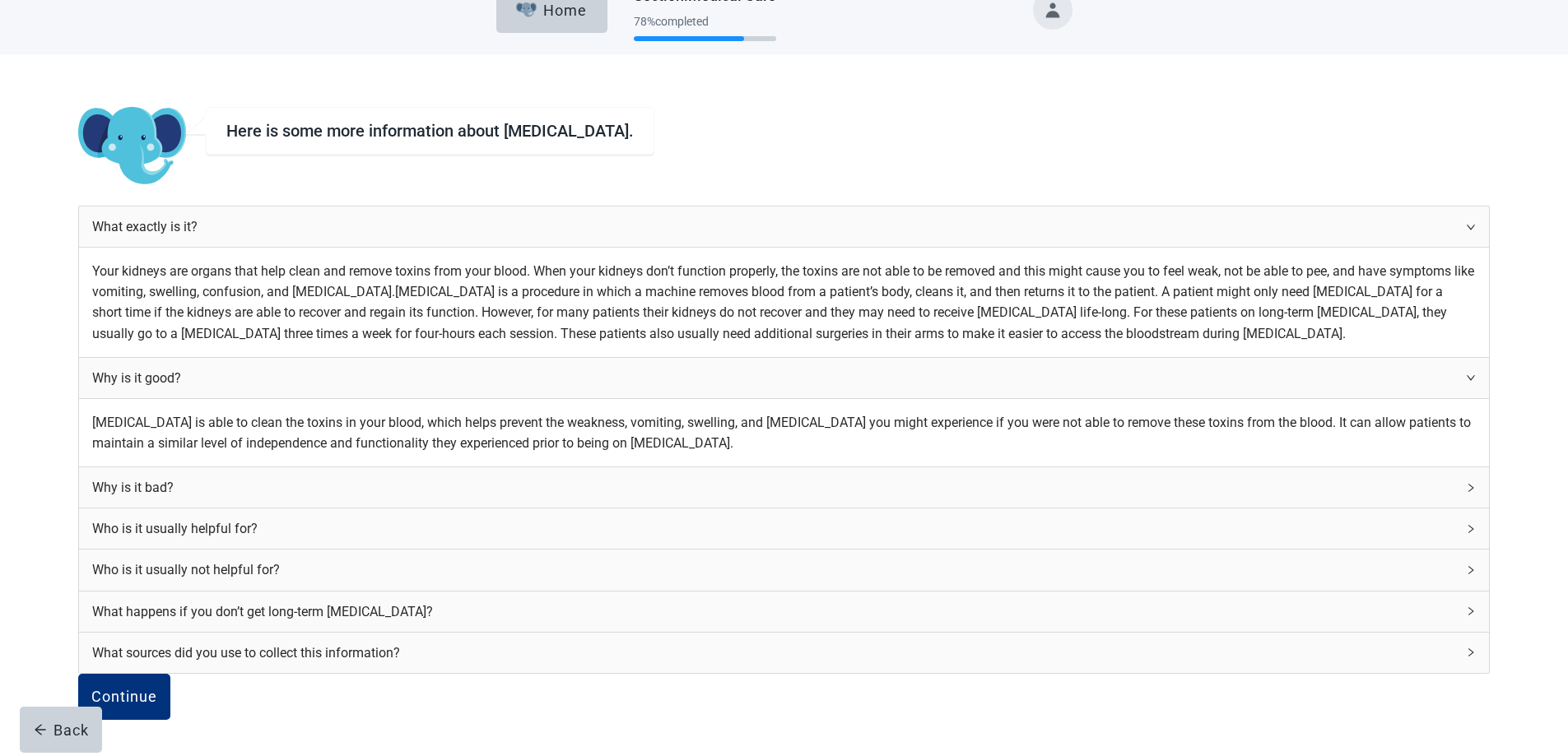
scroll to position [246, 0]
click at [1466, 493] on icon "right" at bounding box center [1471, 488] width 10 height 10
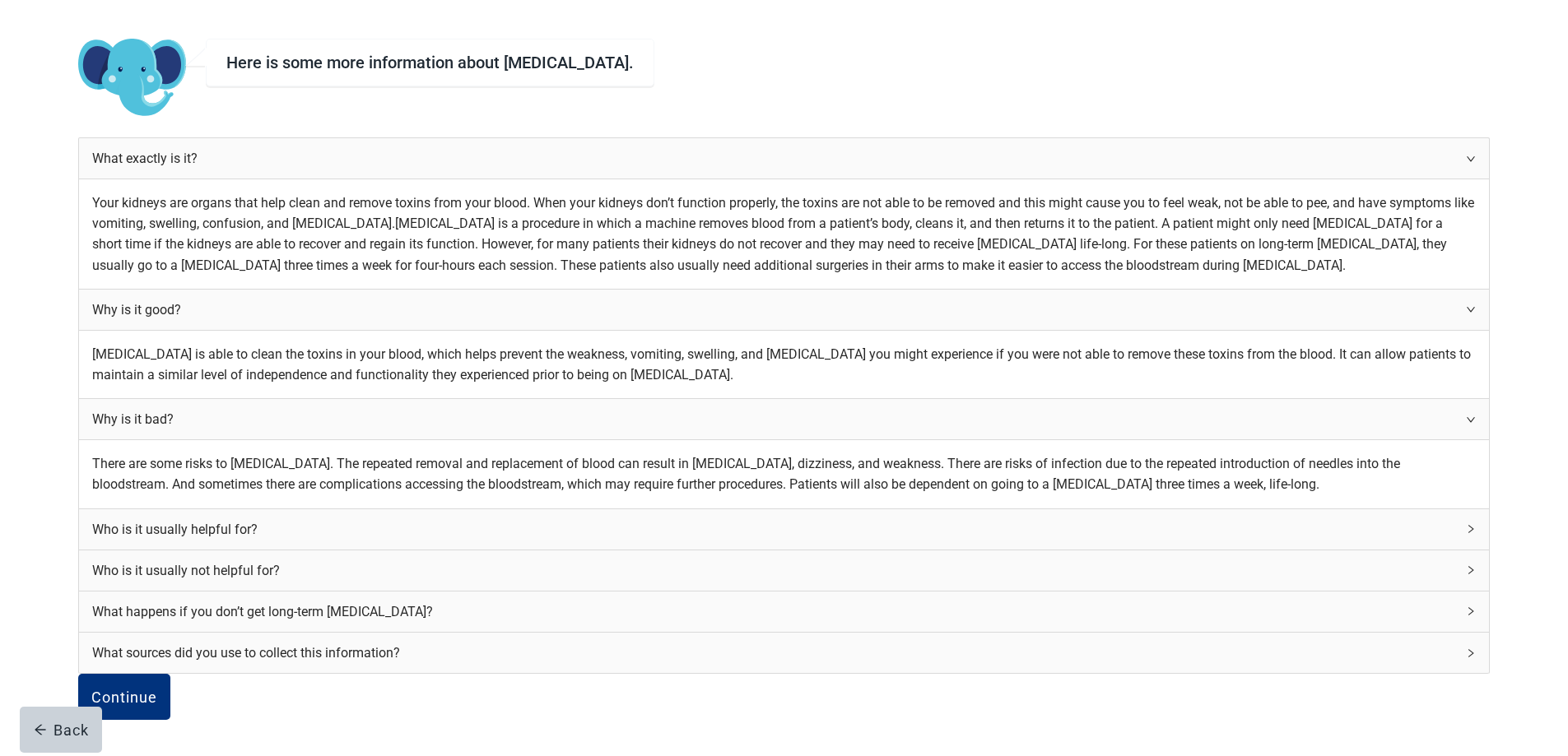
scroll to position [411, 0]
click at [1017, 550] on div "Who is it usually helpful for?" at bounding box center [784, 530] width 1410 height 40
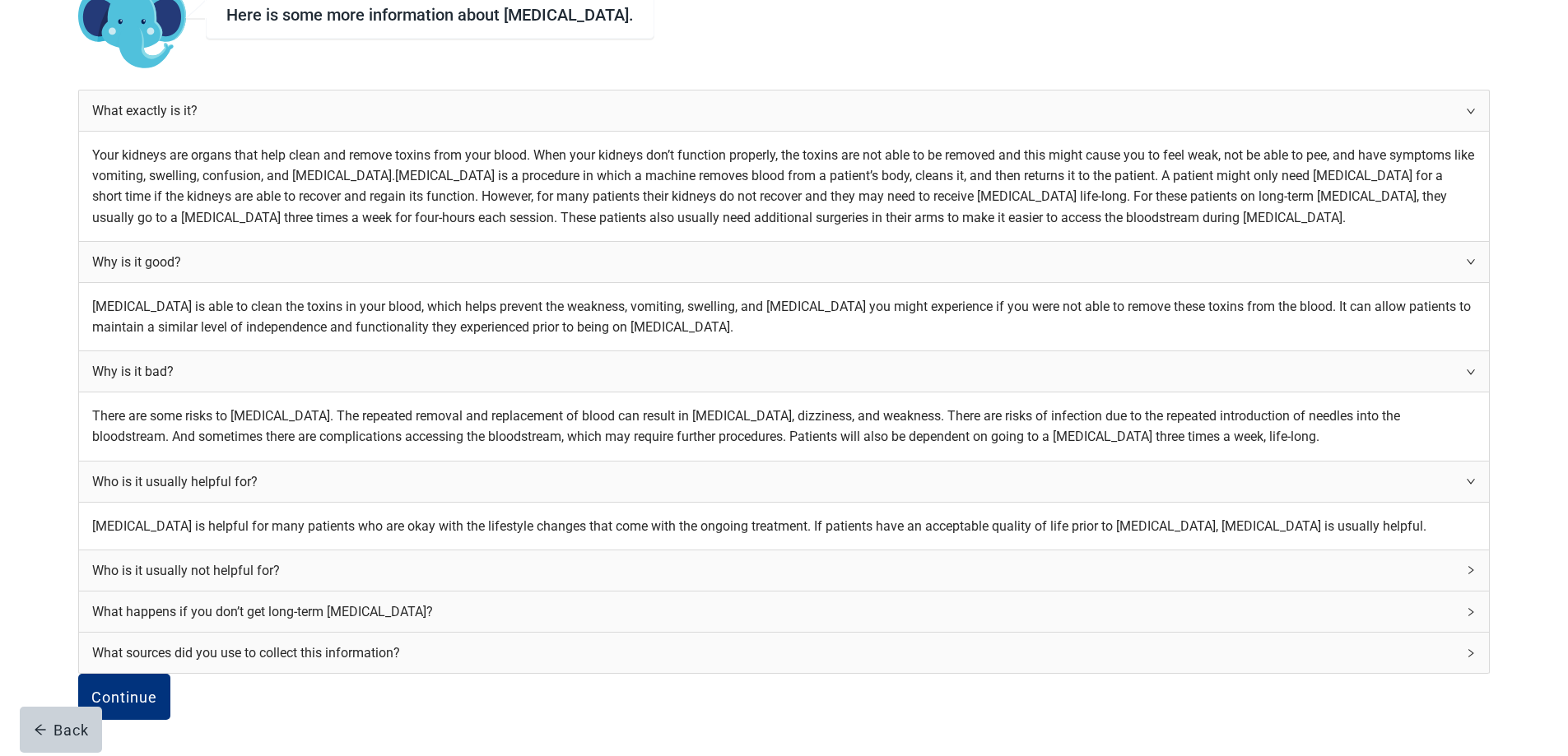
scroll to position [494, 0]
click at [1466, 575] on icon "right" at bounding box center [1471, 570] width 10 height 10
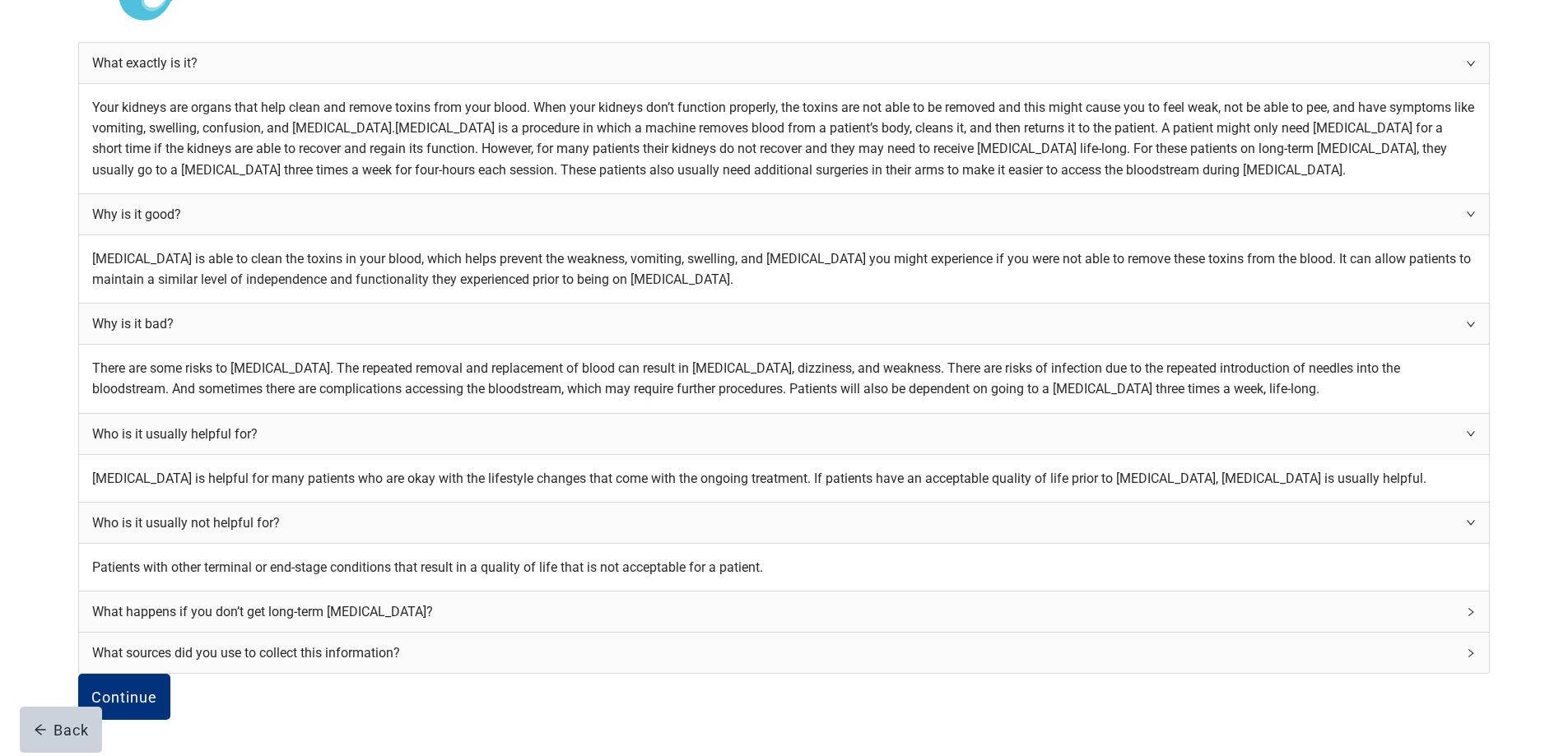
scroll to position [576, 0]
click at [1466, 617] on icon "right" at bounding box center [1471, 611] width 10 height 10
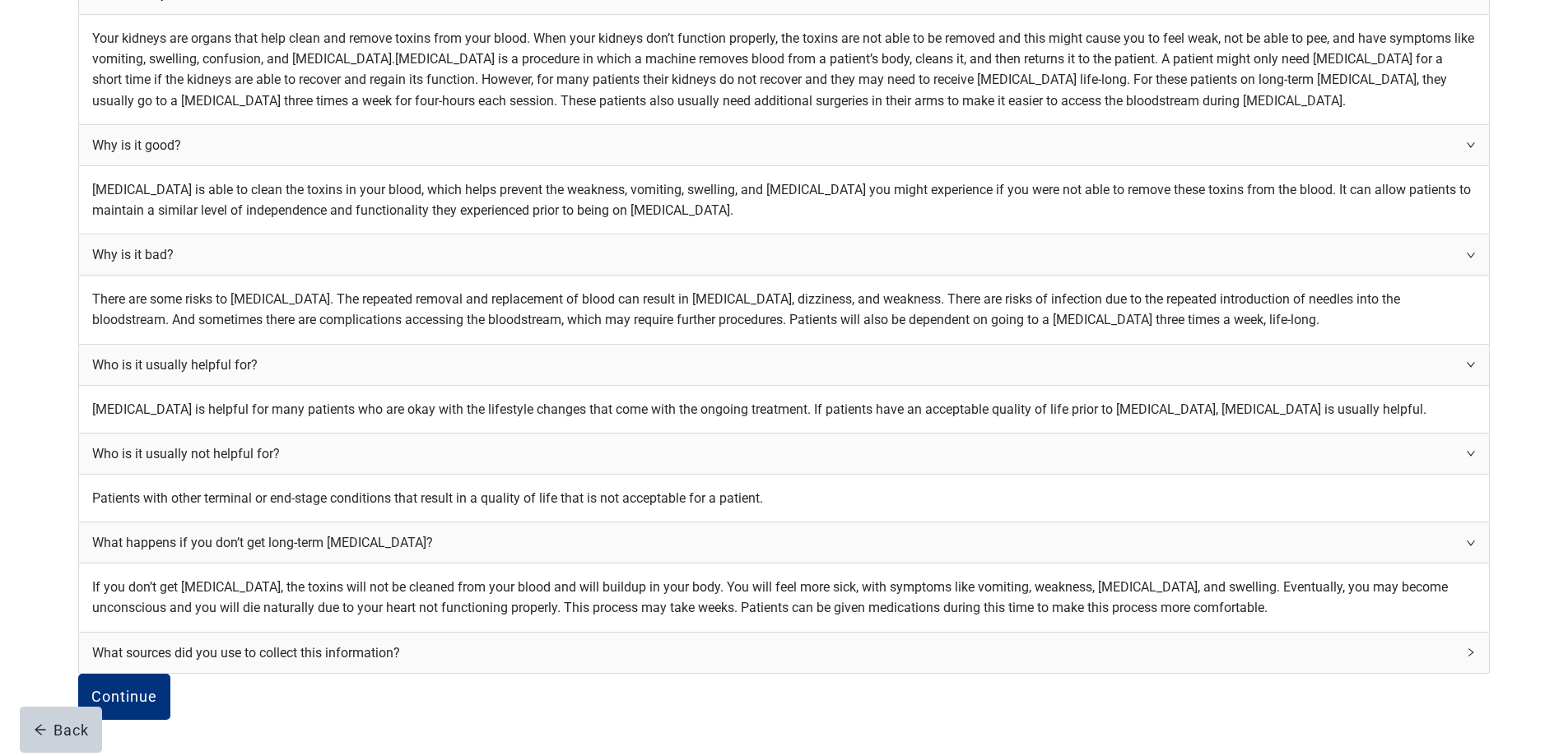
scroll to position [905, 0]
click at [157, 688] on div "Continue" at bounding box center [124, 696] width 66 height 17
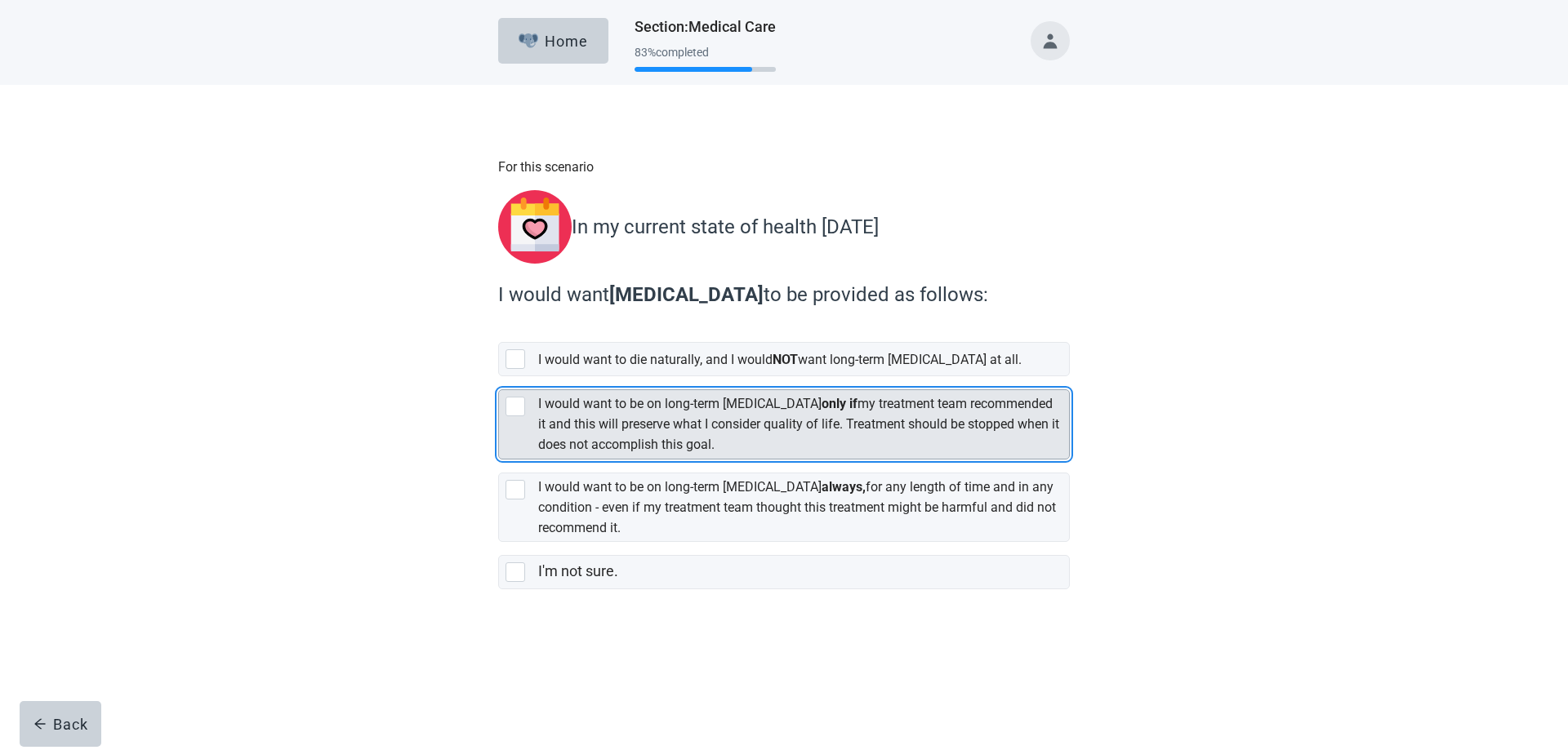
click at [520, 403] on div "[object Object], checkbox, not selected" at bounding box center [515, 406] width 20 height 20
click at [499, 378] on input "I would want to be on long-term [MEDICAL_DATA] only if my treatment team recomm…" at bounding box center [498, 377] width 1 height 1
checkbox input "true"
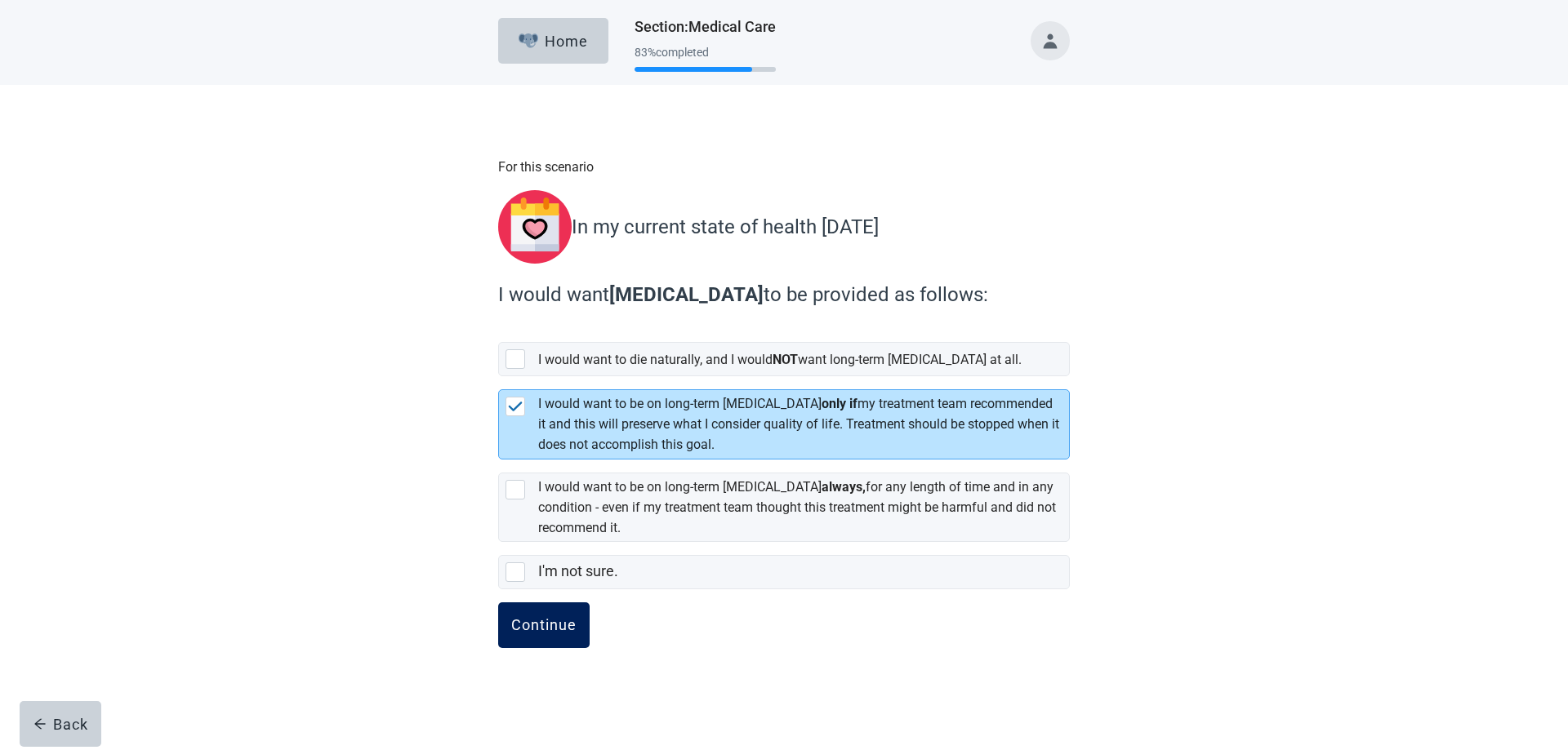
click at [547, 617] on div "Continue" at bounding box center [543, 625] width 65 height 17
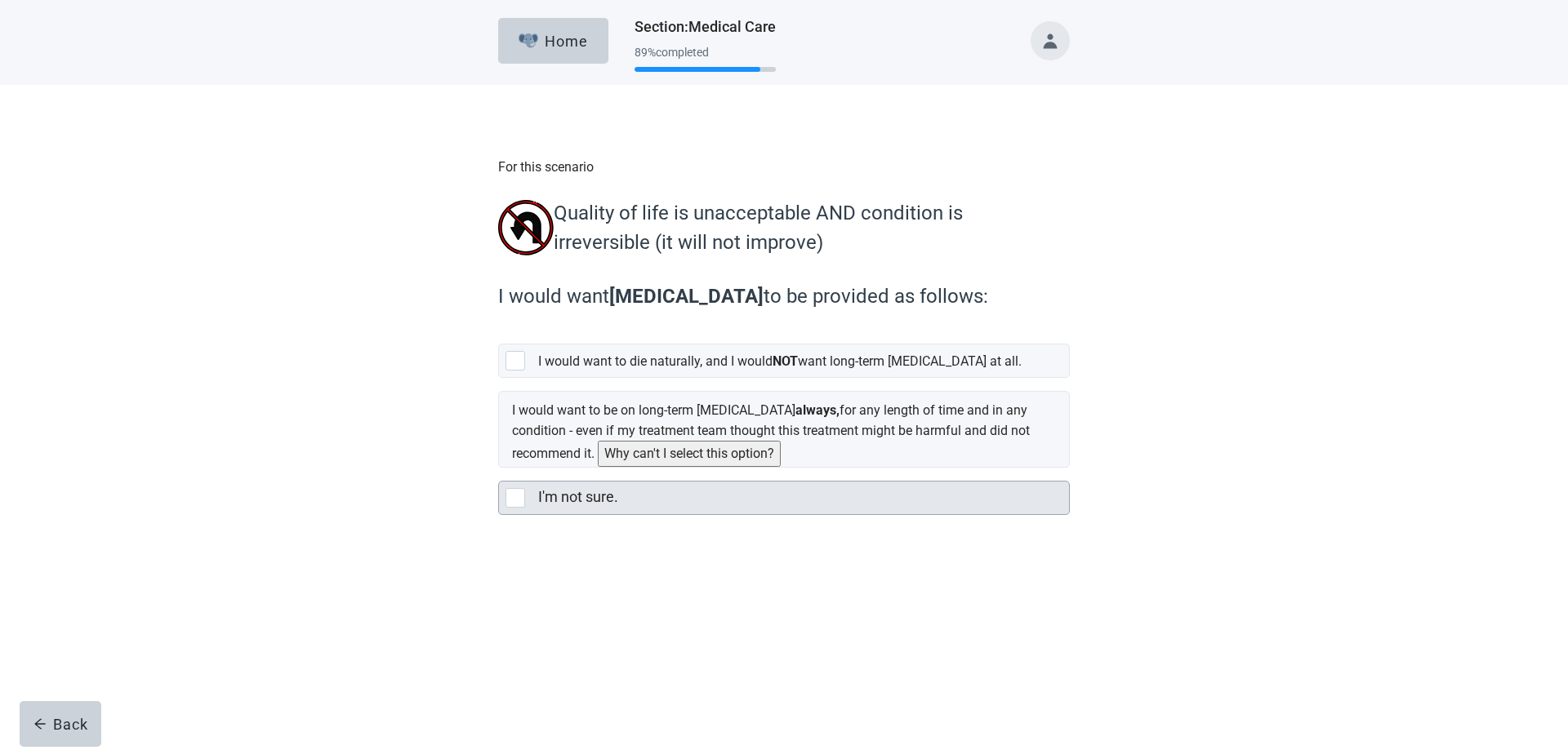
click at [513, 496] on div "I'm not sure., checkbox, not selected" at bounding box center [515, 498] width 20 height 20
click at [499, 469] on input "I'm not sure." at bounding box center [498, 468] width 1 height 1
checkbox input "true"
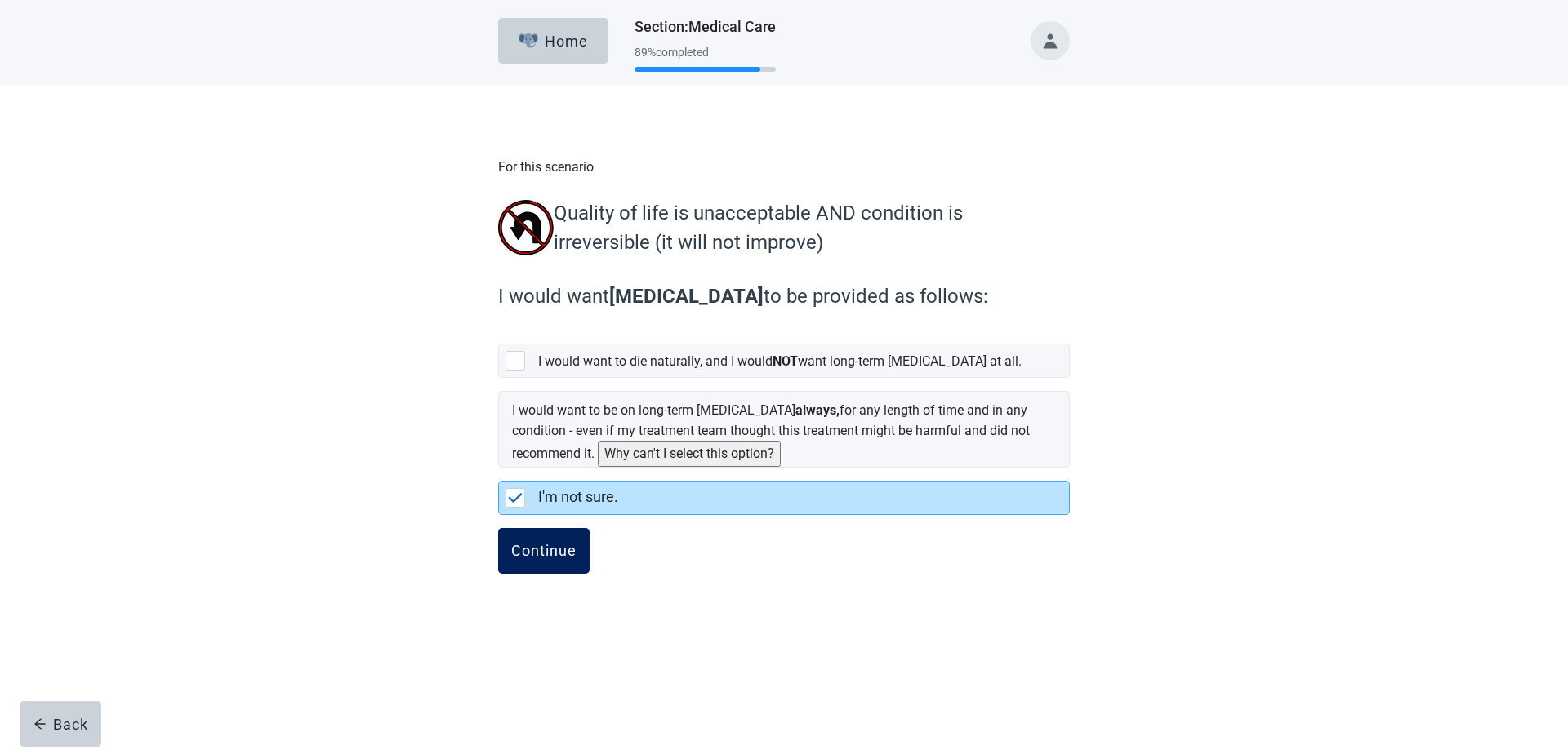
click at [546, 548] on div "Continue" at bounding box center [543, 551] width 65 height 17
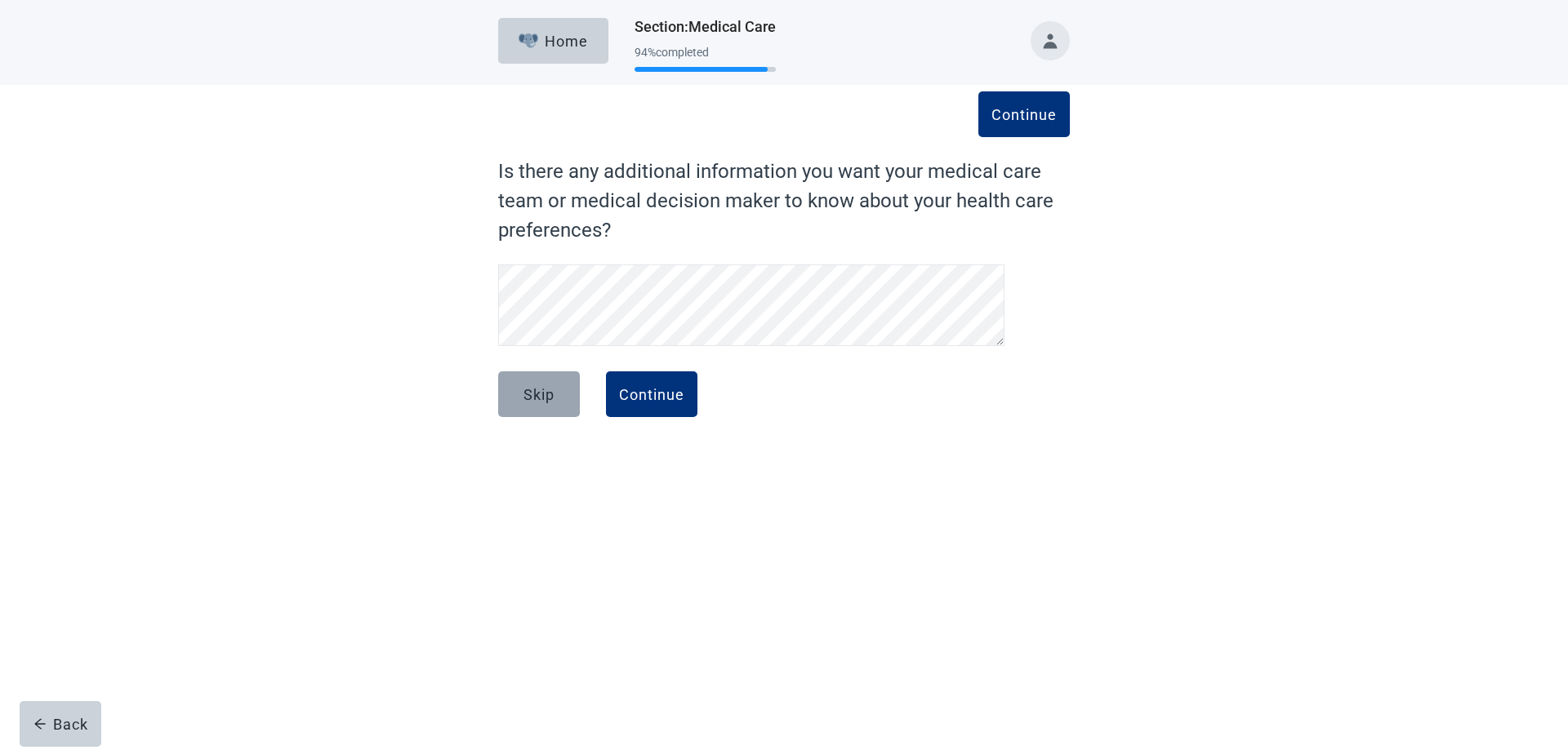
click at [536, 389] on div "Skip" at bounding box center [539, 394] width 31 height 17
click at [658, 404] on button "Continue" at bounding box center [651, 394] width 91 height 46
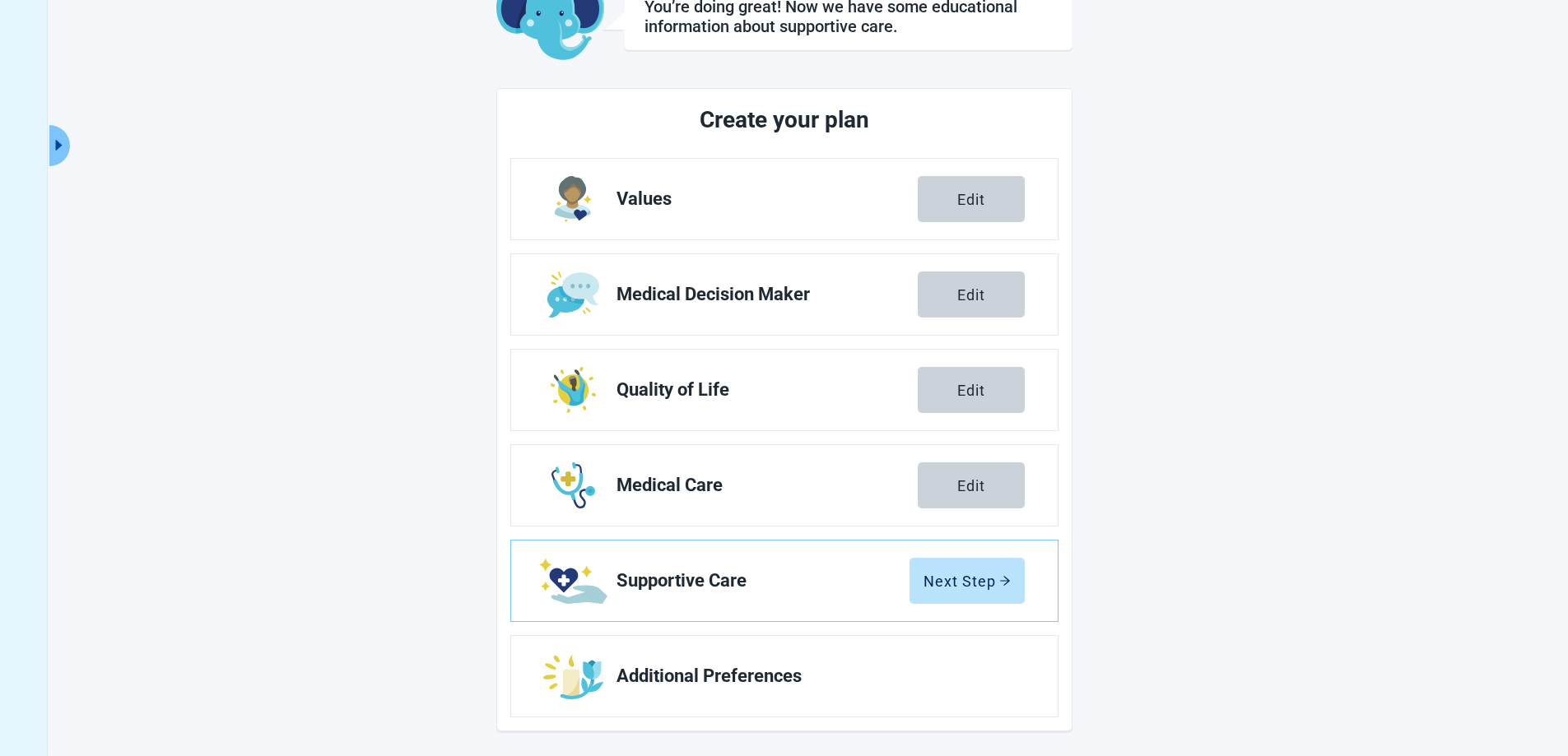
scroll to position [118, 0]
click at [971, 581] on div "Next Step" at bounding box center [967, 579] width 87 height 17
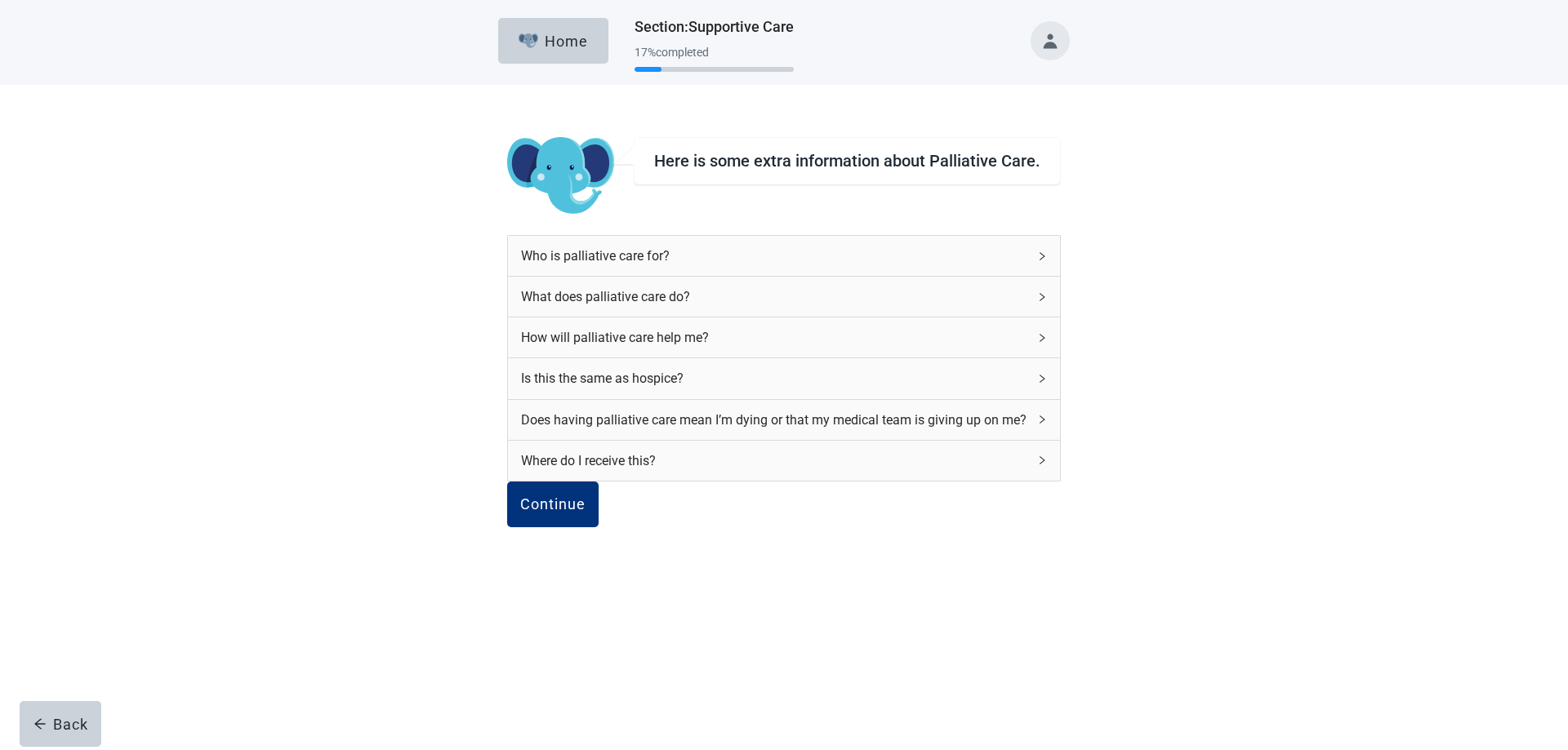
click at [1010, 265] on div "Who is palliative care for?" at bounding box center [784, 256] width 552 height 40
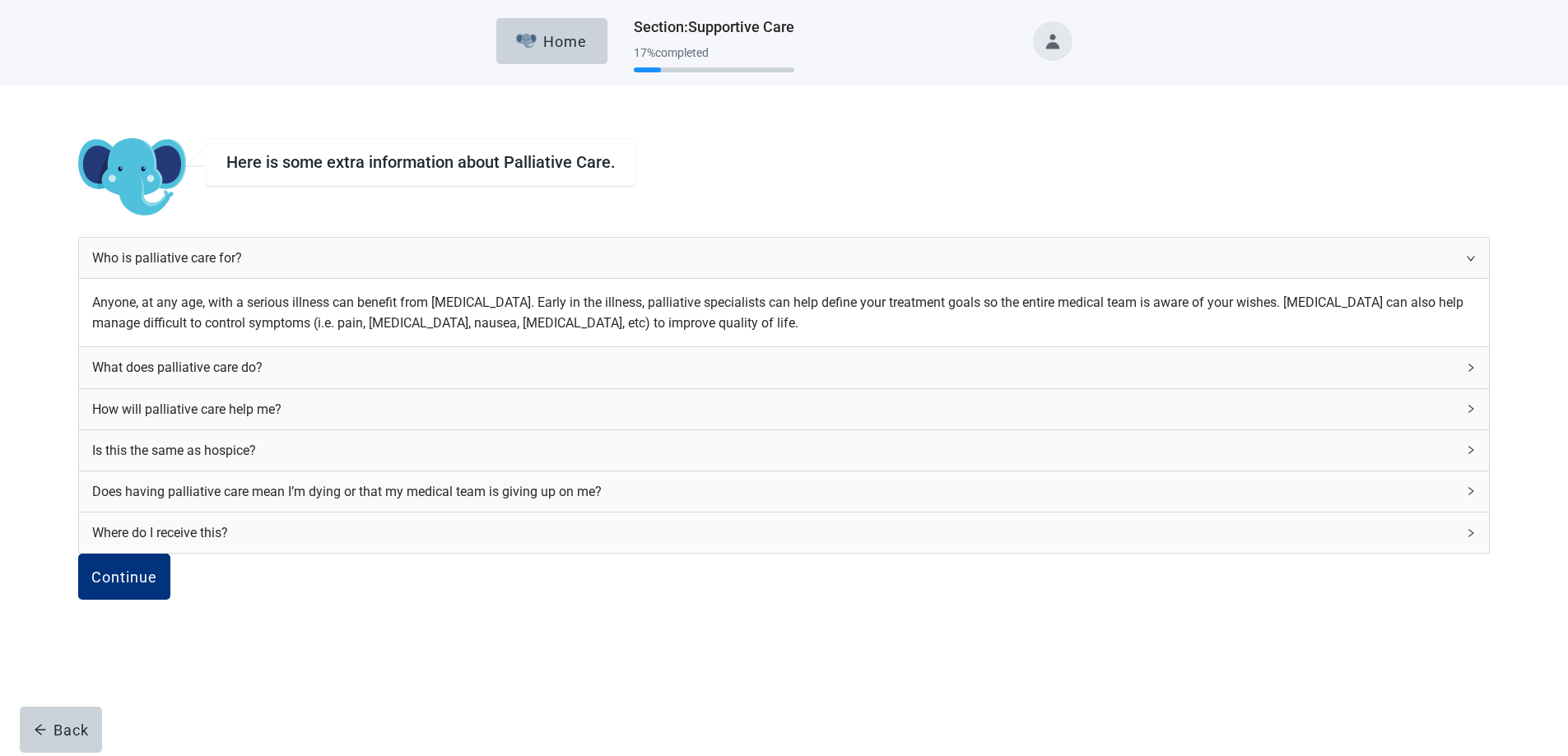
click at [1466, 373] on icon "right" at bounding box center [1471, 367] width 10 height 10
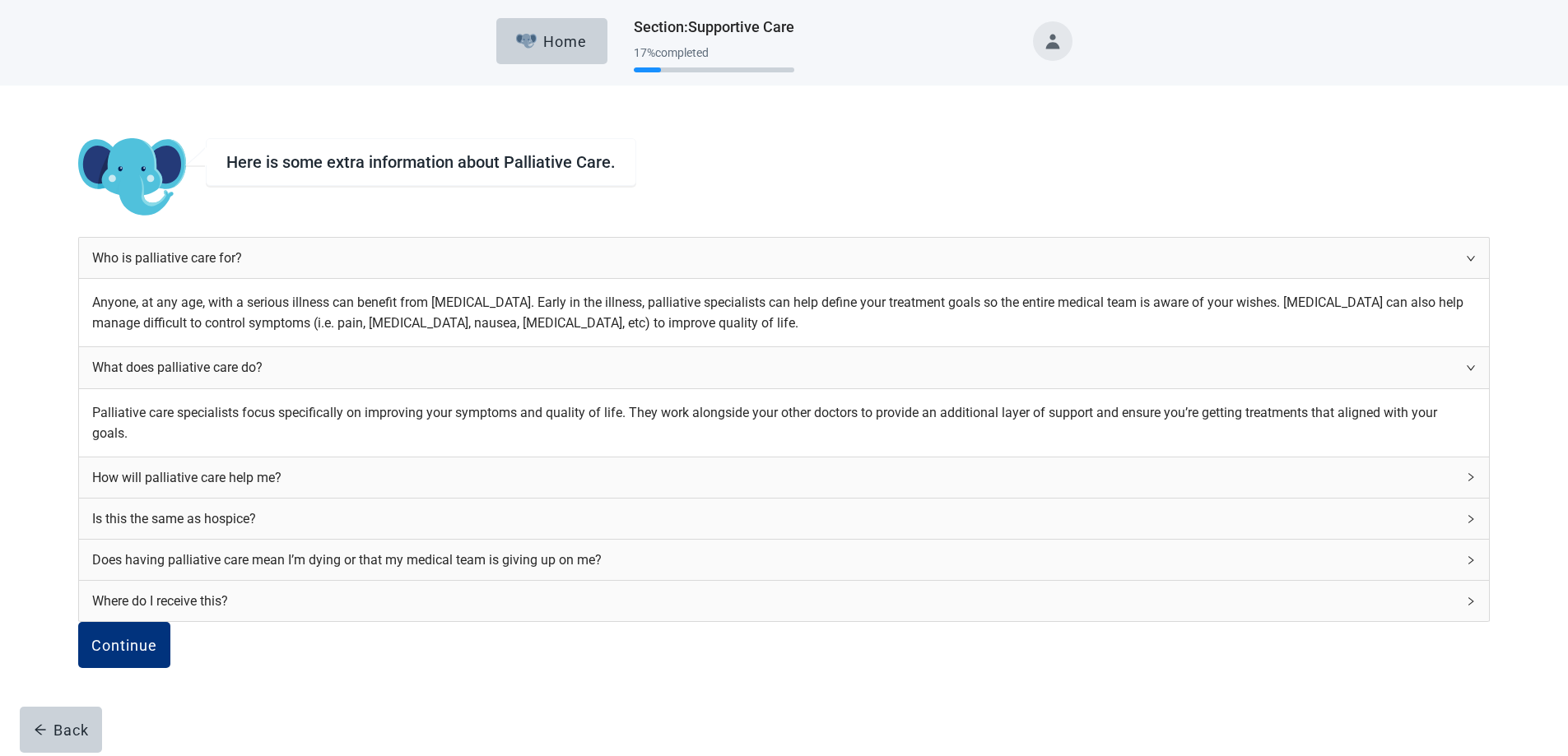
scroll to position [165, 0]
click at [1009, 458] on div "How will palliative care help me?" at bounding box center [784, 478] width 1410 height 40
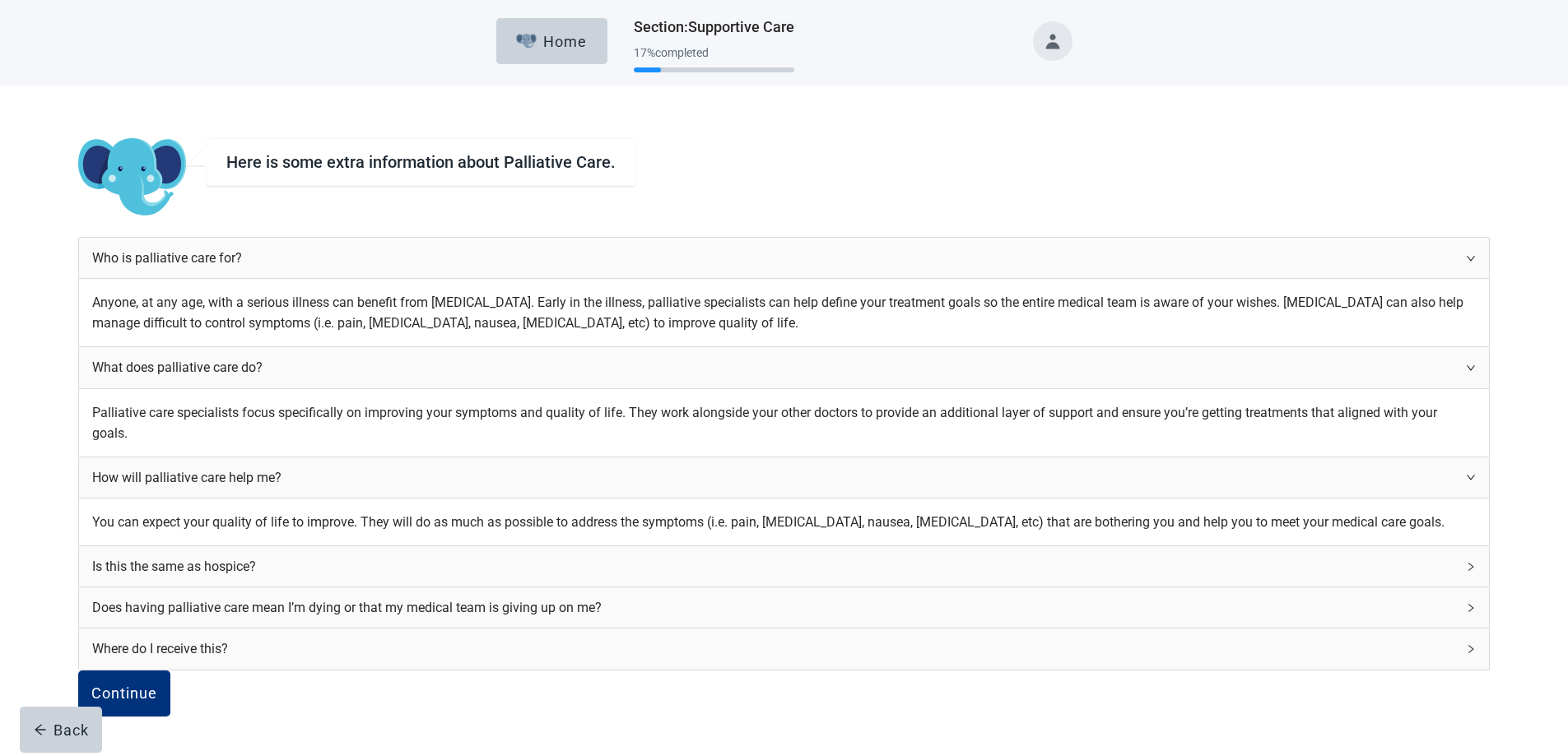
click at [1466, 572] on icon "right" at bounding box center [1471, 567] width 10 height 10
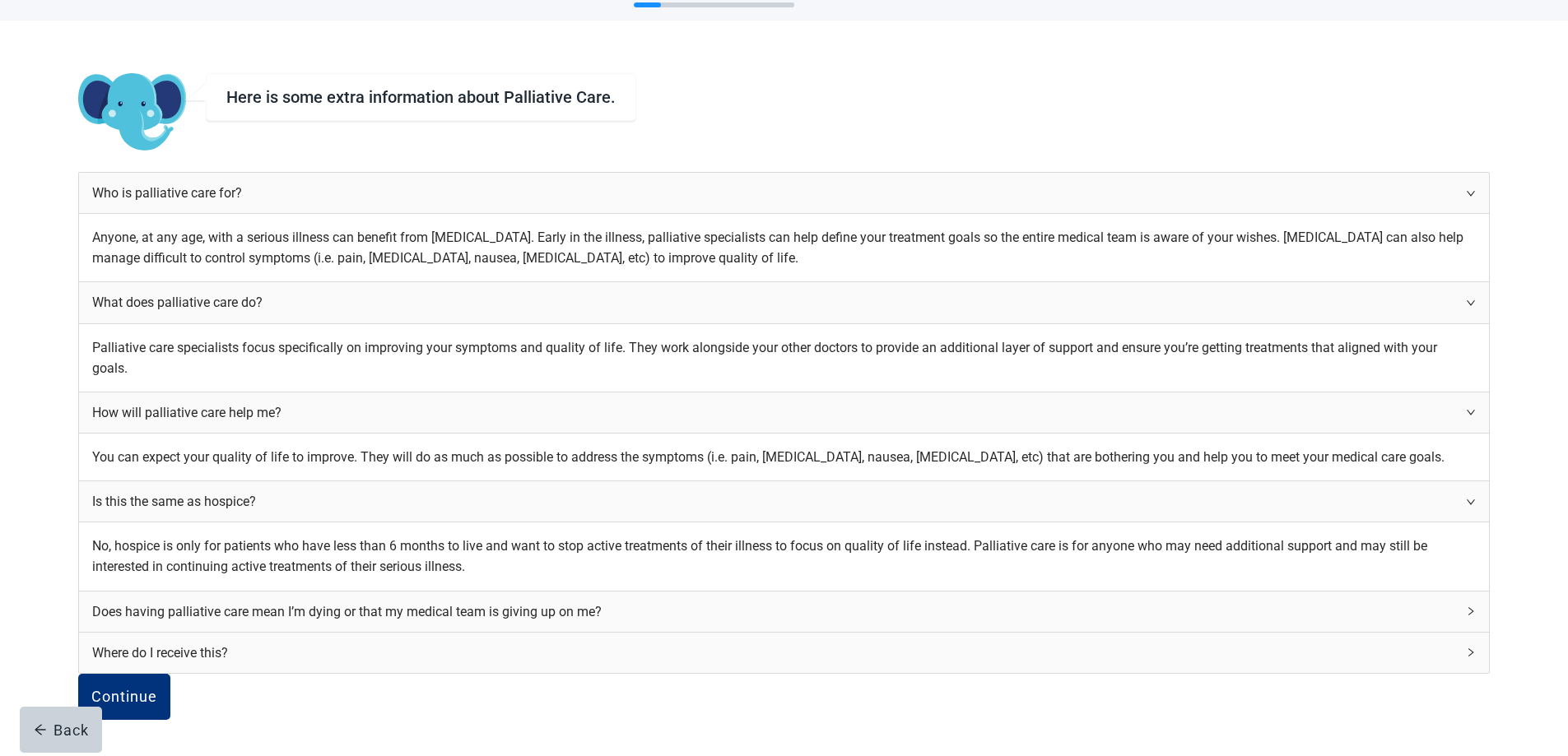
scroll to position [411, 0]
click at [1466, 607] on icon "right" at bounding box center [1471, 611] width 10 height 10
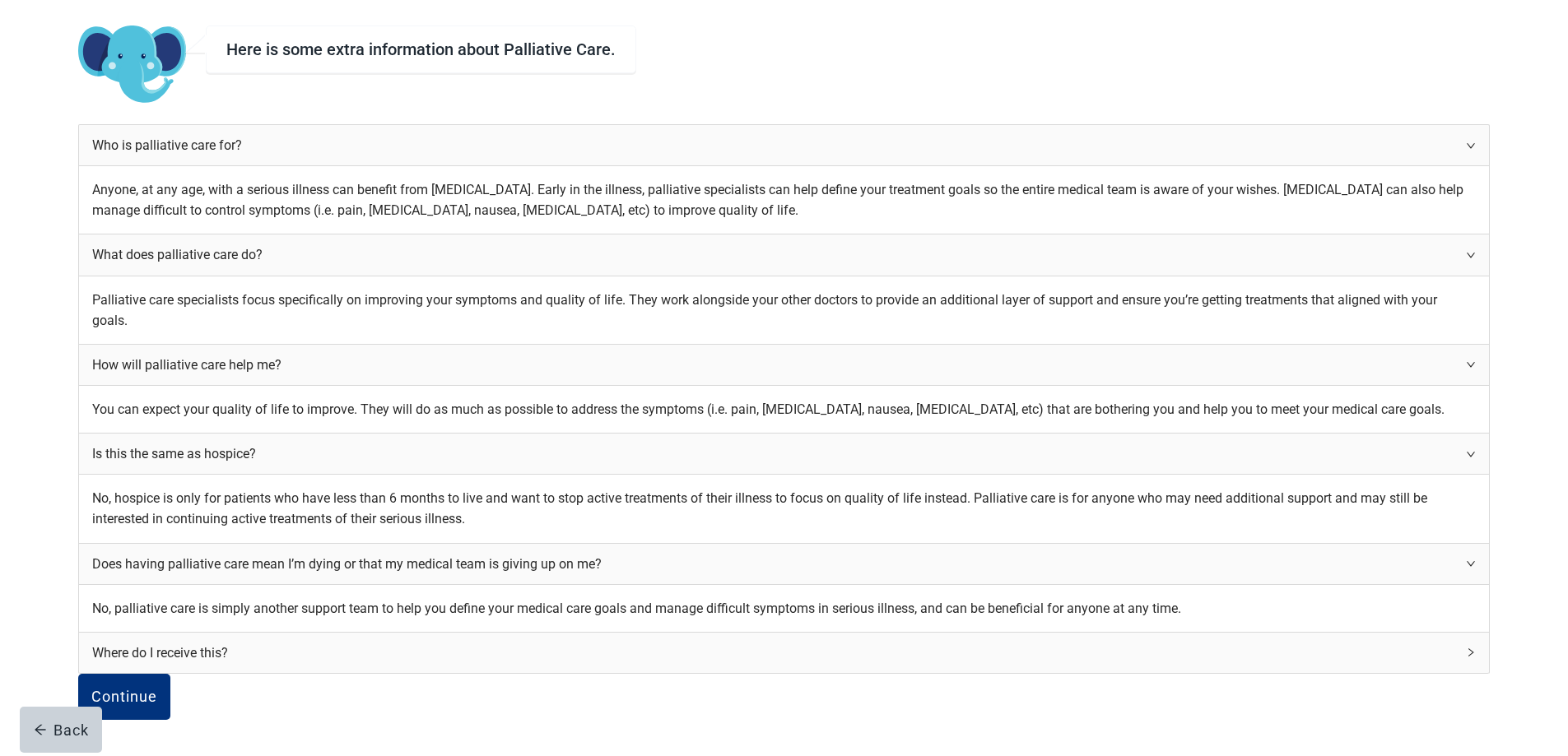
click at [1006, 674] on div "Where do I receive this?" at bounding box center [784, 653] width 1410 height 40
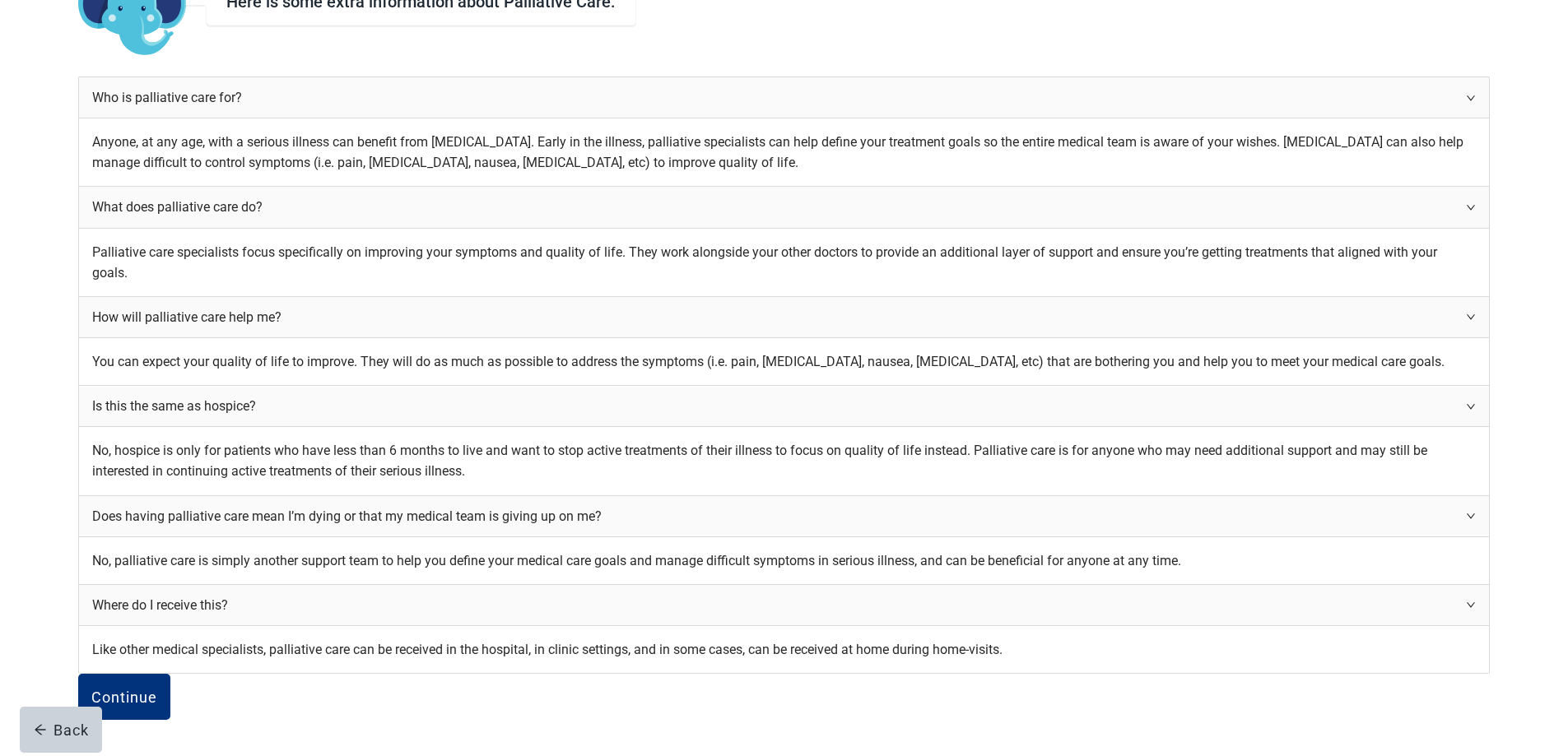
scroll to position [576, 0]
click at [157, 688] on div "Continue" at bounding box center [124, 696] width 66 height 17
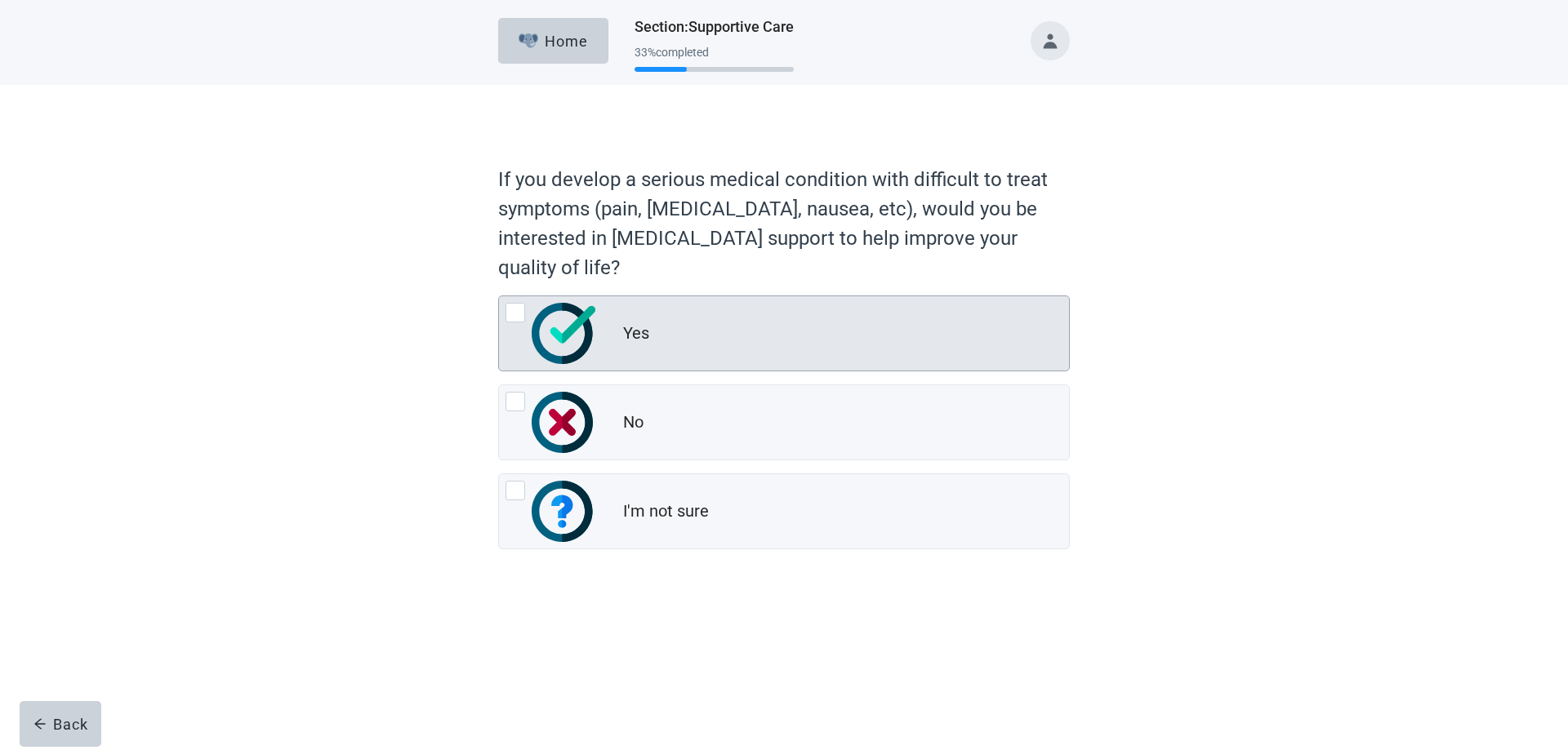
click at [522, 311] on div "Yes, radio button, not checked" at bounding box center [515, 312] width 20 height 20
click at [499, 297] on input "Yes" at bounding box center [498, 296] width 1 height 1
radio input "true"
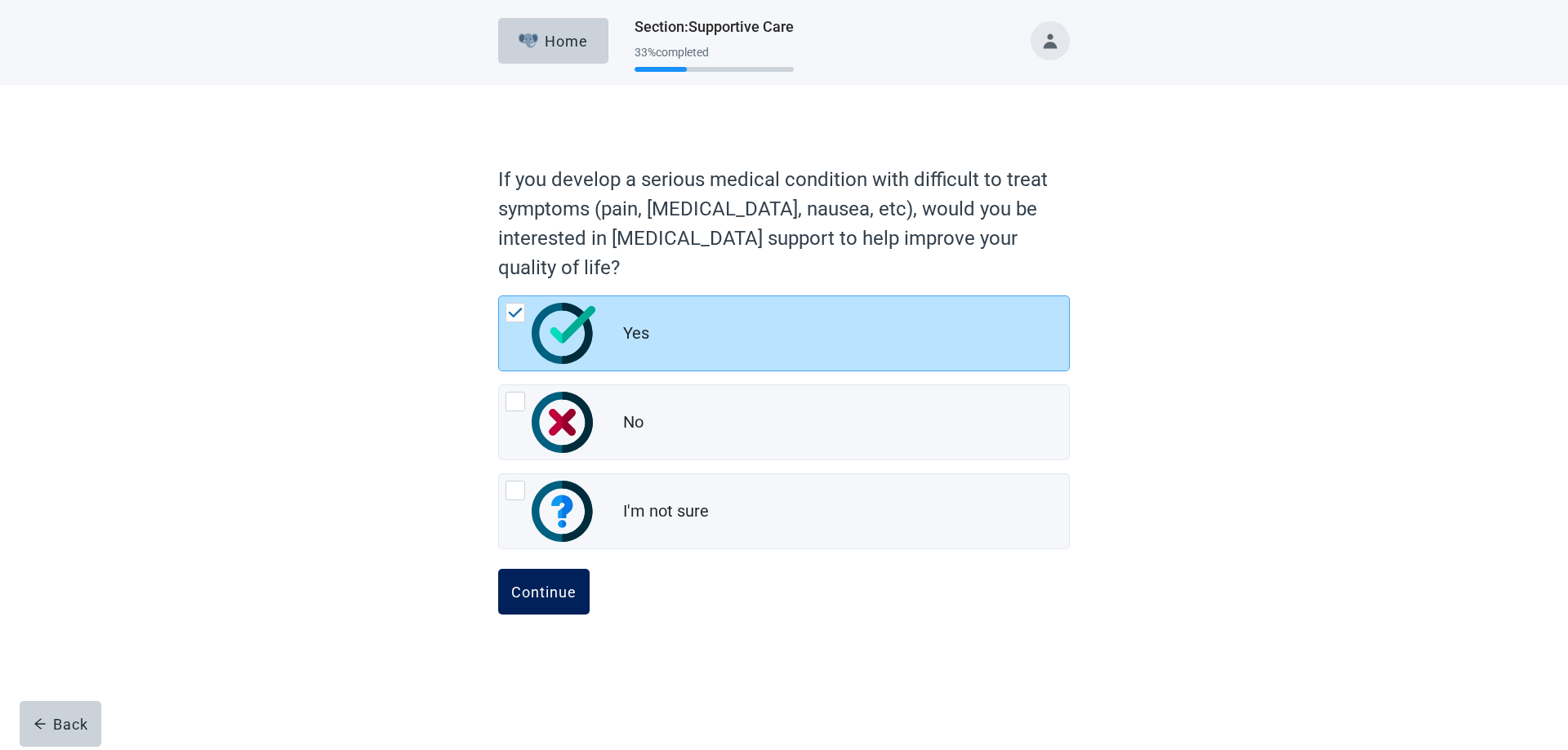
click at [540, 599] on div "Continue" at bounding box center [543, 592] width 65 height 17
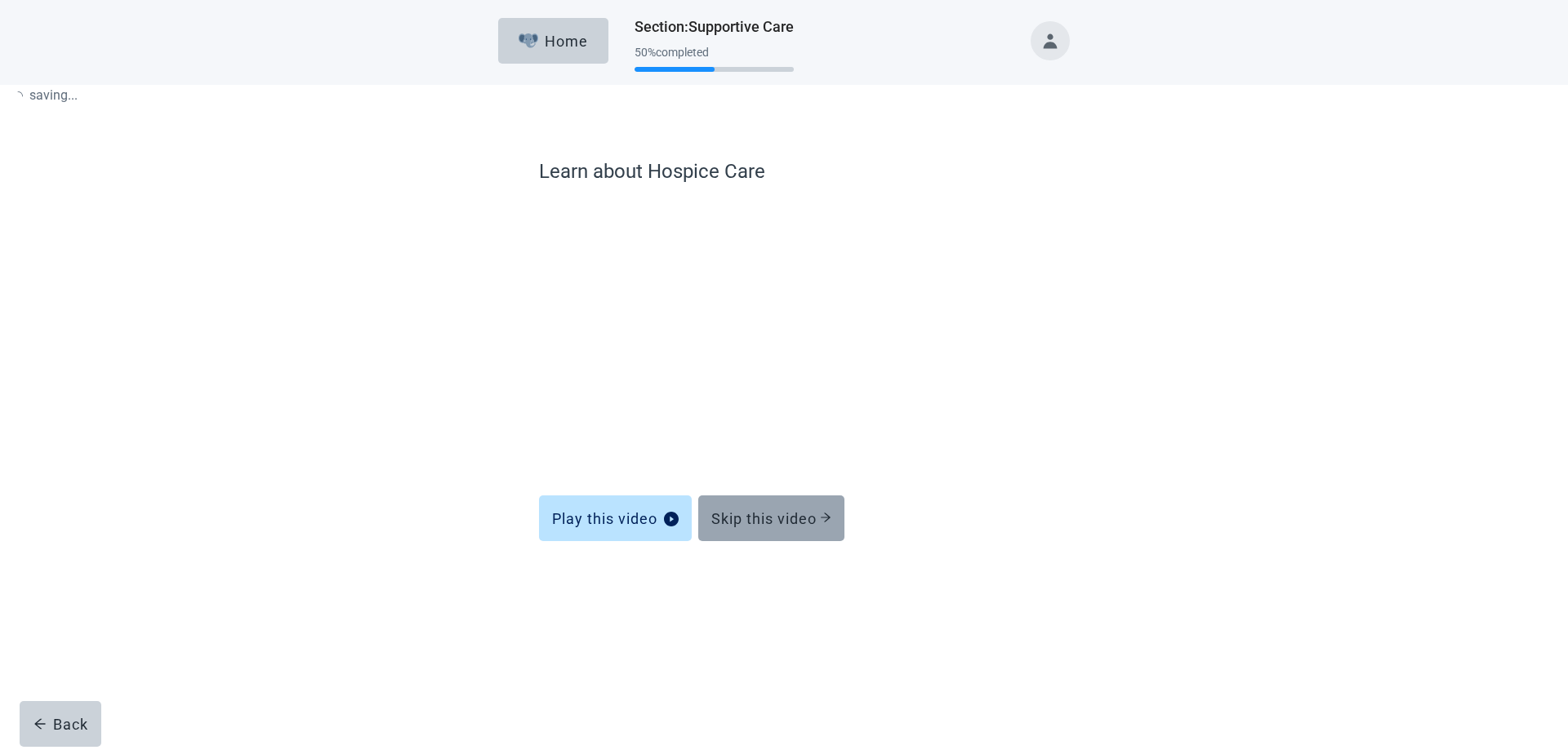
click at [792, 519] on div "Skip this video" at bounding box center [771, 518] width 120 height 17
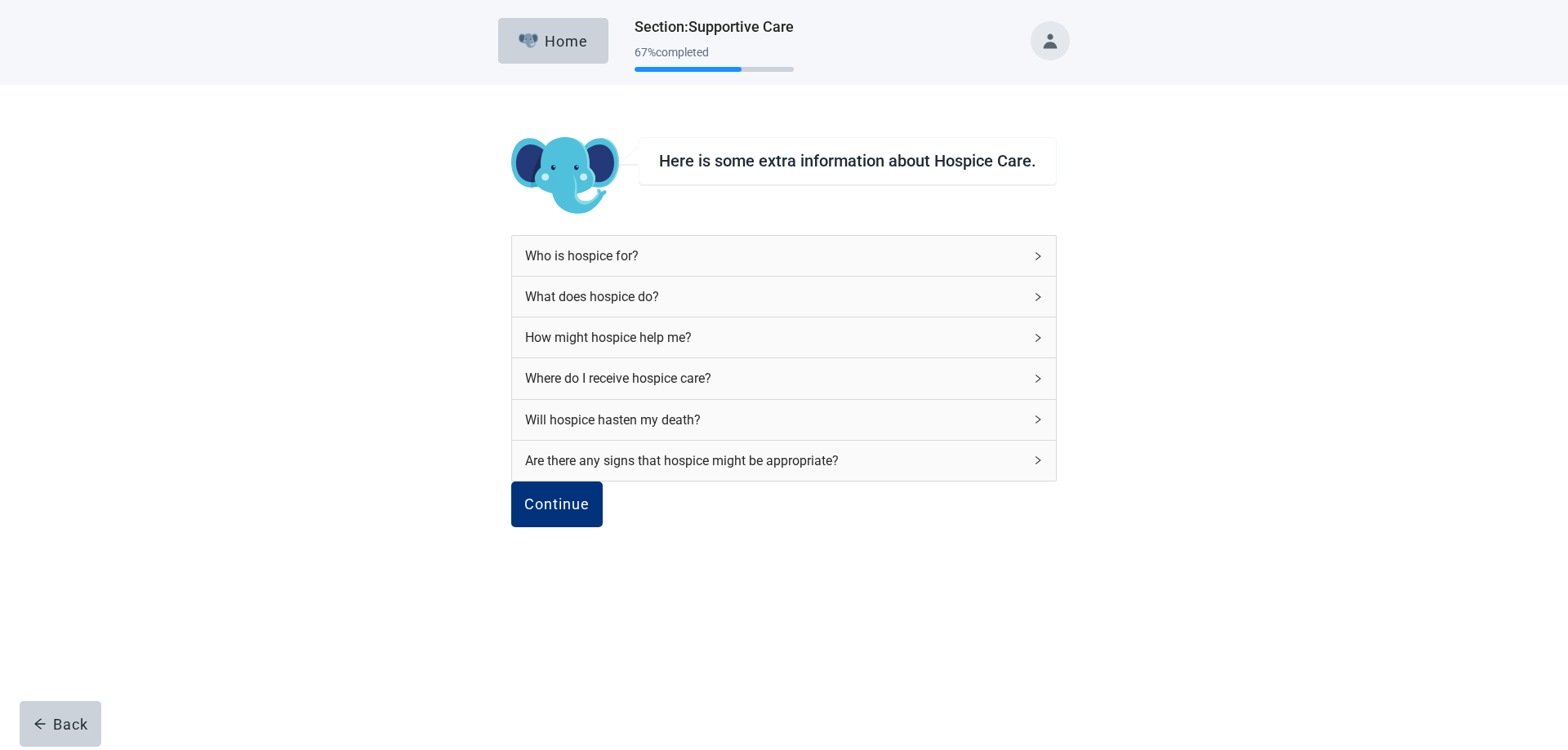
click at [995, 259] on div "Who is hospice for?" at bounding box center [773, 255] width 497 height 20
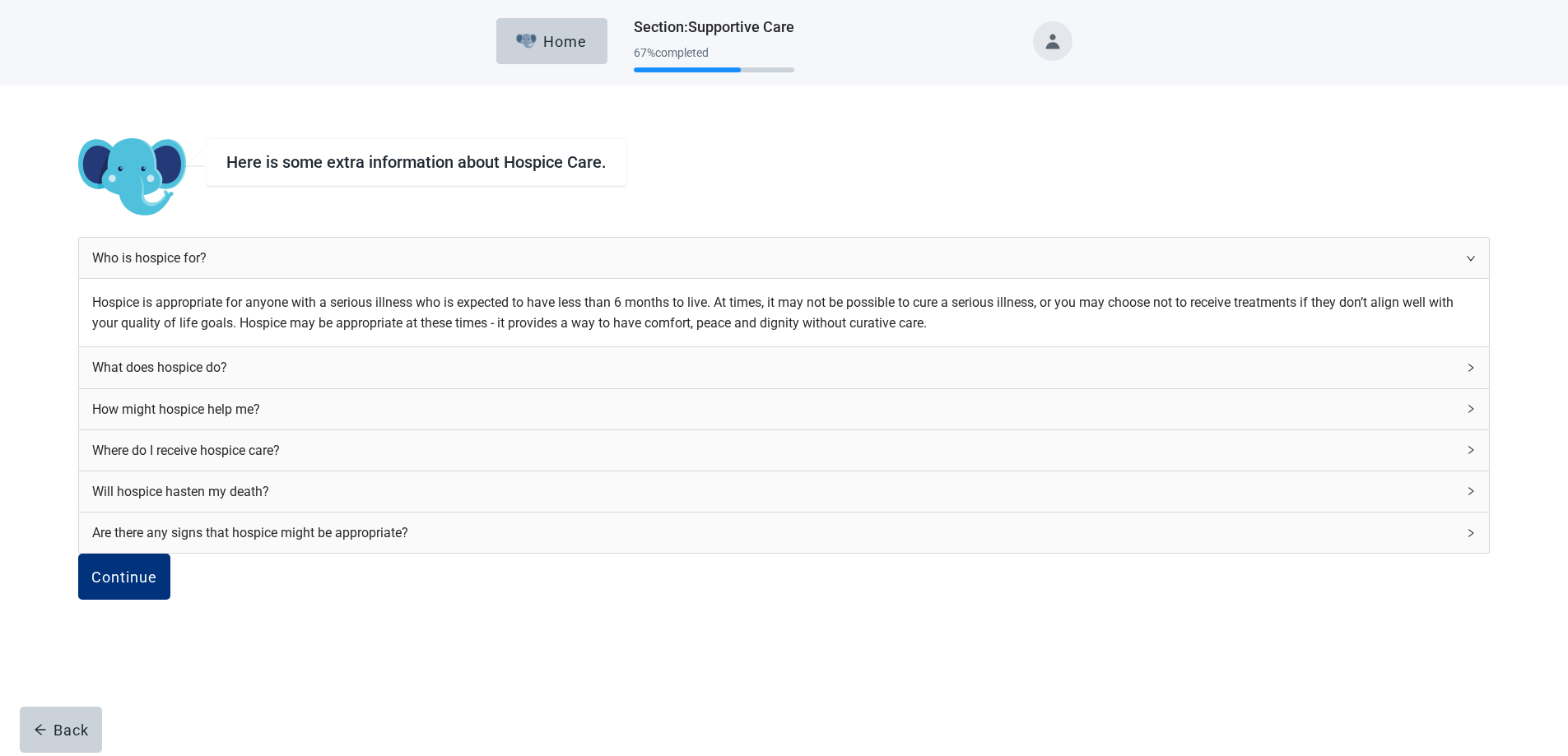
click at [1009, 388] on div "What does hospice do?" at bounding box center [784, 367] width 1410 height 40
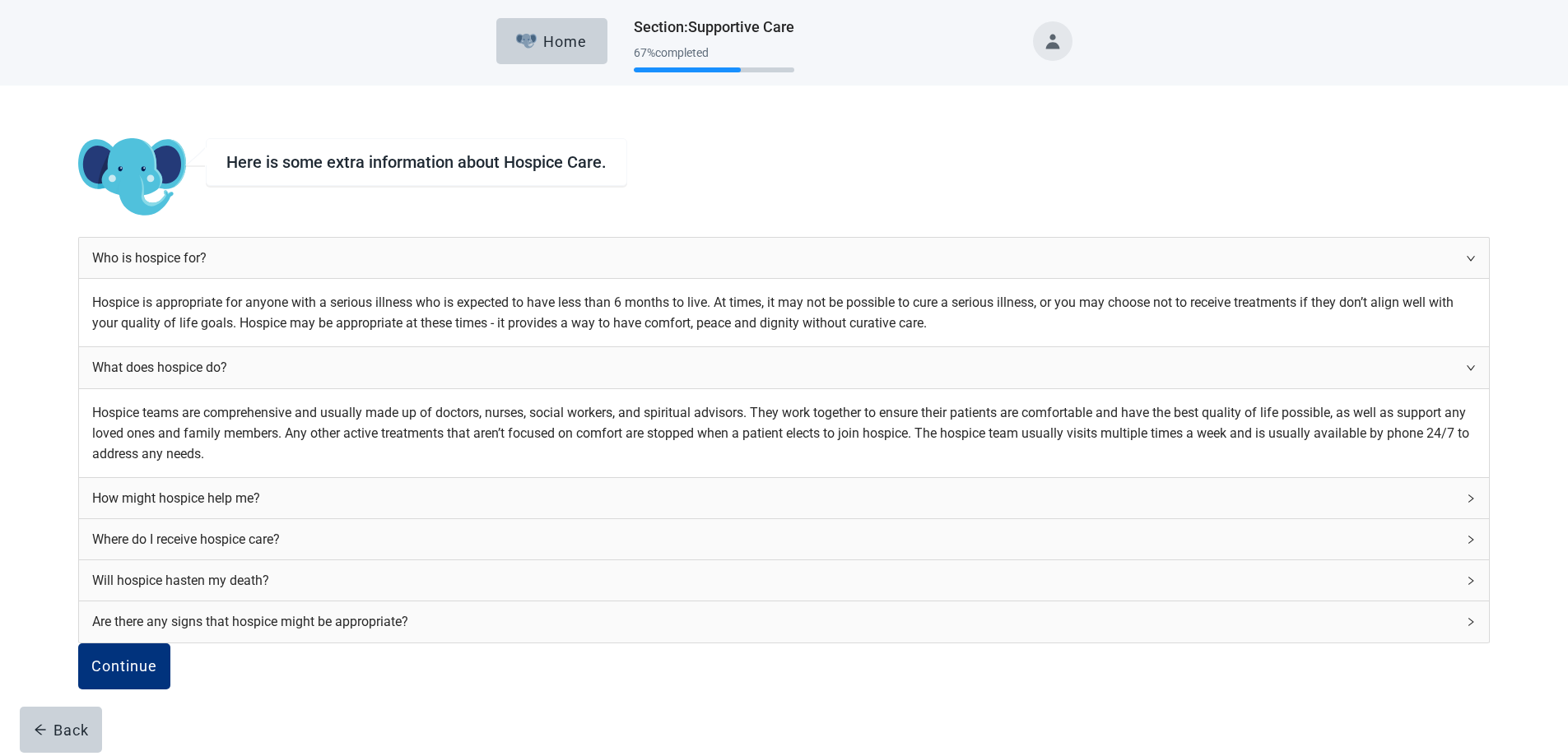
scroll to position [246, 0]
click at [1466, 494] on icon "right" at bounding box center [1471, 498] width 10 height 10
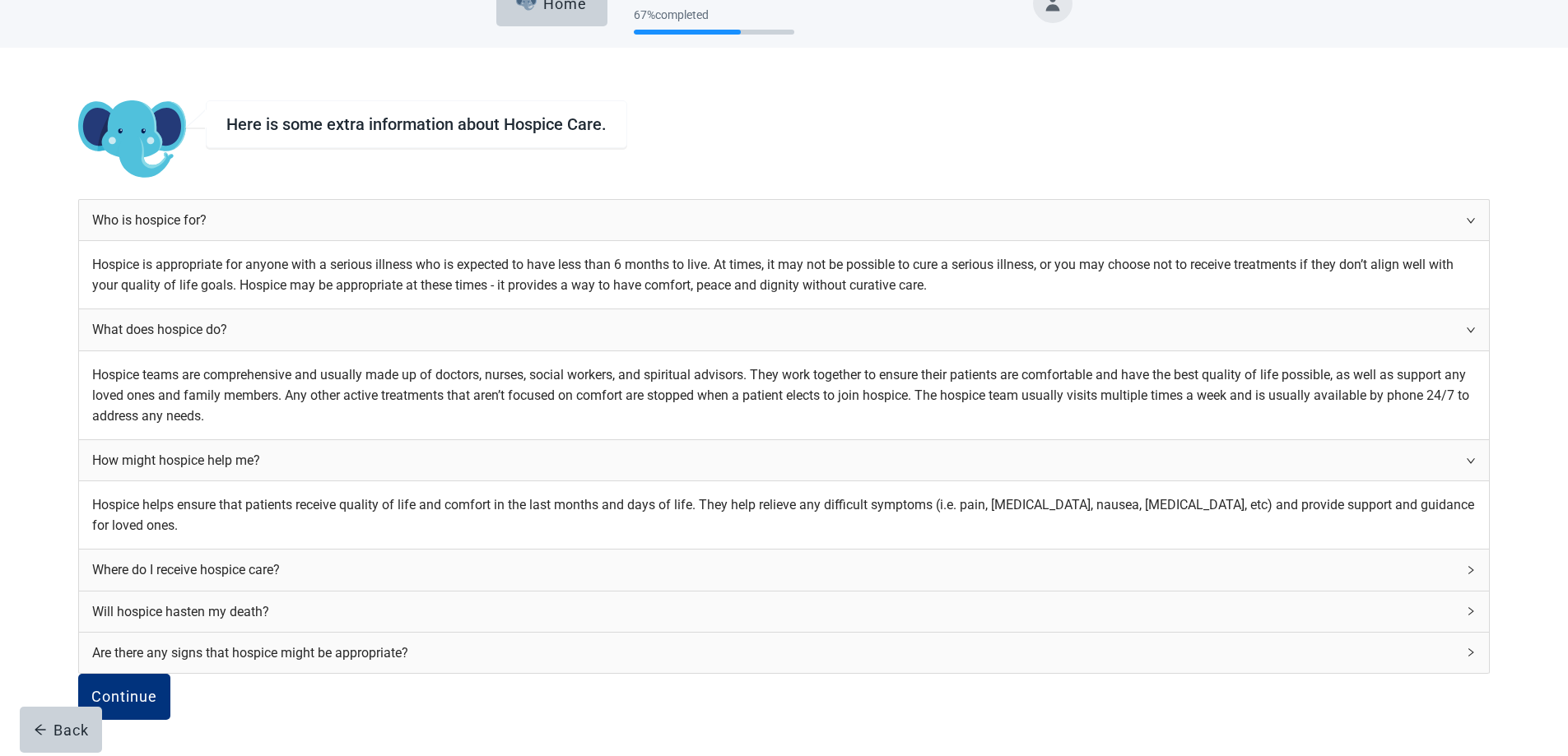
click at [1005, 590] on div "Where do I receive hospice care?" at bounding box center [784, 570] width 1410 height 40
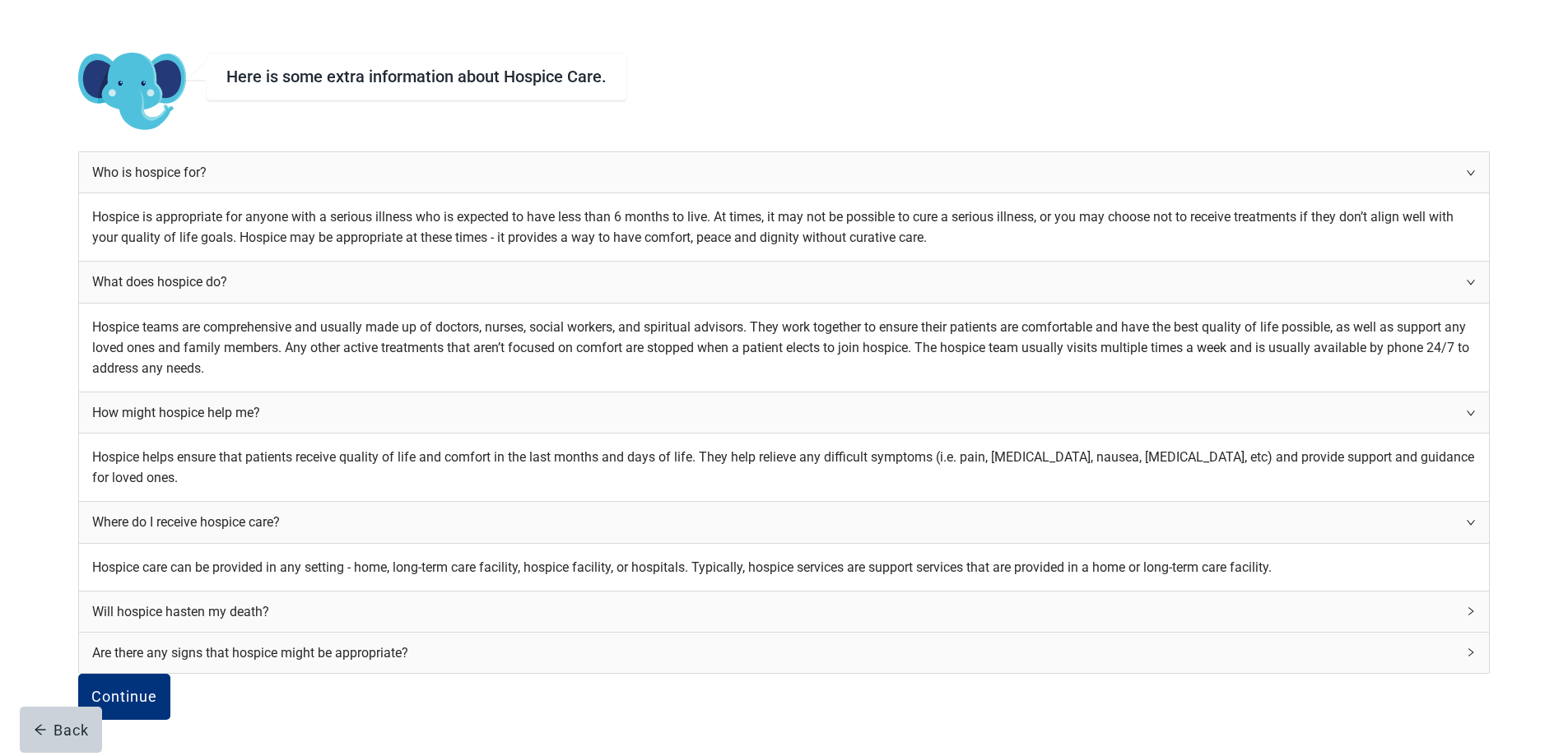
scroll to position [329, 0]
click at [1021, 632] on div "Will hospice hasten my death?" at bounding box center [784, 612] width 1410 height 40
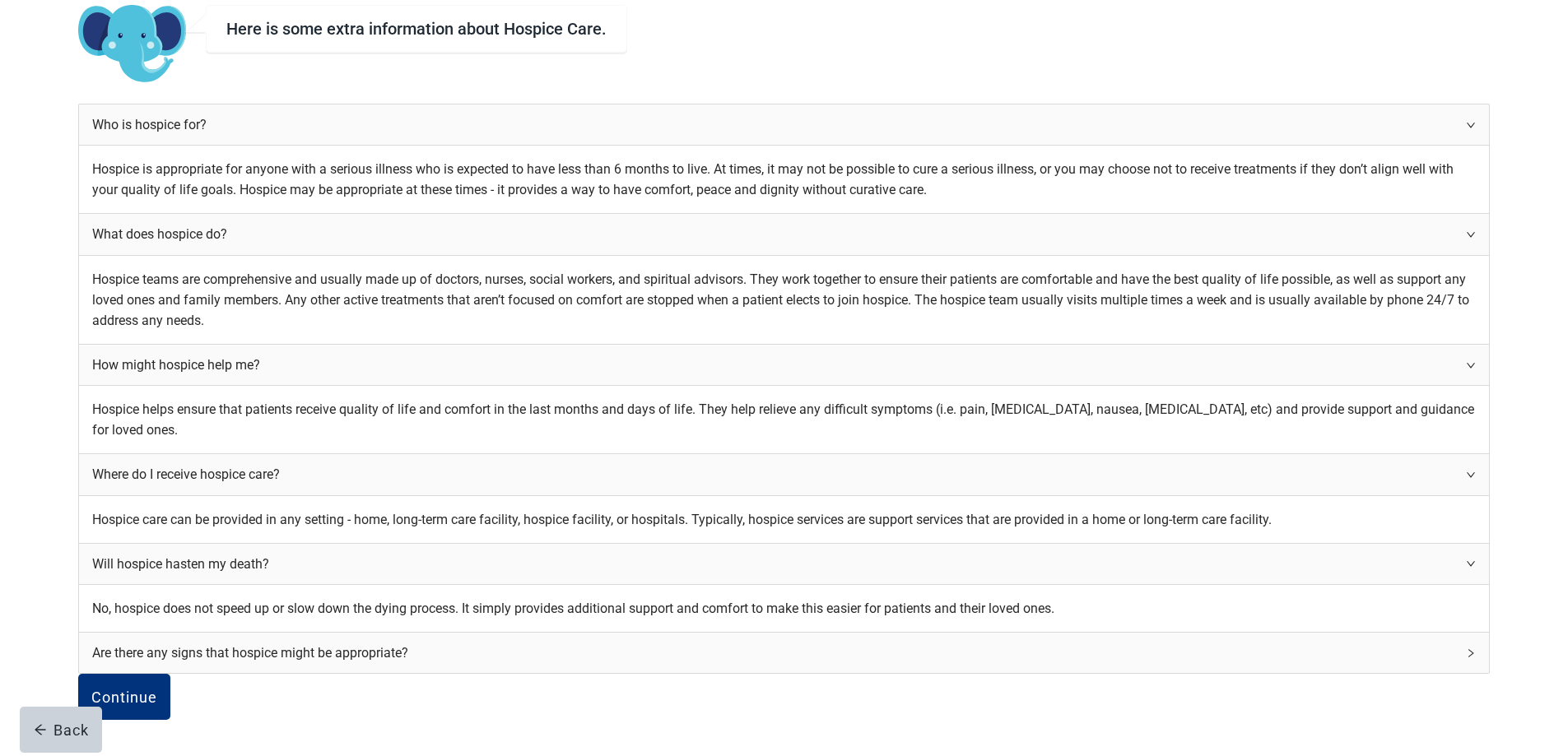
scroll to position [494, 0]
click at [1013, 633] on div "Are there any signs that hospice might be appropriate?" at bounding box center [784, 653] width 1410 height 40
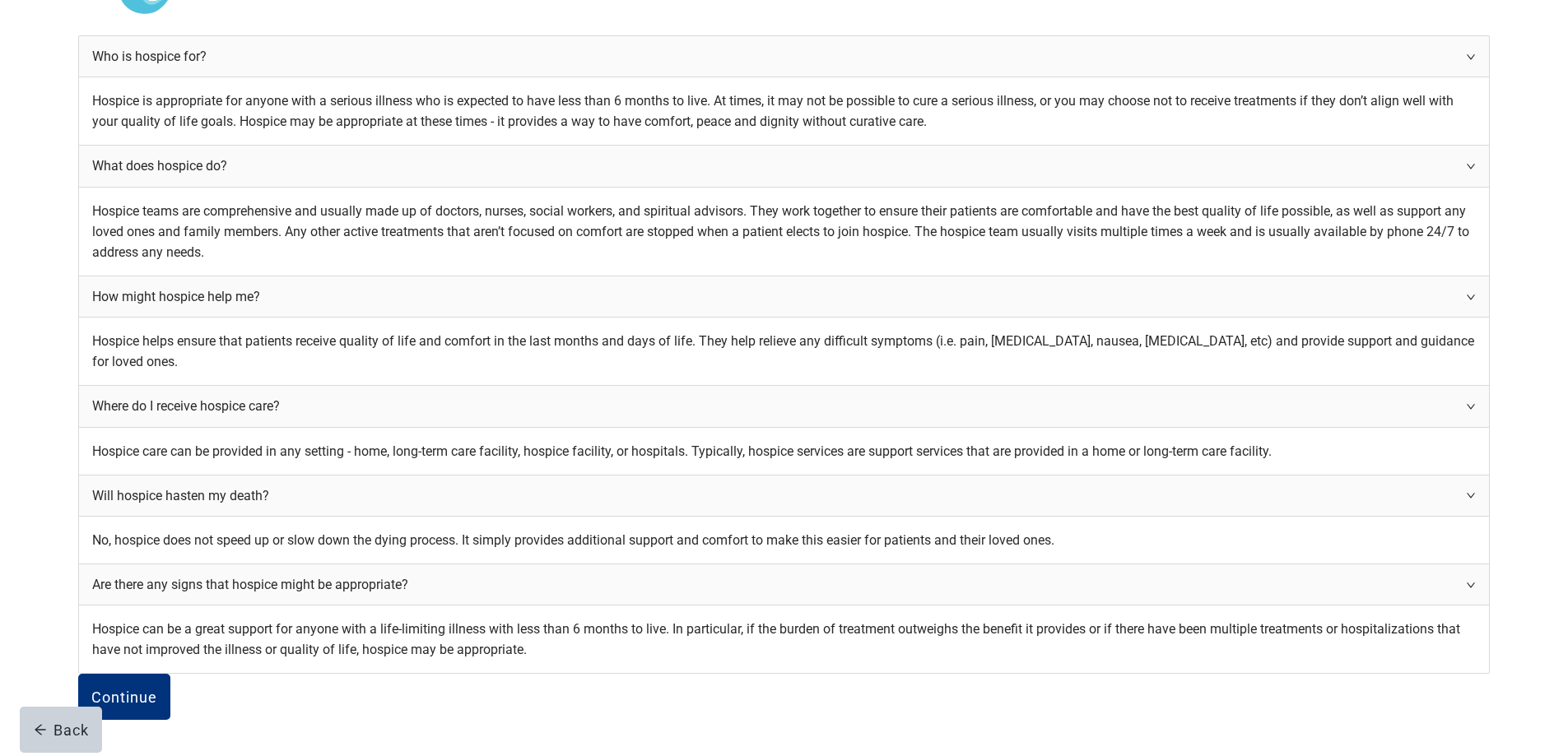
scroll to position [659, 0]
drag, startPoint x: 579, startPoint y: 654, endPoint x: 754, endPoint y: 672, distance: 175.9
click at [157, 688] on div "Continue" at bounding box center [124, 696] width 66 height 17
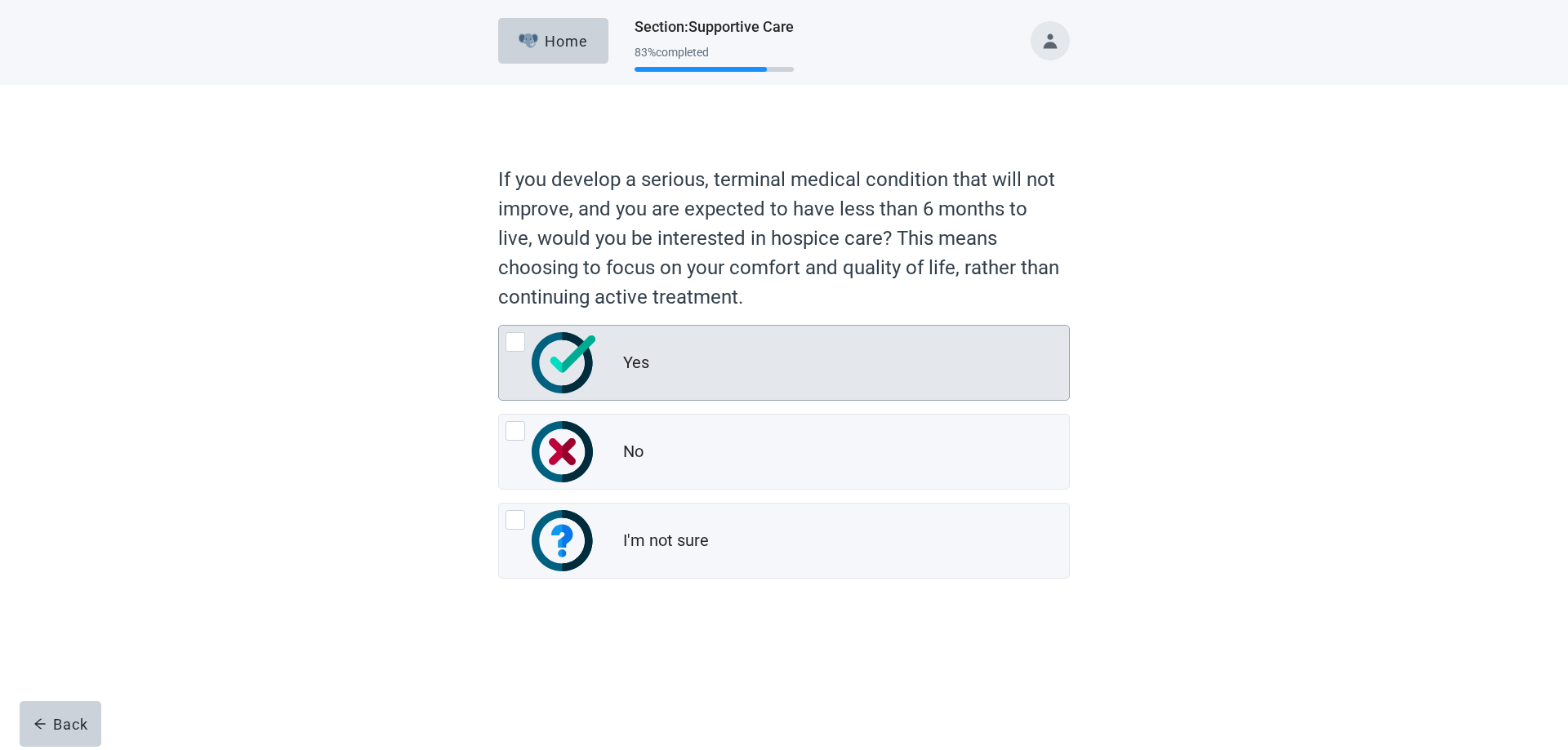
click at [517, 351] on div "Yes, radio button, not checked" at bounding box center [515, 342] width 20 height 20
click at [499, 325] on input "Yes" at bounding box center [498, 325] width 1 height 1
radio input "true"
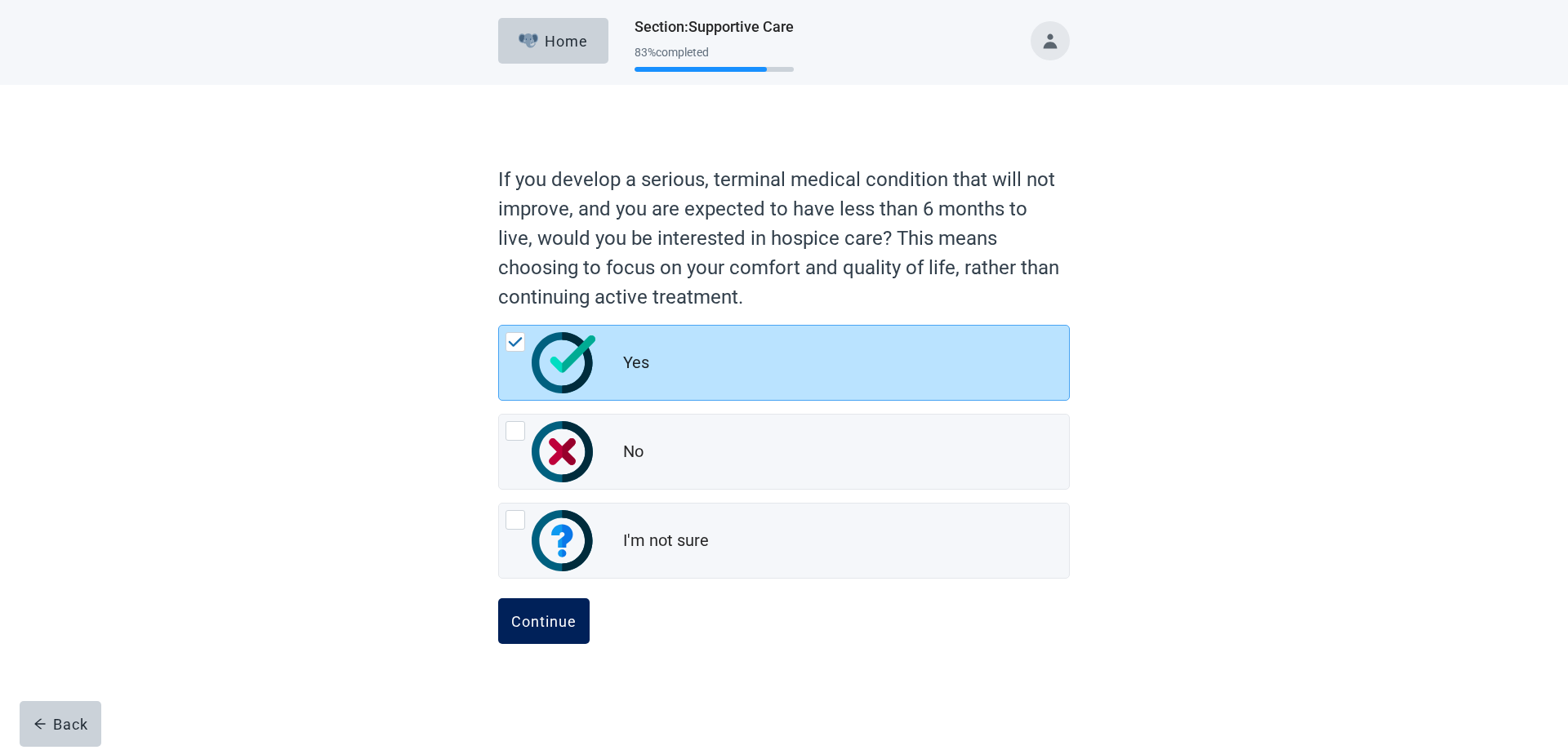
click at [513, 624] on div "Continue" at bounding box center [543, 621] width 65 height 17
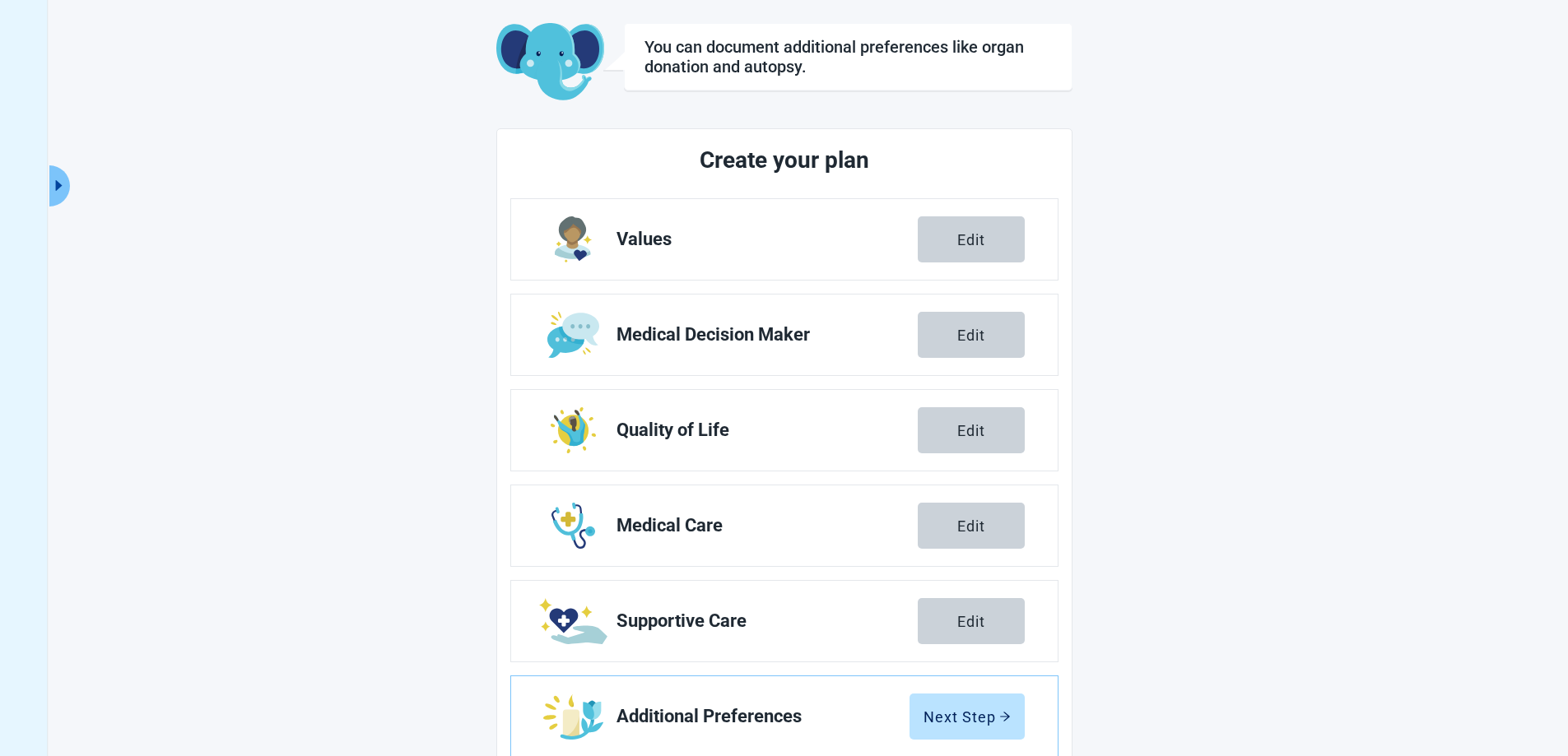
scroll to position [118, 0]
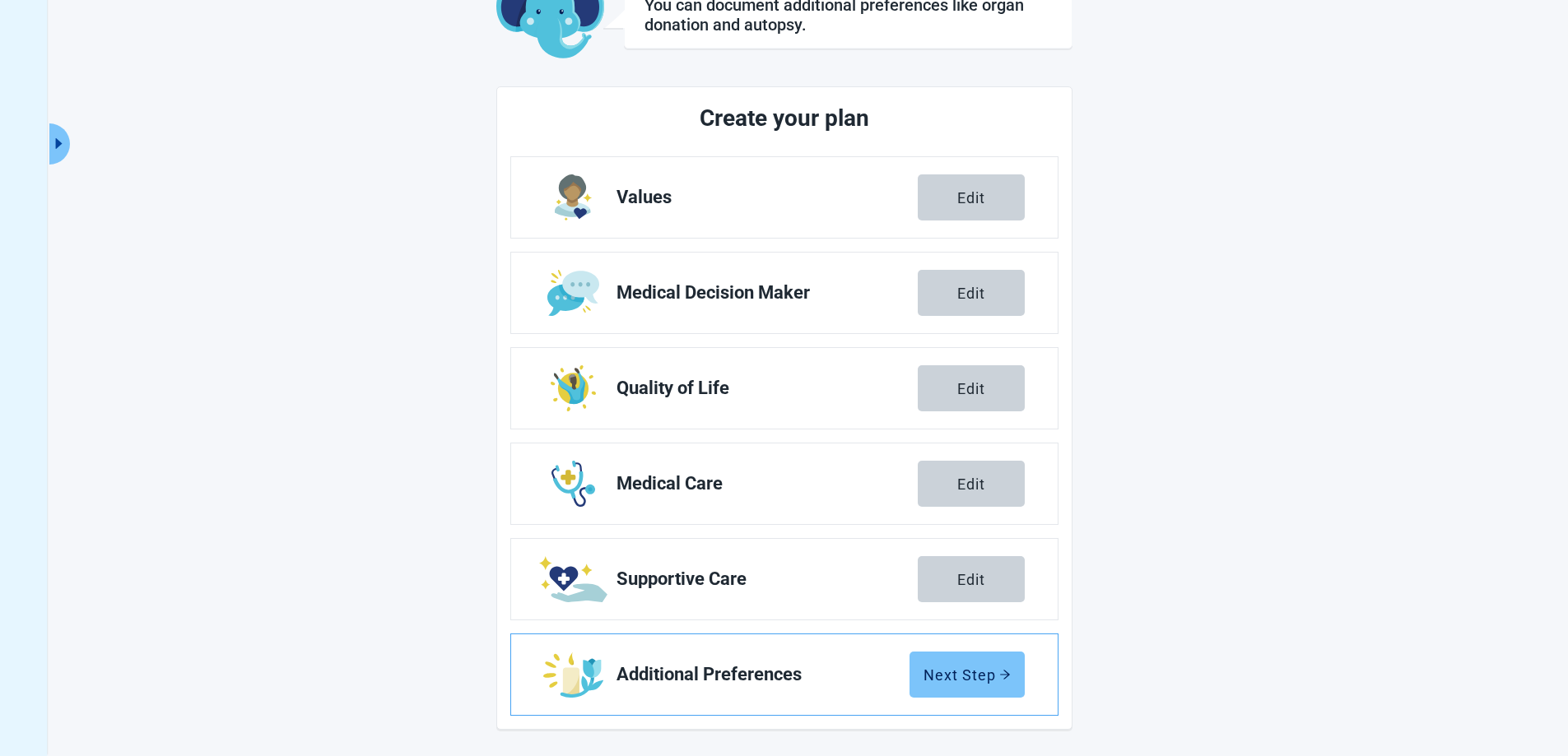
click at [959, 686] on button "Next Step" at bounding box center [967, 674] width 115 height 46
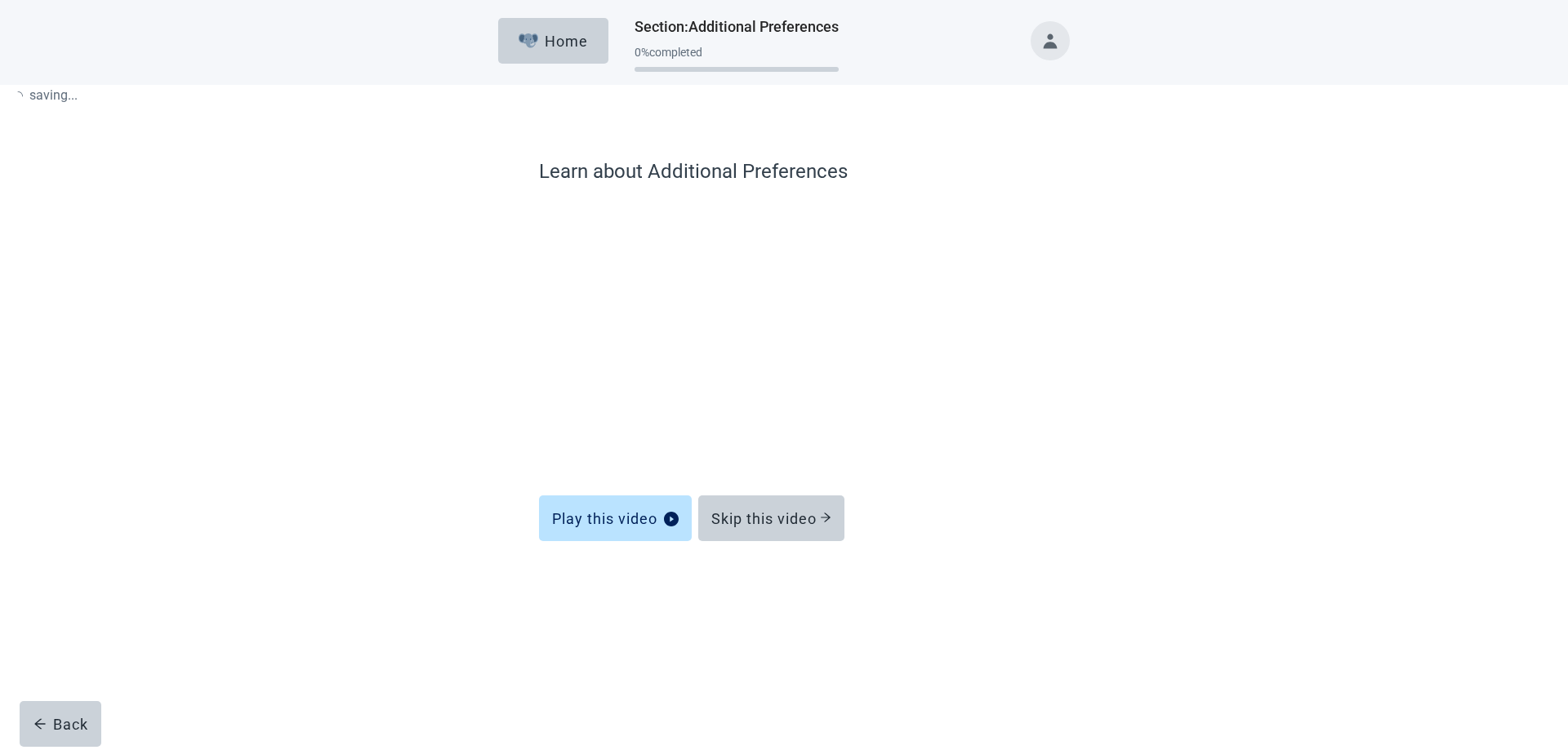
click at [808, 520] on div "Skip this video" at bounding box center [771, 518] width 120 height 17
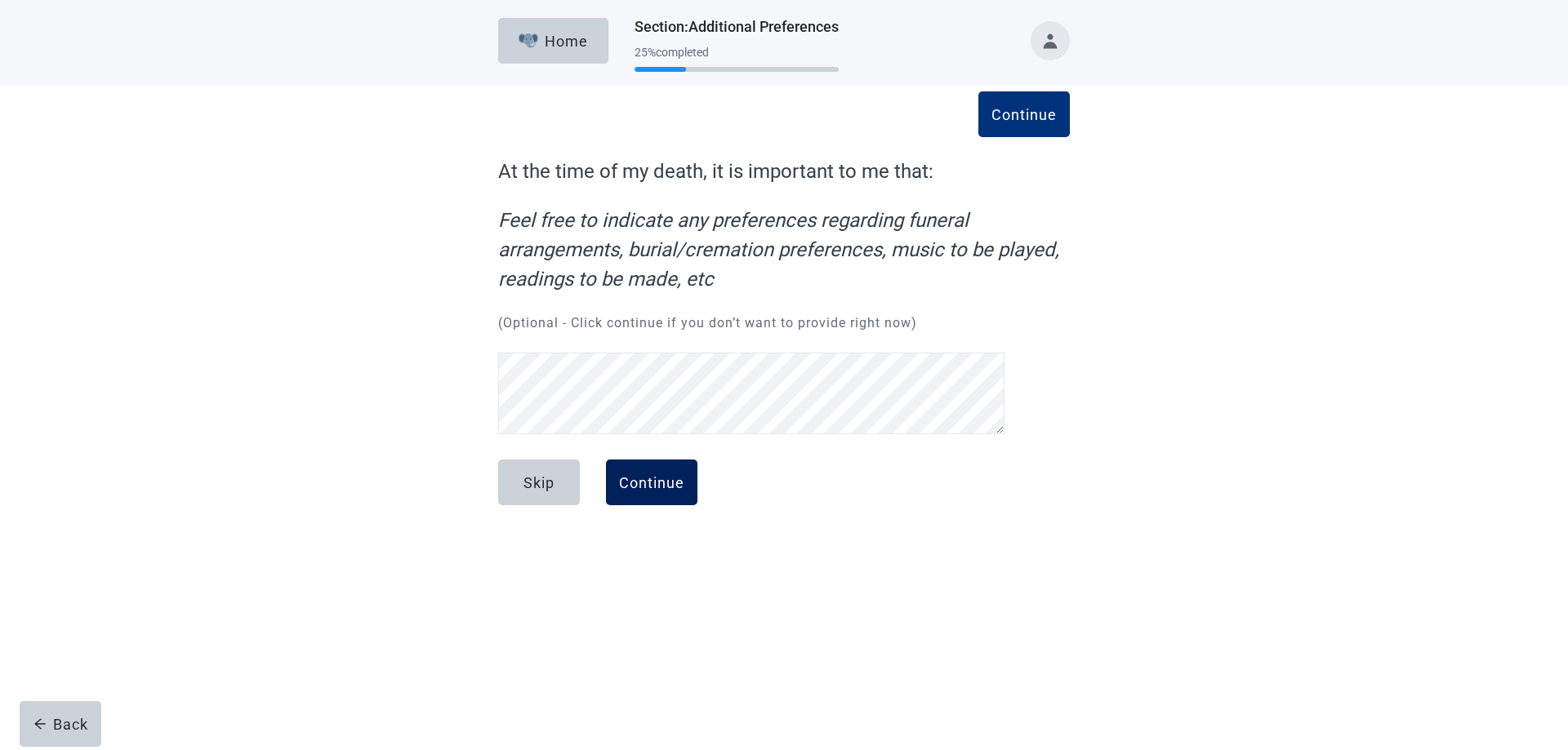
click at [669, 474] on div "Continue" at bounding box center [651, 482] width 65 height 17
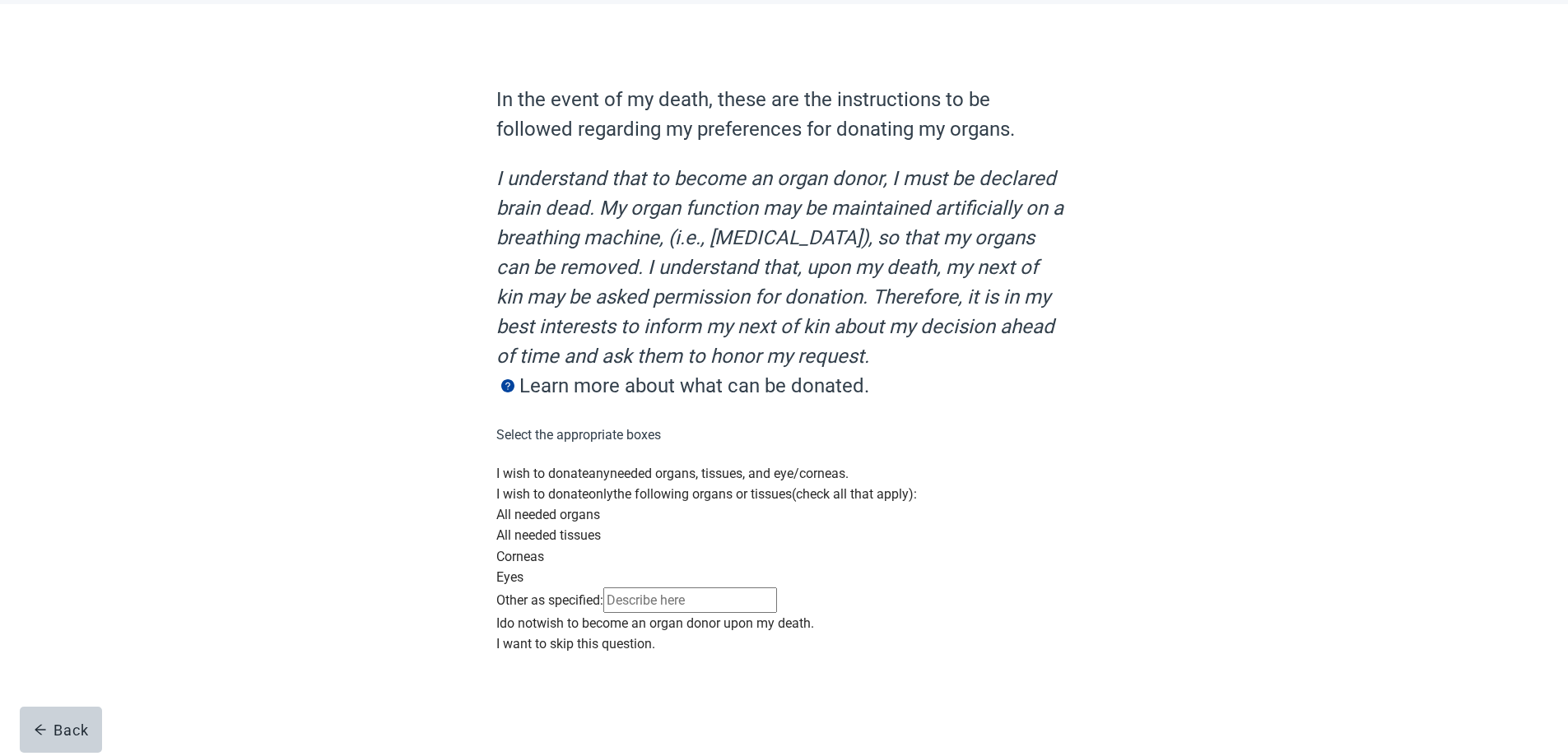
scroll to position [165, 0]
click at [519, 463] on div "Main content" at bounding box center [784, 463] width 576 height 0
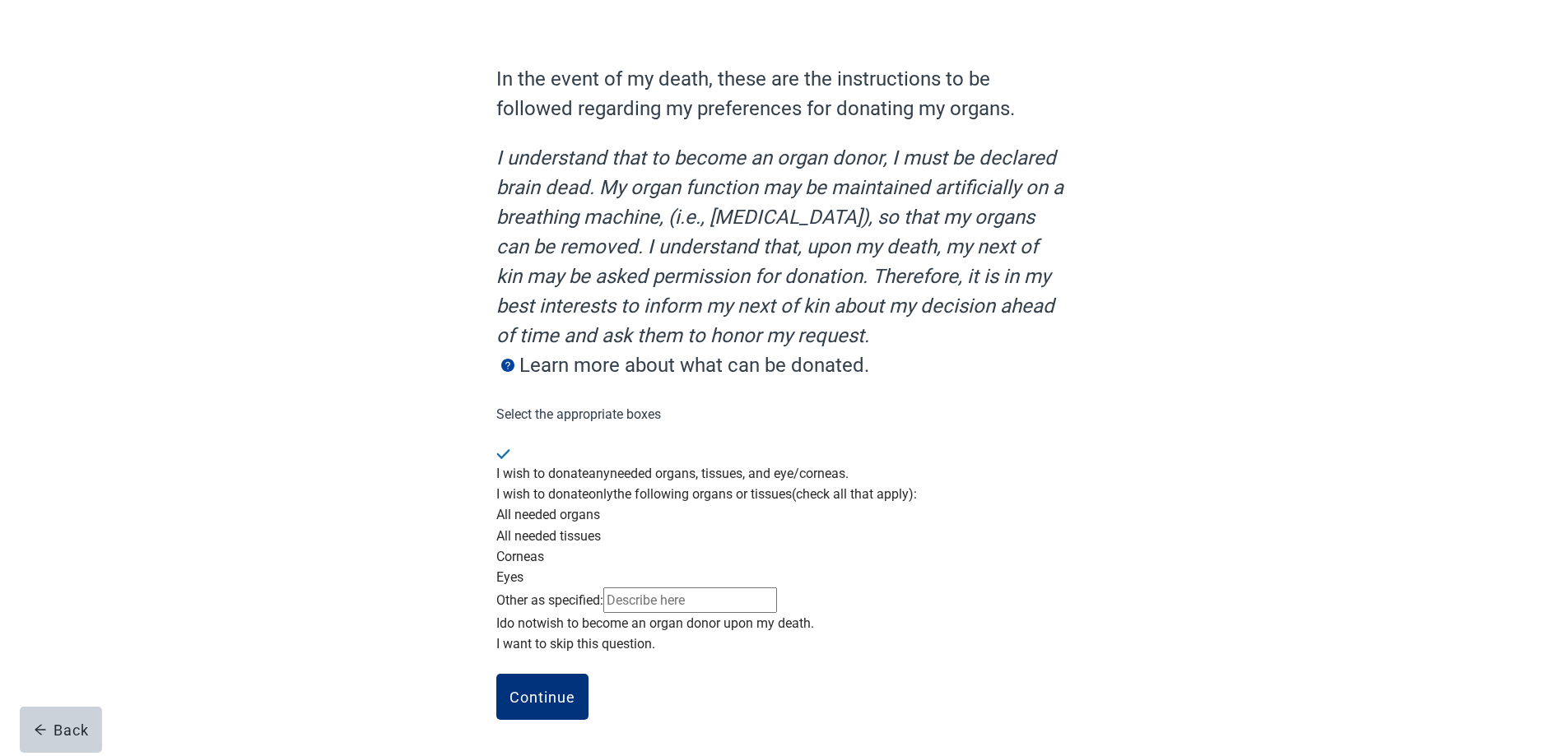
scroll to position [259, 0]
click at [557, 692] on div "Continue" at bounding box center [542, 696] width 66 height 17
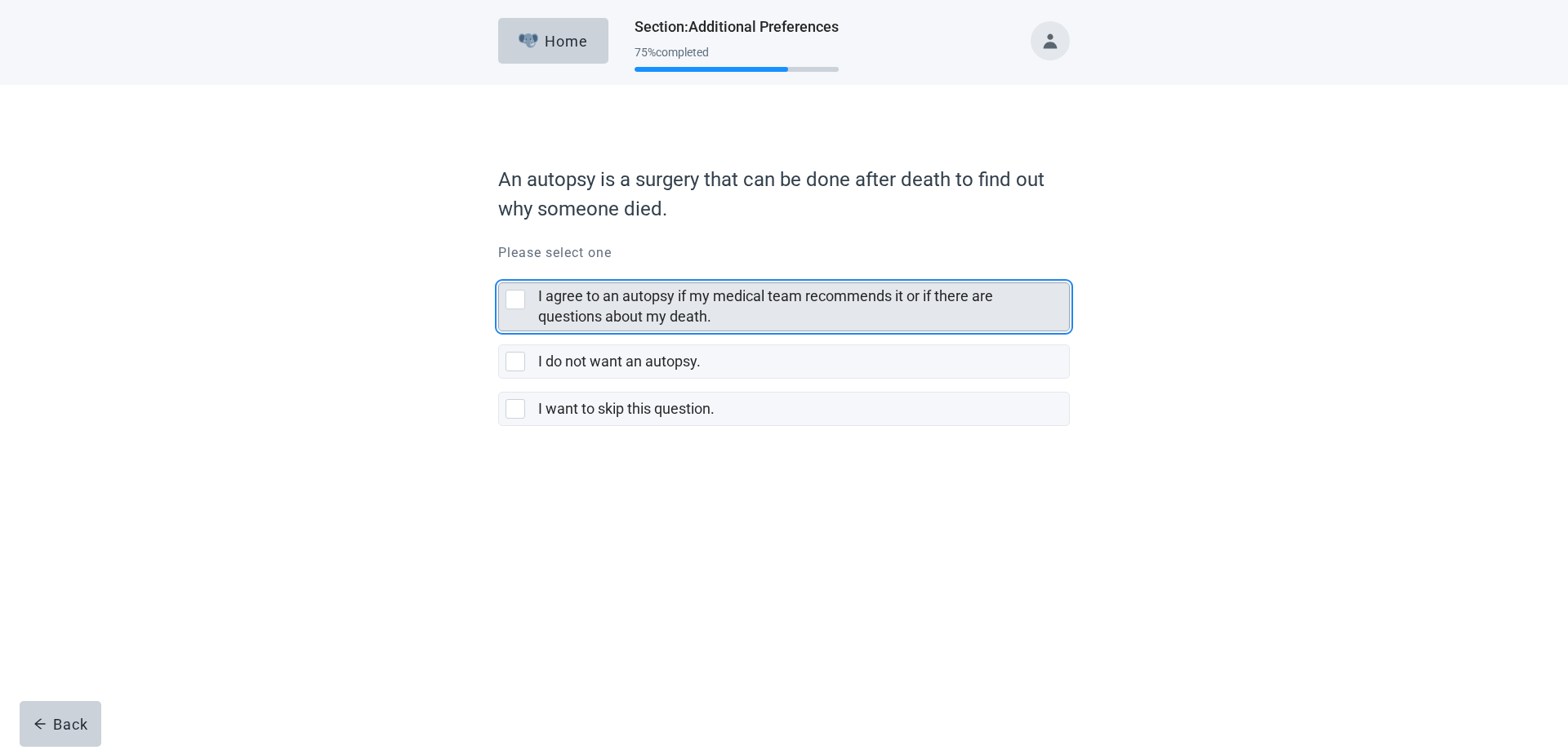
click at [519, 299] on div "I agree to an autopsy if my medical team recommends it or if there are question…" at bounding box center [515, 299] width 20 height 20
click at [499, 271] on input "I agree to an autopsy if my medical team recommends it or if there are question…" at bounding box center [498, 270] width 1 height 1
checkbox input "true"
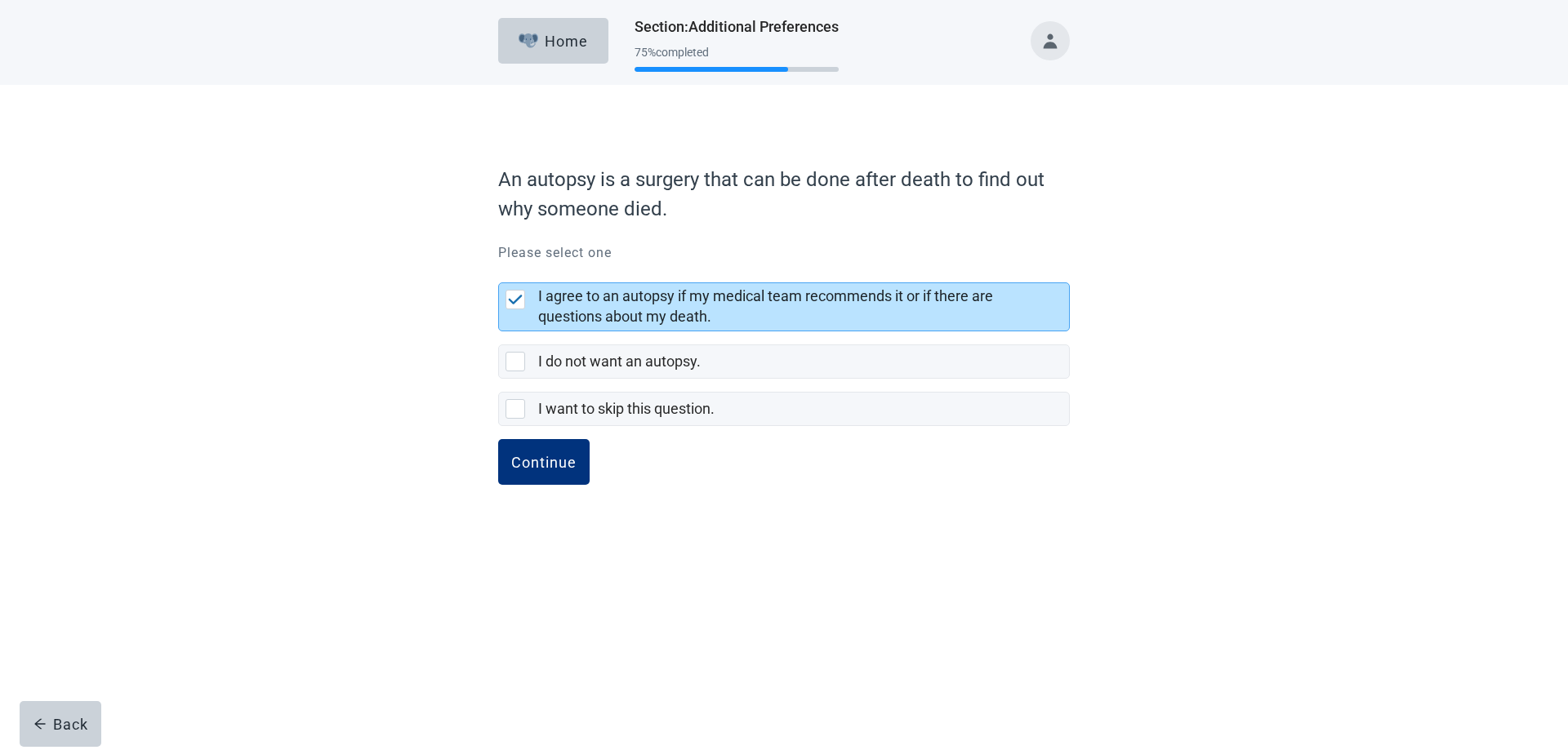
drag, startPoint x: 536, startPoint y: 463, endPoint x: 636, endPoint y: 490, distance: 103.6
click at [536, 463] on div "Continue" at bounding box center [543, 462] width 65 height 17
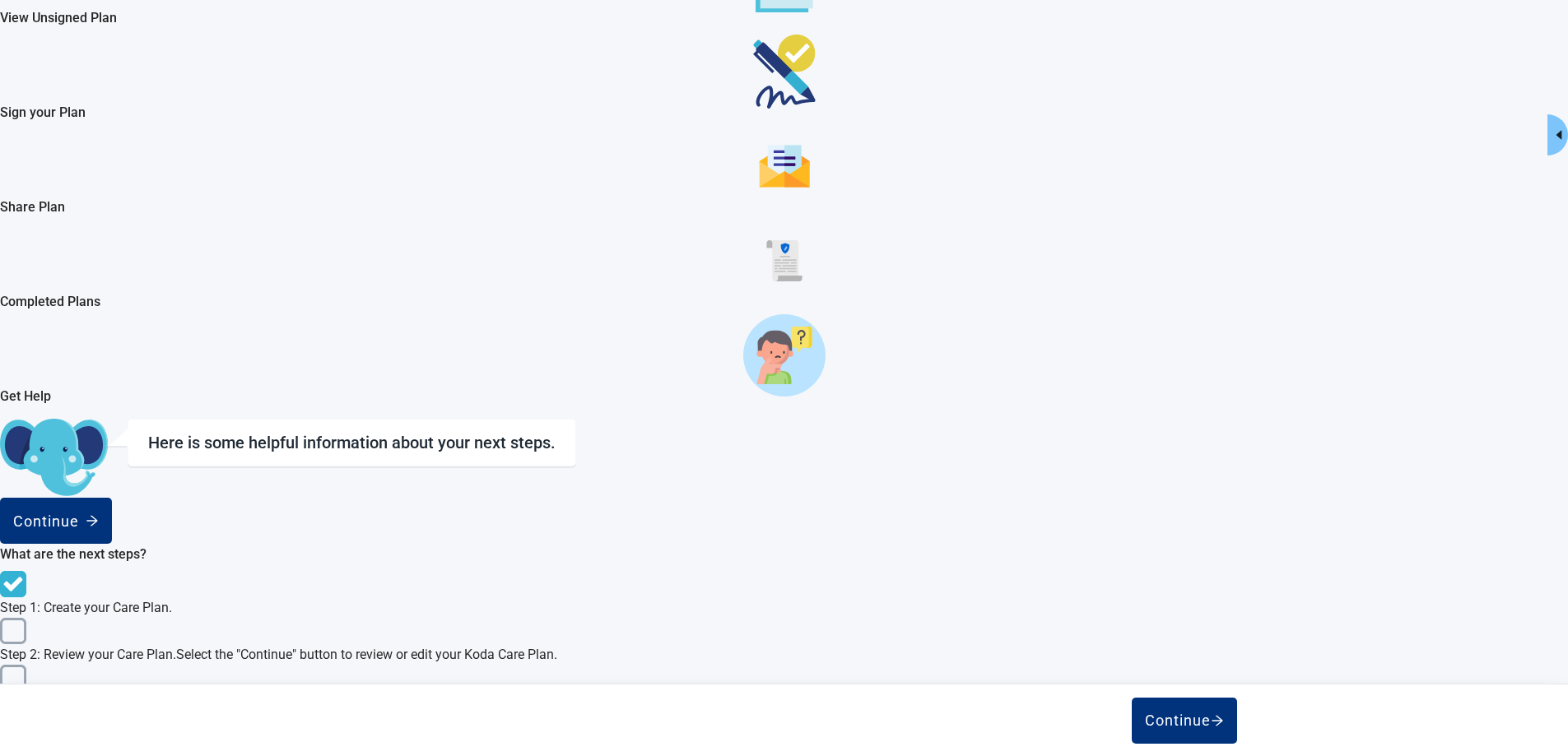
scroll to position [165, 0]
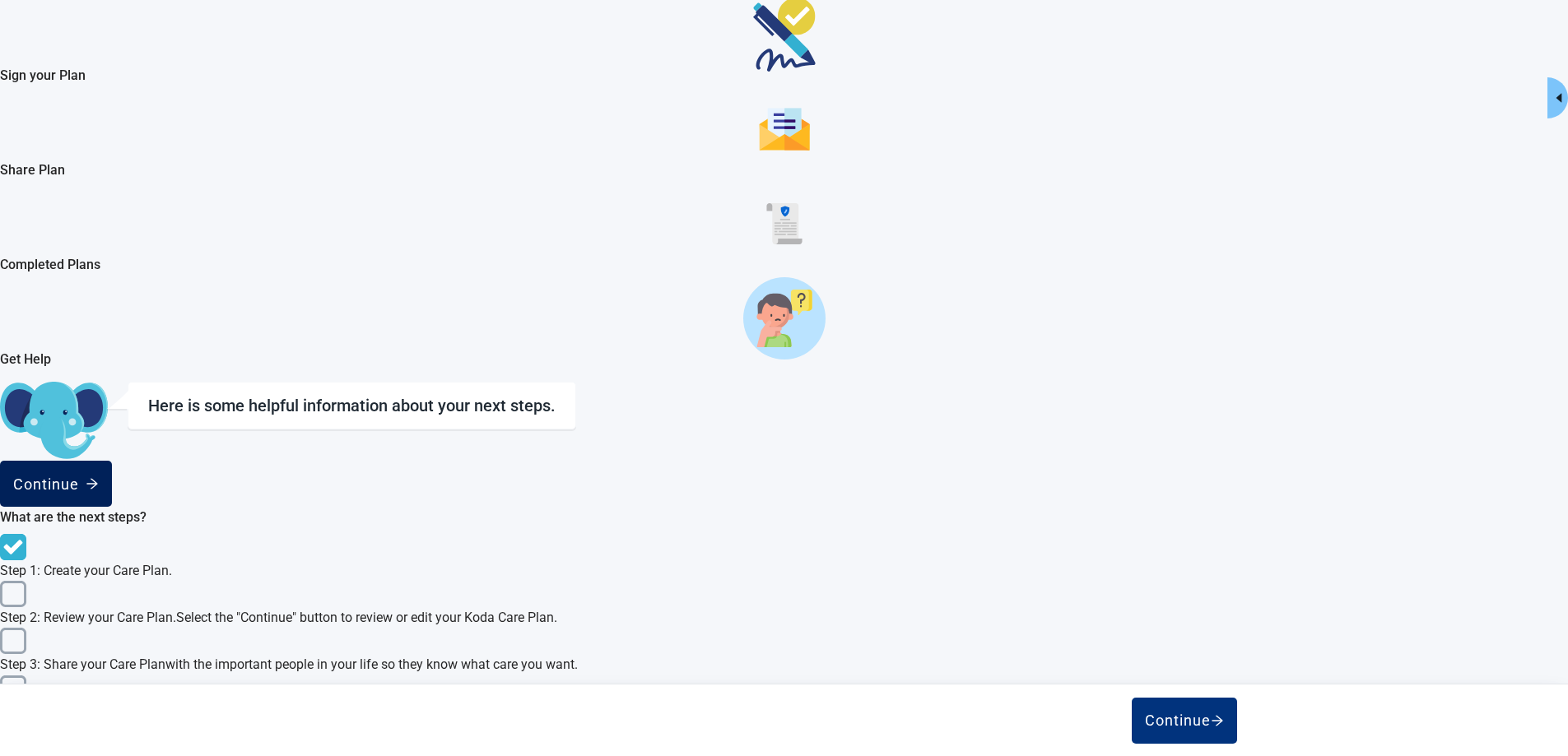
click at [99, 475] on div "Continue" at bounding box center [56, 483] width 86 height 17
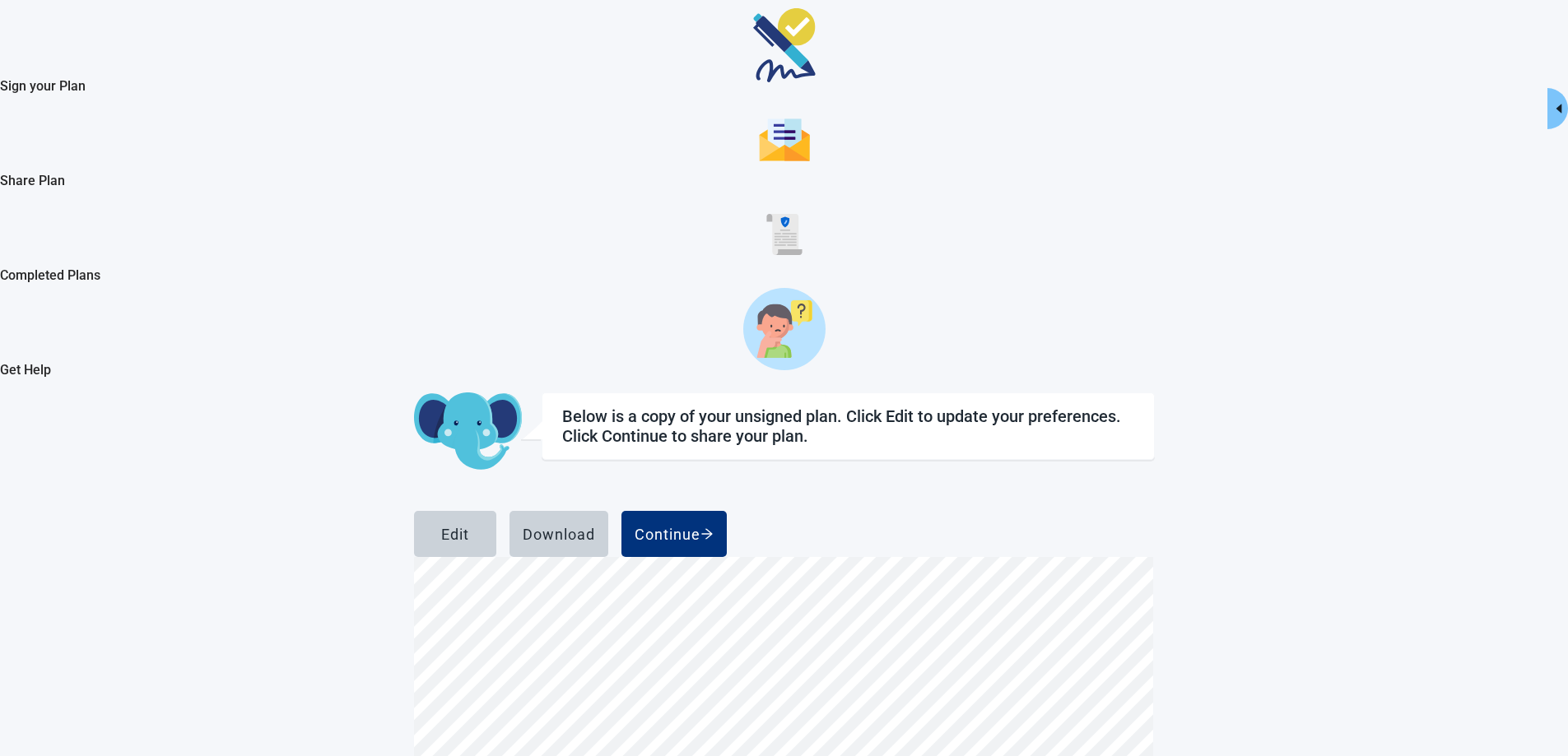
scroll to position [329, 0]
click at [714, 527] on icon "arrow-right" at bounding box center [707, 533] width 13 height 13
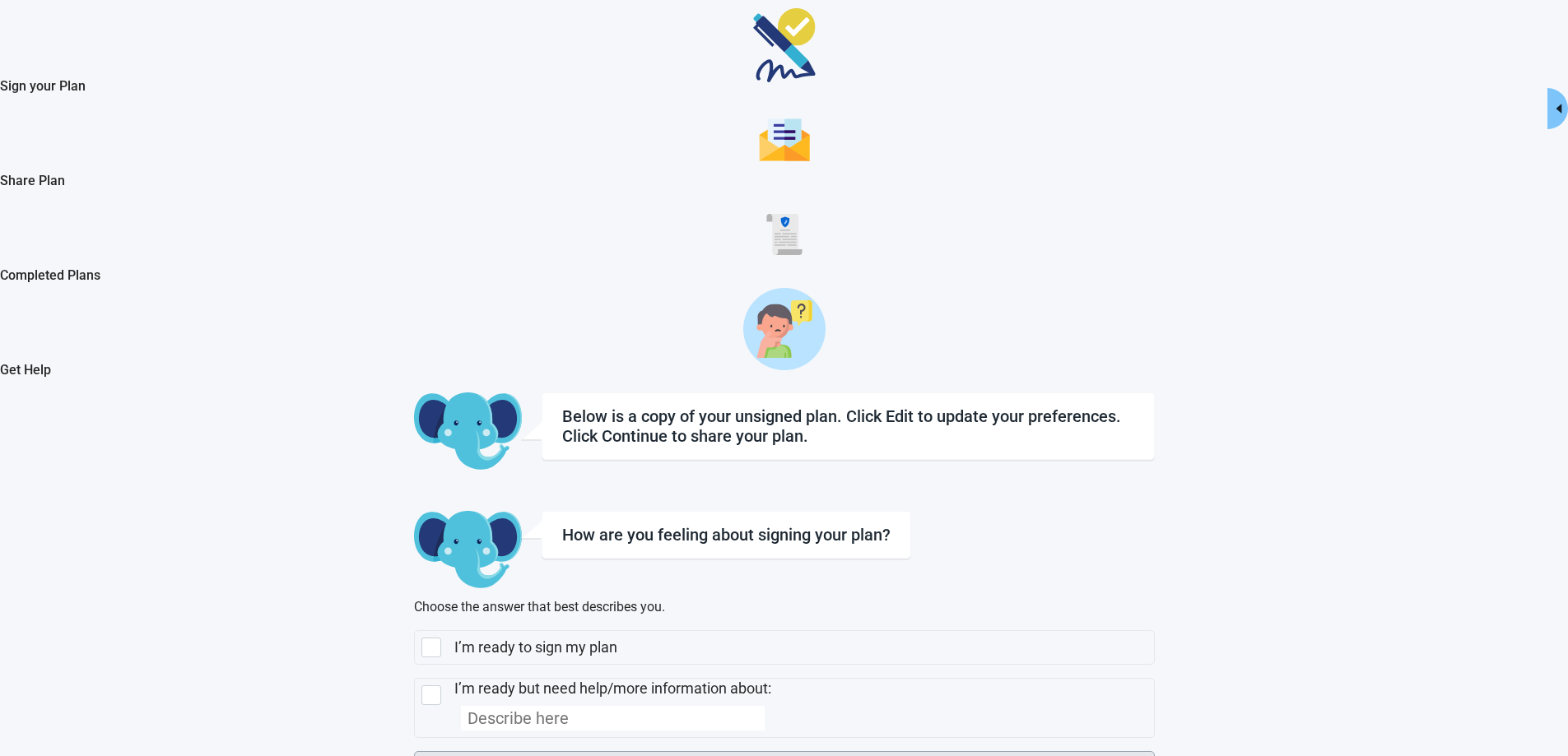
click at [441, 755] on div "I need more time to think about my choices., checkbox, not selected" at bounding box center [431, 768] width 20 height 20
click at [415, 752] on input "I need more time to think about my choices." at bounding box center [414, 752] width 1 height 1
checkbox input "true"
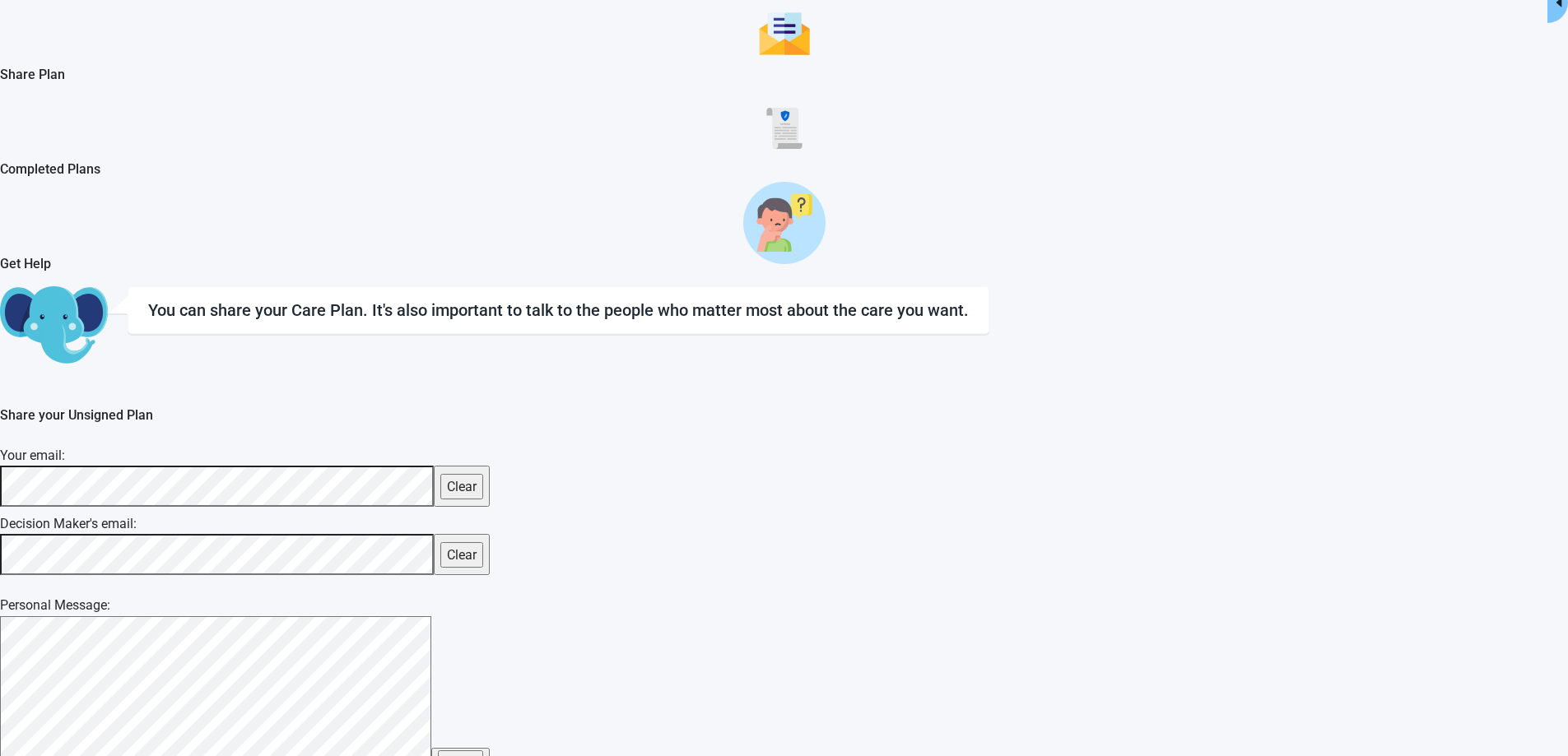
scroll to position [318, 0]
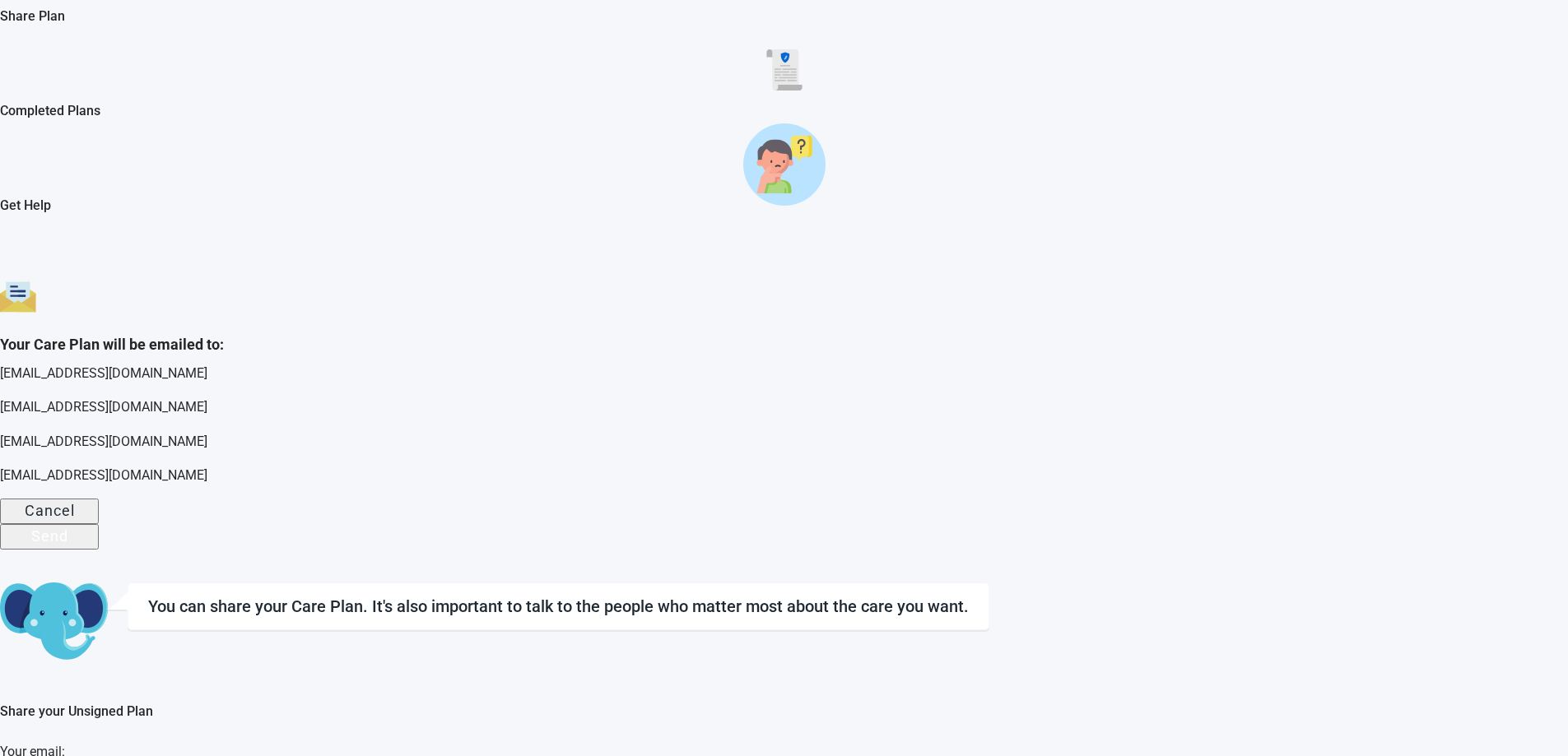
scroll to position [261, 0]
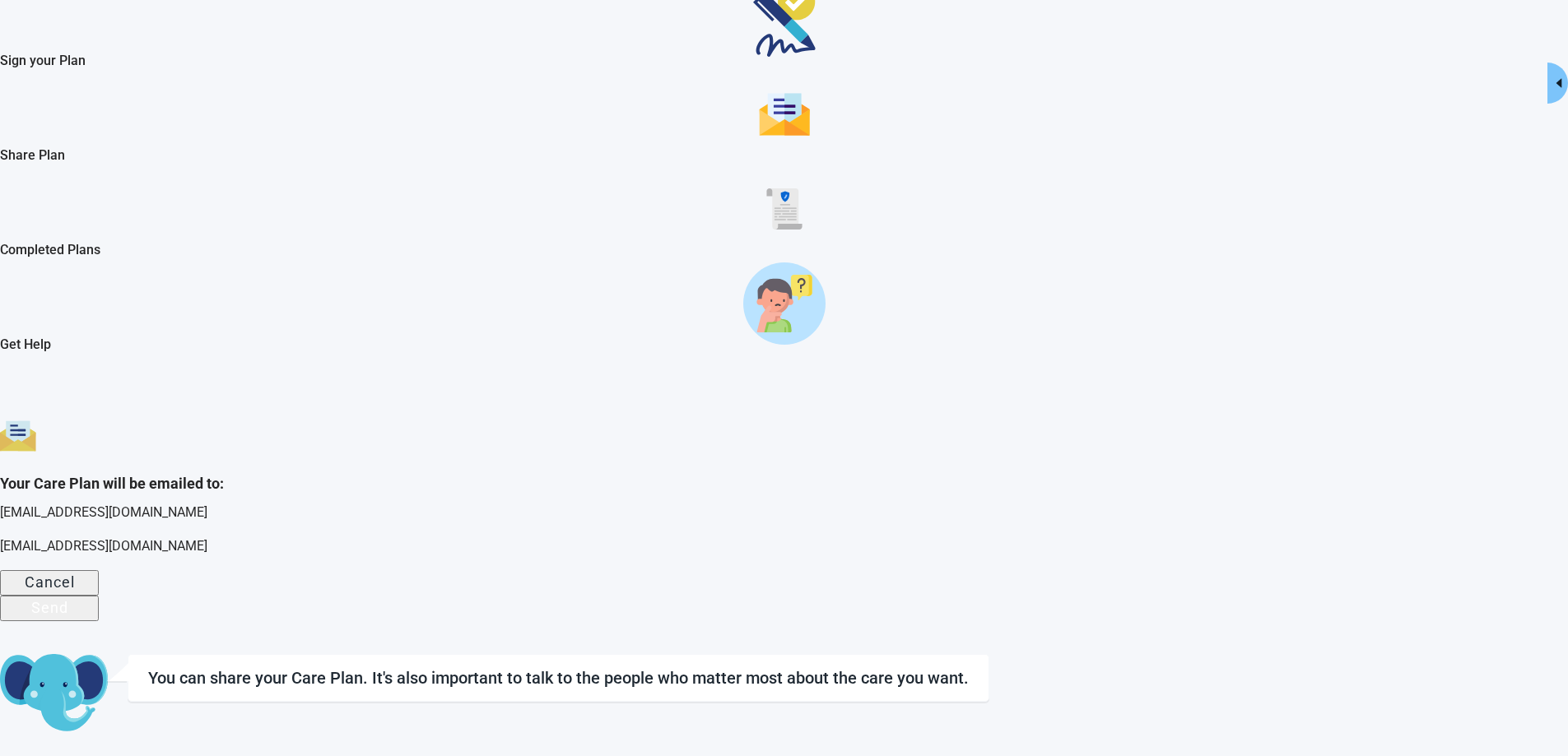
scroll to position [107, 0]
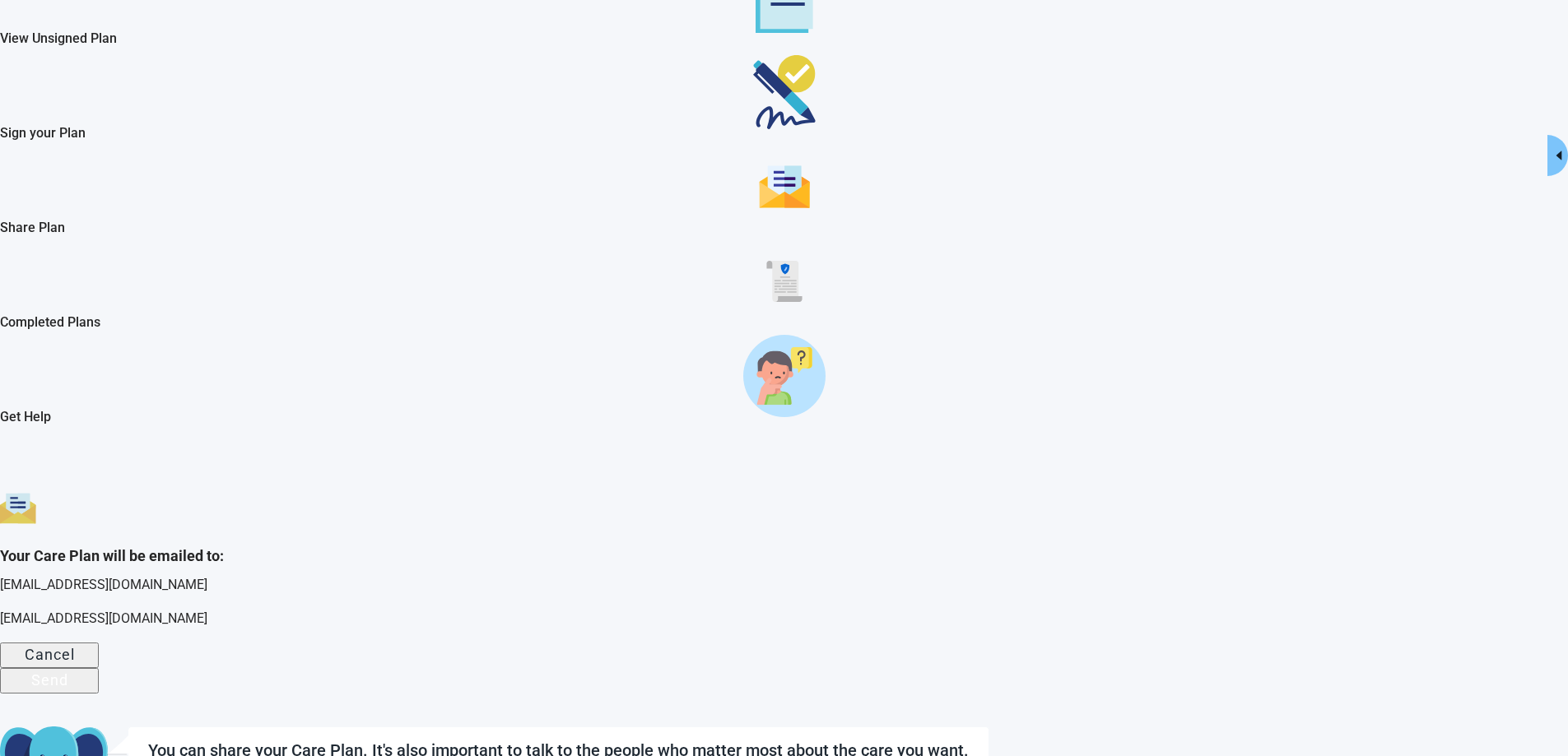
click at [68, 672] on div "Send" at bounding box center [50, 680] width 37 height 17
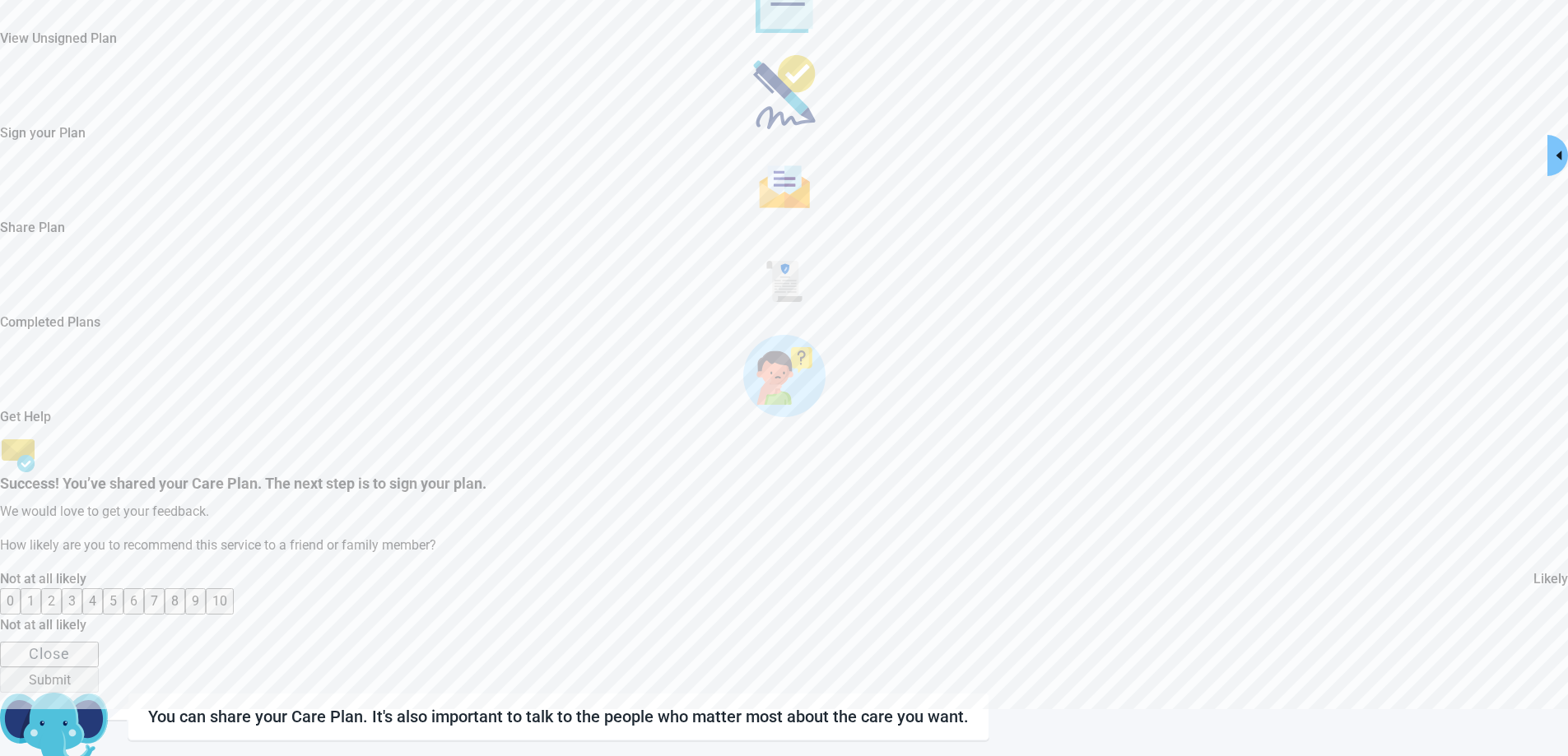
click at [206, 588] on button "9" at bounding box center [195, 601] width 20 height 25
click at [75, 671] on div "Submit" at bounding box center [49, 679] width 52 height 17
